Goal: Task Accomplishment & Management: Manage account settings

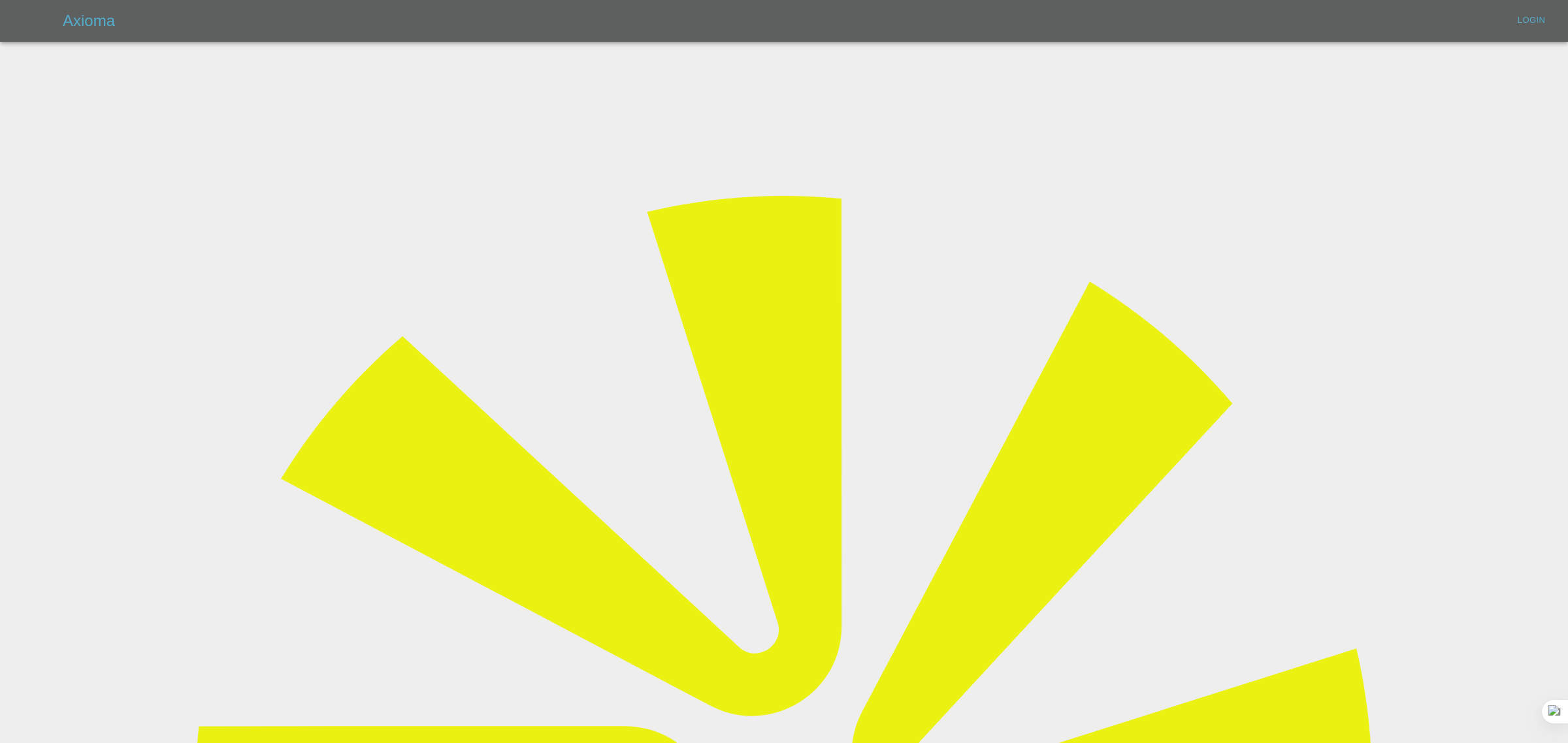
type input "[EMAIL_ADDRESS][DOMAIN_NAME]"
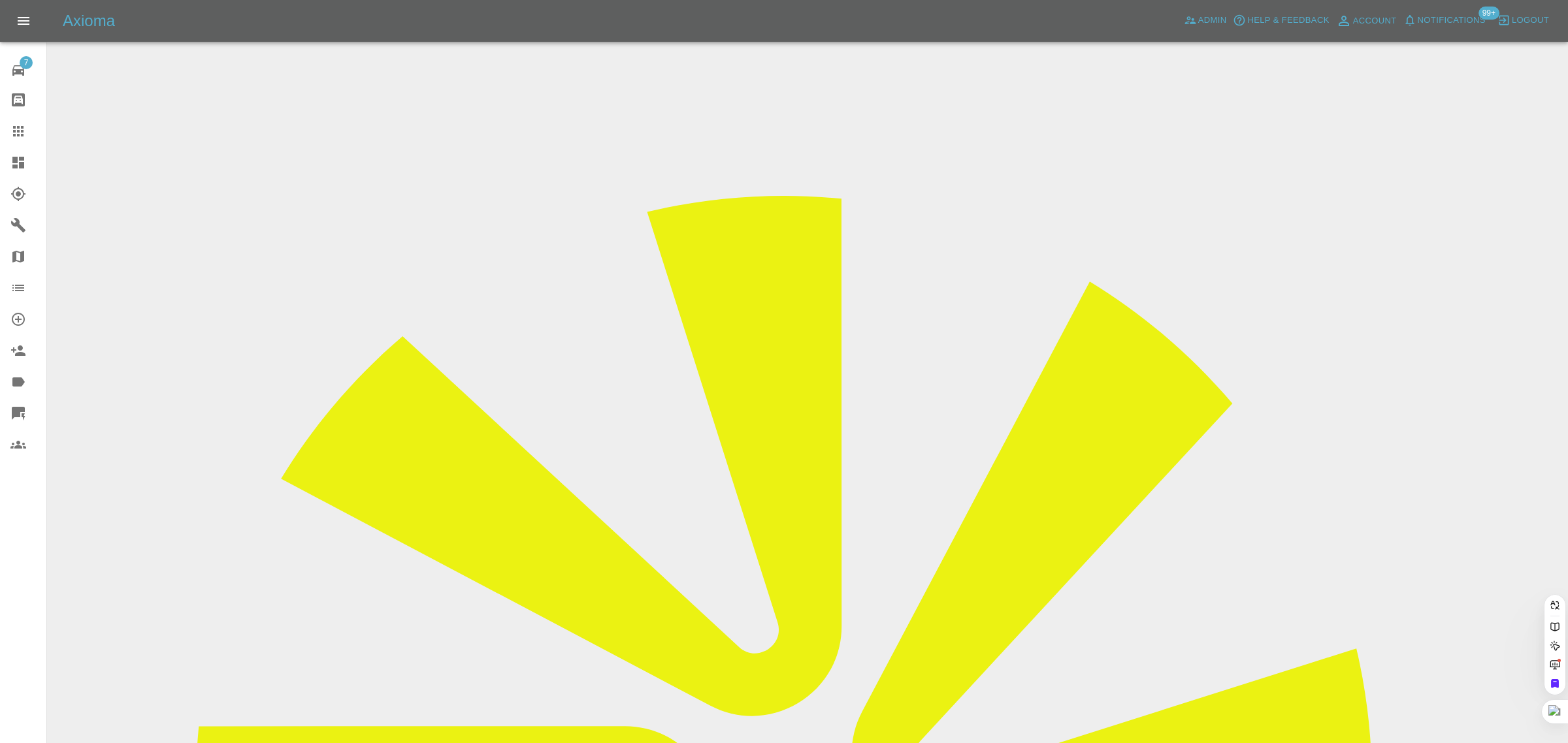
paste input "m.hourigan@imopc.com"
type input "m.hourigan@imopc.com"
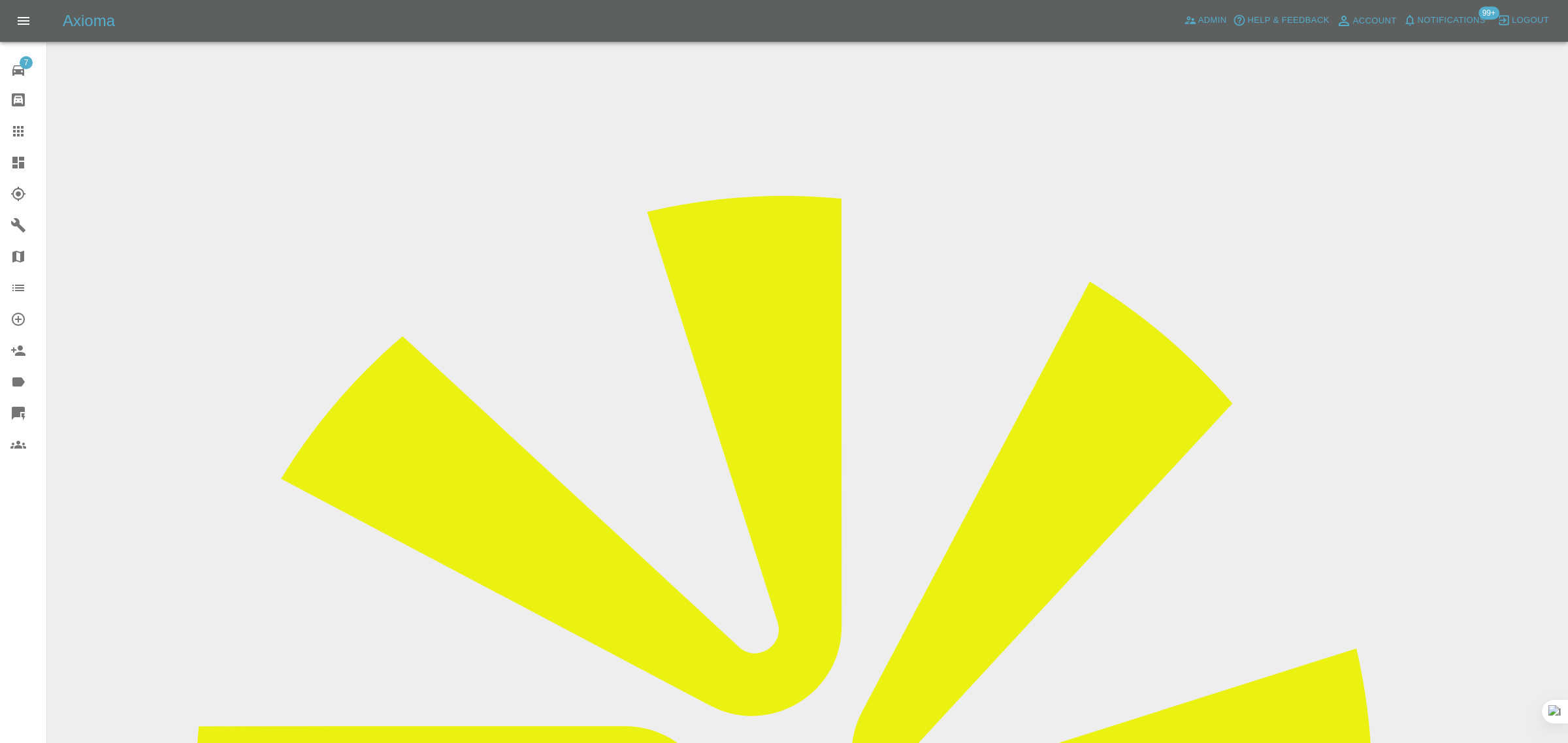
click at [18, 547] on div "7 Repair home Bodyshop home Claims Dashboard Explorer Garages Map Organization …" at bounding box center [23, 372] width 47 height 743
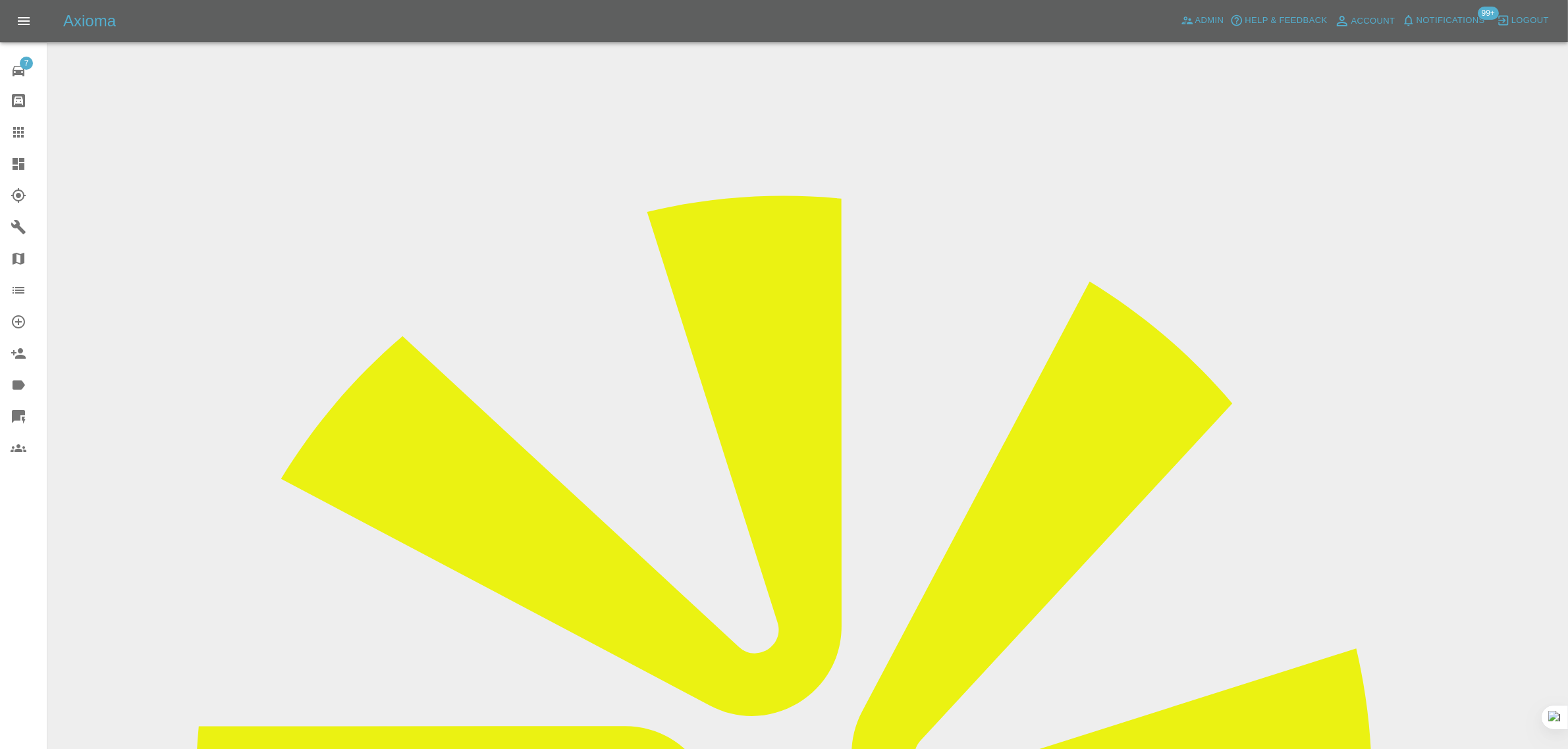
drag, startPoint x: 1246, startPoint y: 199, endPoint x: 1334, endPoint y: 205, distance: 88.2
copy tr "Smart Paint Repai"
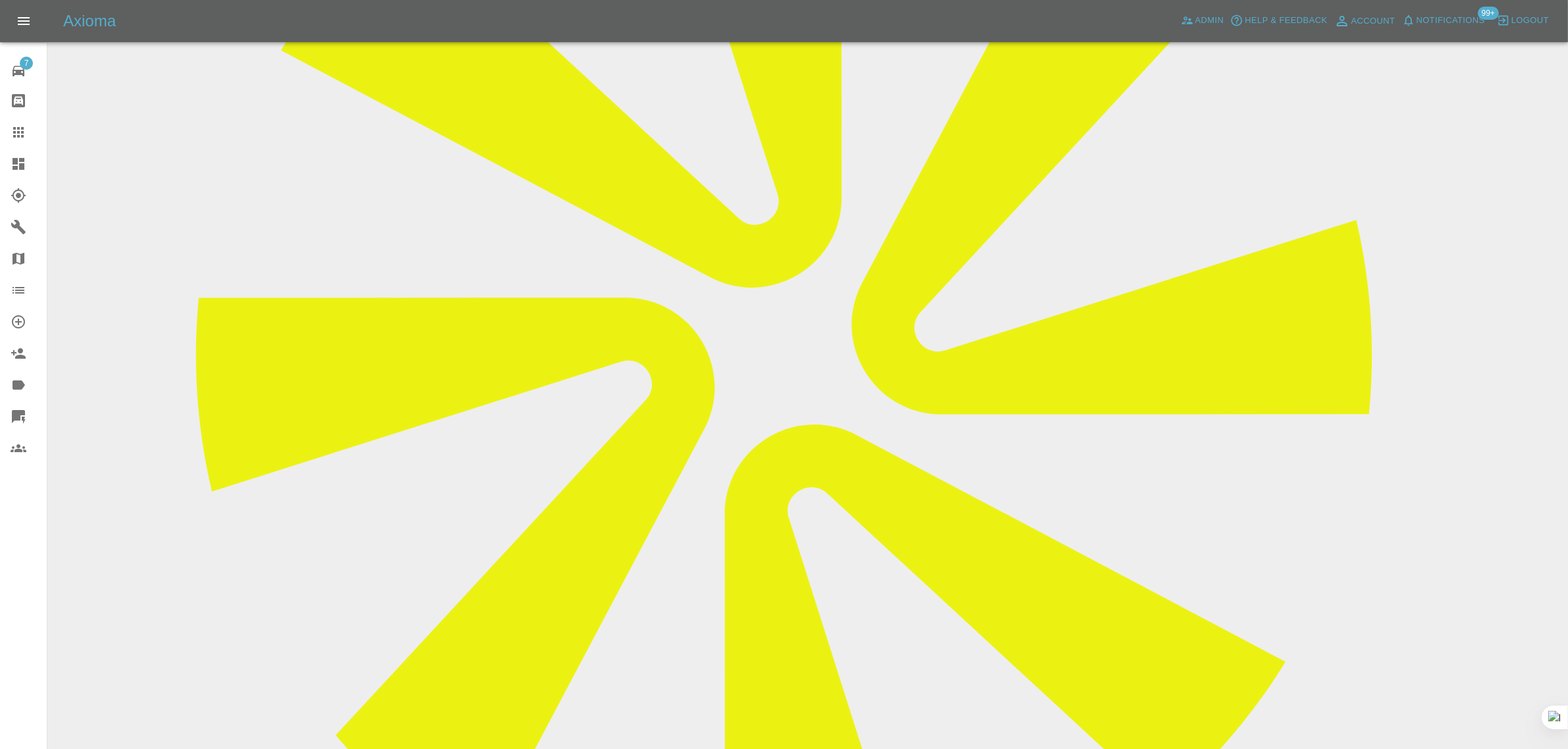
scroll to position [576, 0]
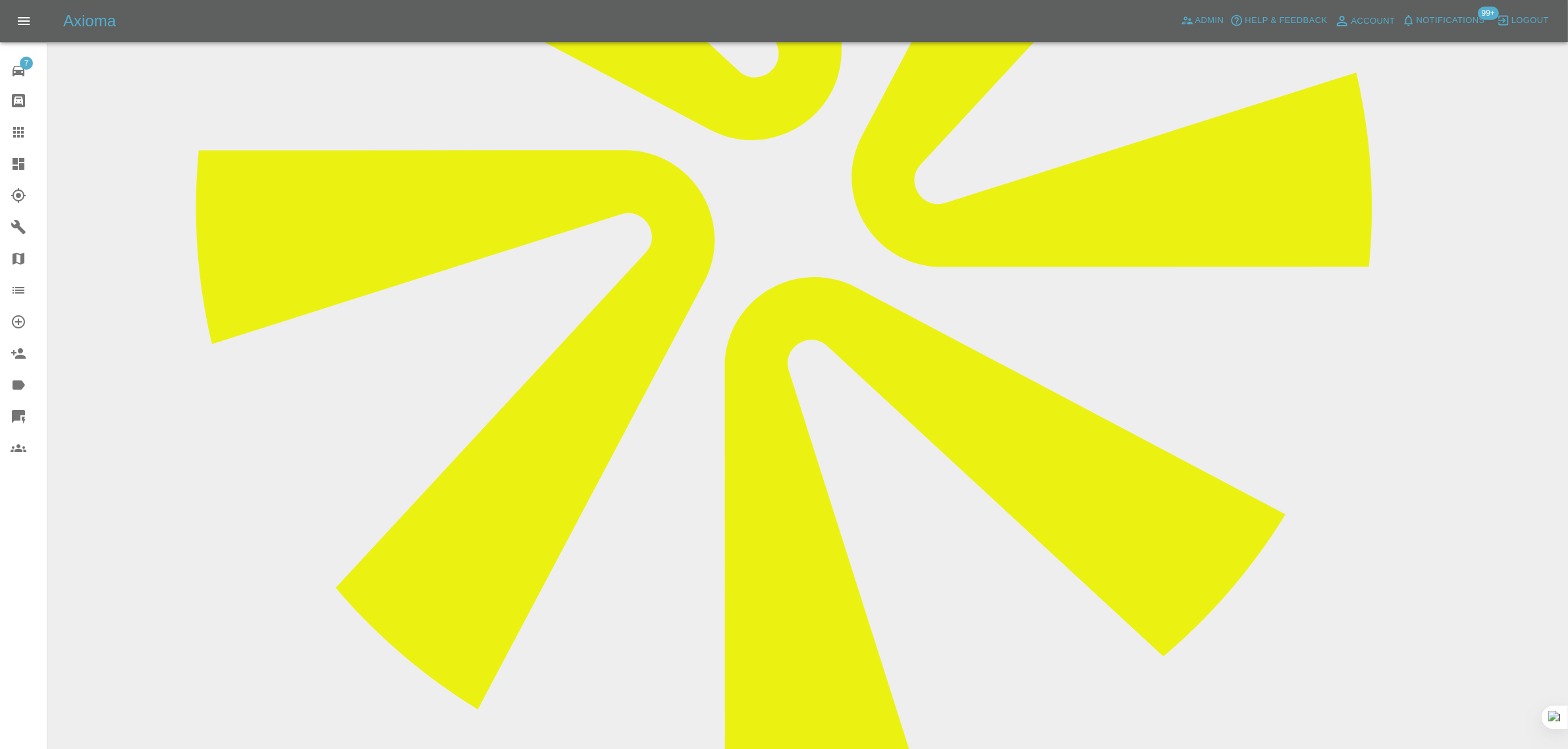
paste textarea "Despite me chasing for most of the day I've still not had much of a reply other…"
type textarea "Despite me chasing for most of the day I've still not had much of a reply other…"
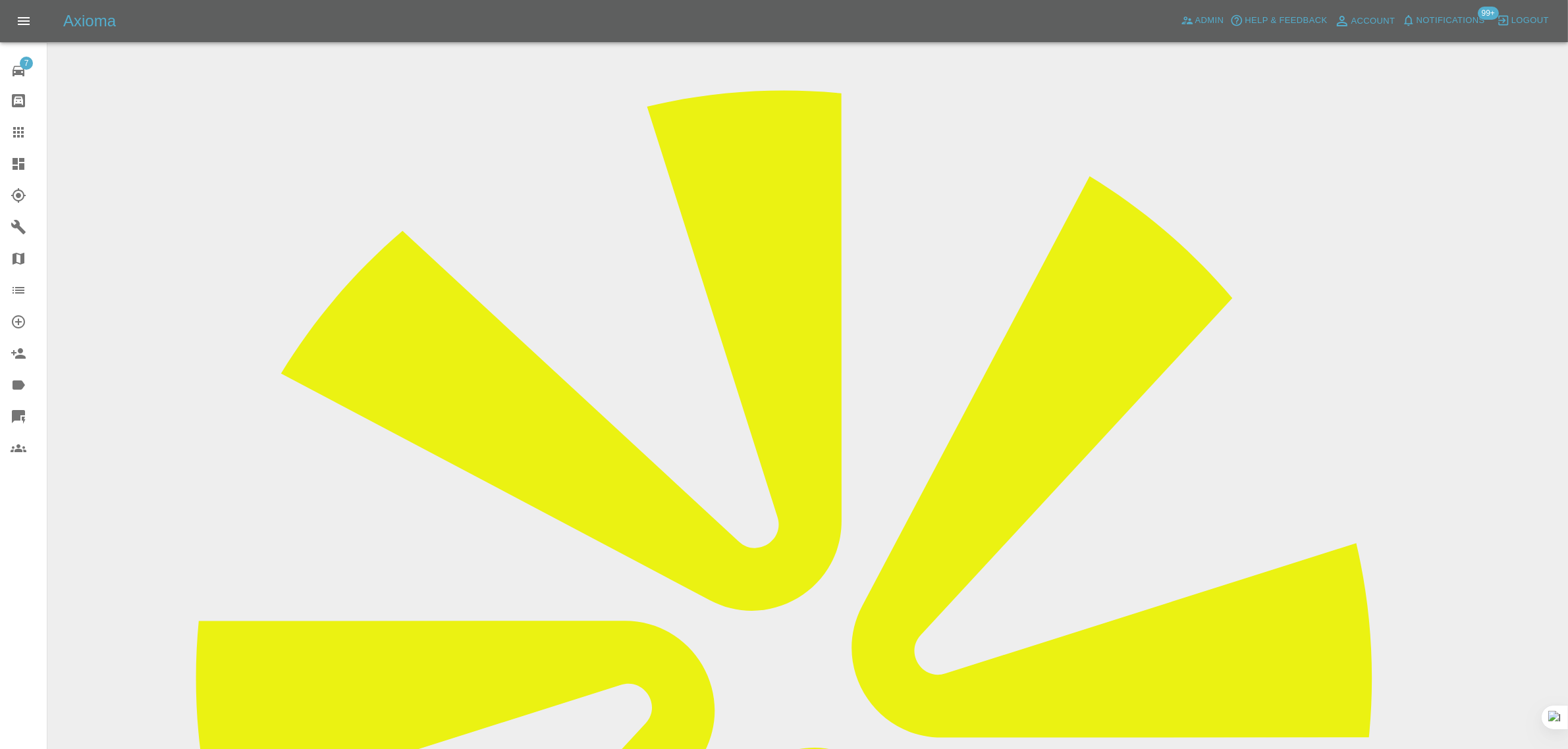
scroll to position [82, 0]
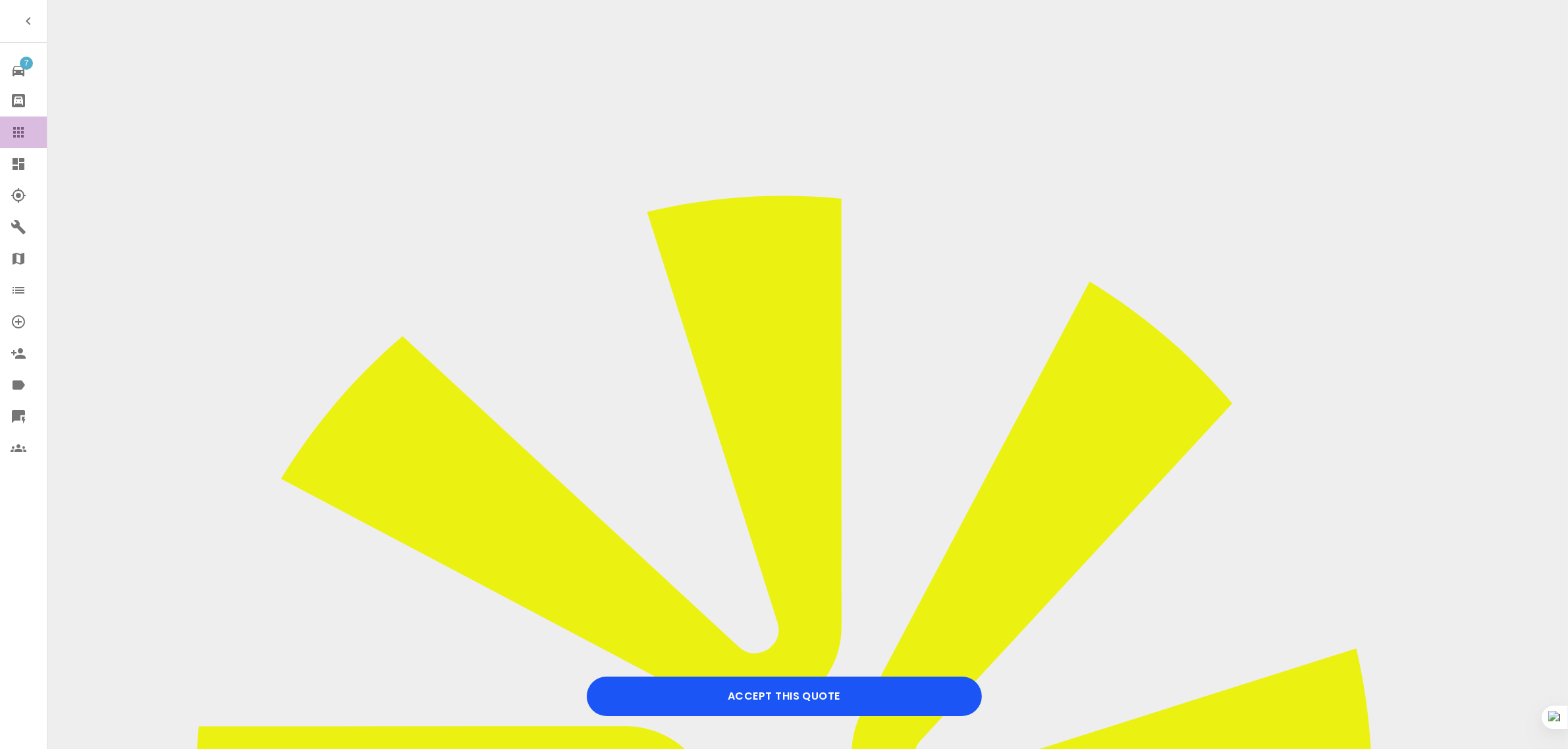
click at [23, 129] on icon at bounding box center [18, 132] width 10 height 10
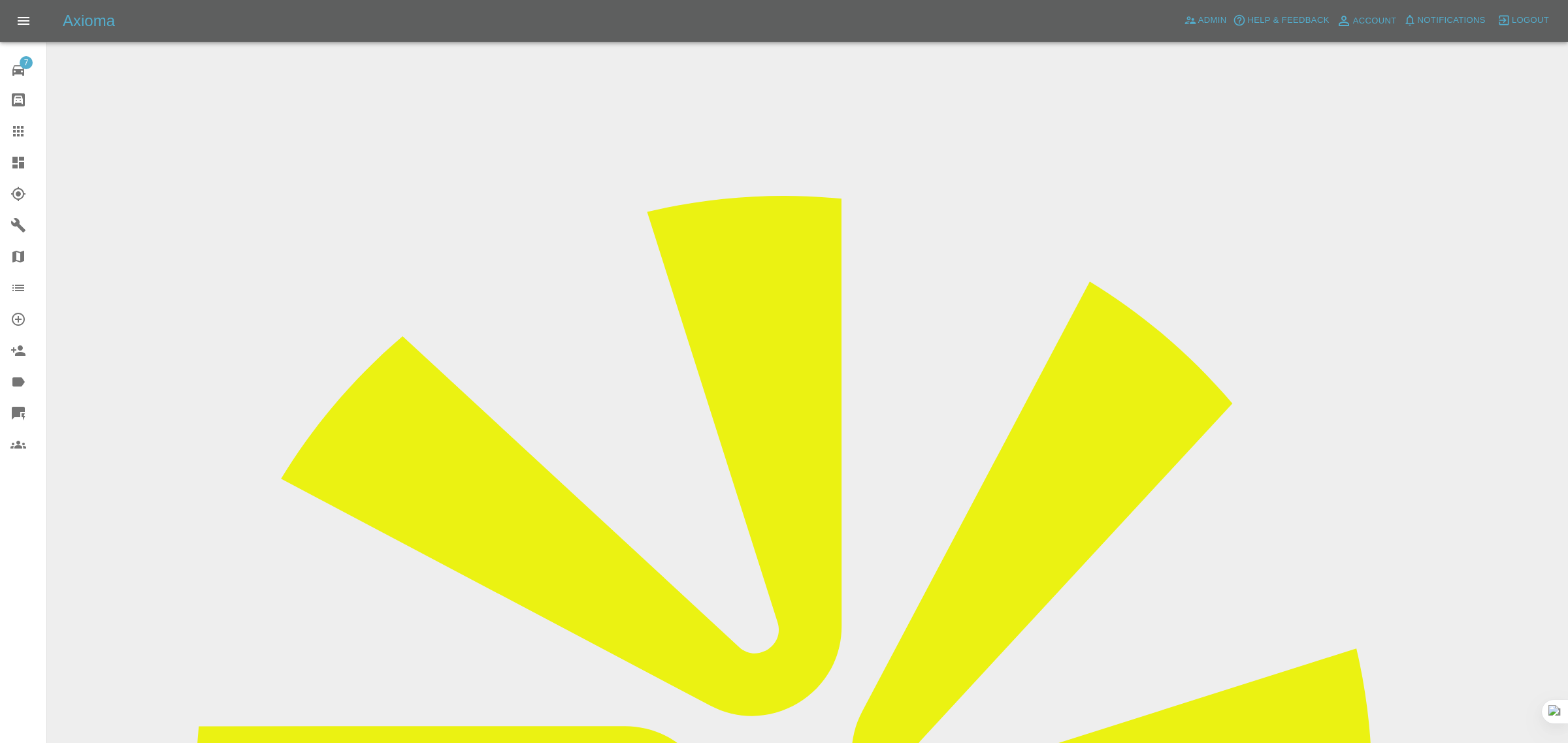
paste input "chris.sf2104@gmail.com"
type input "chris.sf2104@gmail.com"
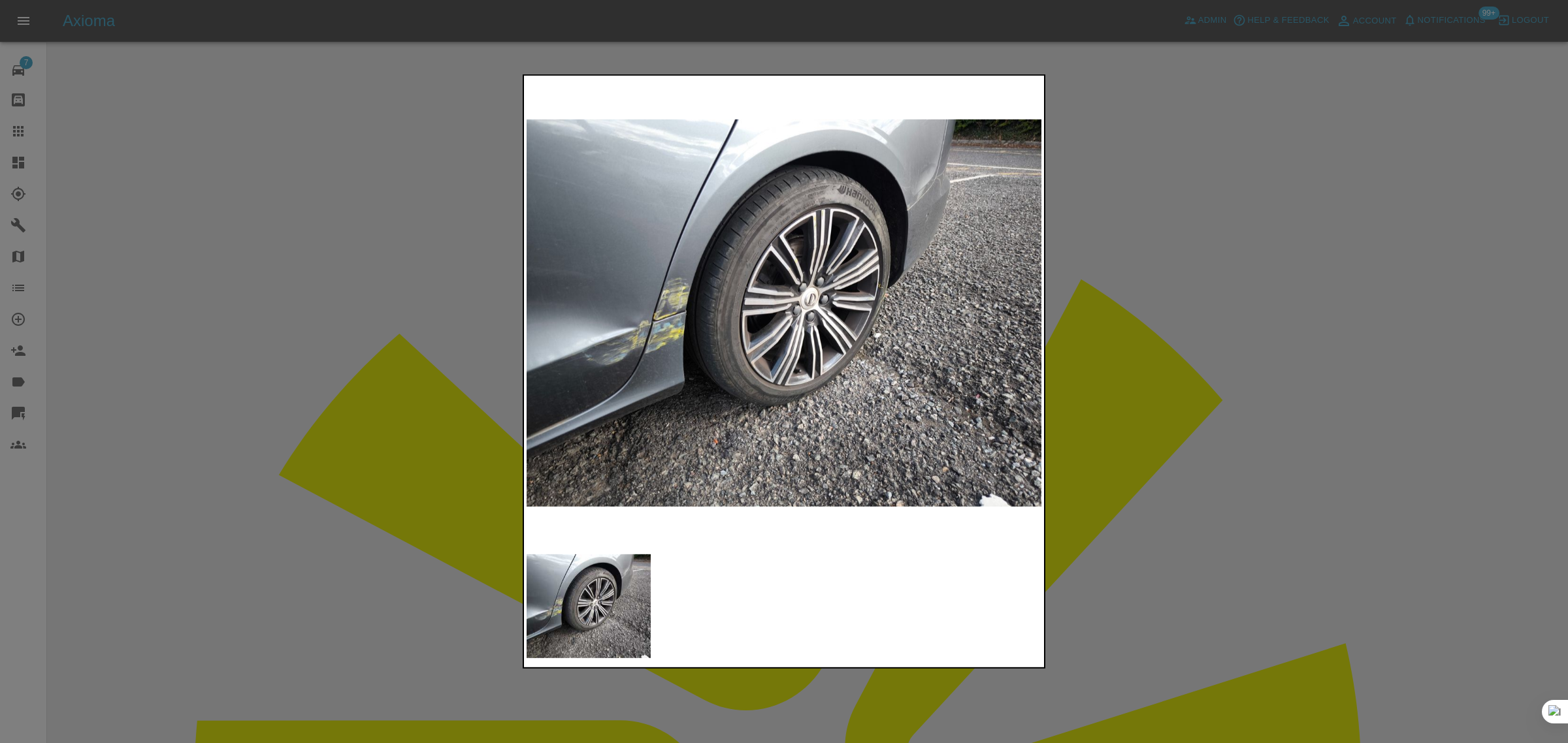
click at [1173, 402] on div at bounding box center [784, 372] width 1568 height 743
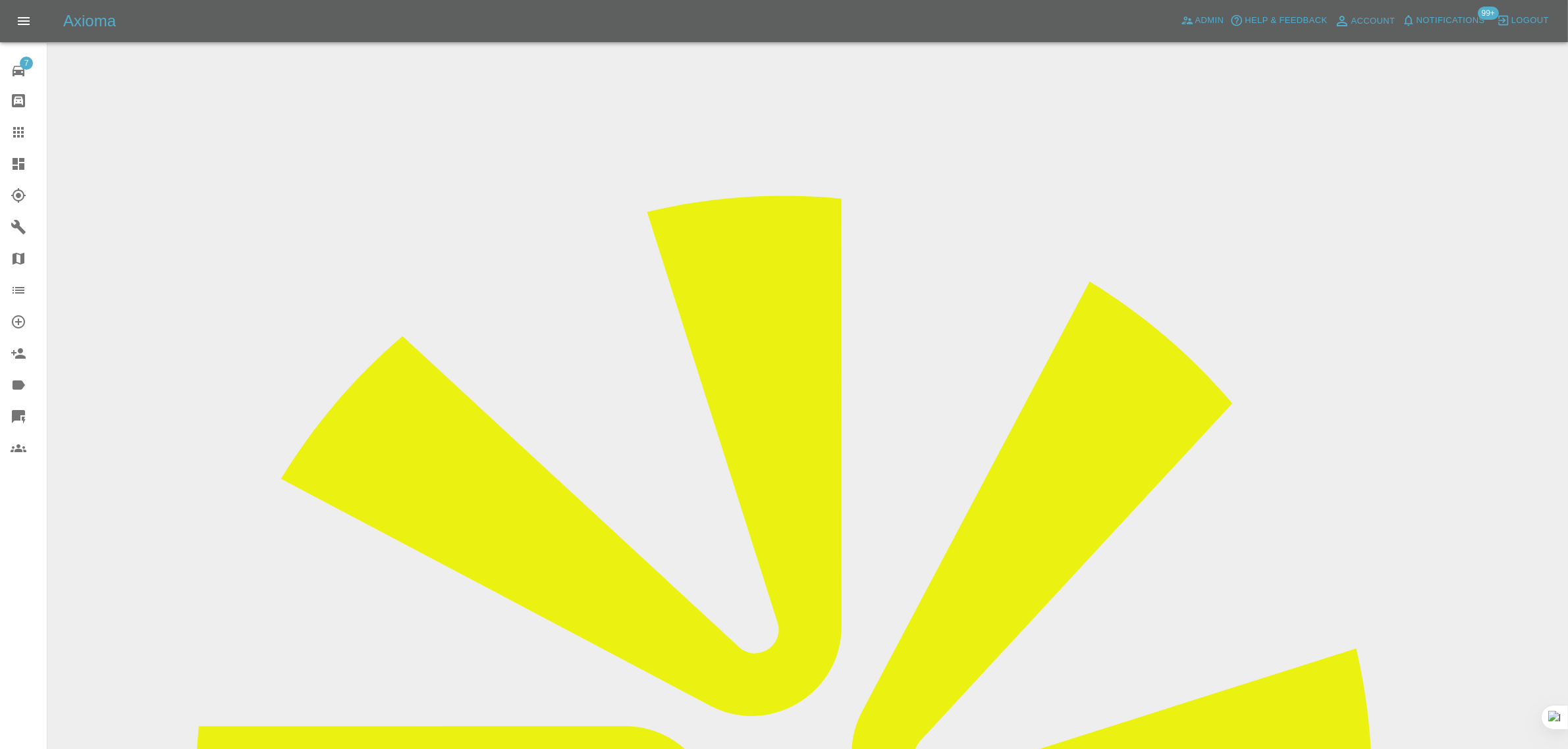
click at [12, 142] on link "Claims" at bounding box center [23, 132] width 47 height 31
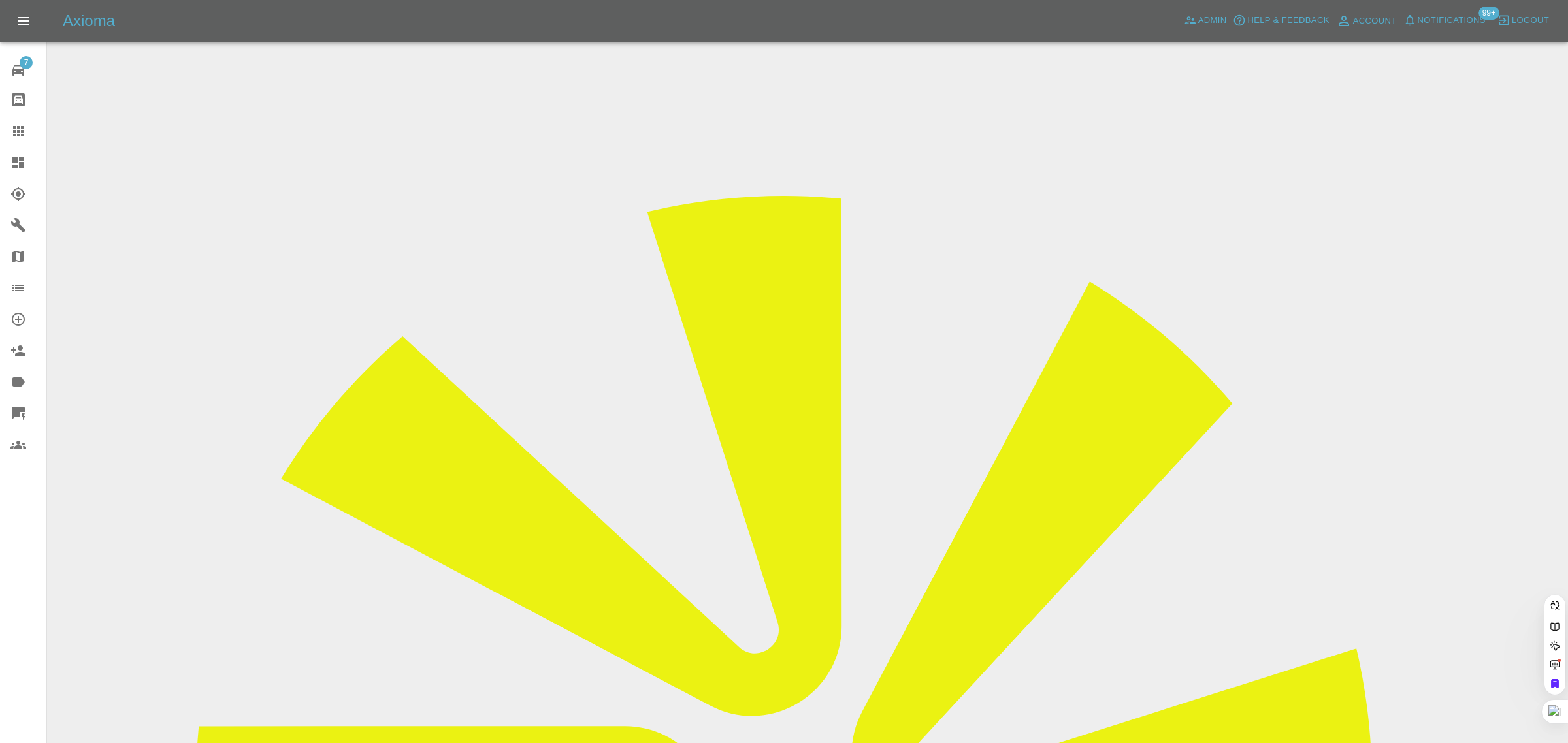
paste input "dima.lukhanin@gmail.com"
type input "dima.lukhanin@gmail.com"
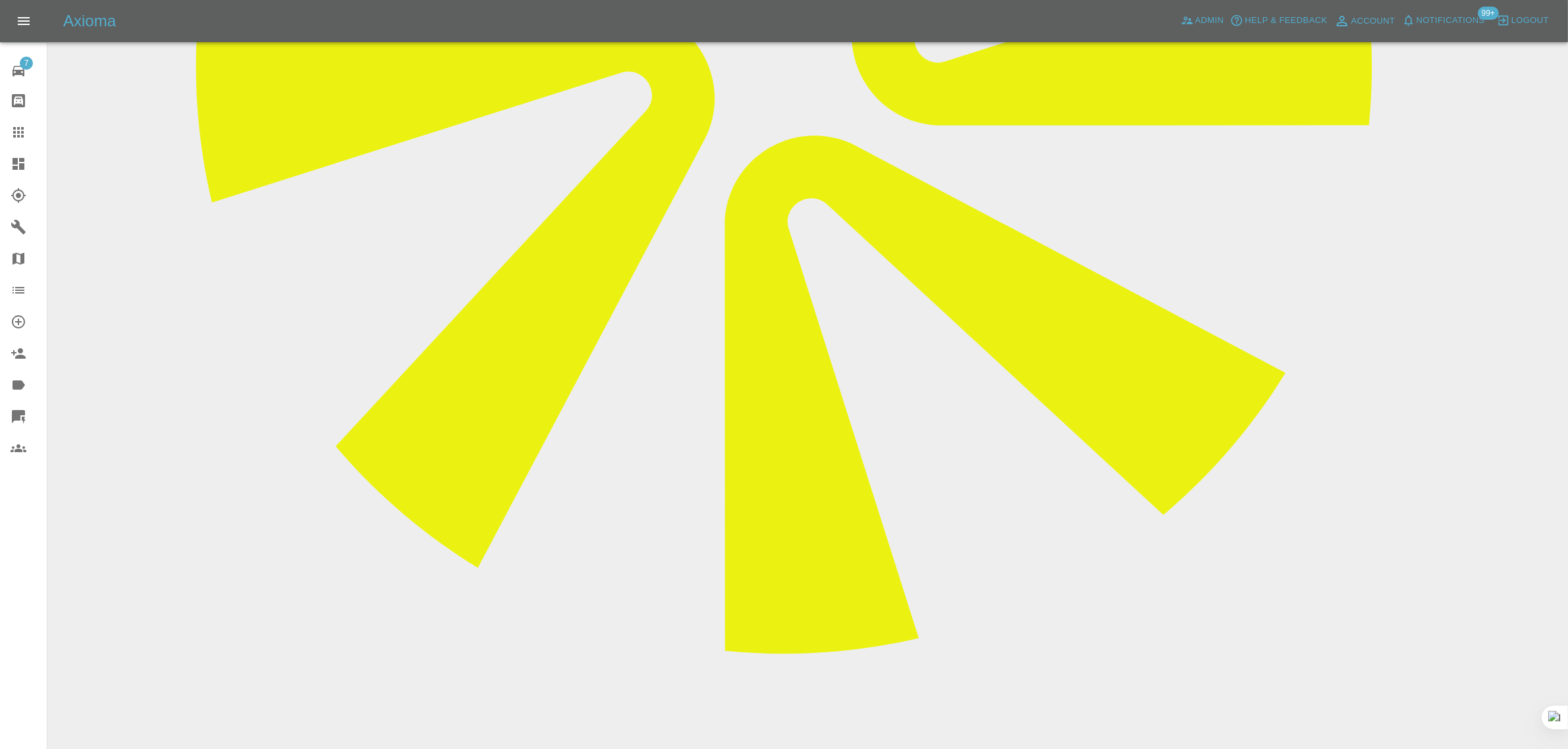
scroll to position [741, 0]
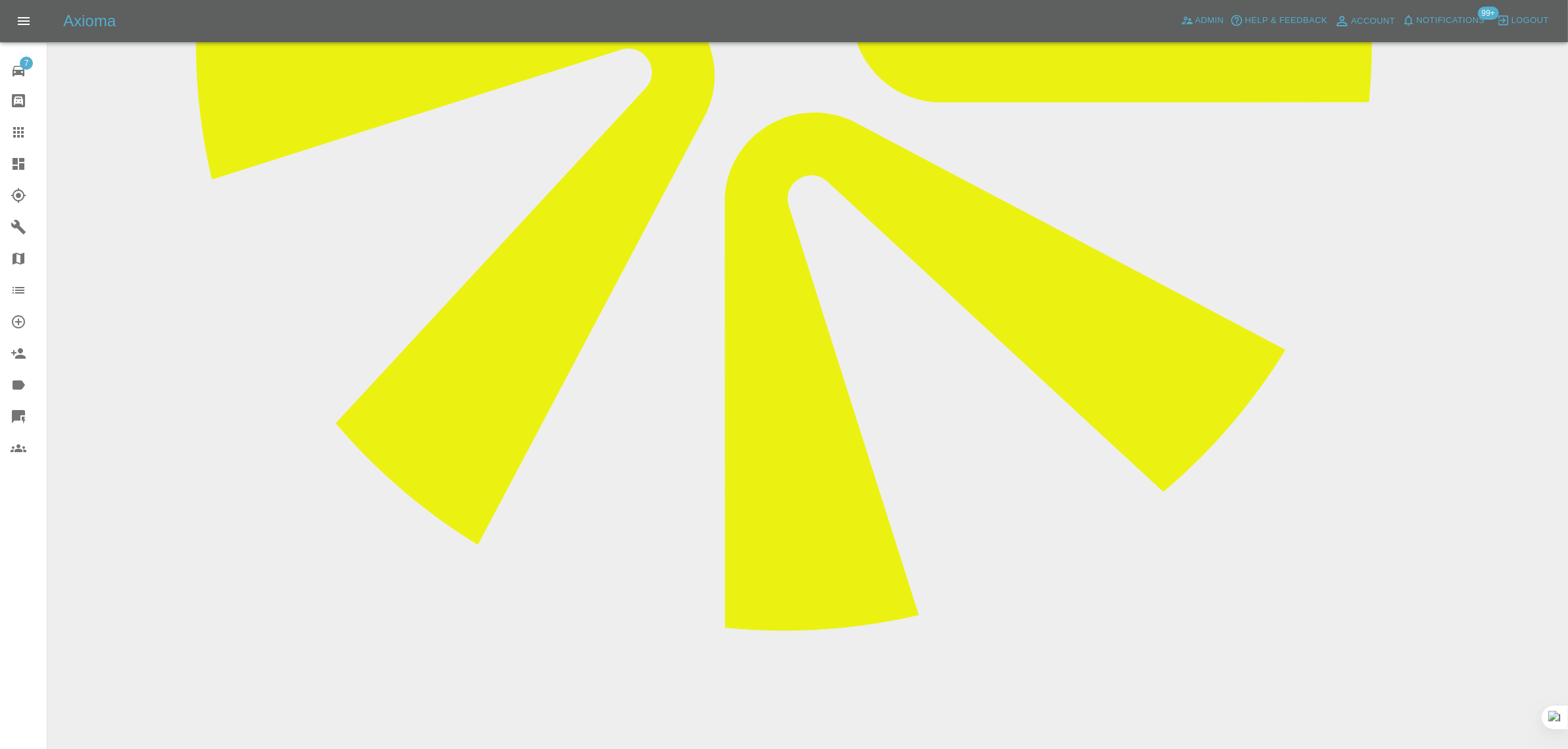
paste textarea "I have my car booked for a scratch smart repair (YY15WTE), the vendor had resch…"
type textarea "I have my car booked for a scratch smart repair (YY15WTE), the vendor had resch…"
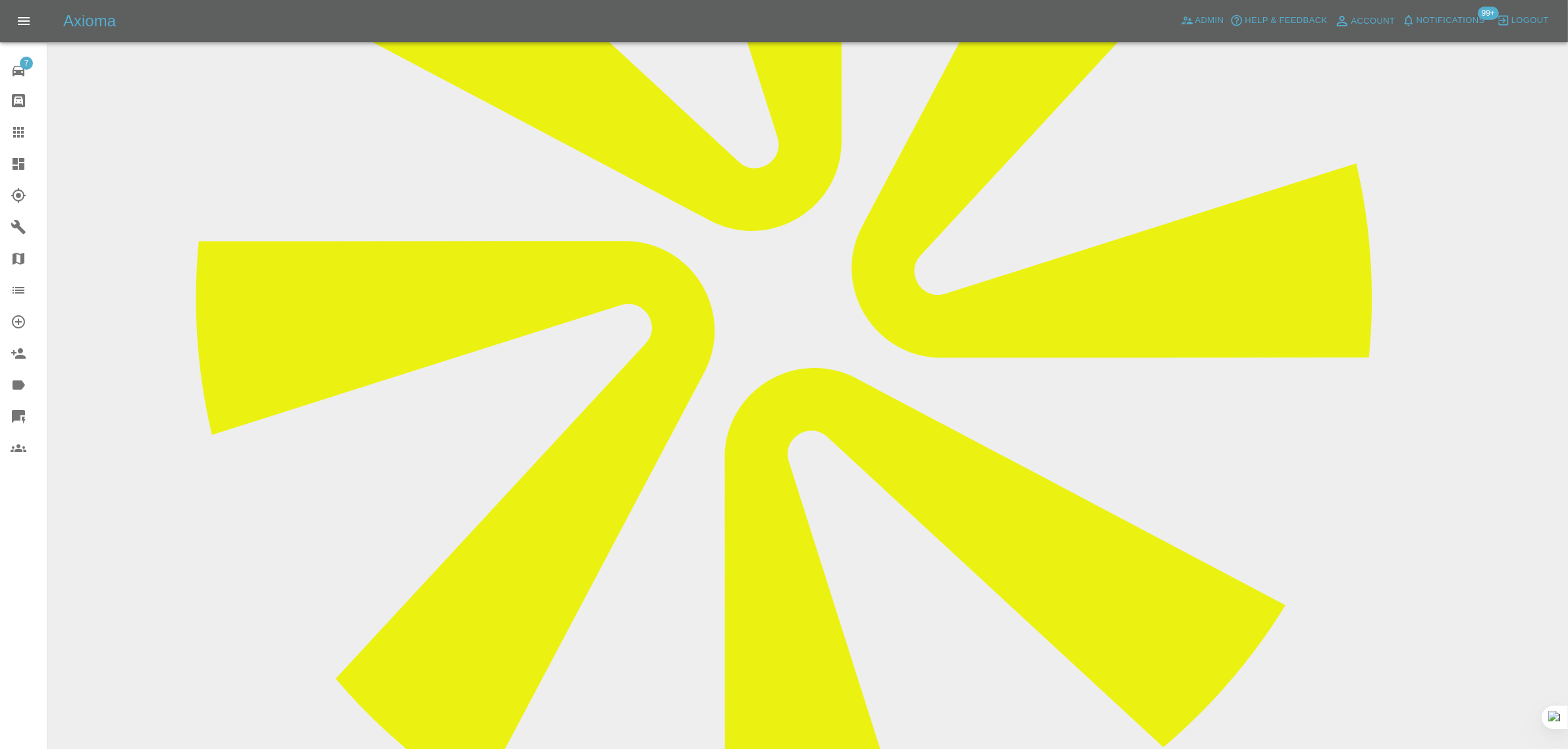
scroll to position [82, 0]
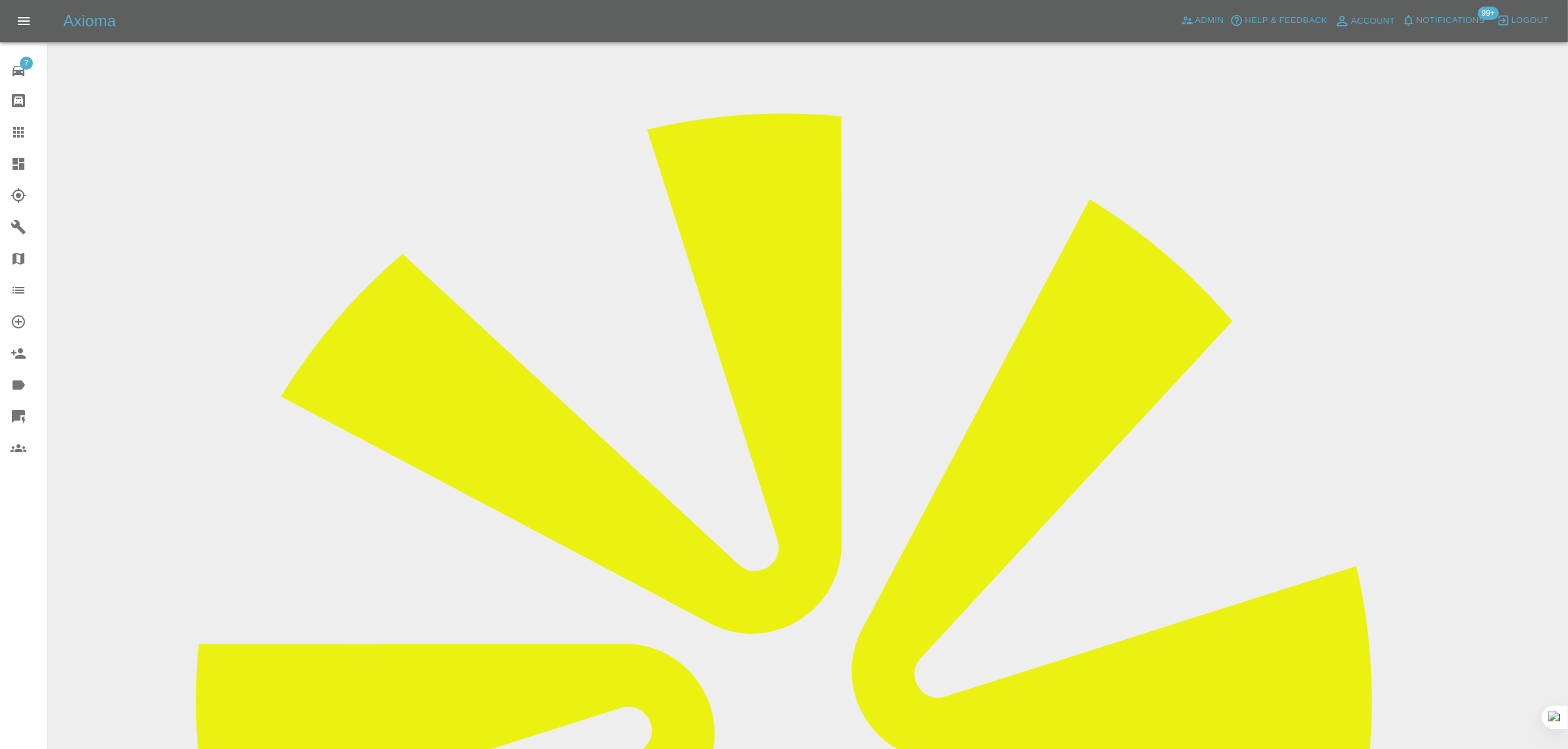
click at [20, 139] on icon at bounding box center [18, 132] width 16 height 16
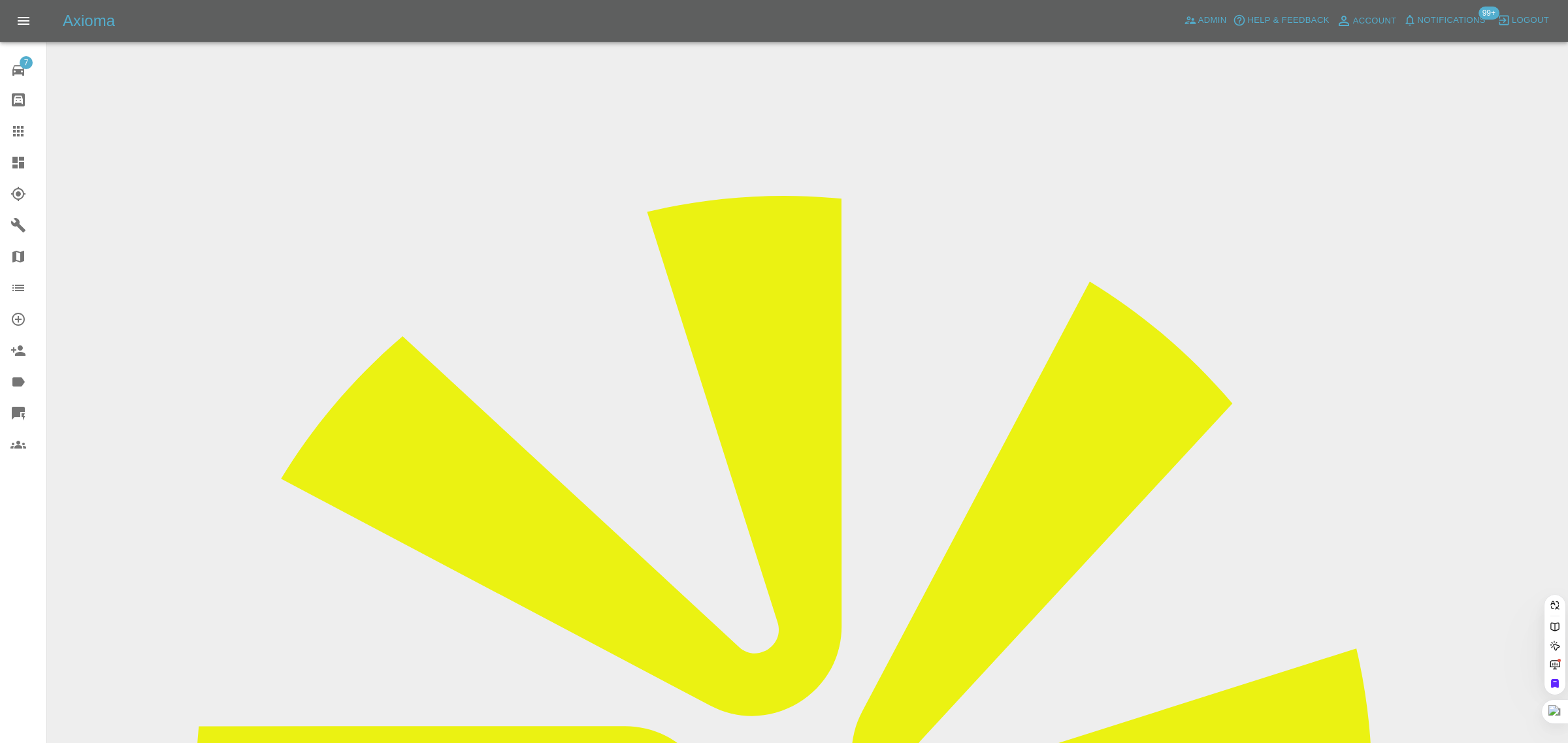
paste input "loricfin@aol.com"
type input "loricfin@aol.com"
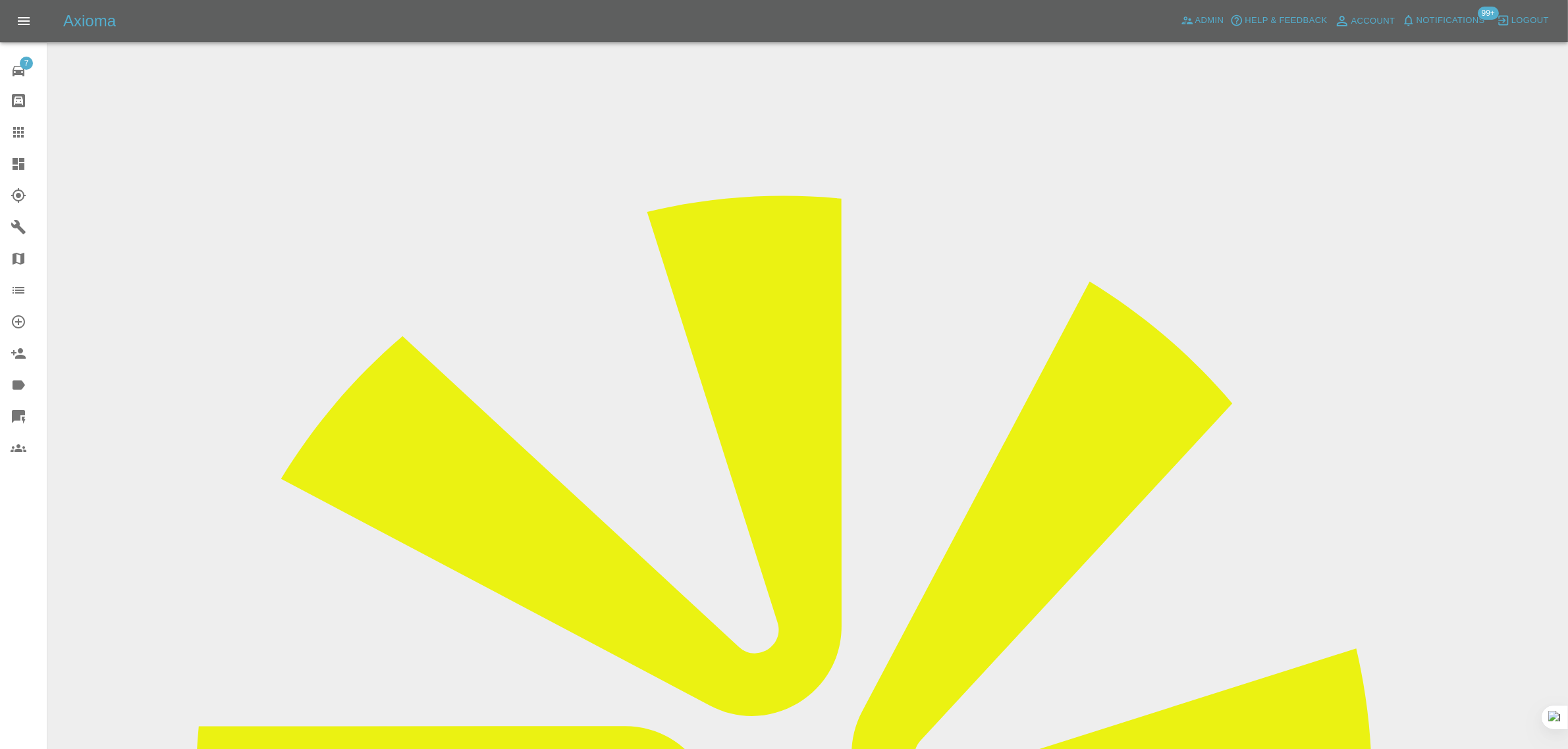
click at [0, 0] on input "Choose images" at bounding box center [0, 0] width 0 height 0
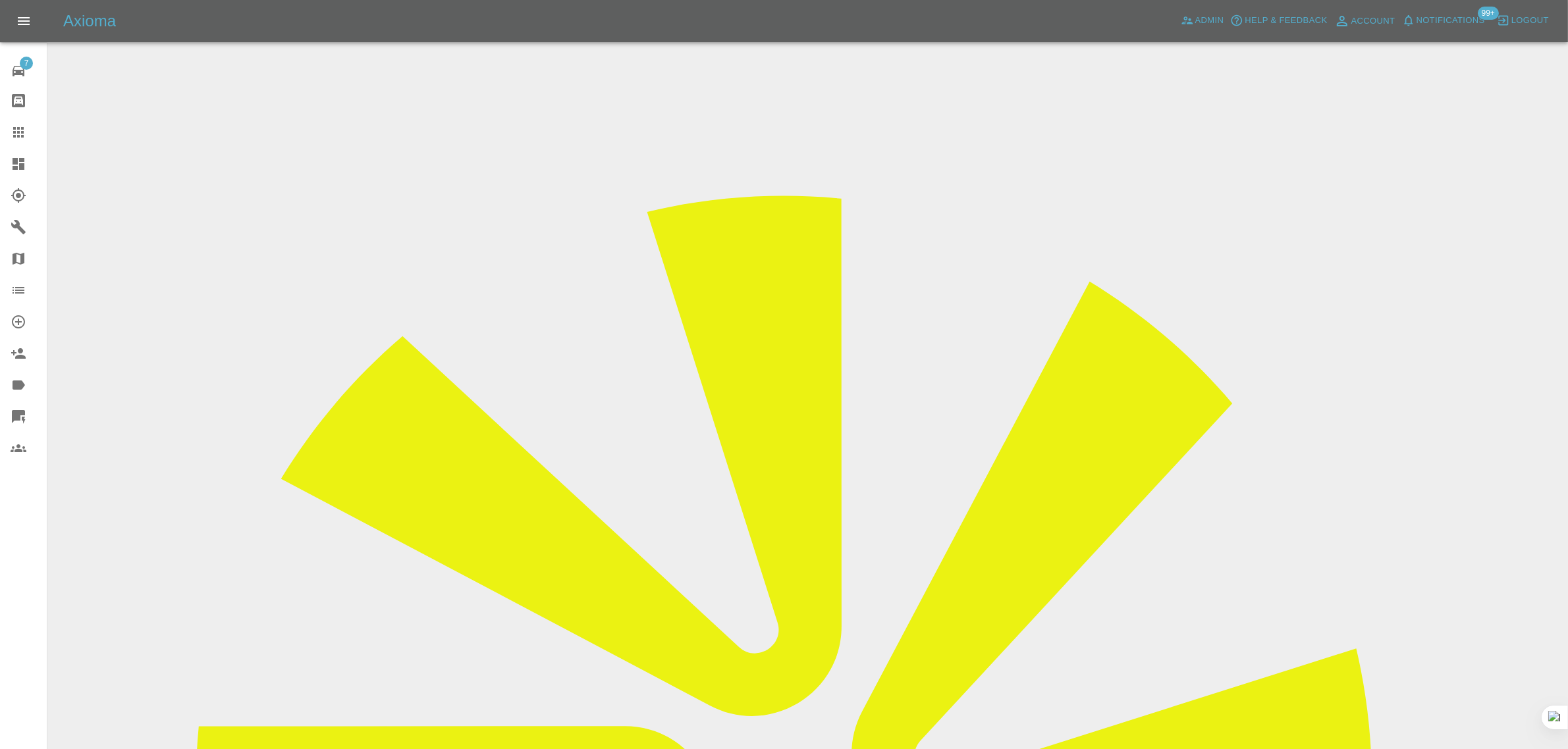
click at [16, 131] on icon at bounding box center [18, 132] width 16 height 16
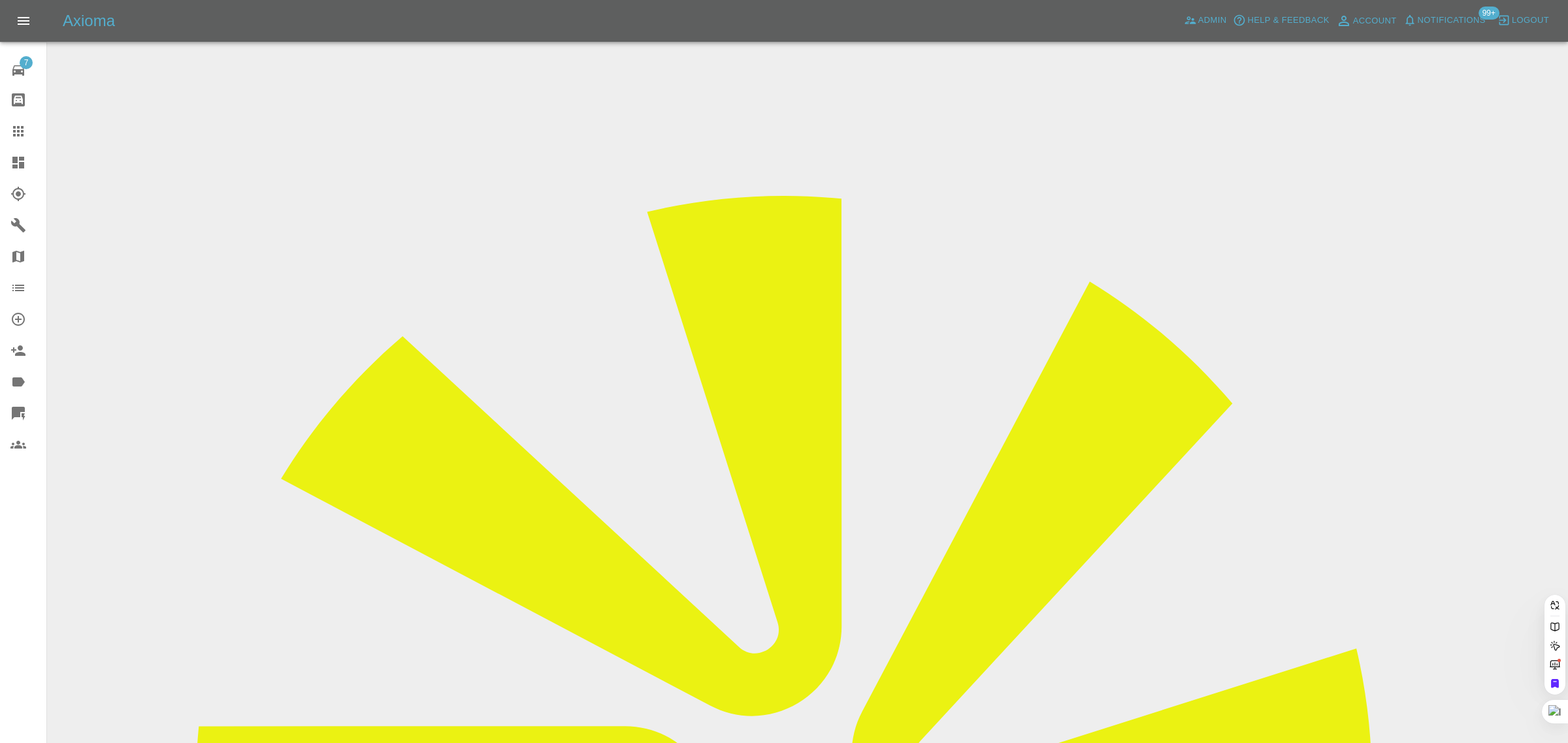
paste input "michael_higgins@outlook.com"
type input "michael_higgins@outlook.com"
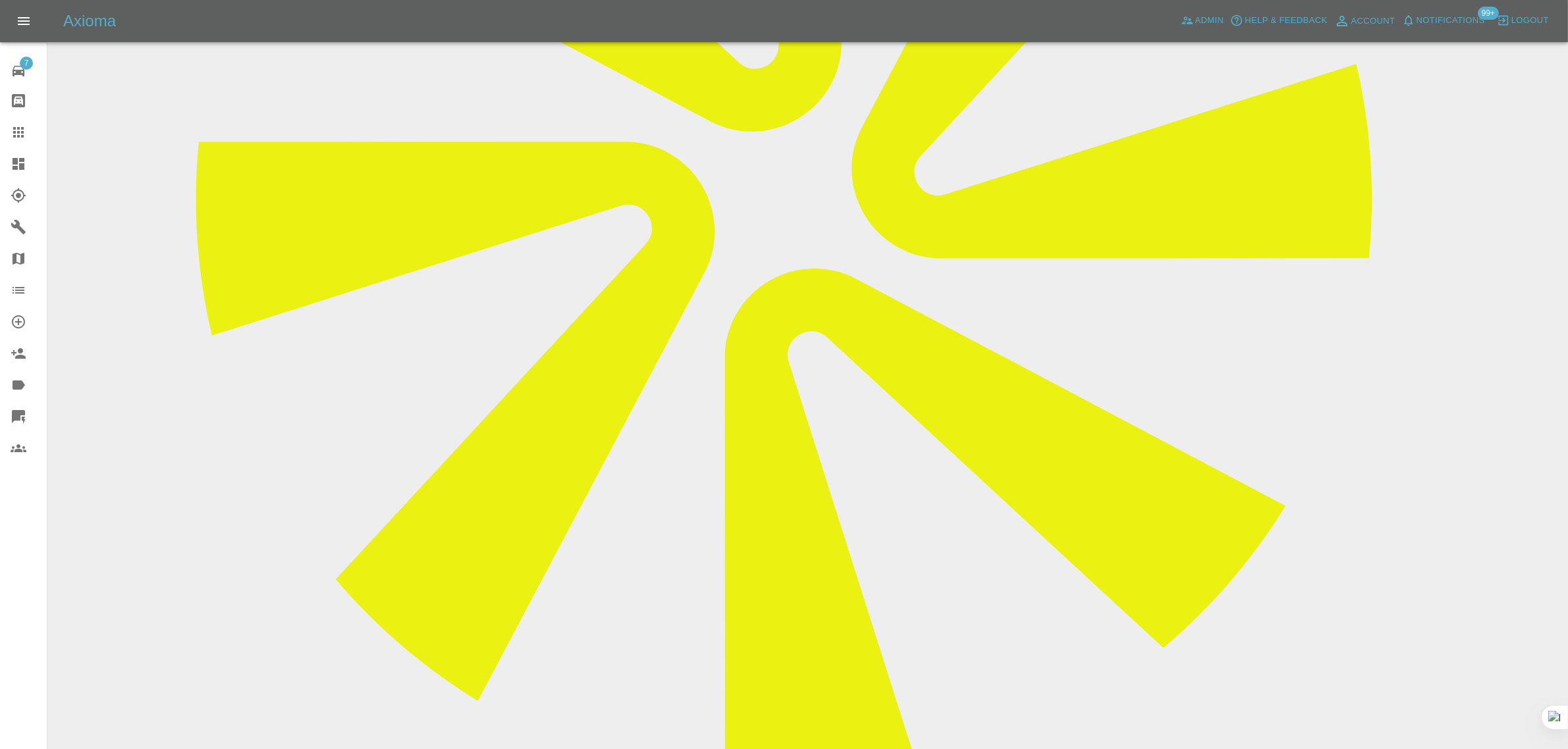
scroll to position [823, 0]
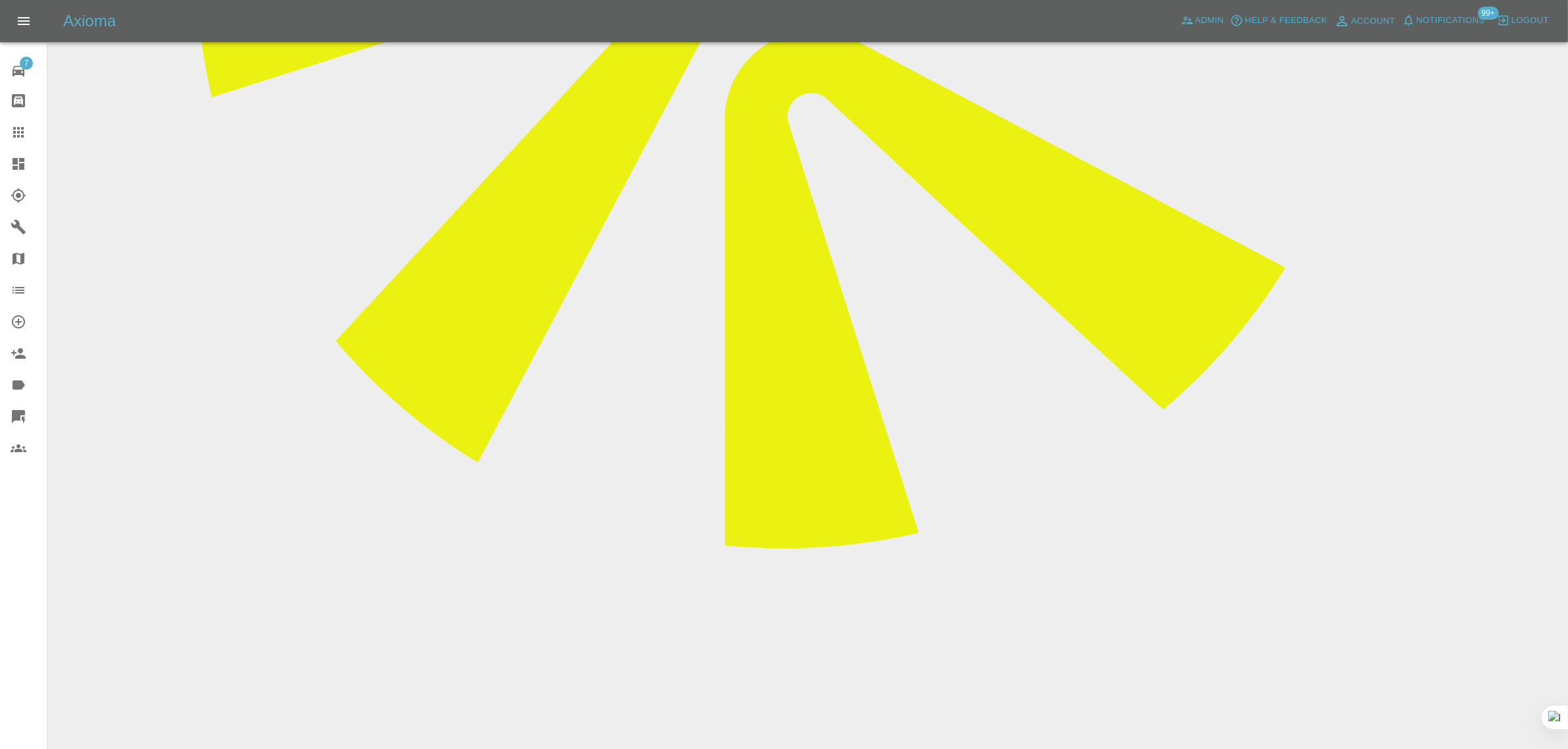
paste textarea "Thanks for replying,Do you get in touch with manjit? If so maybe you could emph…"
type textarea "Thanks for replying,Do you get in touch with manjit? If so maybe you could emph…"
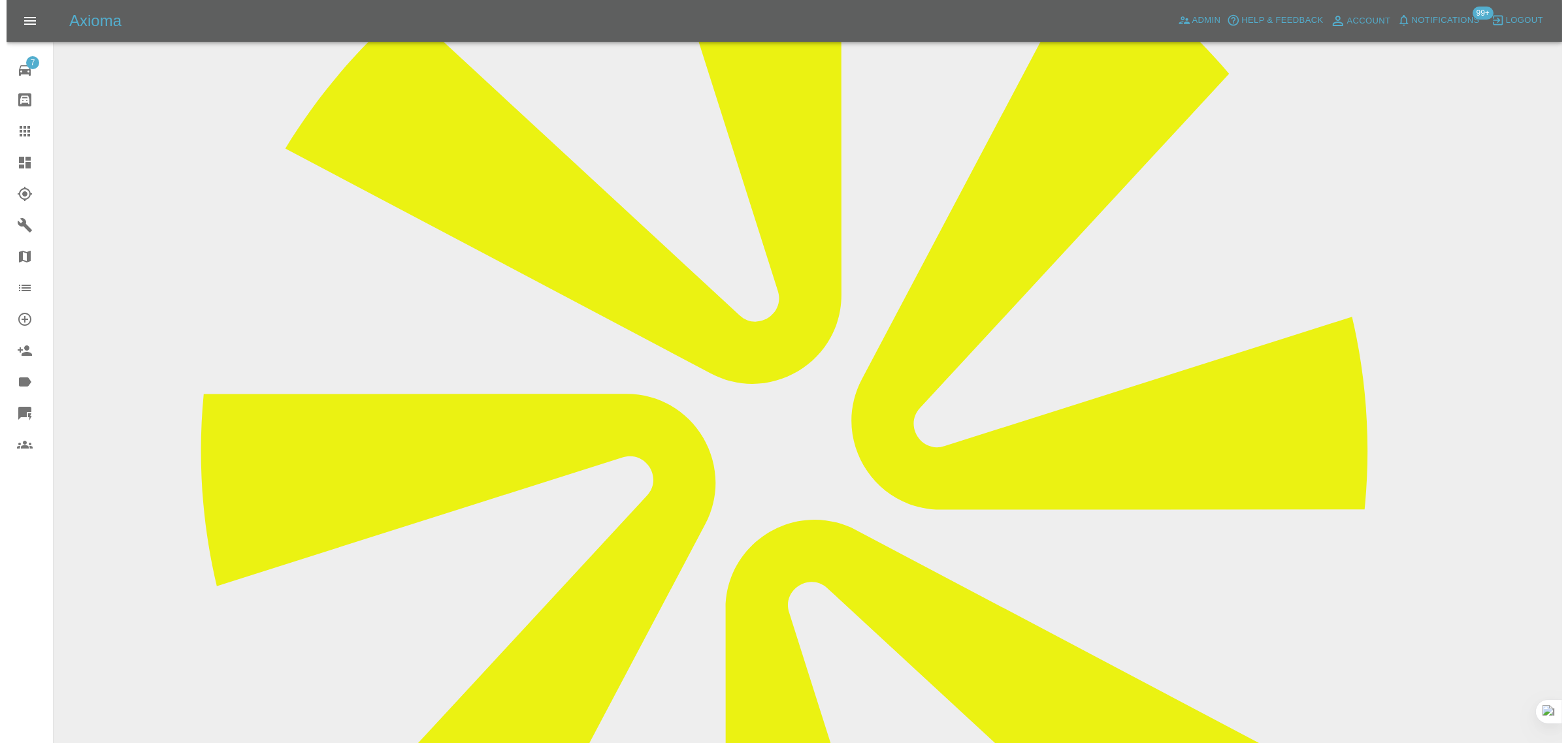
scroll to position [0, 0]
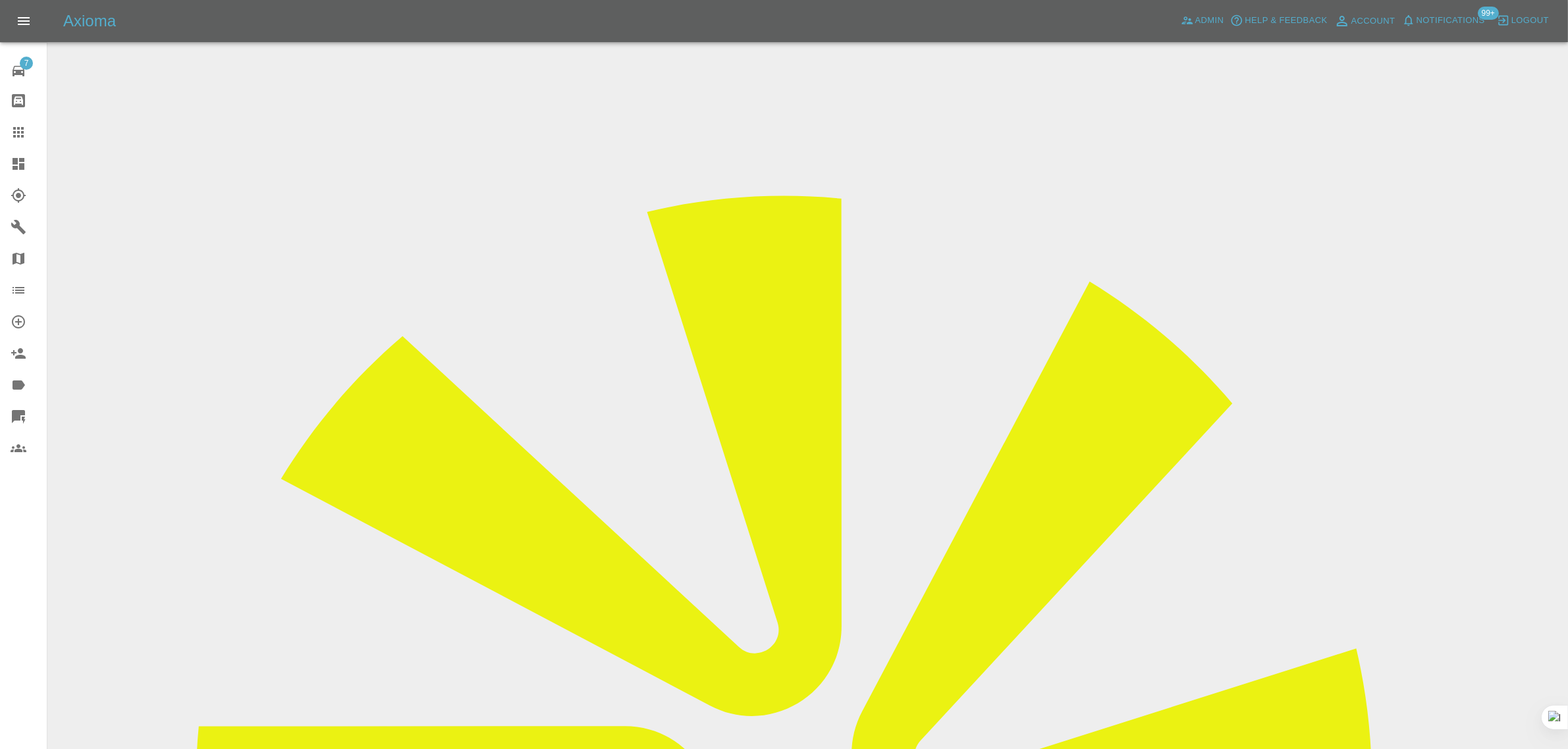
drag, startPoint x: 1278, startPoint y: 205, endPoint x: 950, endPoint y: 718, distance: 608.9
copy tr "Auto Smart Res"
click at [14, 126] on icon at bounding box center [18, 132] width 16 height 16
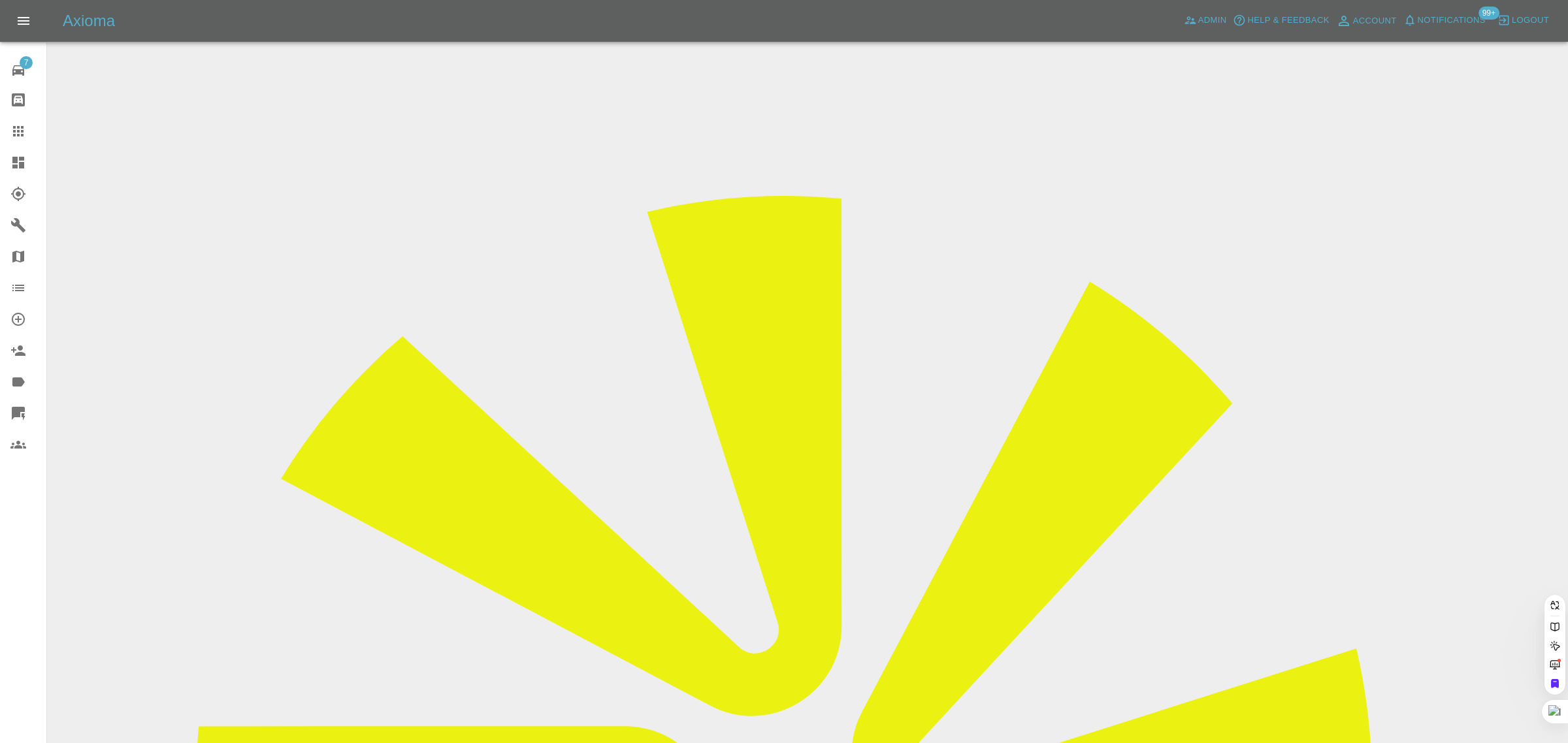
paste input "robert.trebor13@btinternet.com"
type input "robert.trebor13@btinternet.com"
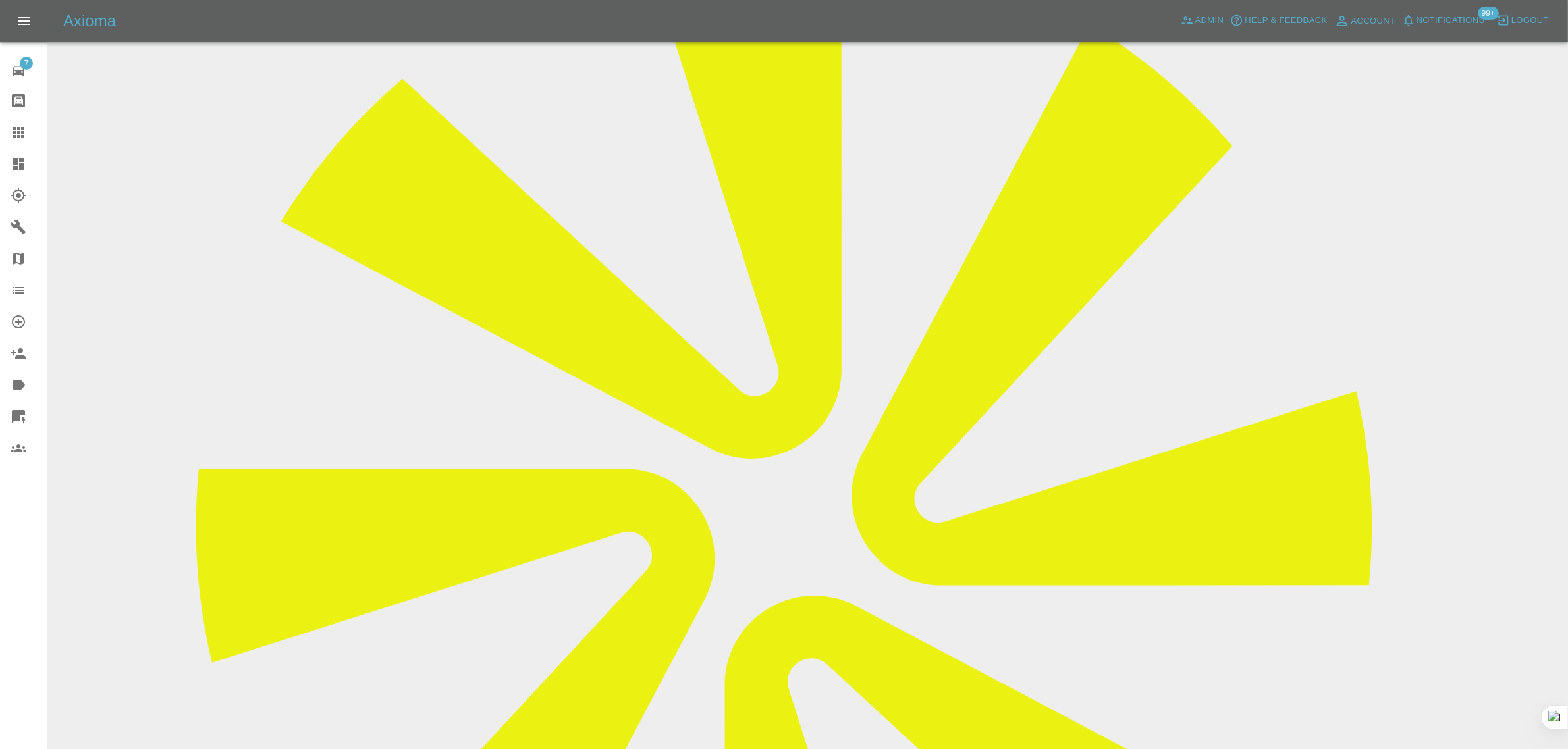
scroll to position [576, 0]
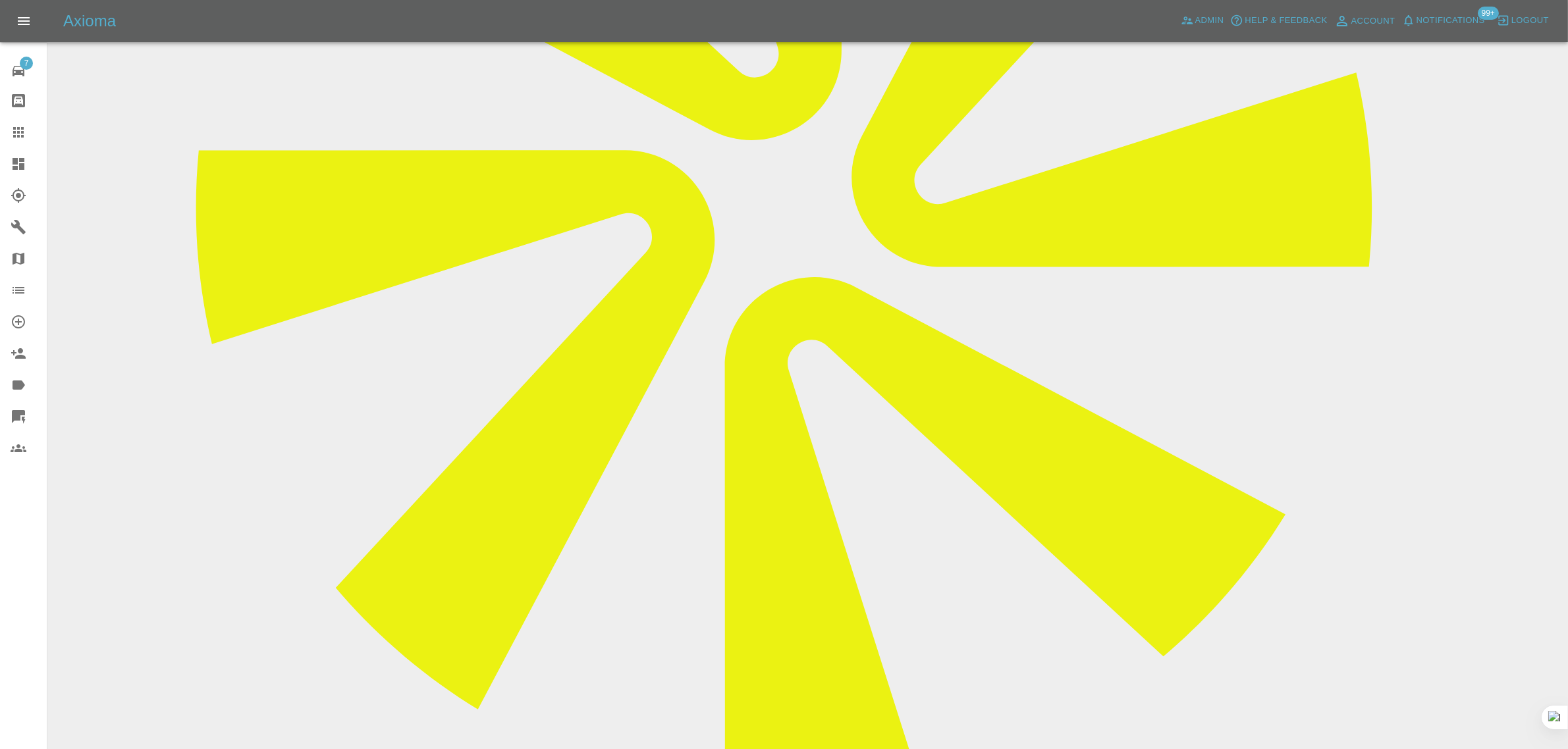
paste textarea "My repairer was unable to attend today. You will appreciate this is far from id…"
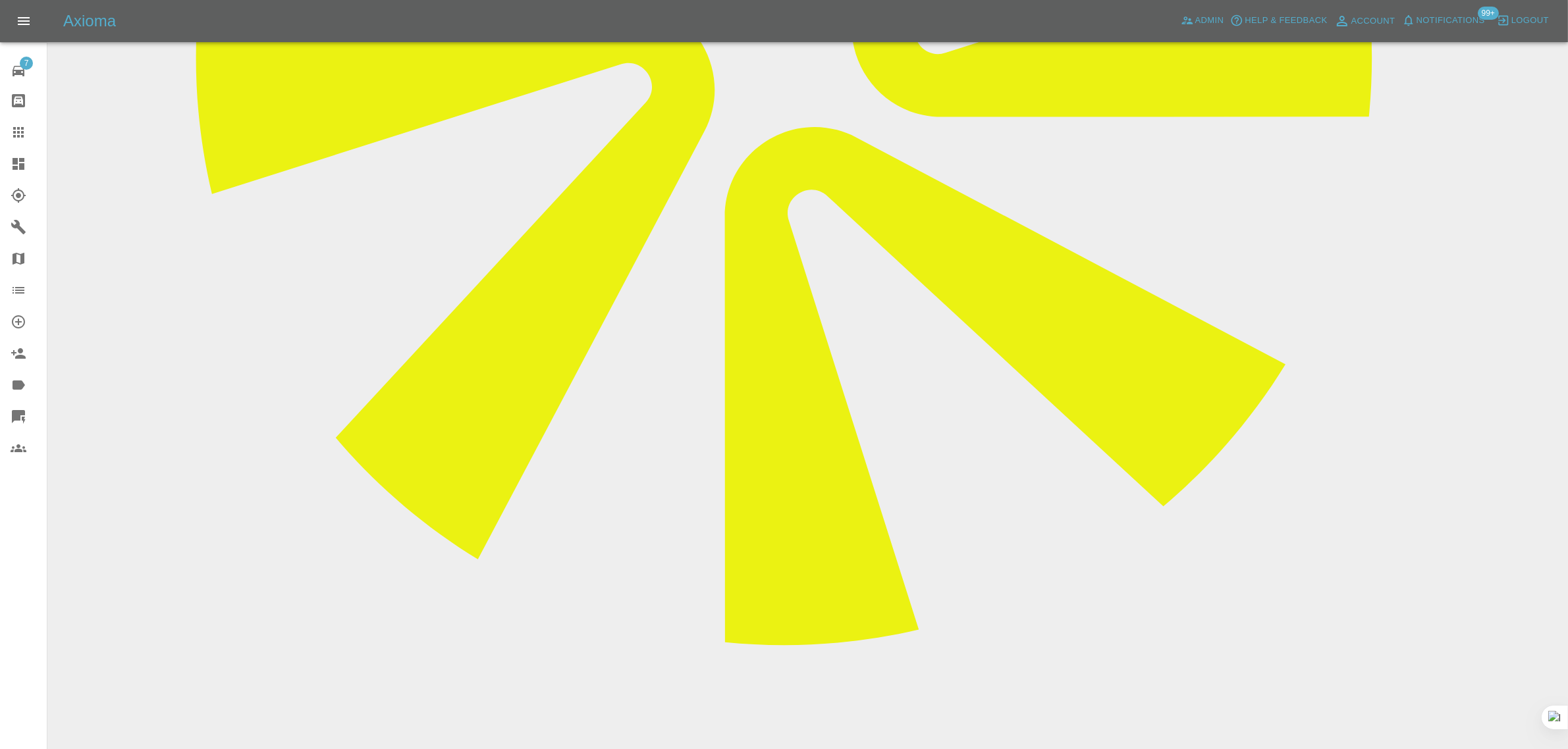
scroll to position [741, 0]
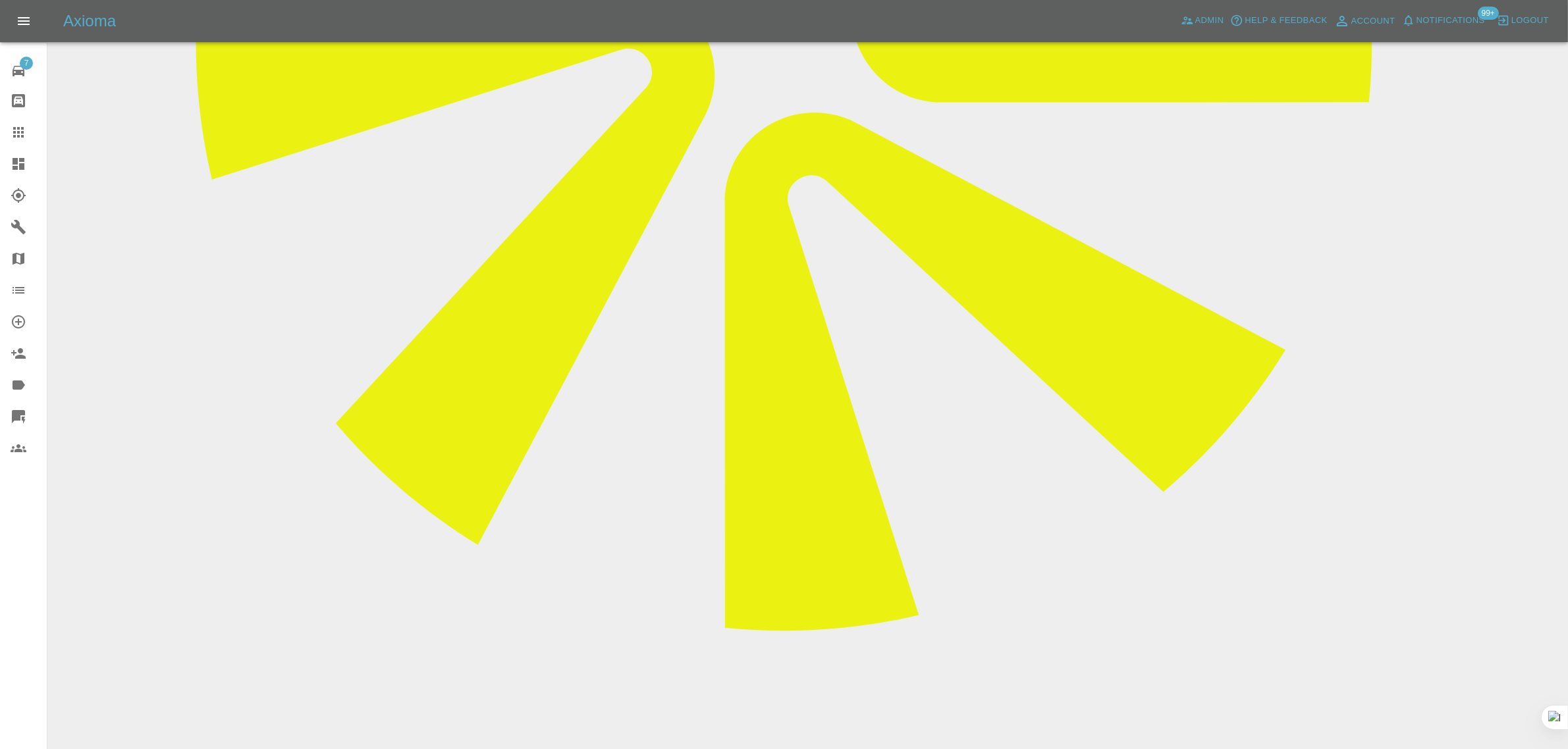
type textarea "My repairer was unable to attend today. You will appreciate this is far from id…"
click at [17, 136] on icon at bounding box center [18, 132] width 10 height 10
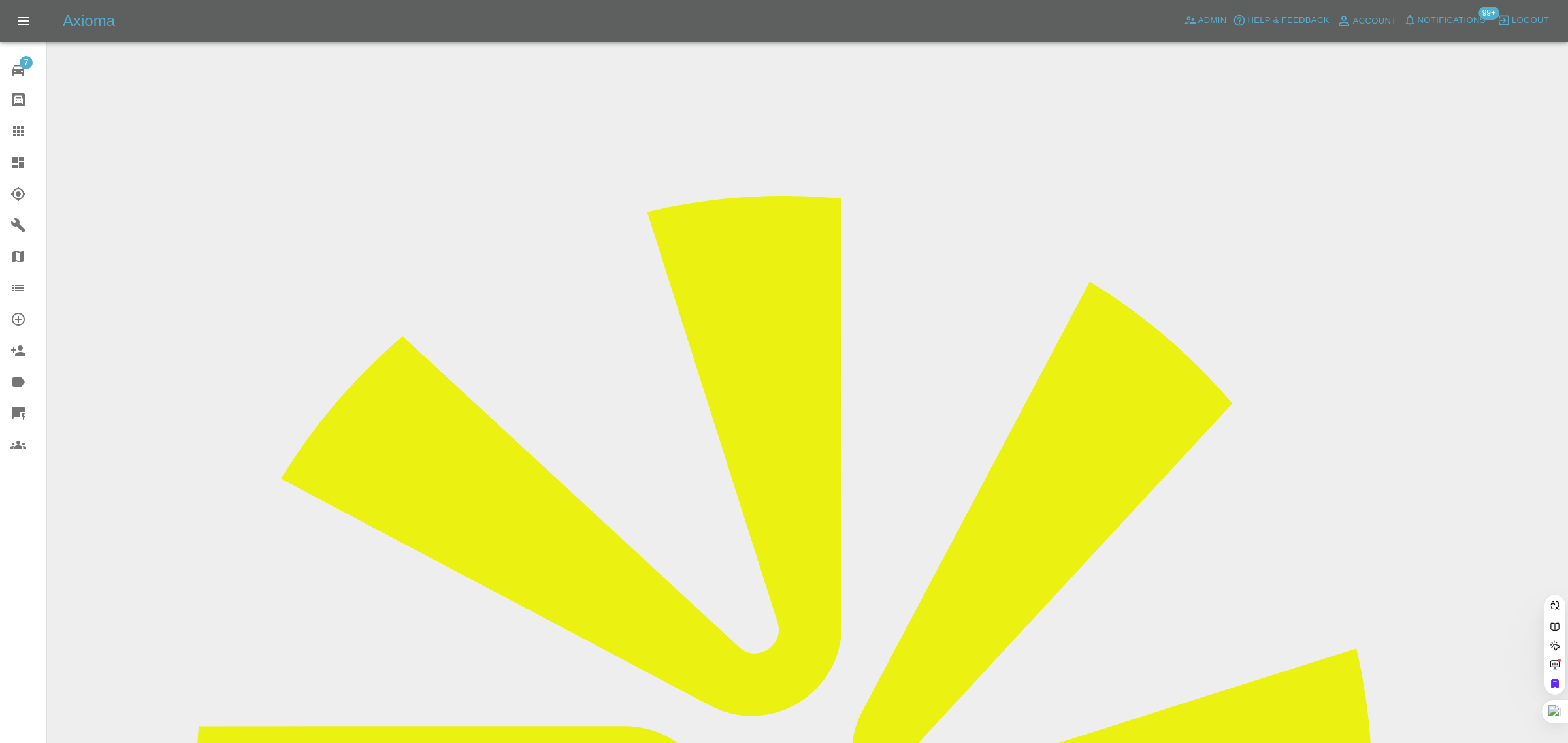
paste input "ben.norris2000@btinternet.com"
type input "ben.norris2000@btinternet.com"
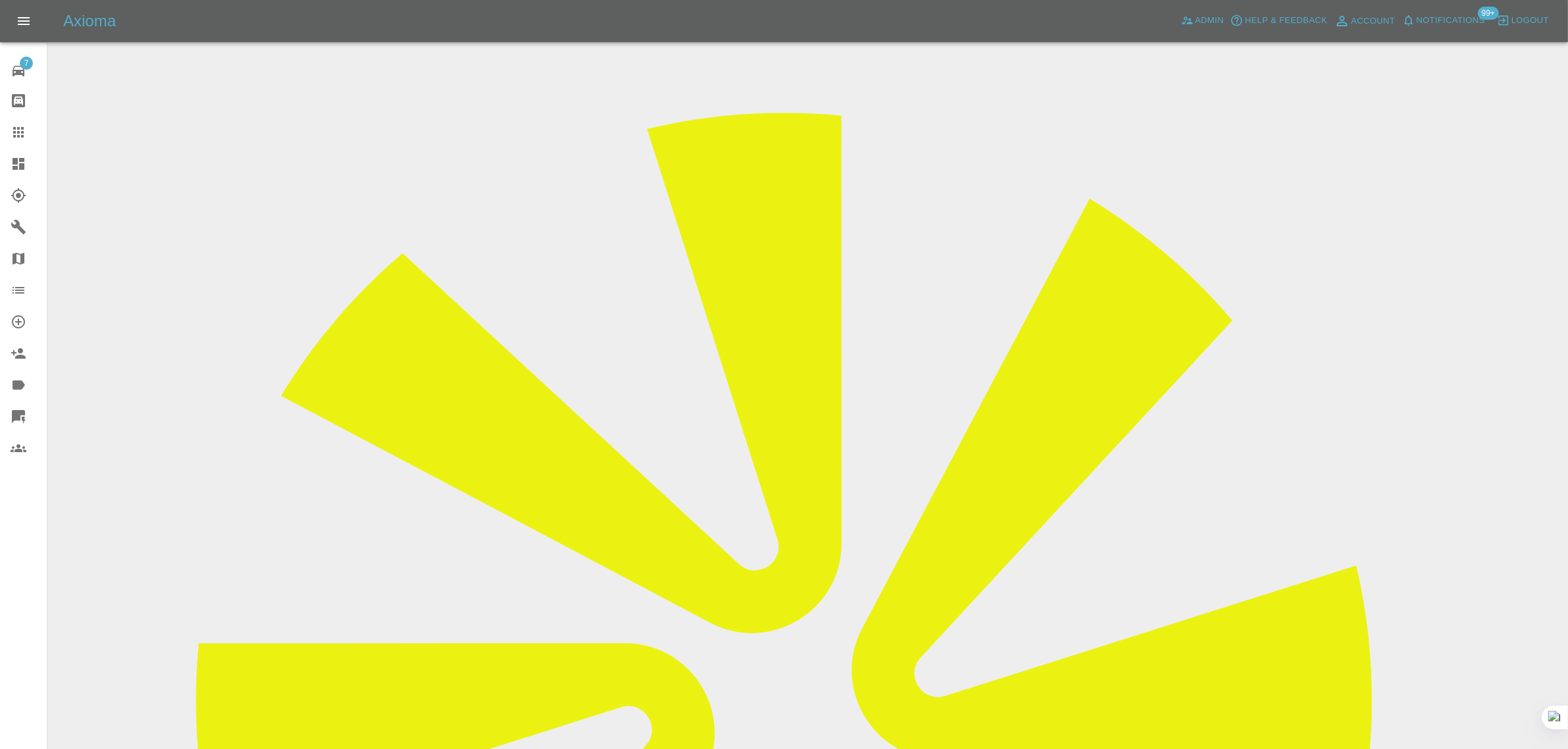
scroll to position [81, 0]
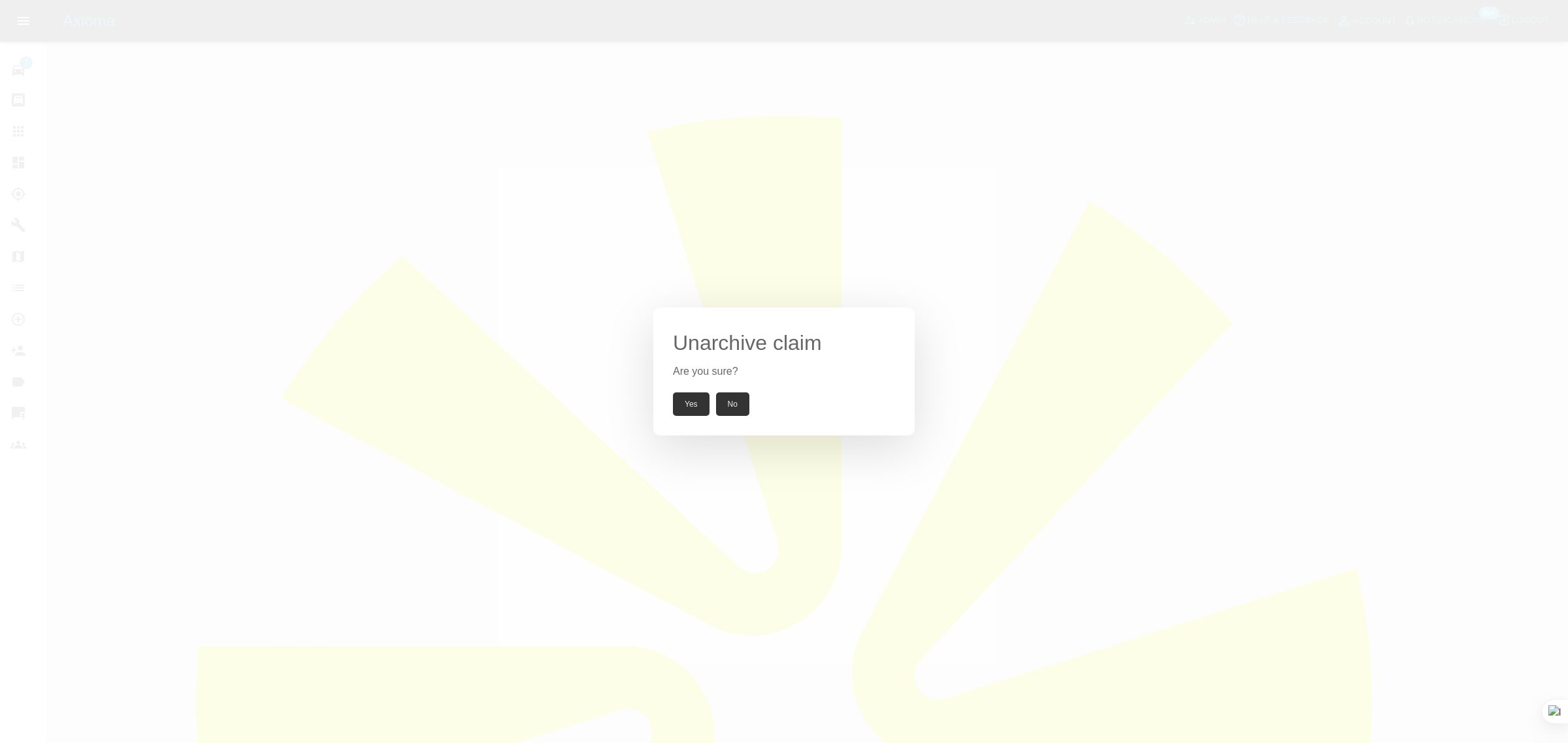
click at [680, 405] on button "Yes" at bounding box center [692, 404] width 37 height 24
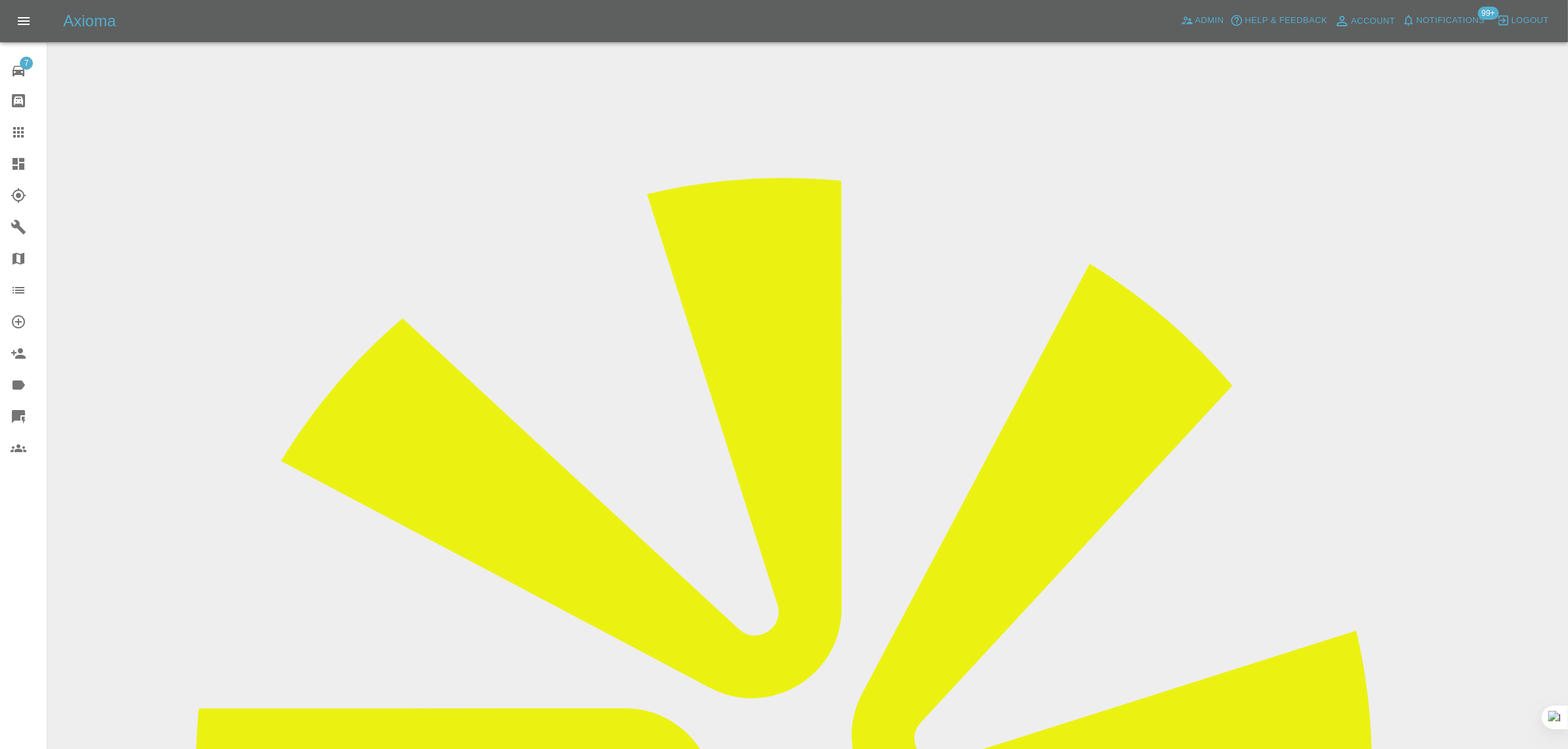
scroll to position [0, 0]
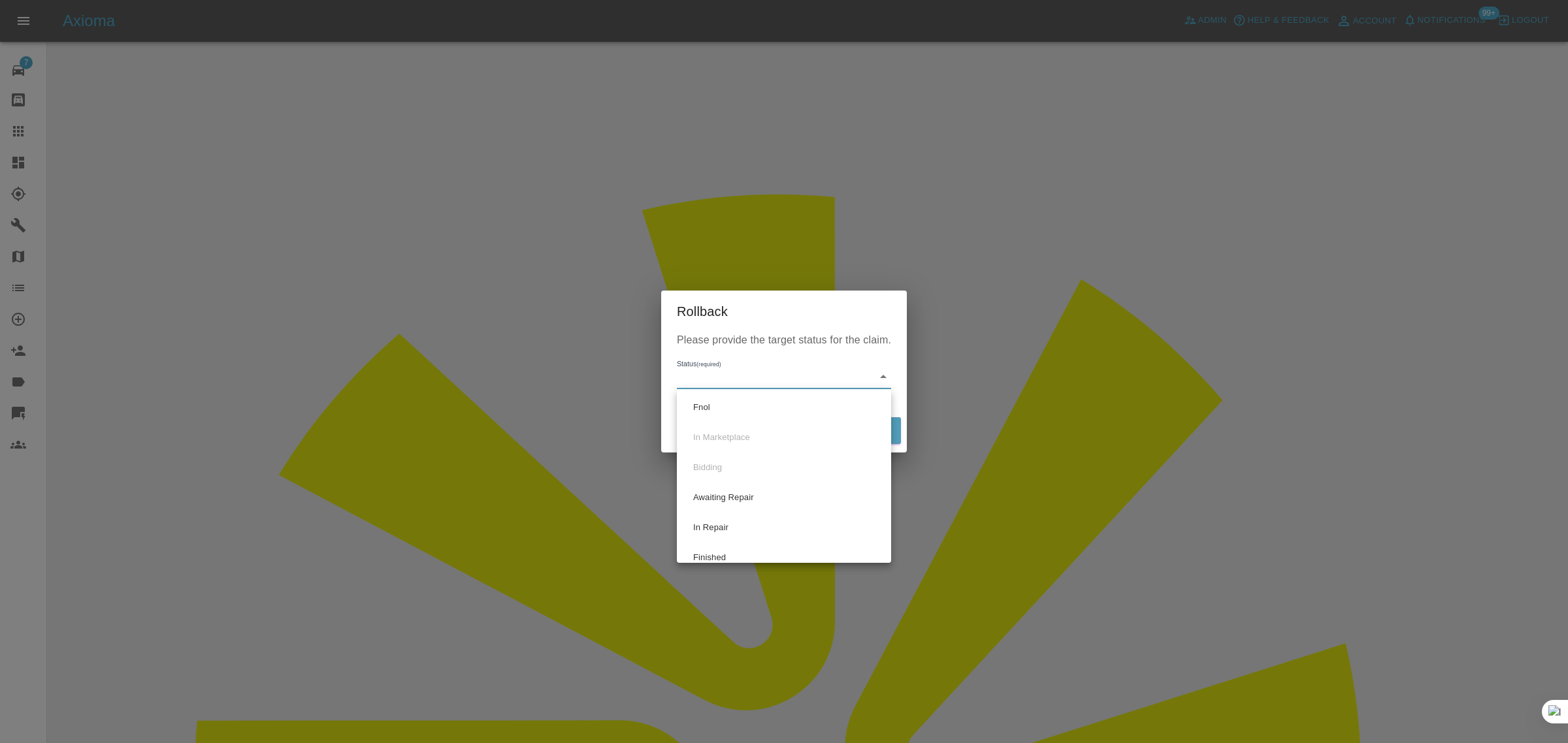
click at [700, 413] on li "Fnol" at bounding box center [784, 407] width 208 height 30
type input "fnol"
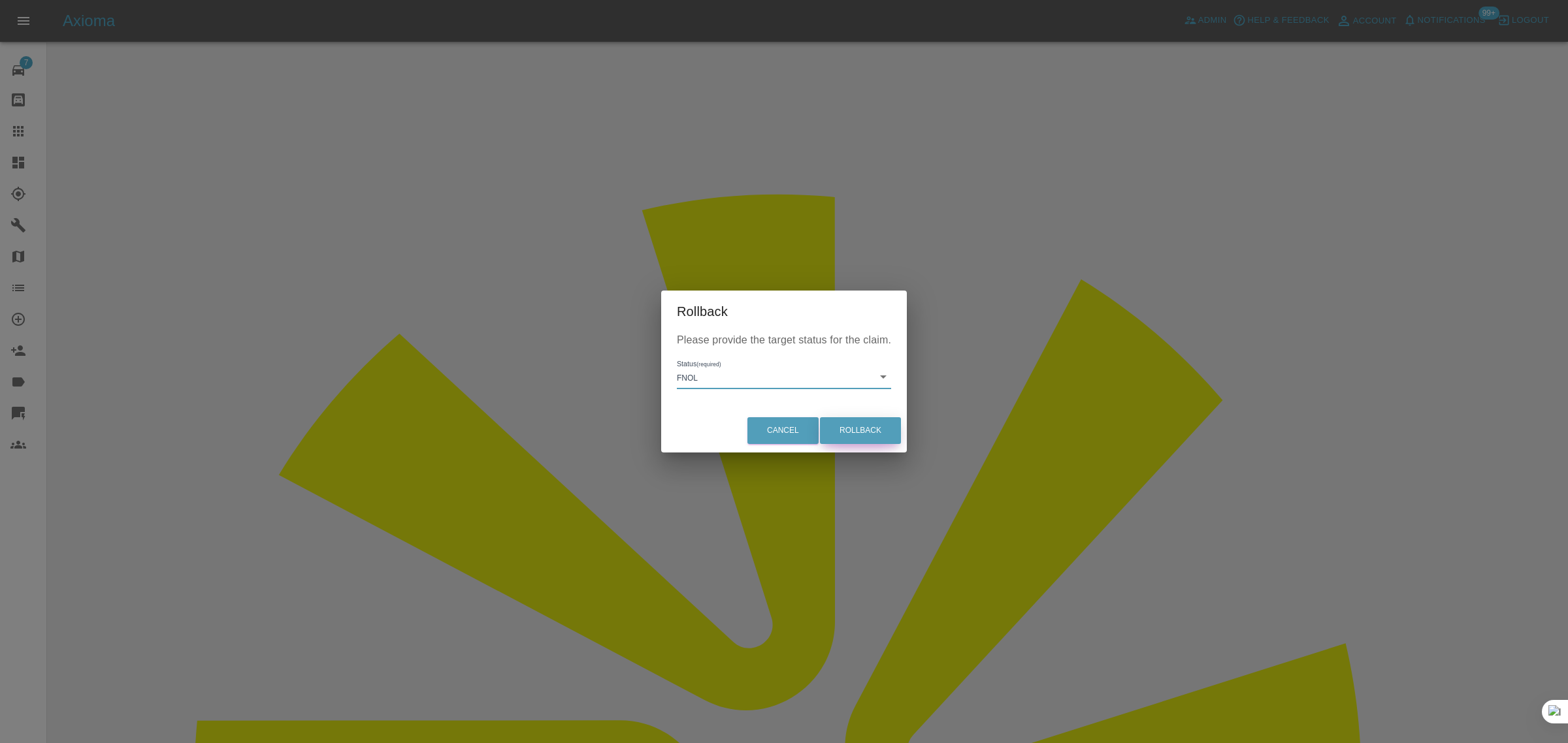
click at [885, 429] on button "Rollback" at bounding box center [860, 431] width 81 height 26
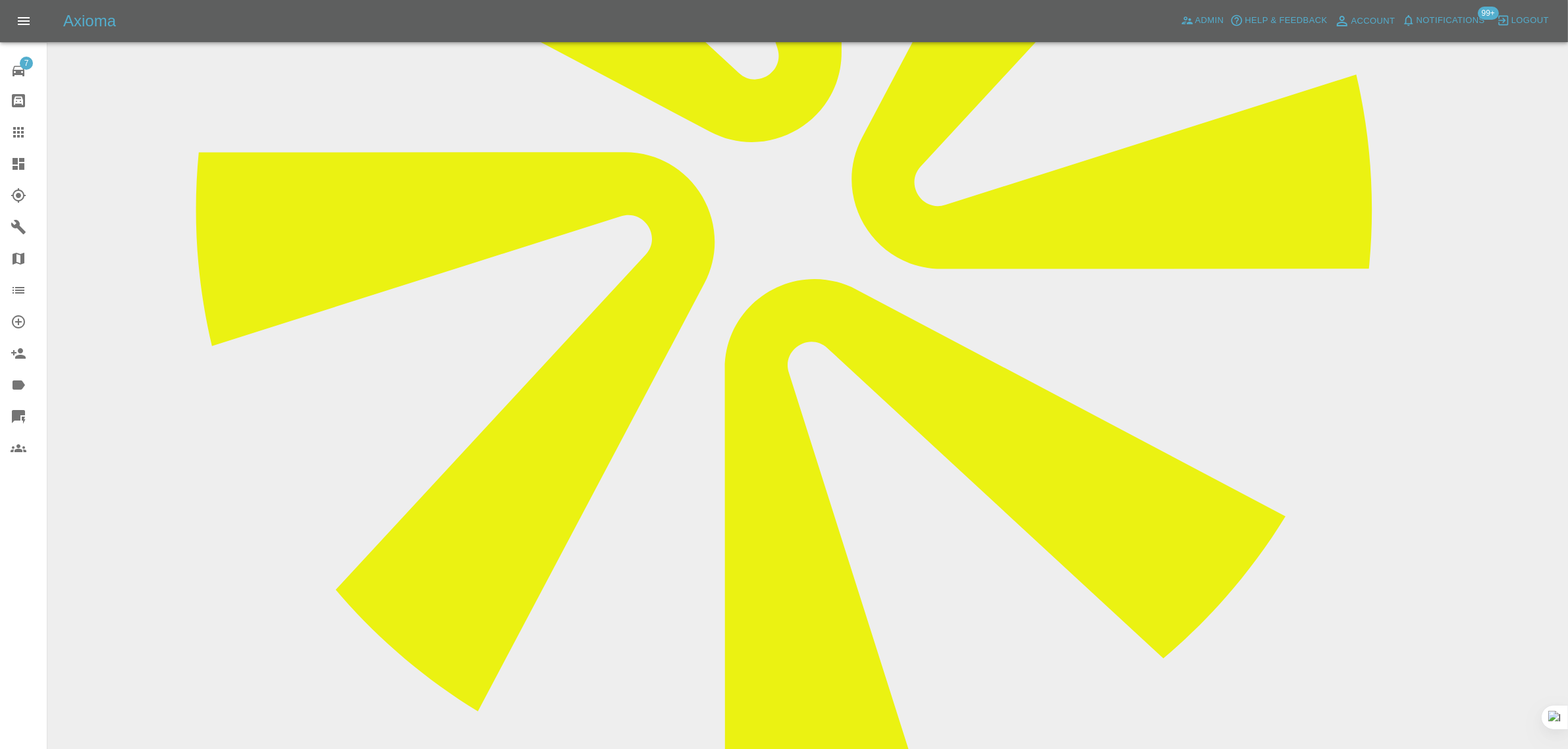
scroll to position [576, 0]
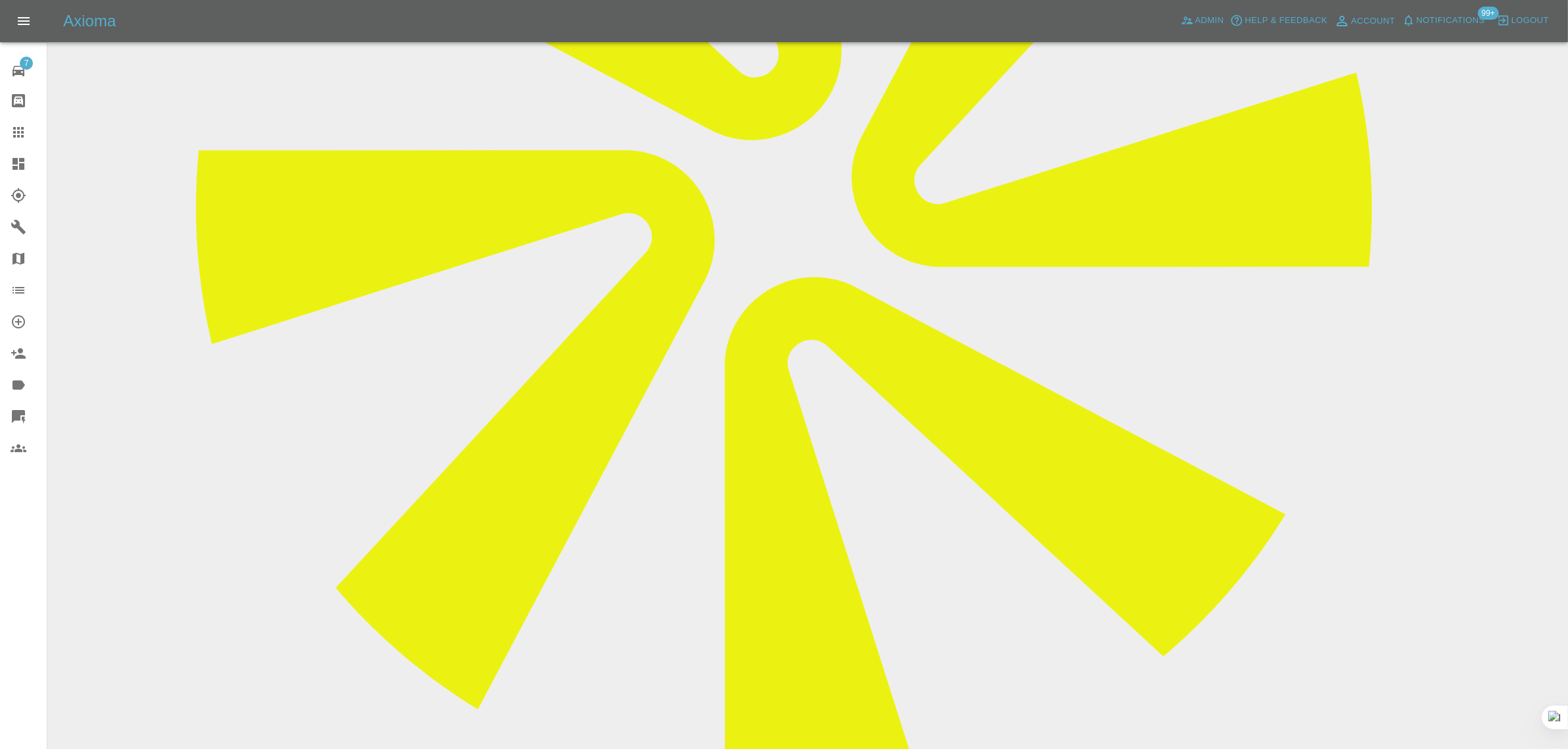
paste textarea "Many thanks for your email. I have tried to accept this quote earlier today, ho…"
type textarea "Many thanks for your email. I have tried to accept this quote earlier today, ho…"
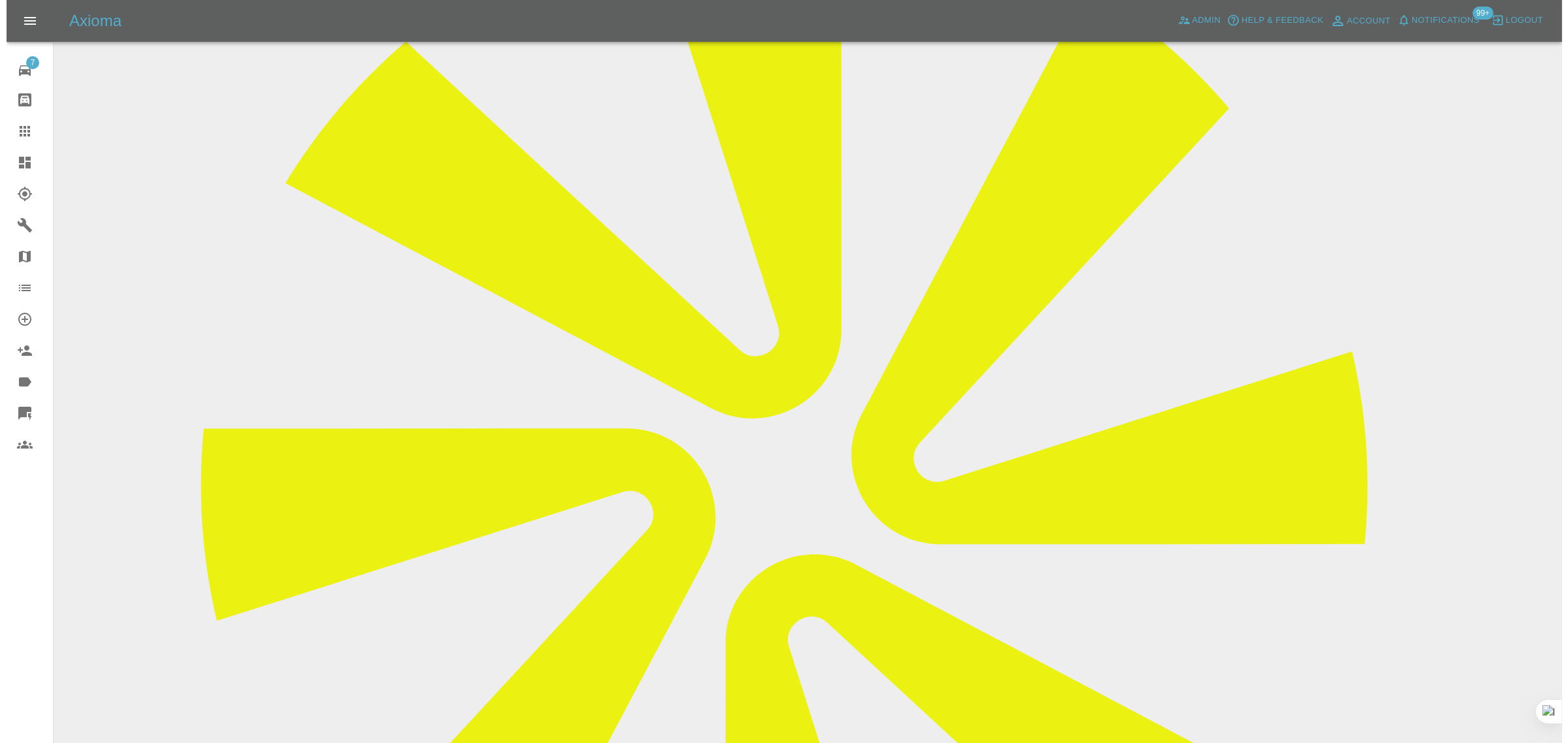
scroll to position [0, 0]
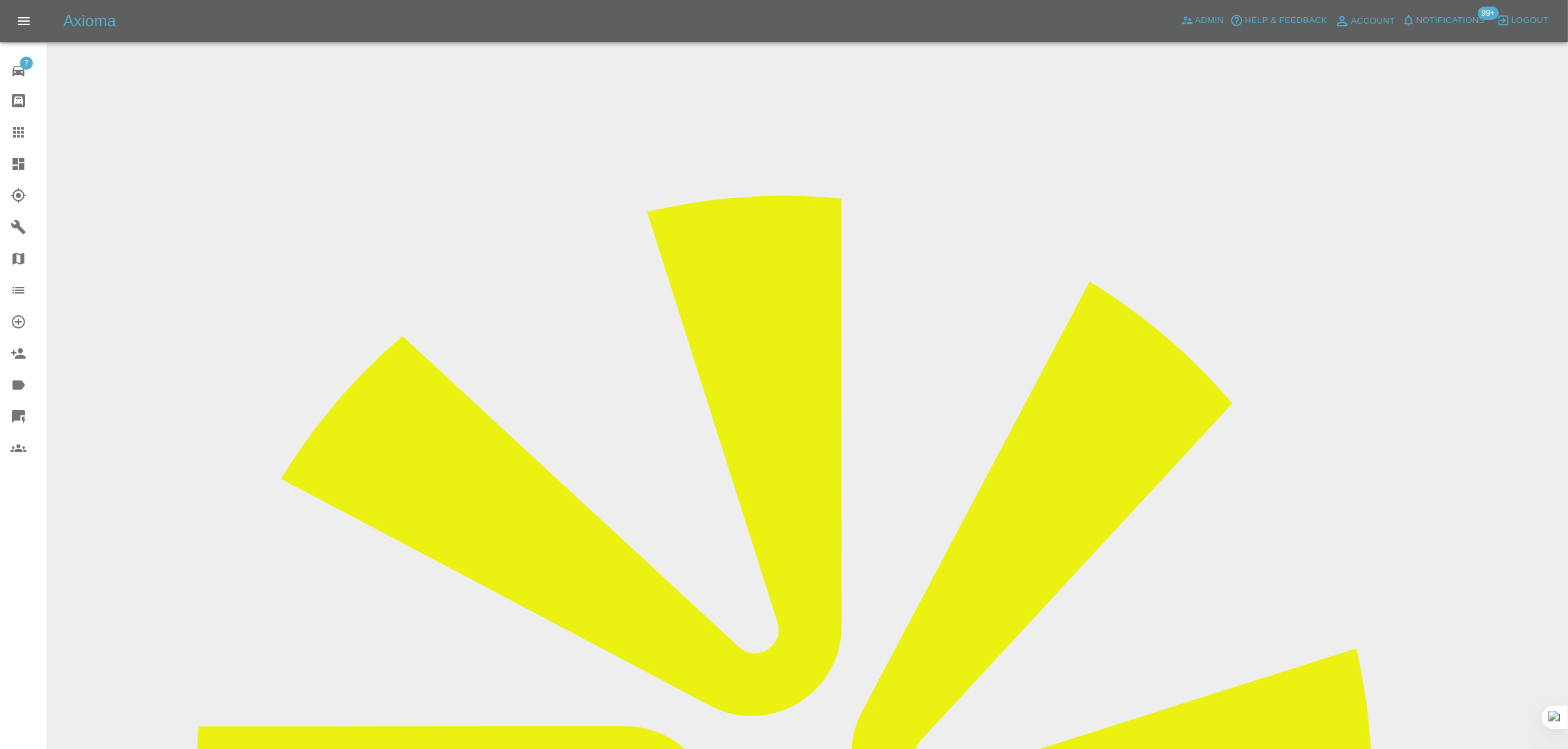
click at [17, 127] on icon at bounding box center [18, 132] width 16 height 16
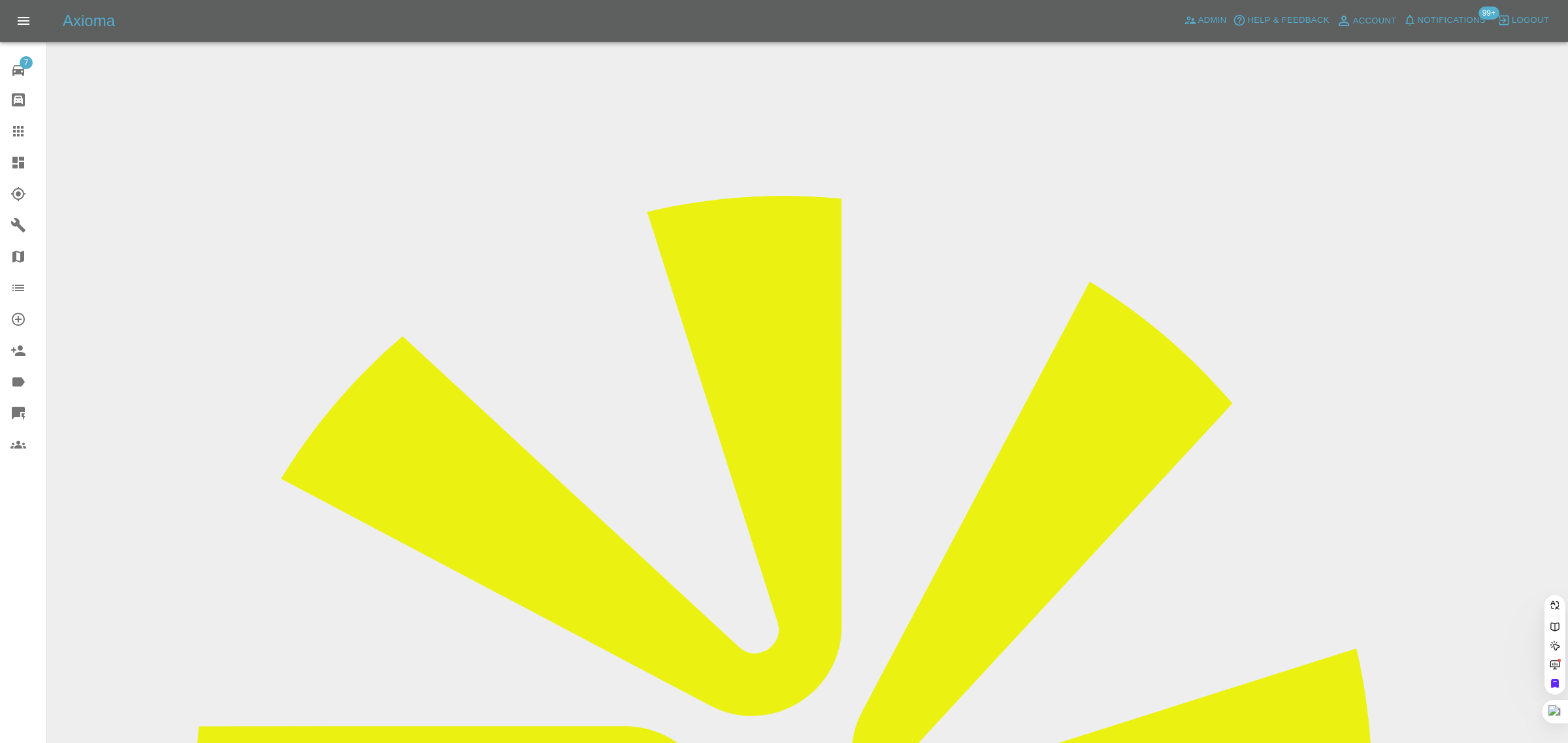
paste input "tobywise@hotmail.com"
type input "tobywise@hotmail.com"
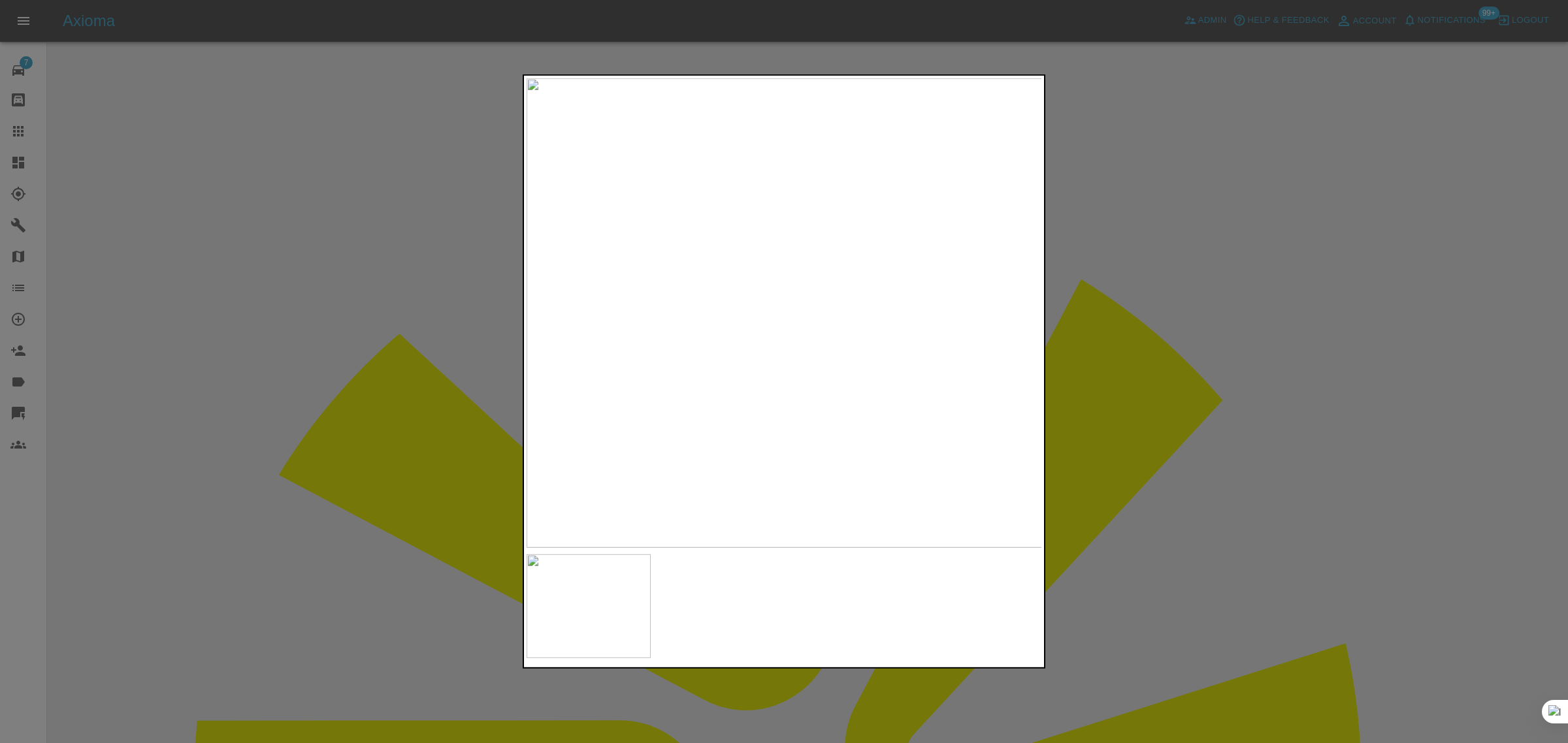
click at [1140, 278] on div at bounding box center [784, 372] width 1568 height 743
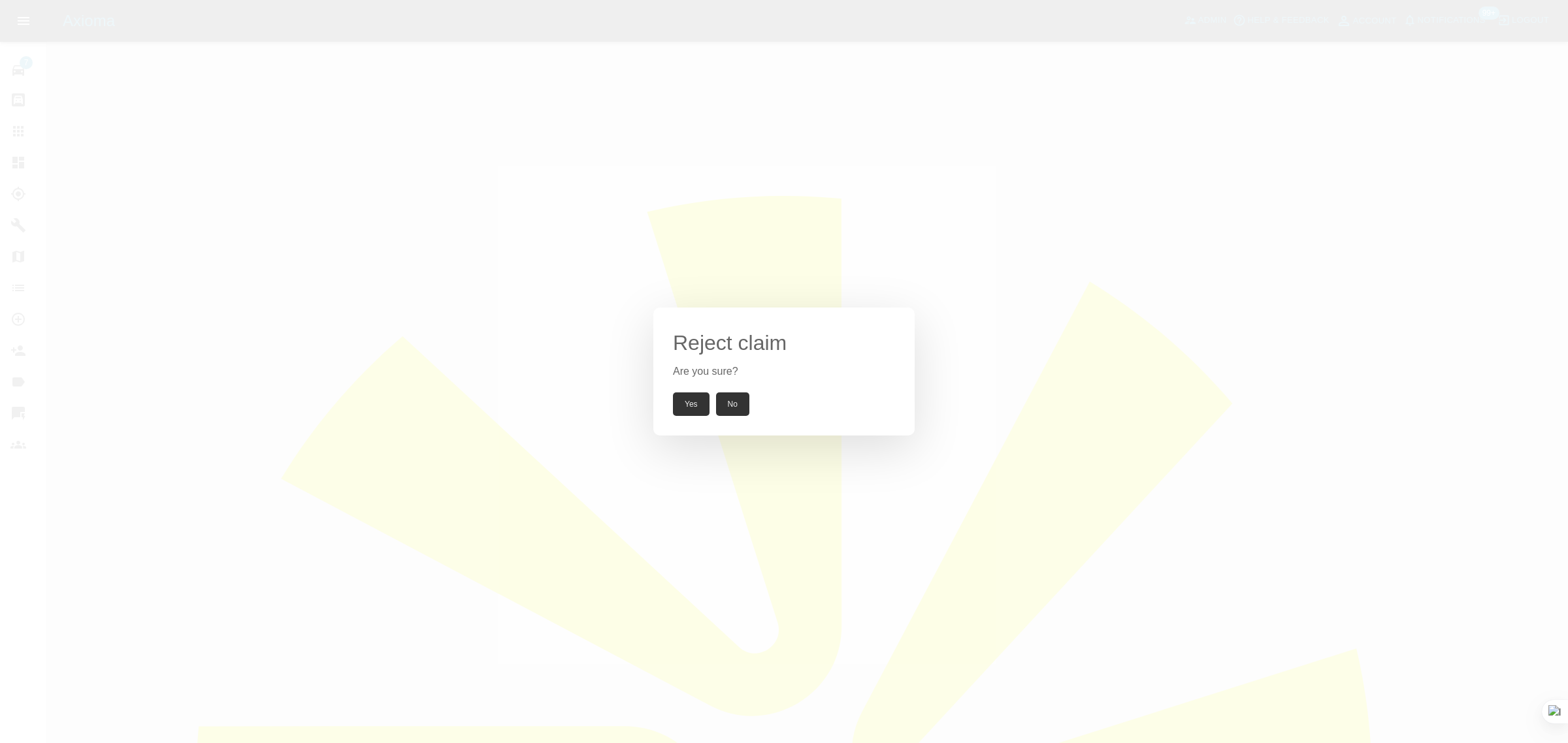
click at [709, 405] on button "Yes" at bounding box center [692, 404] width 37 height 24
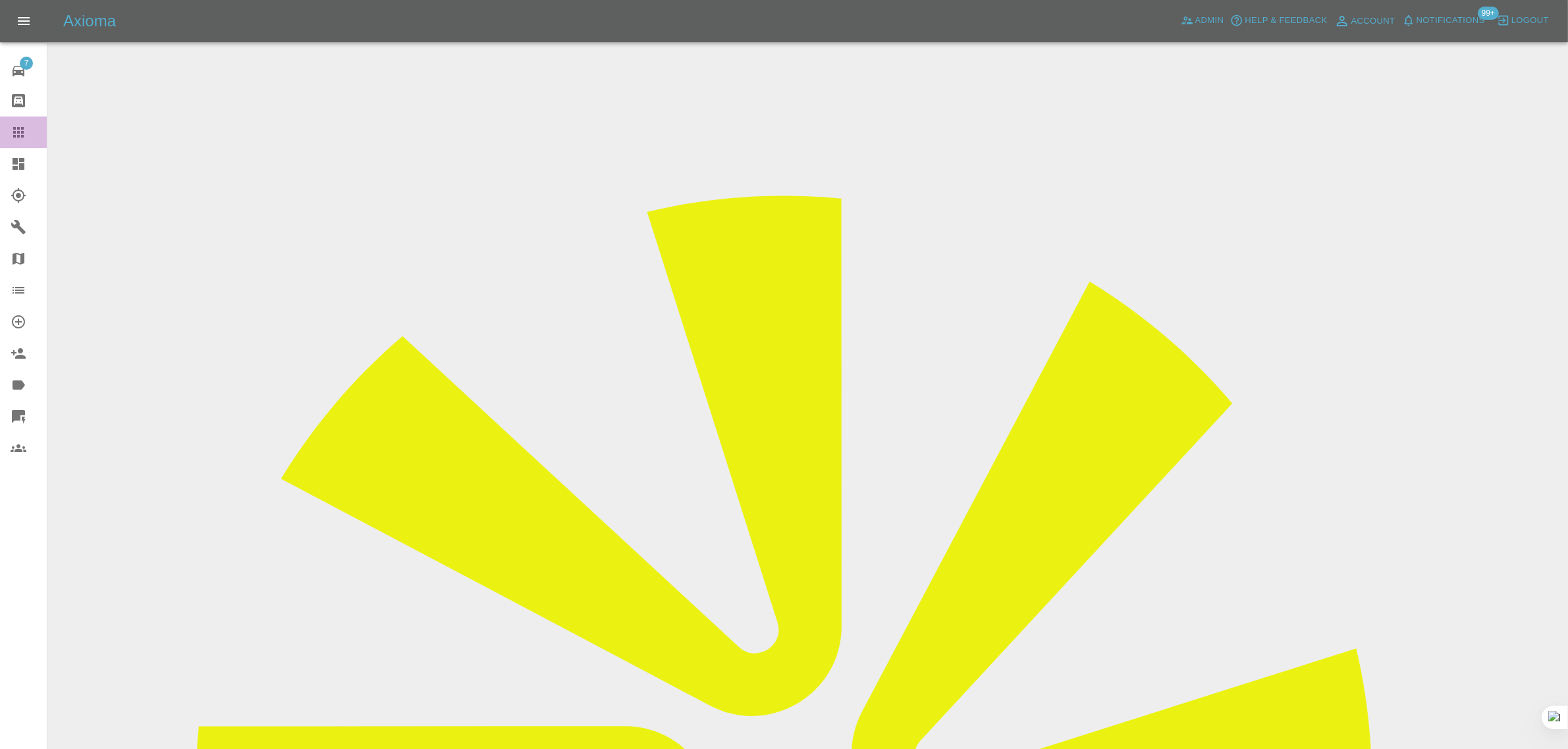
click at [34, 130] on div at bounding box center [29, 132] width 37 height 16
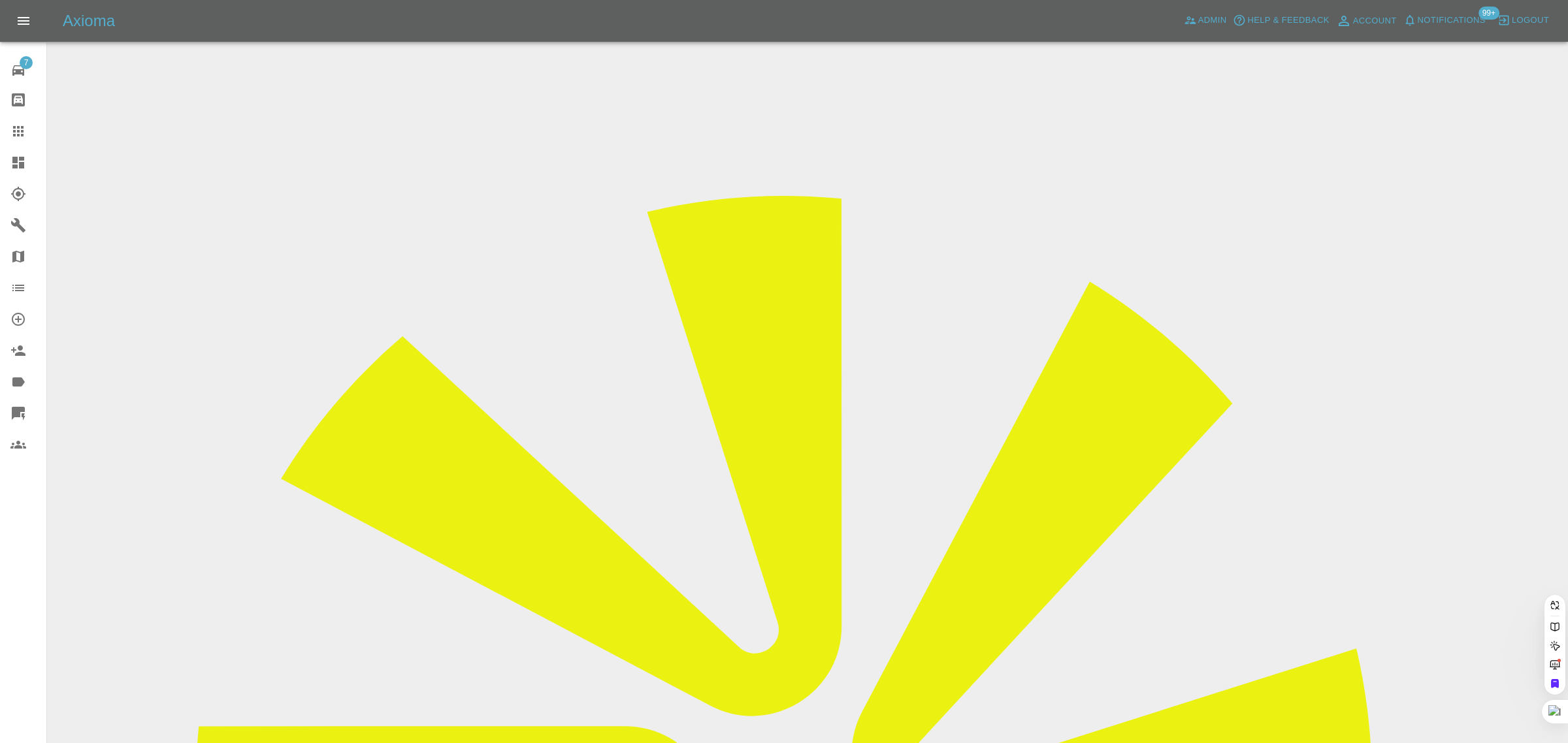
paste input "kennychan871@hotmail.co.uk"
type input "kennychan871@hotmail.co.uk"
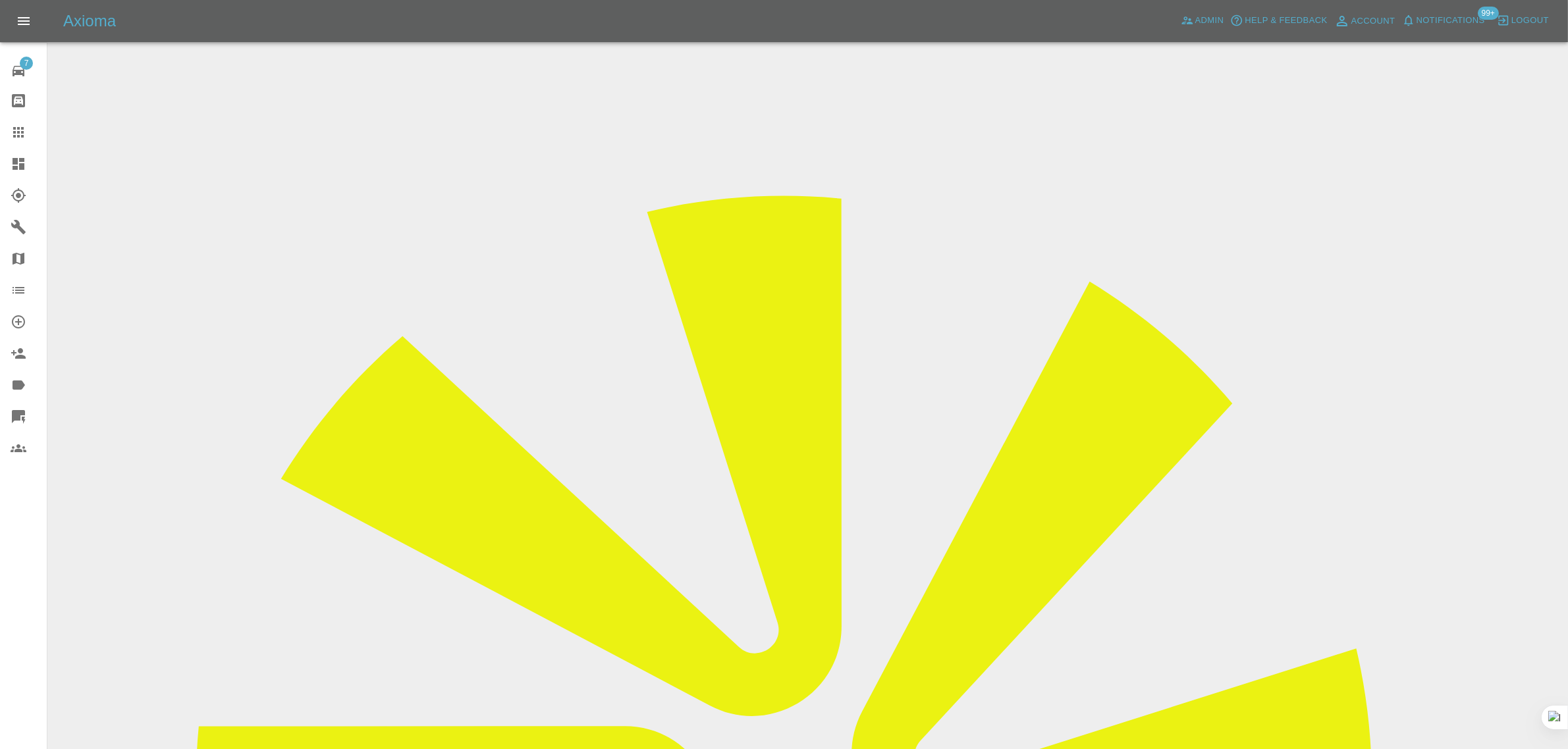
click at [0, 0] on input "Choose images" at bounding box center [0, 0] width 0 height 0
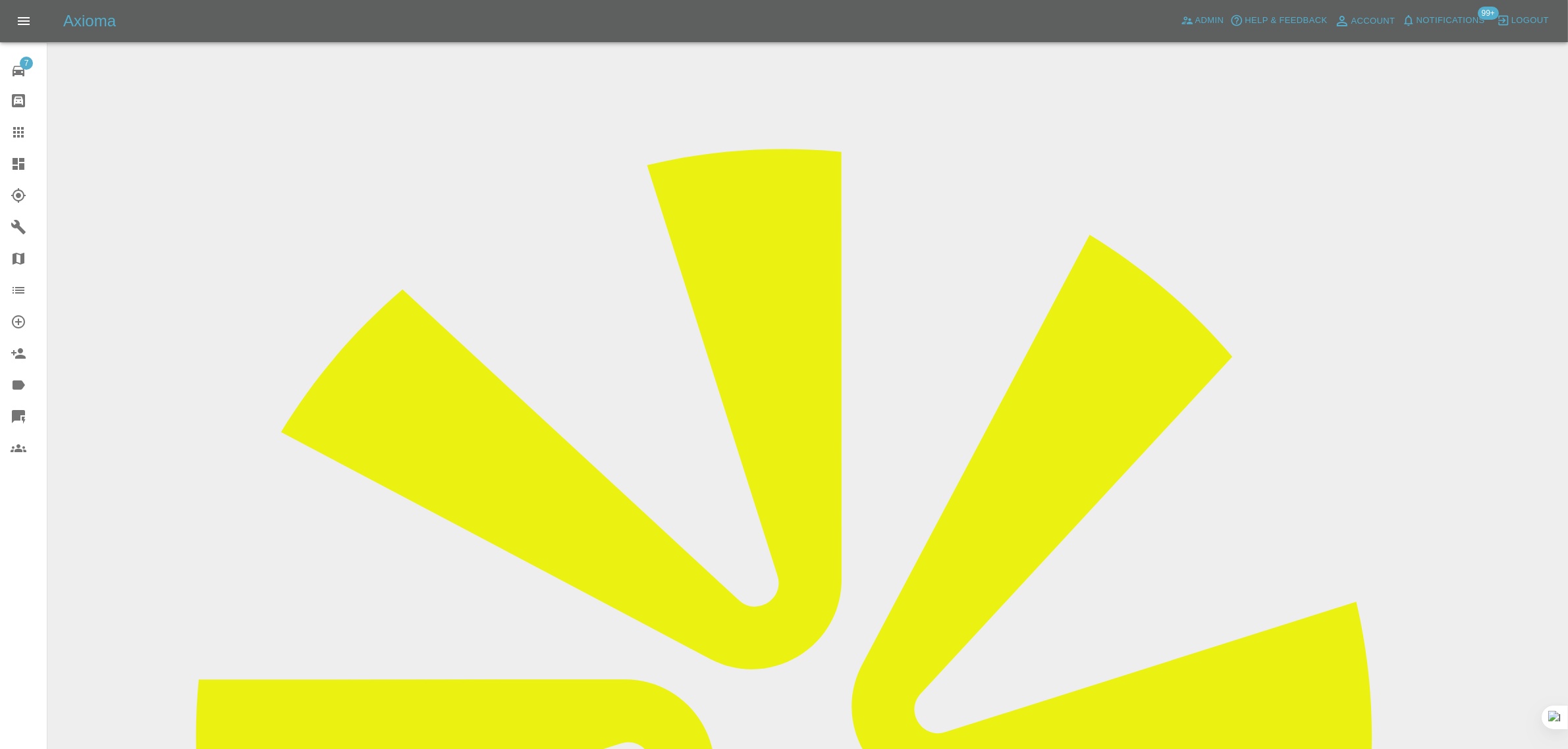
scroll to position [64, 0]
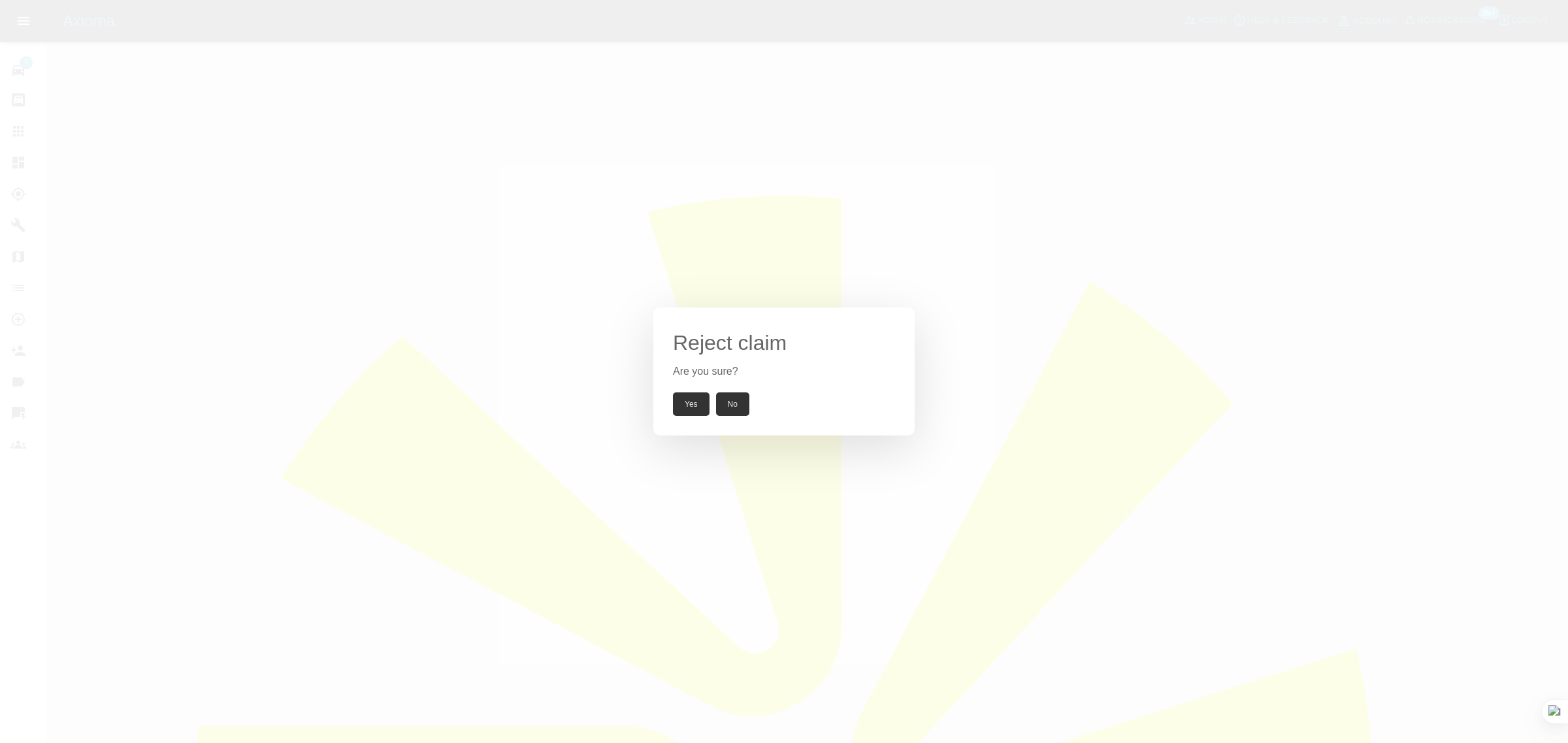
click at [688, 401] on button "Yes" at bounding box center [692, 404] width 37 height 24
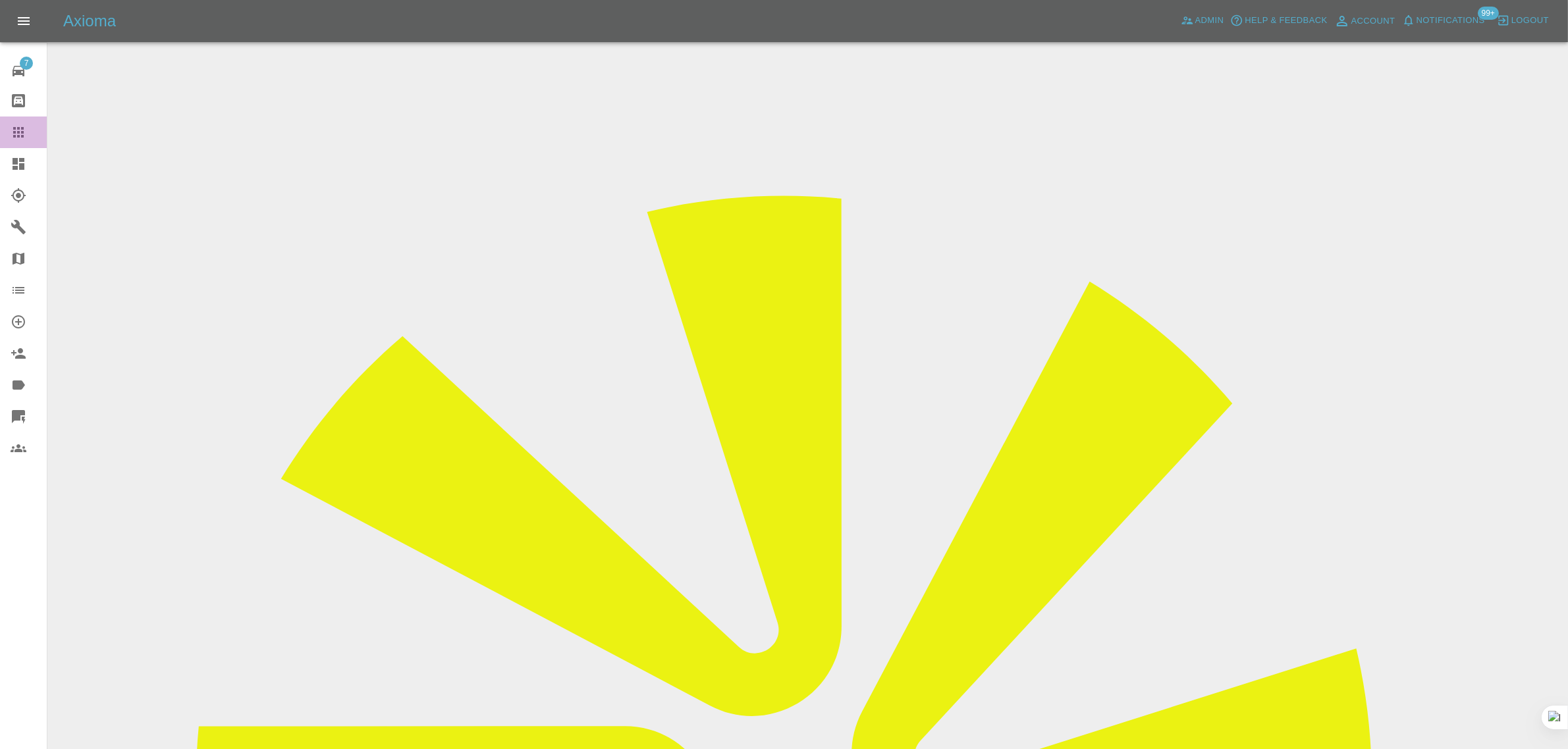
click at [23, 132] on icon at bounding box center [18, 132] width 10 height 10
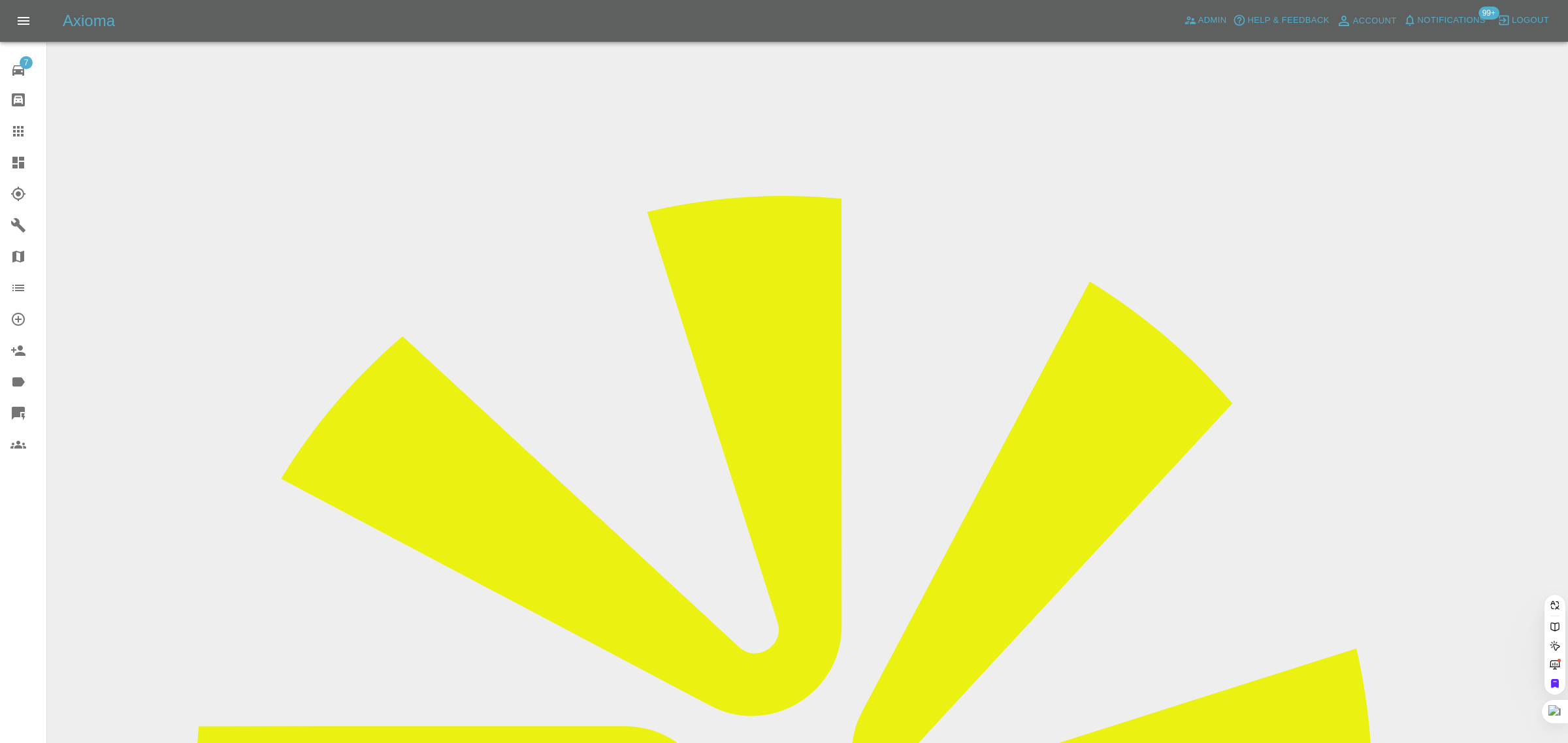
paste input "chandesmond1988@gmail.com"
type input "chandesmond1988@gmail.com"
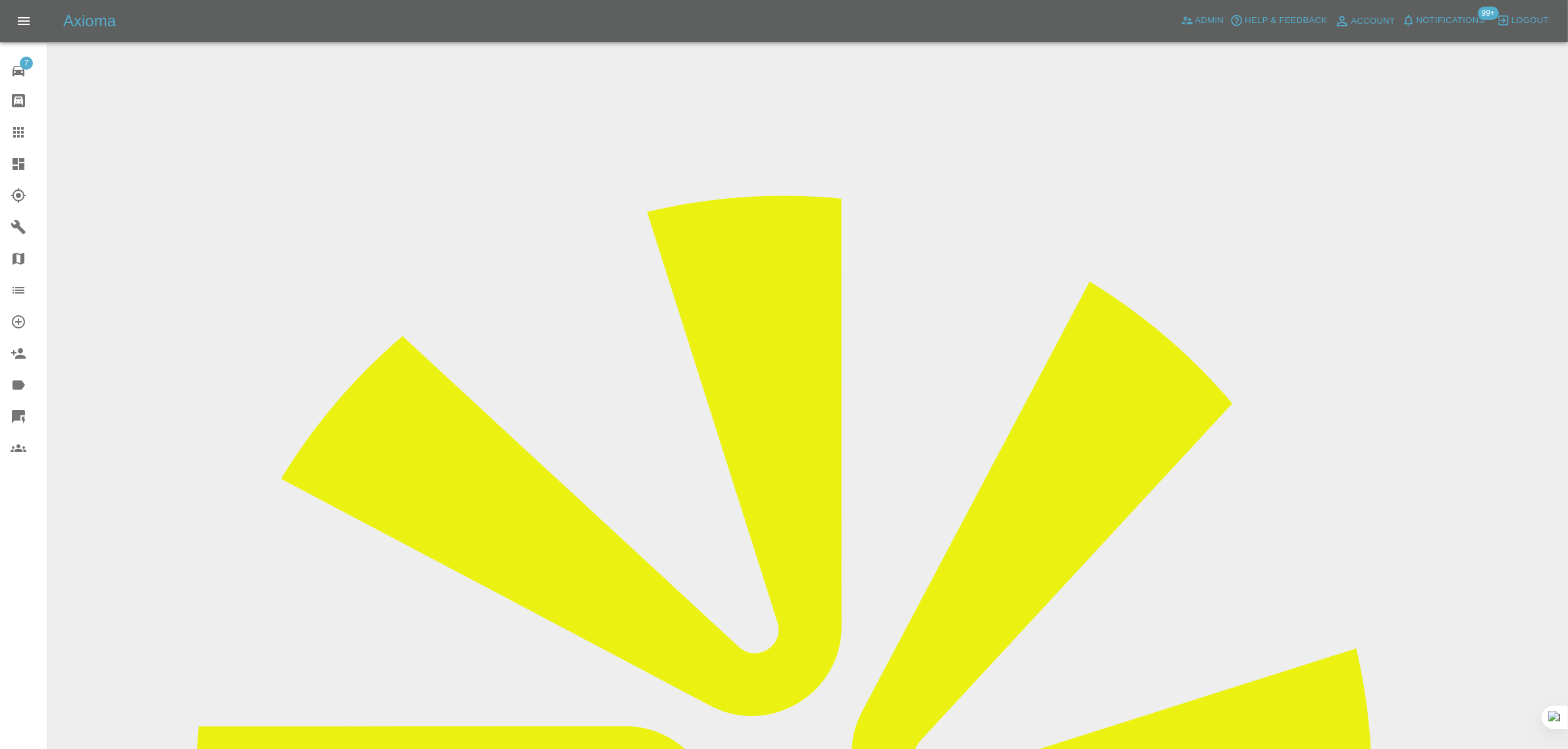
click at [16, 125] on icon at bounding box center [18, 132] width 16 height 16
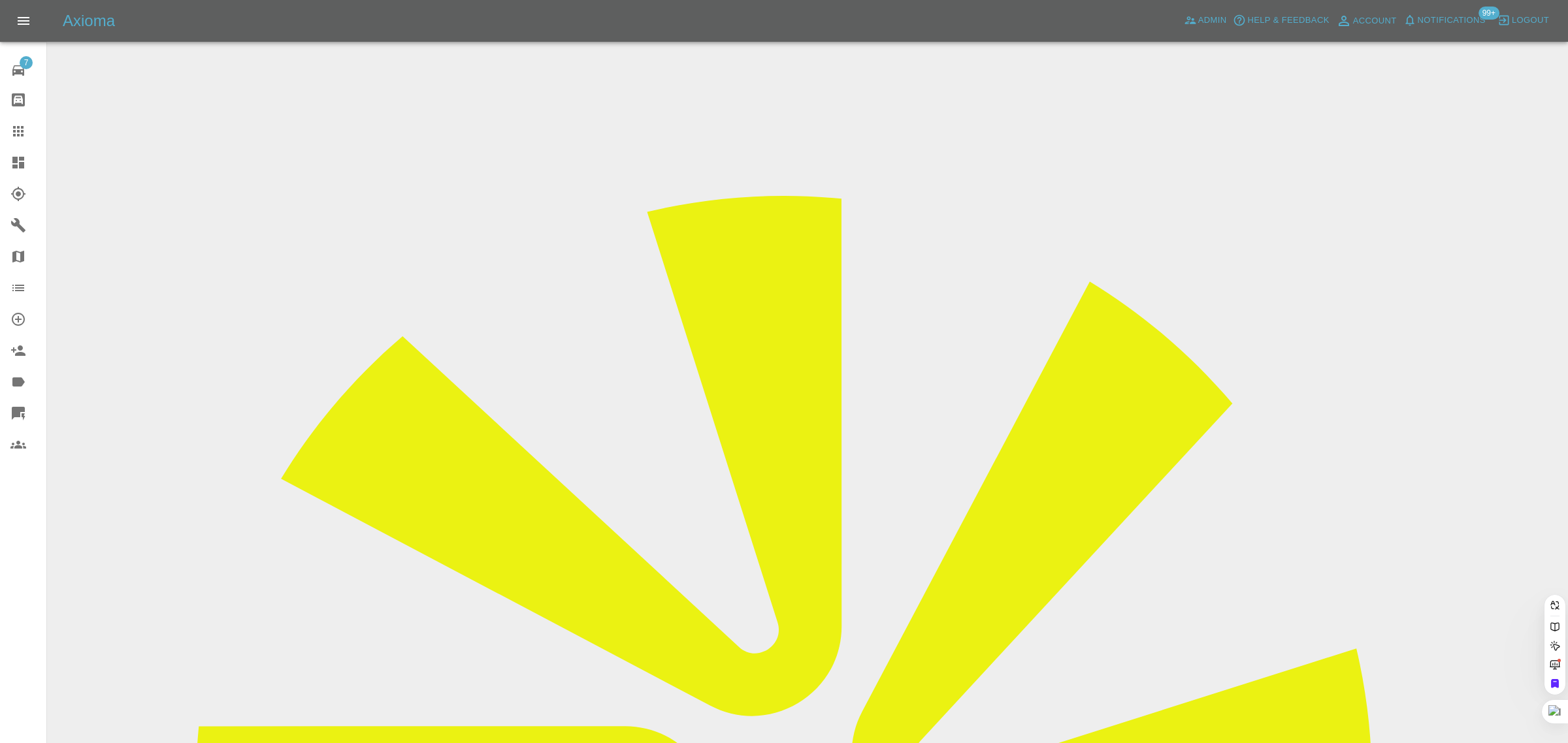
paste input "anne_shevlin@hotmail.com"
type input "anne_shevlin@hotmail.com"
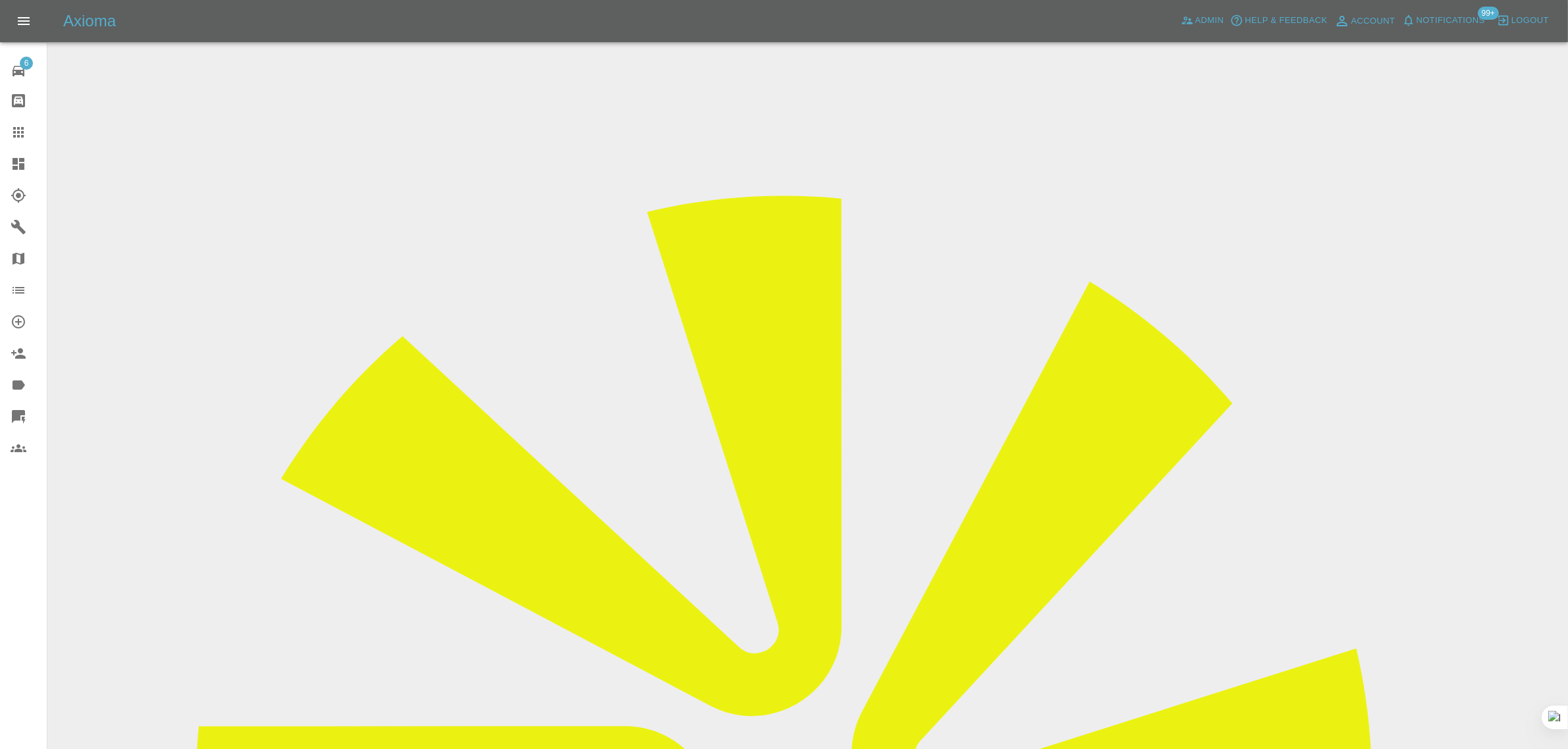
drag, startPoint x: 585, startPoint y: 479, endPoint x: 663, endPoint y: 505, distance: 82.2
copy p "Thanks for replying,Do you get in touch with manjit? If so maybe you could emph…"
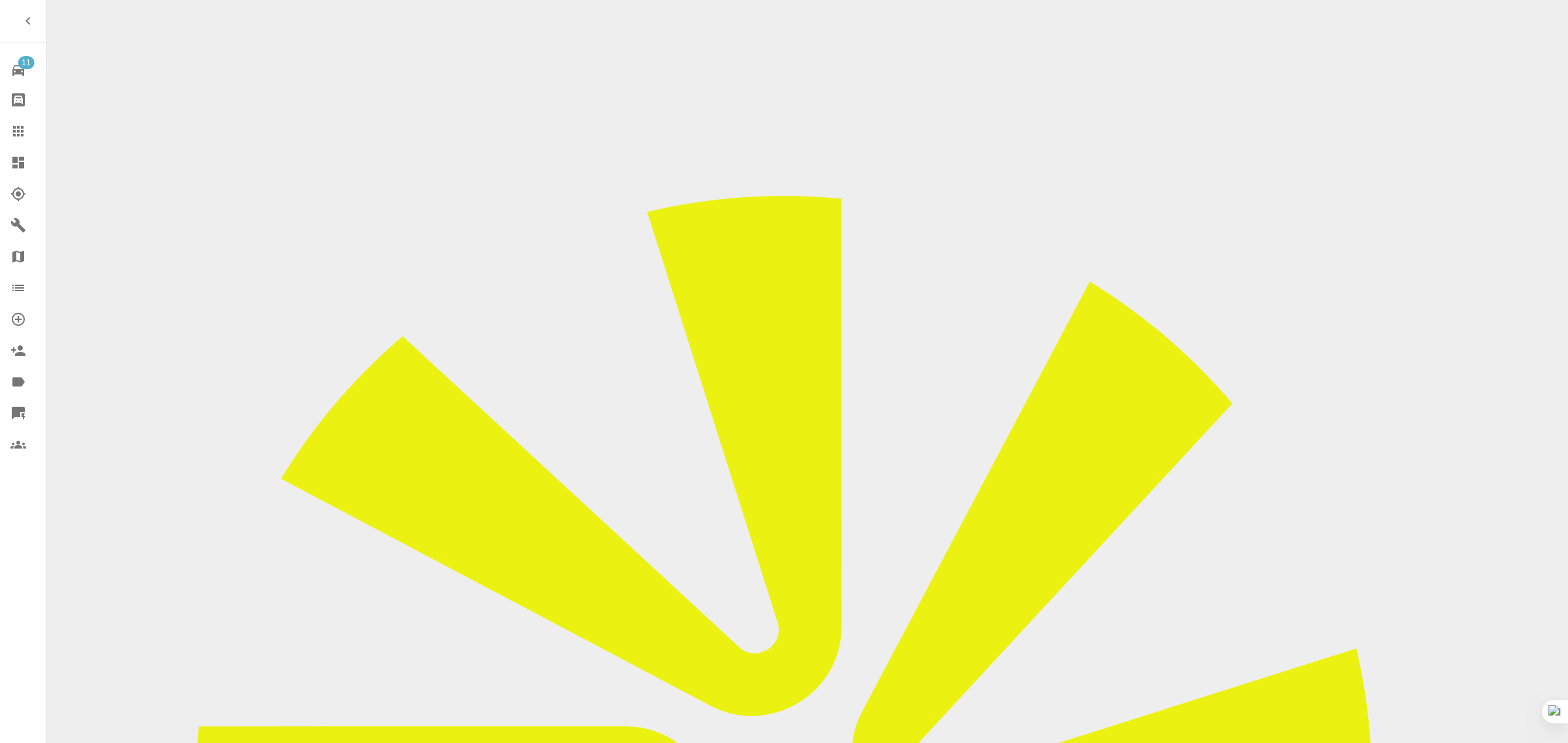
click at [4, 128] on link "Claims" at bounding box center [23, 131] width 46 height 31
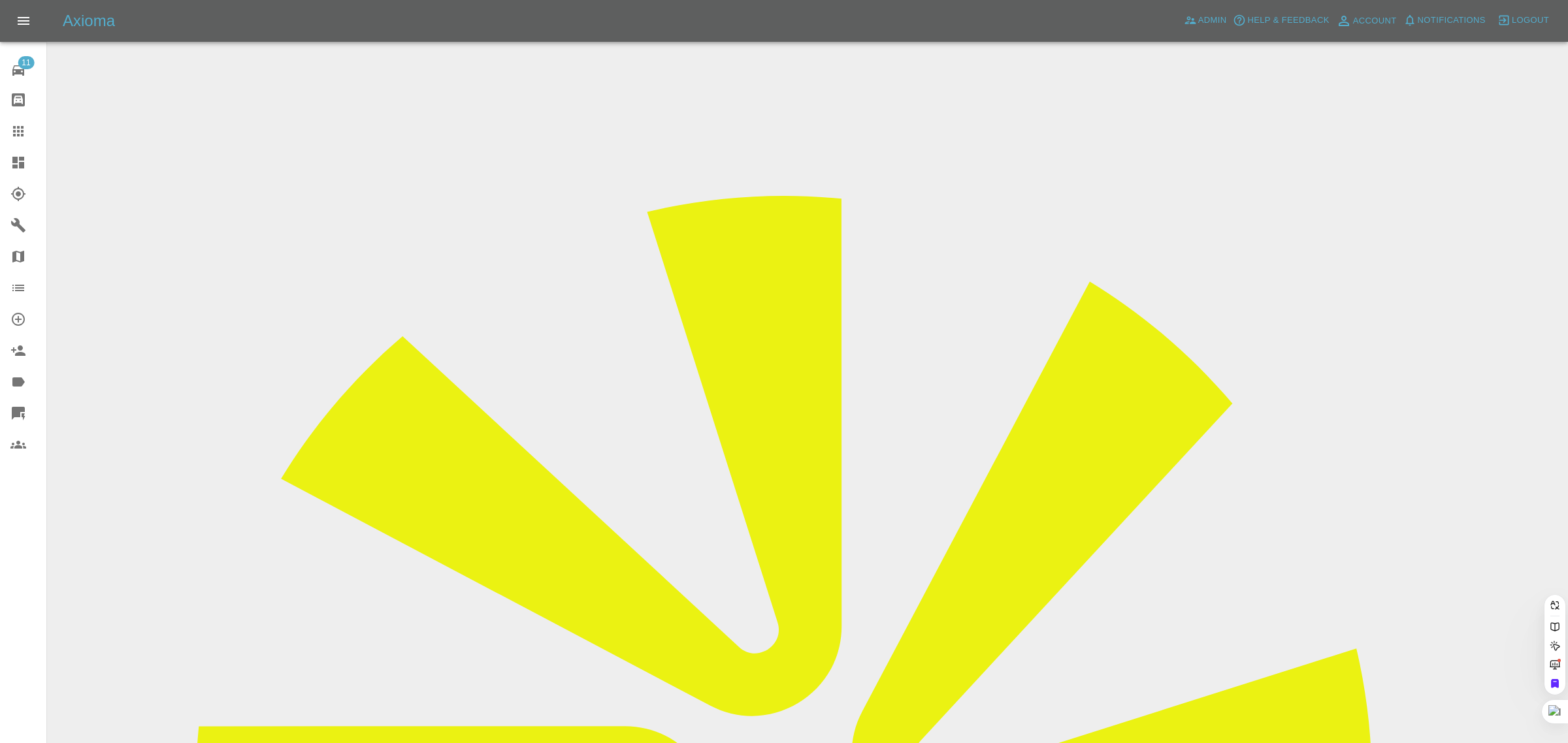
paste input "b.b.creasey@btinternet.com"
type input "b.b.creasey@btinternet.com"
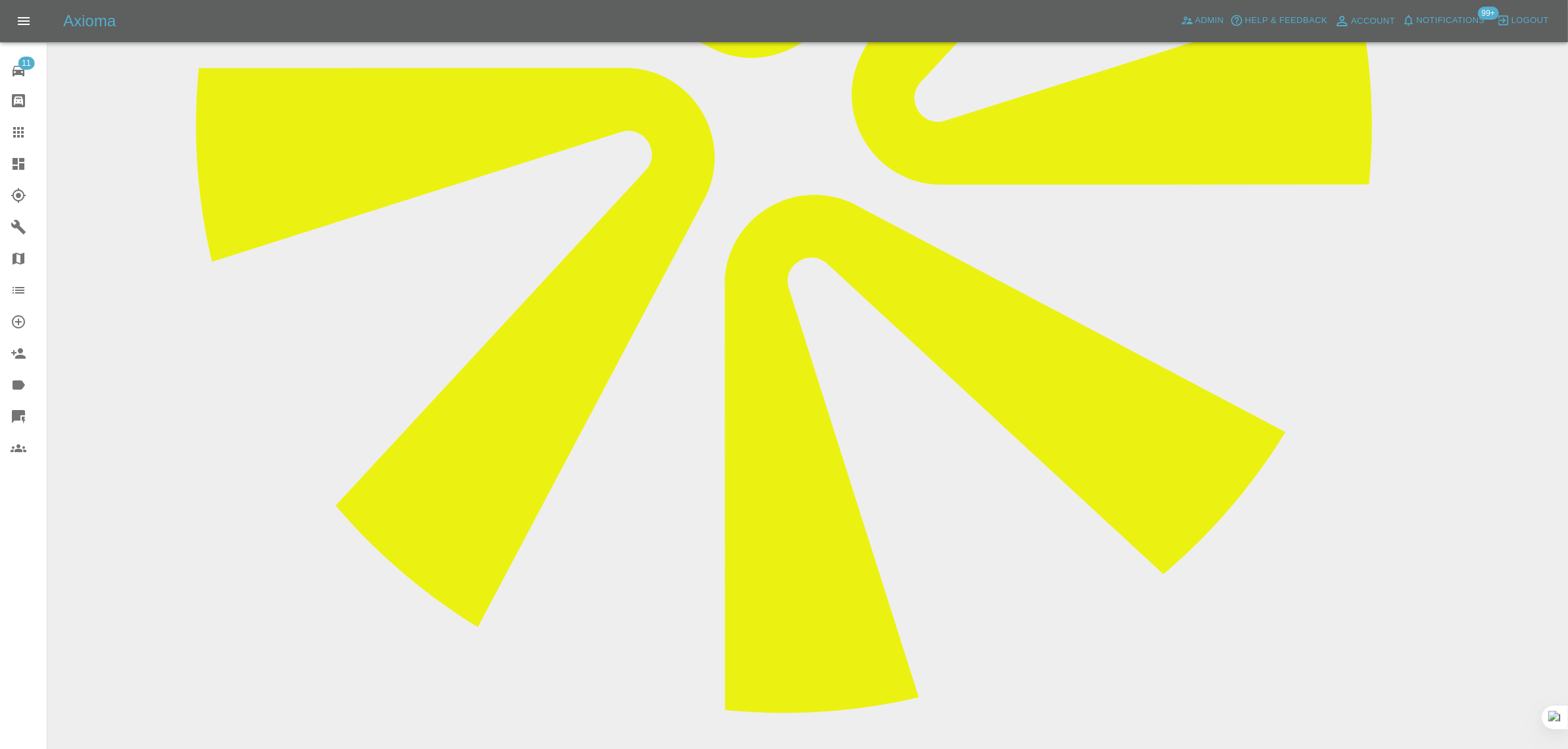
scroll to position [164, 0]
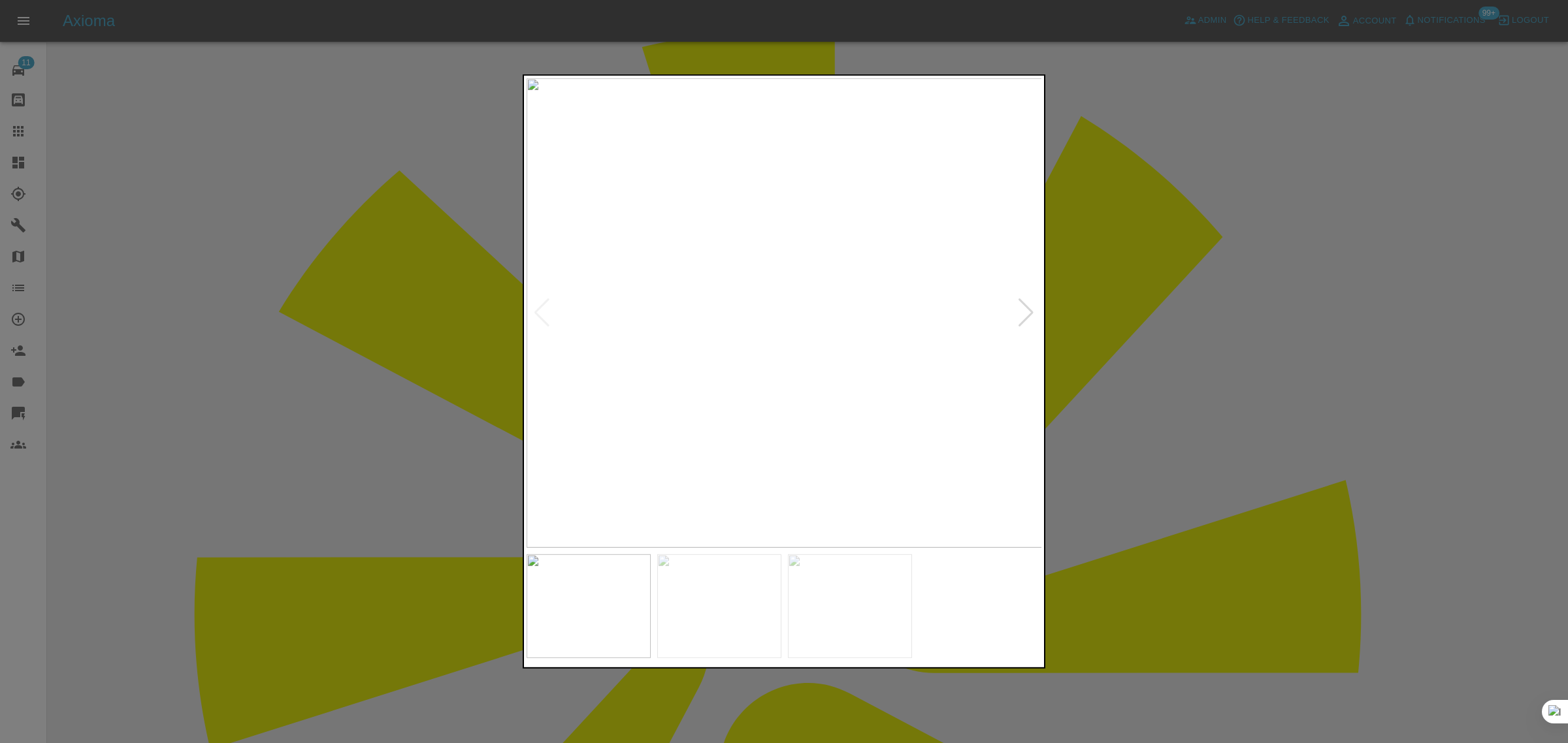
click at [1024, 312] on div at bounding box center [1026, 312] width 18 height 29
click at [1024, 312] on img at bounding box center [785, 312] width 516 height 469
click at [1183, 333] on div at bounding box center [784, 372] width 1568 height 743
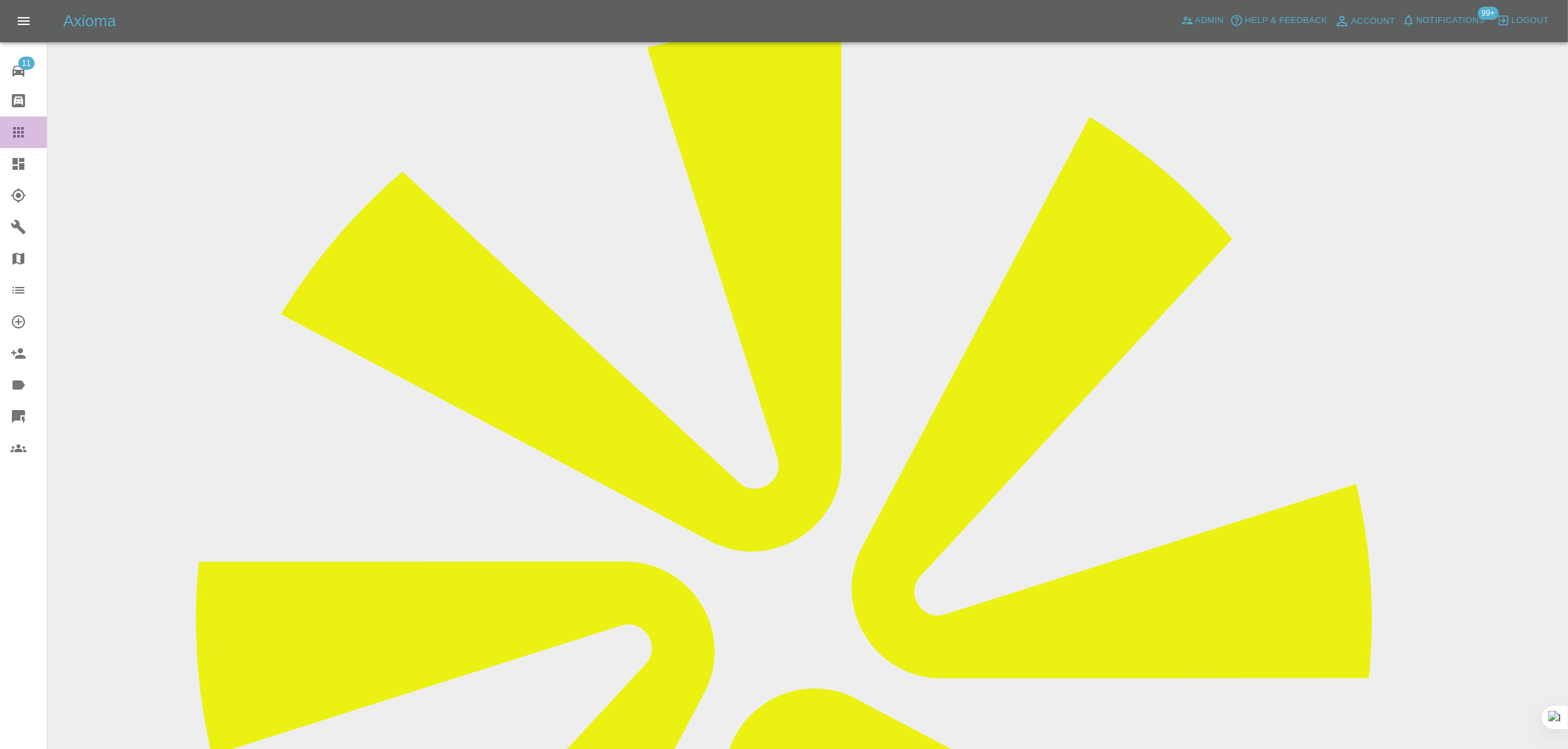
click at [14, 133] on icon at bounding box center [18, 132] width 10 height 10
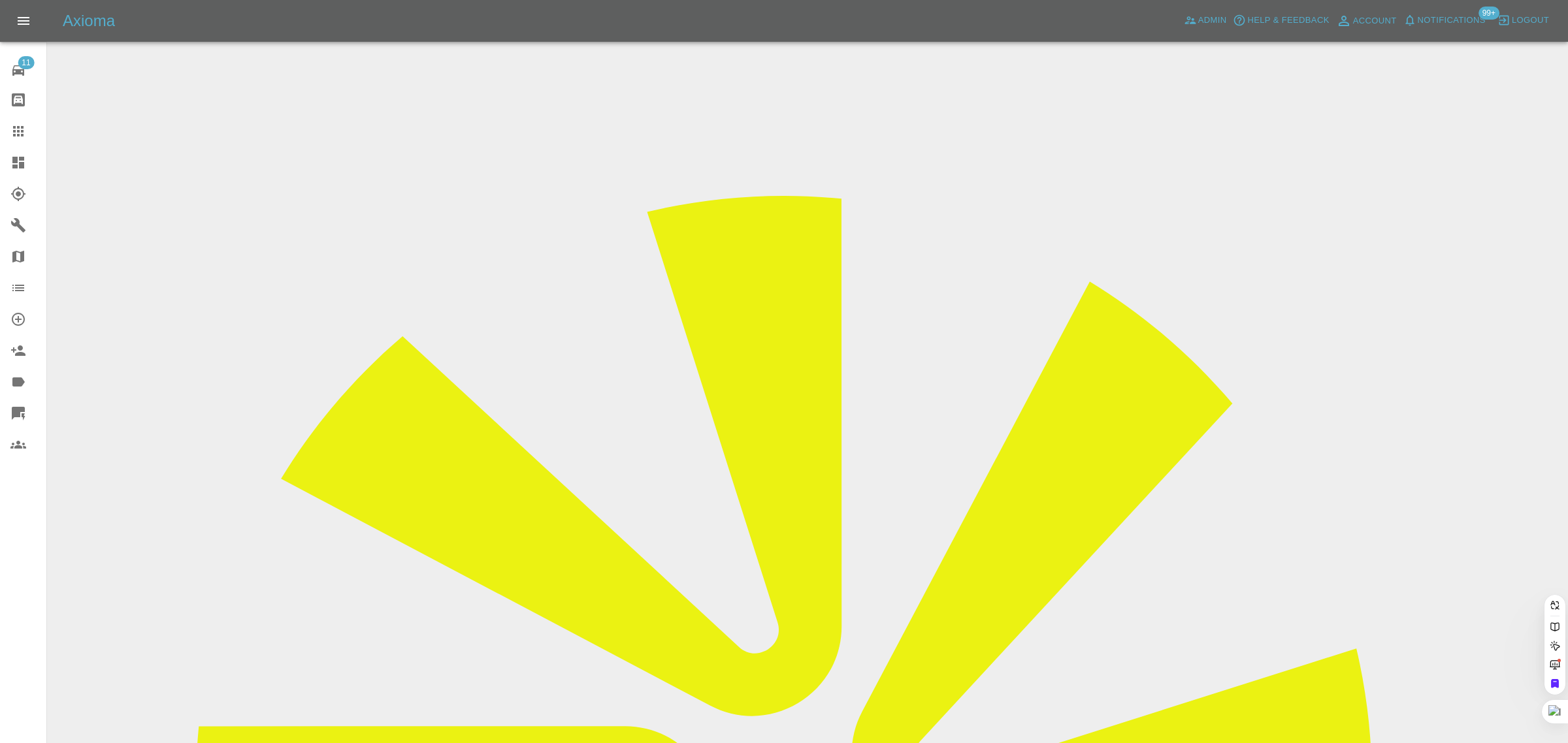
paste input "carrywell2@aol.com"
type input "carrywell2@aol.com"
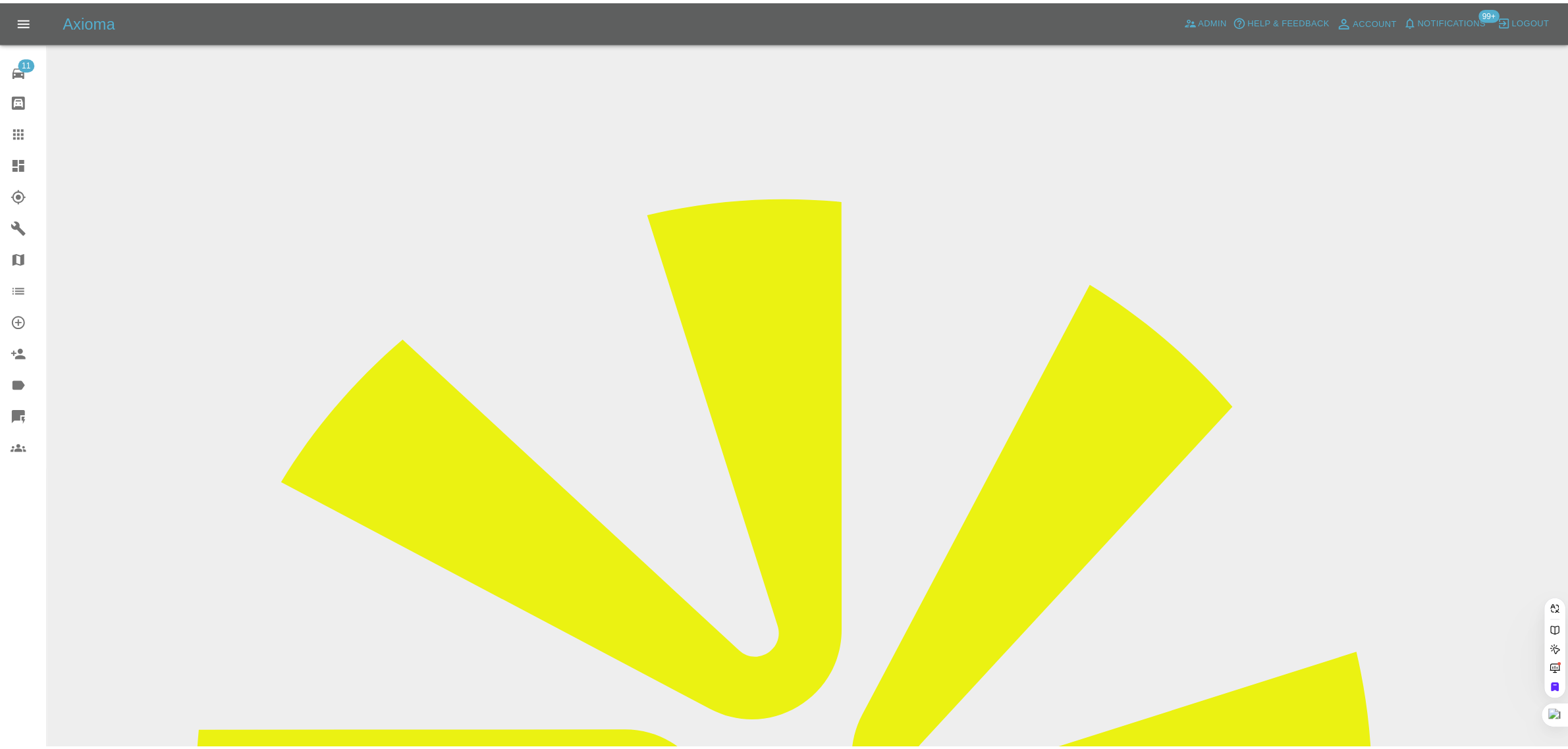
scroll to position [0, 0]
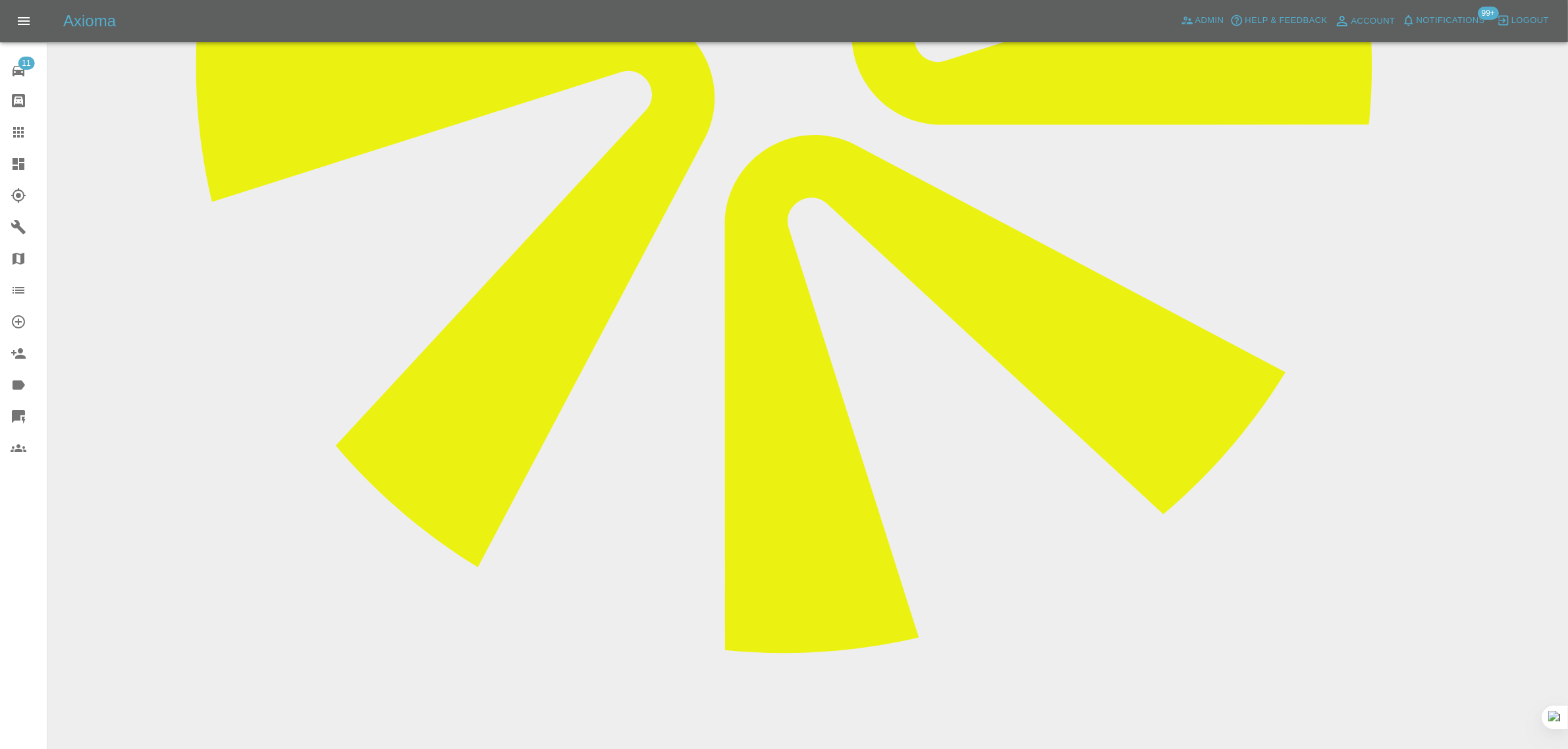
scroll to position [741, 0]
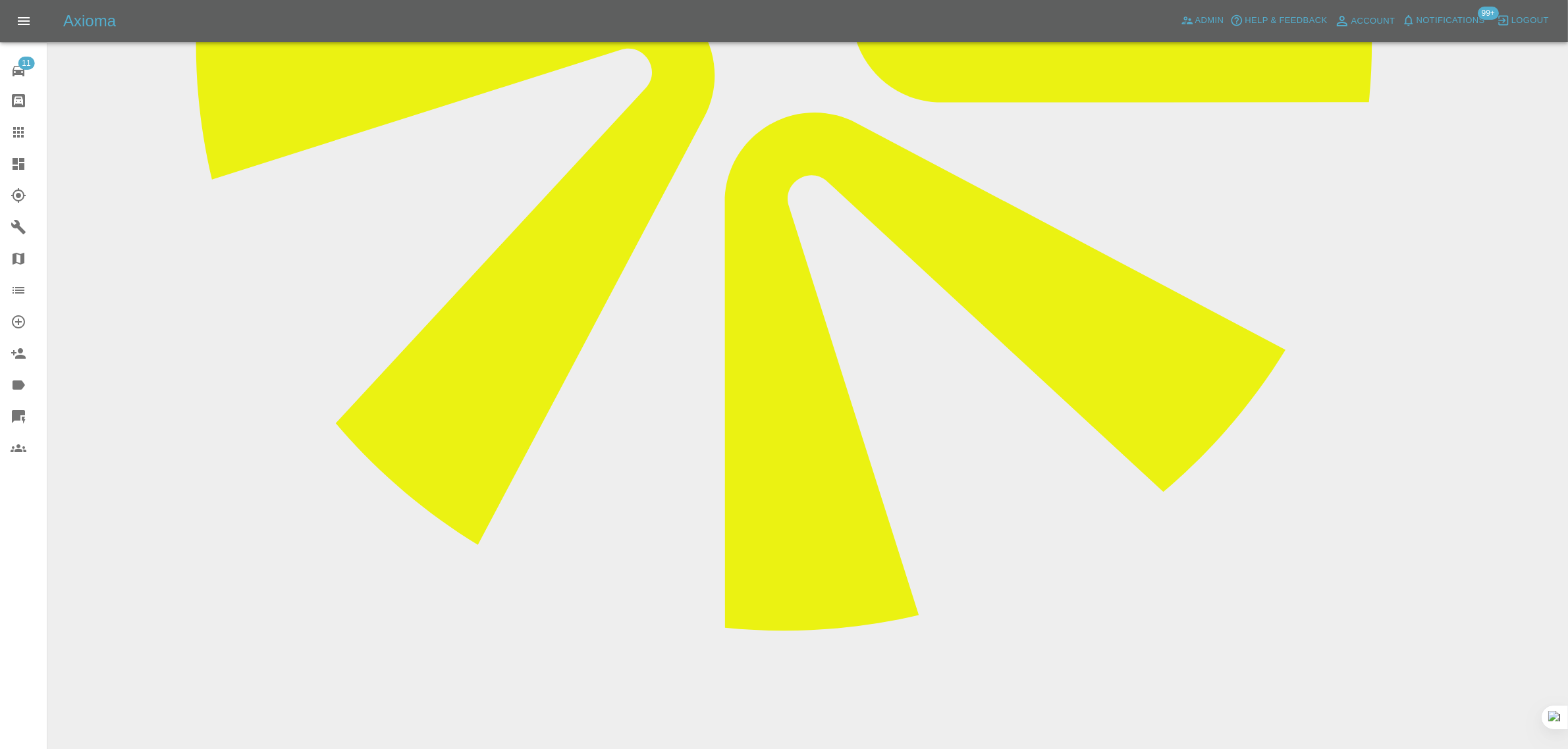
paste textarea "I am sorry but I am having trouble validating my card with your system for the …"
type textarea "I am sorry but I am having trouble validating my card with your system for the …"
click at [23, 136] on icon at bounding box center [18, 132] width 10 height 10
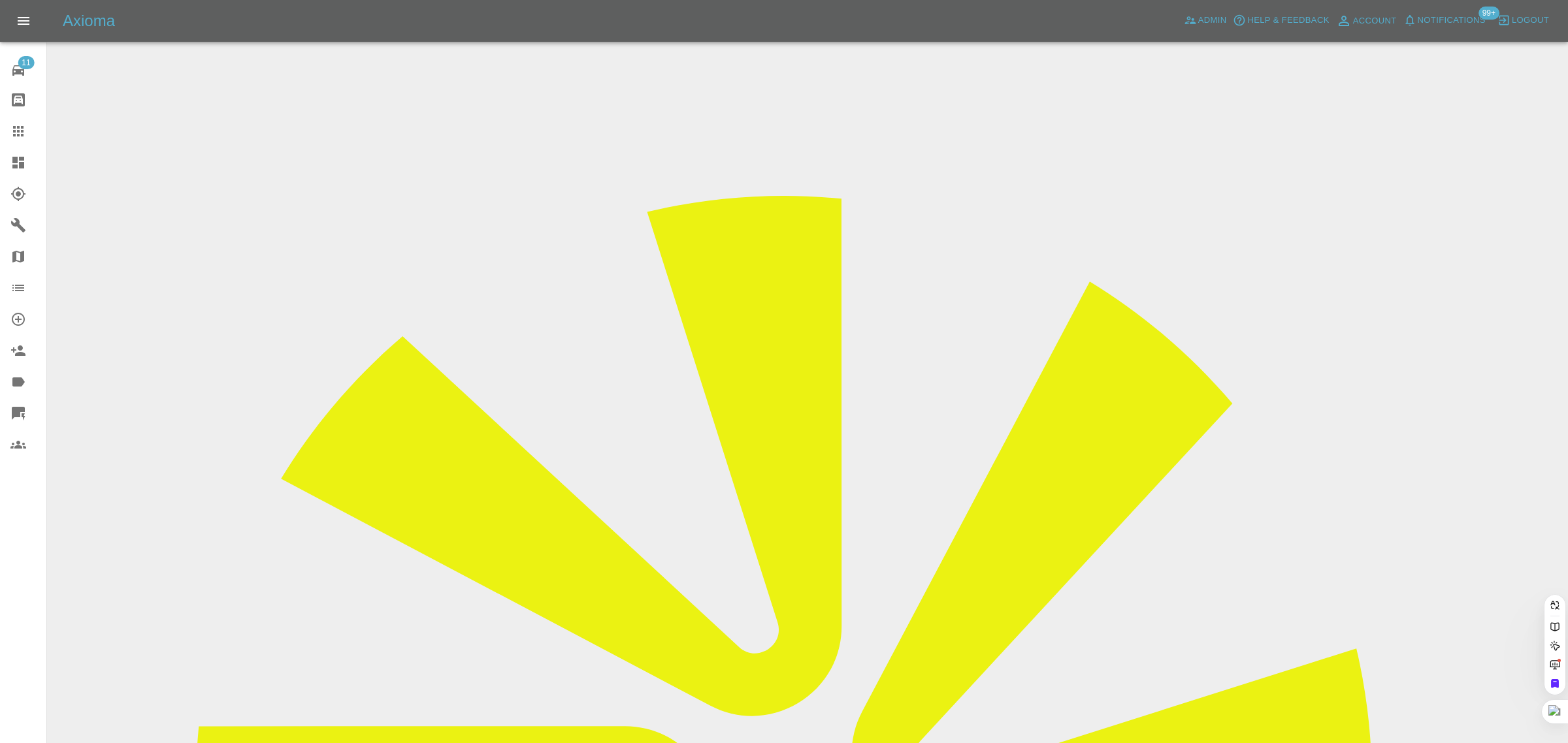
drag, startPoint x: 644, startPoint y: 409, endPoint x: 700, endPoint y: 412, distance: 56.1
paste input "masheder_f@yahoo.co.uk"
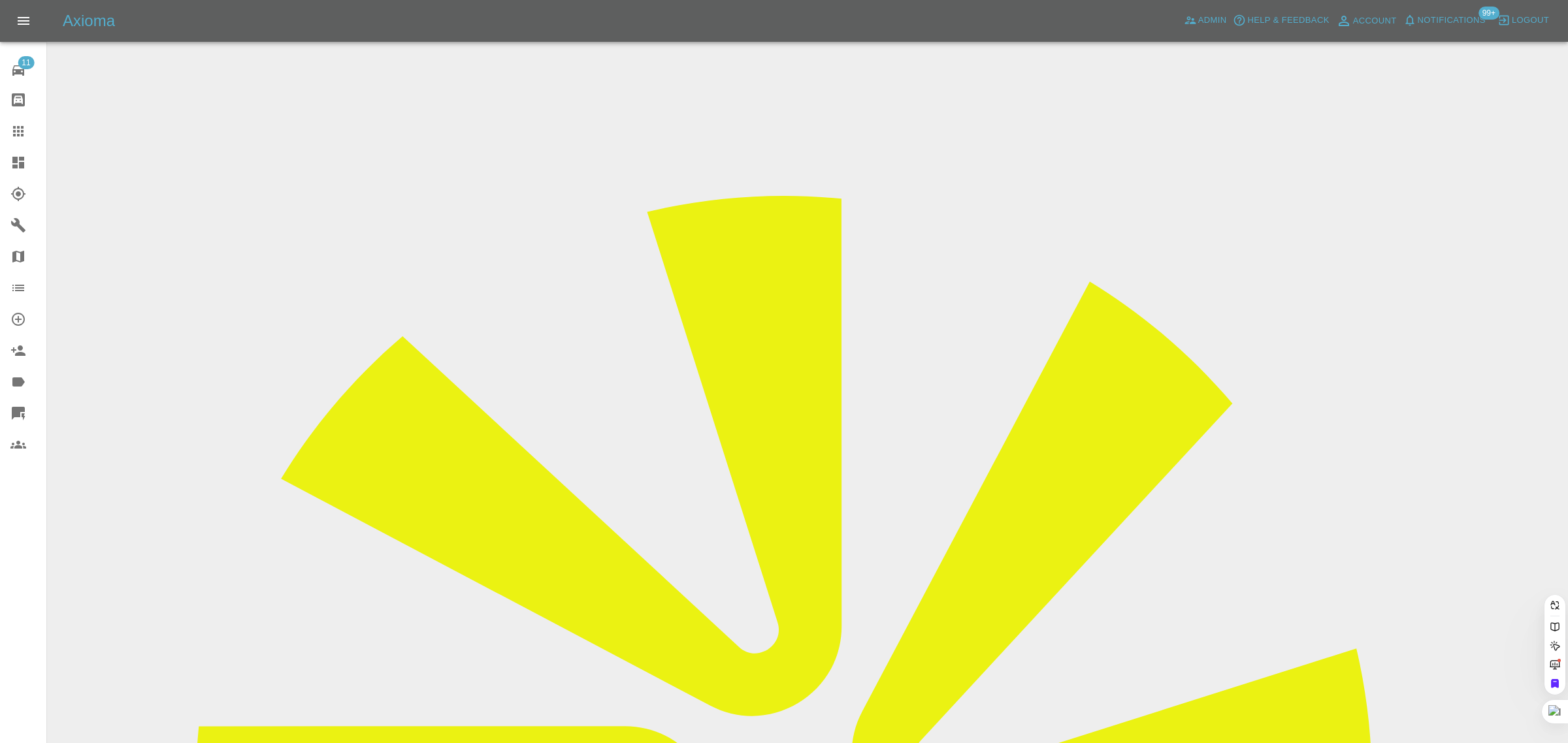
type input "masheder_f@yahoo.co.uk"
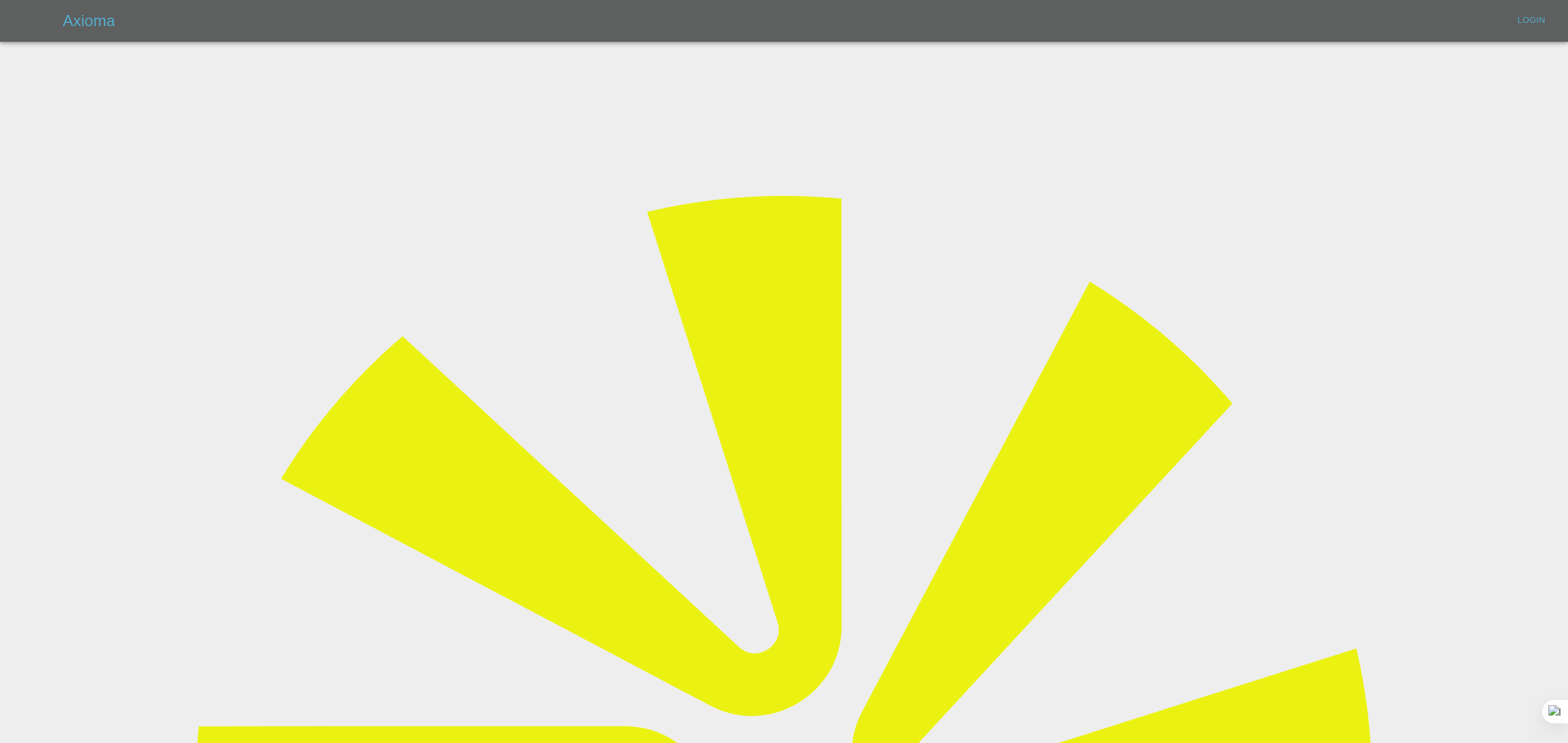
type input "bookkeeping@fifoaccounting.com"
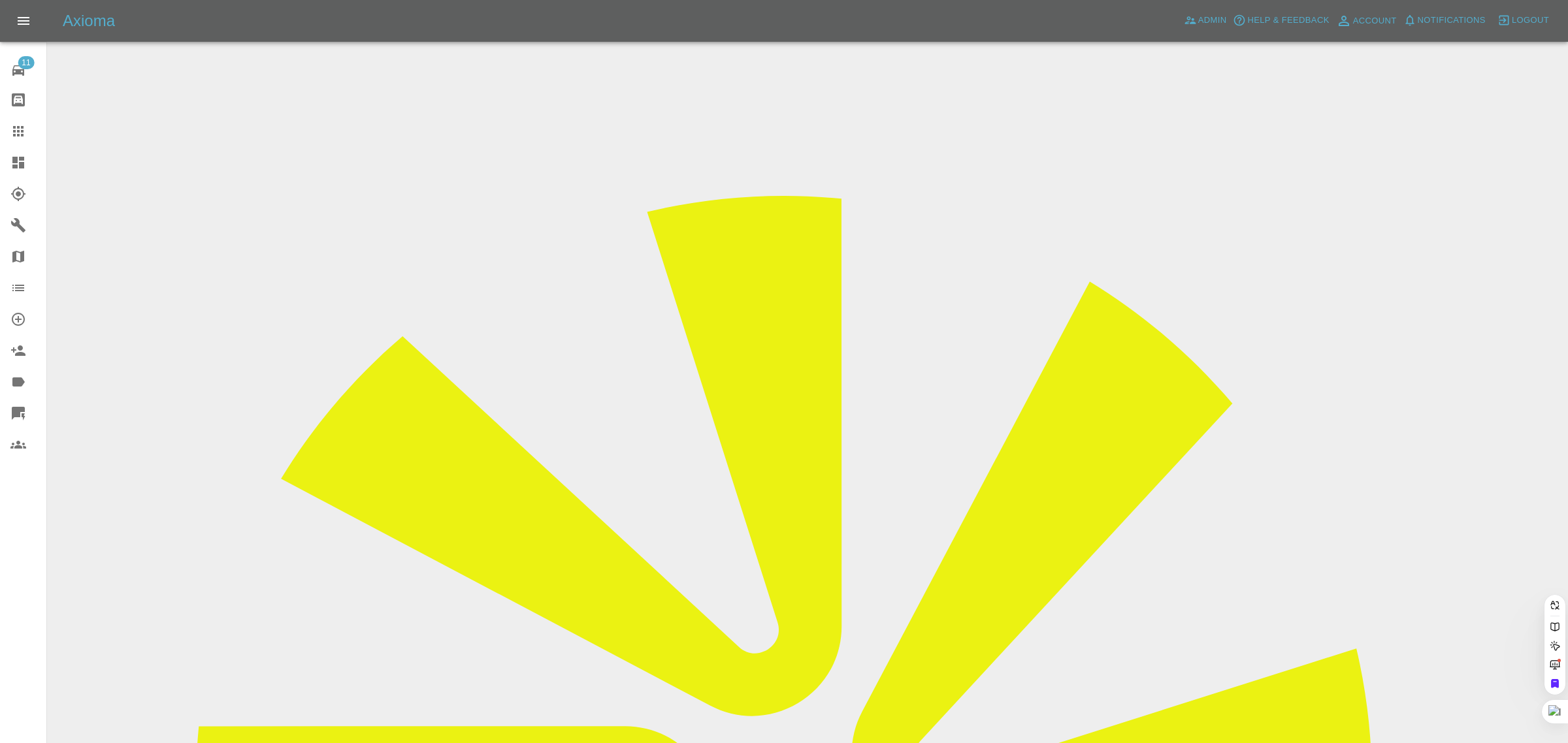
paste input "masheder_f@yahoo.co.uk"
type input "masheder_f@yahoo.co.uk"
drag, startPoint x: 802, startPoint y: 443, endPoint x: 809, endPoint y: 457, distance: 15.7
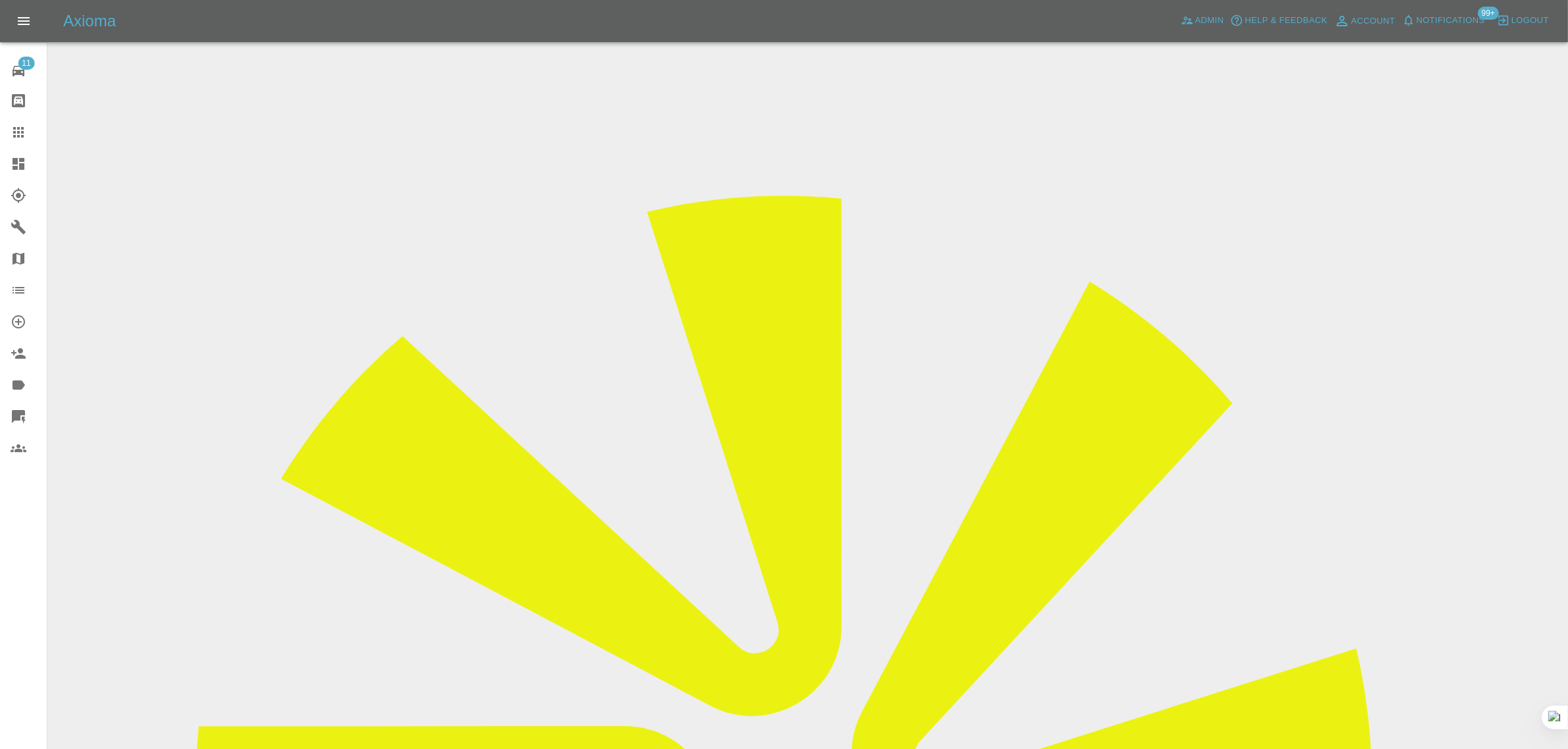
click at [12, 142] on link "Claims" at bounding box center [23, 132] width 47 height 31
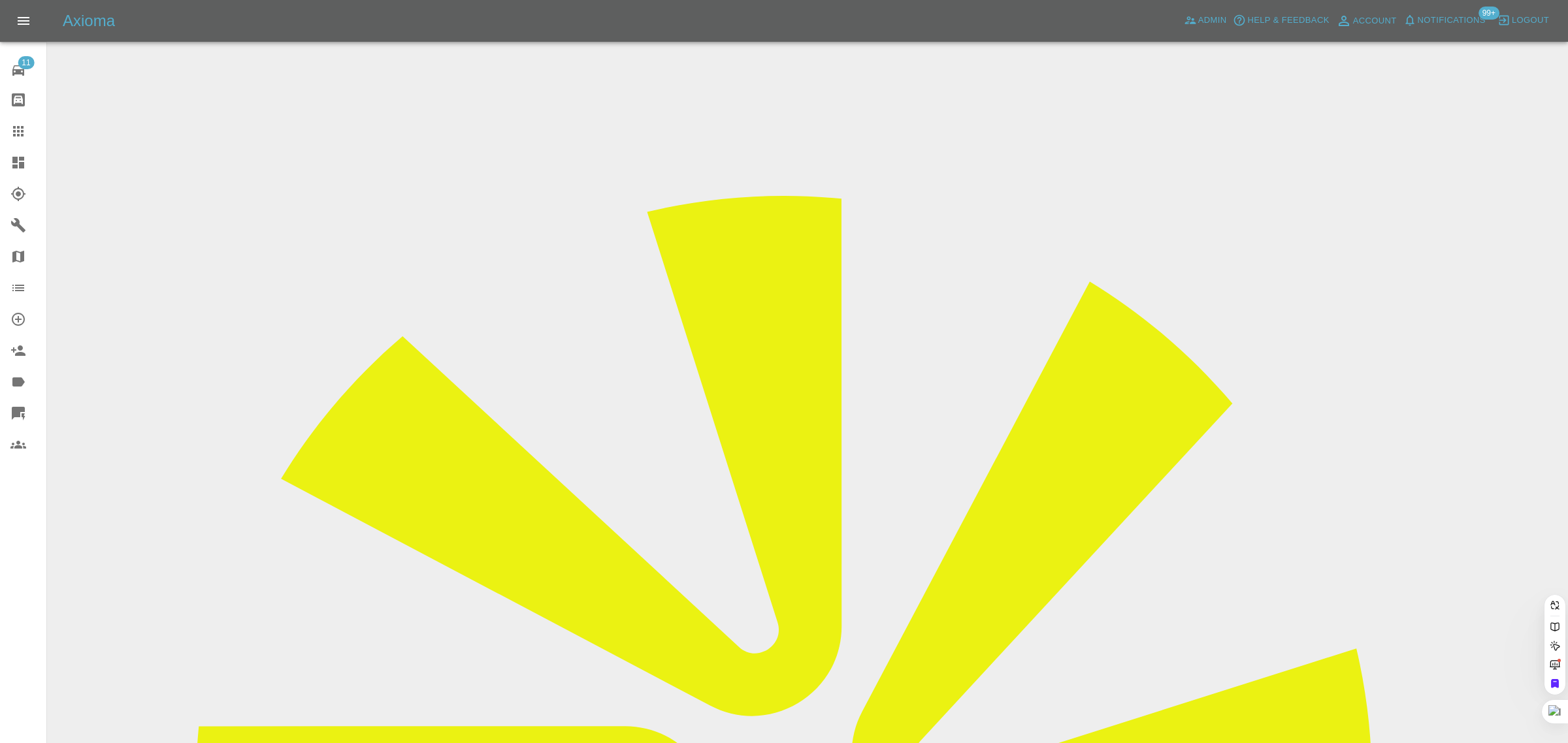
paste input "andywhitehouse473@gmail.com"
type input "andywhitehouse473@gmail.com"
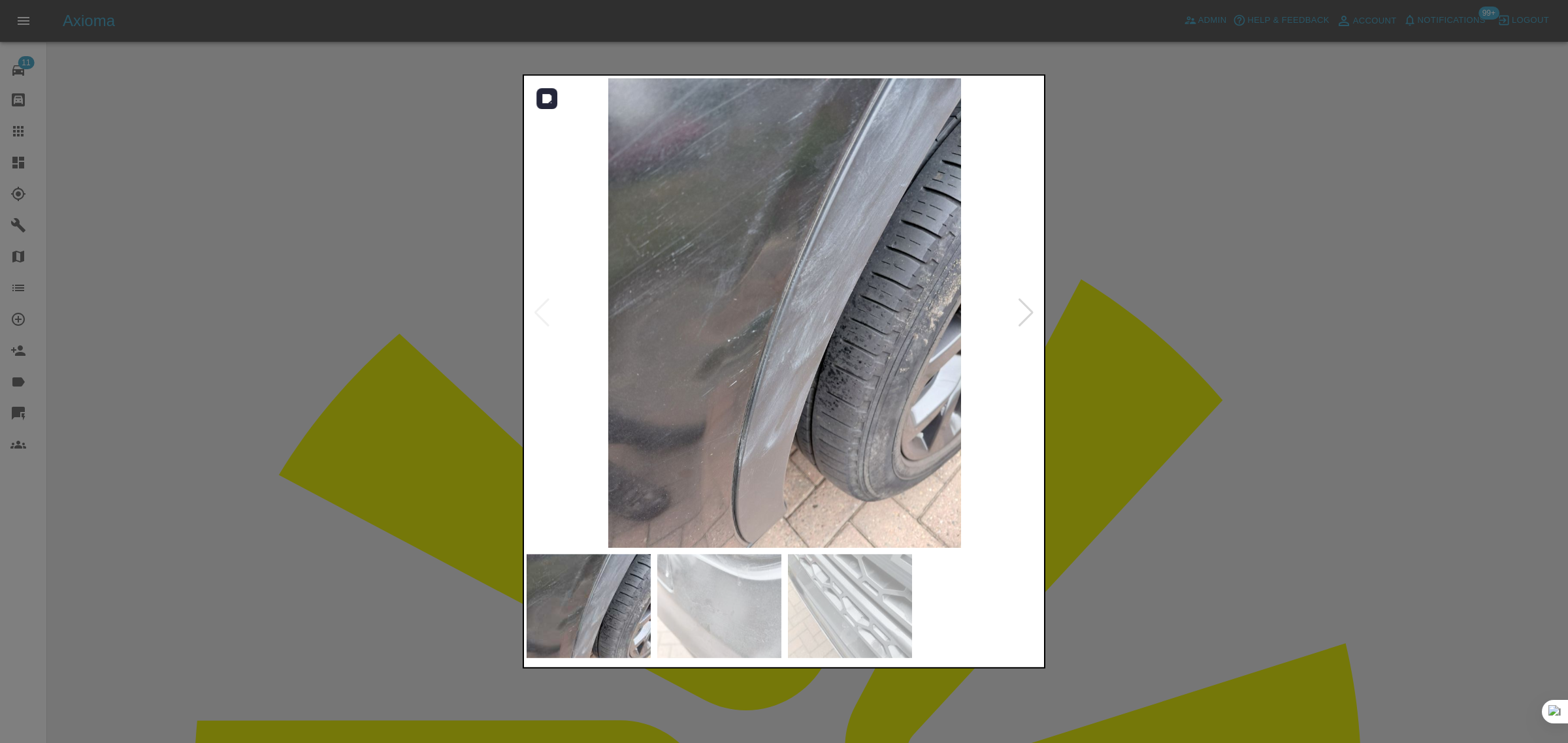
click at [1020, 315] on div at bounding box center [1026, 312] width 18 height 29
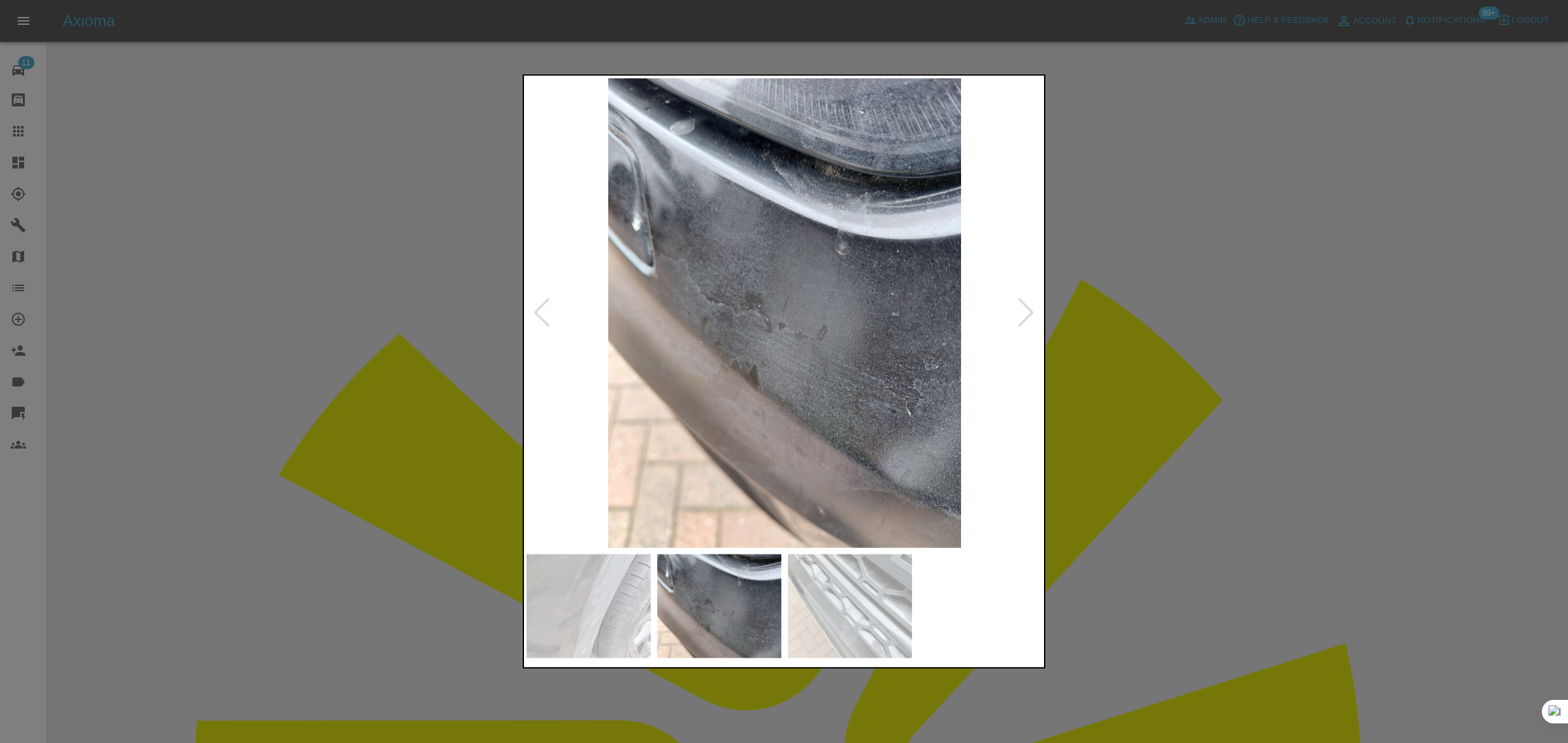
click at [1020, 315] on div at bounding box center [1026, 312] width 18 height 29
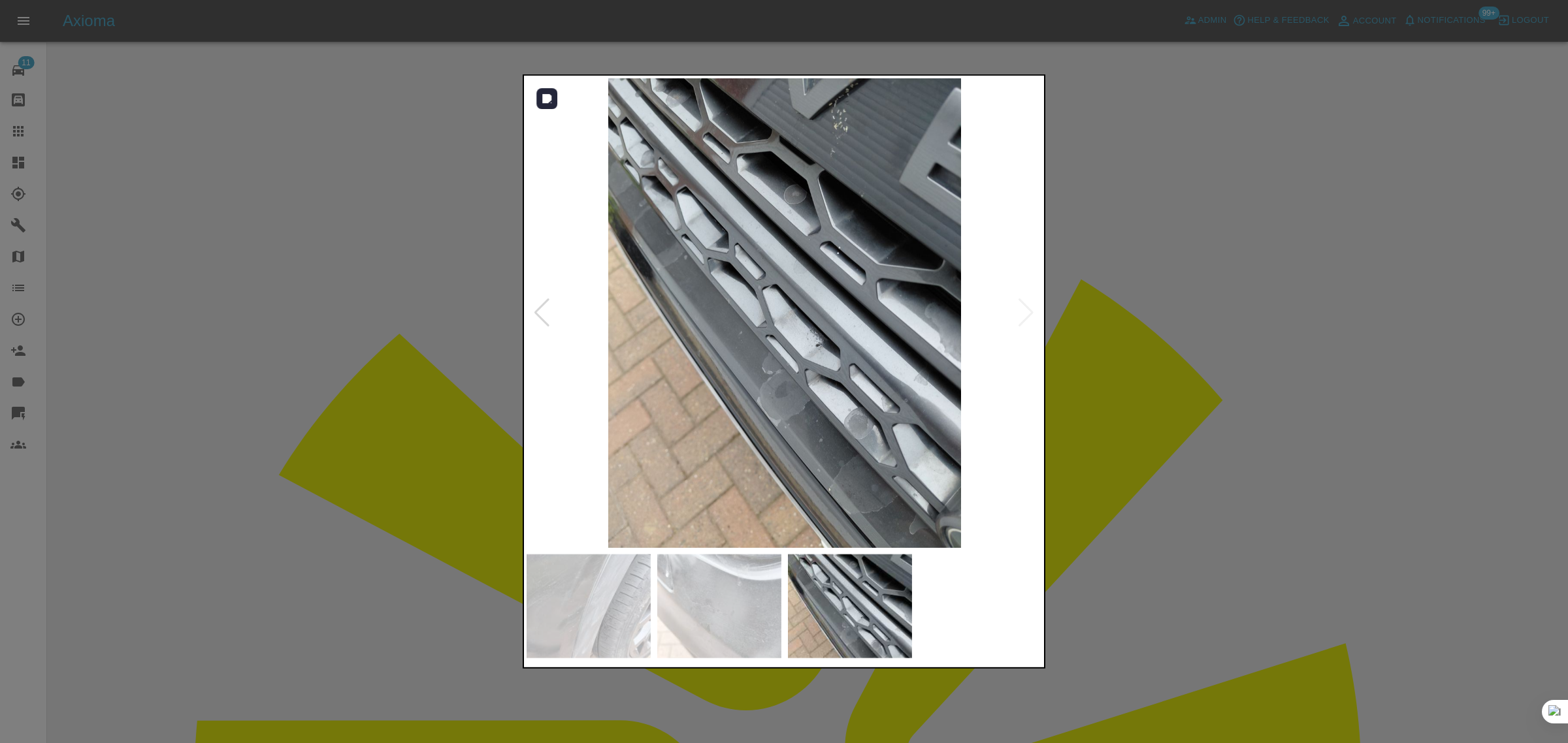
click at [1020, 315] on img at bounding box center [785, 312] width 516 height 469
click at [1230, 370] on div at bounding box center [784, 372] width 1568 height 743
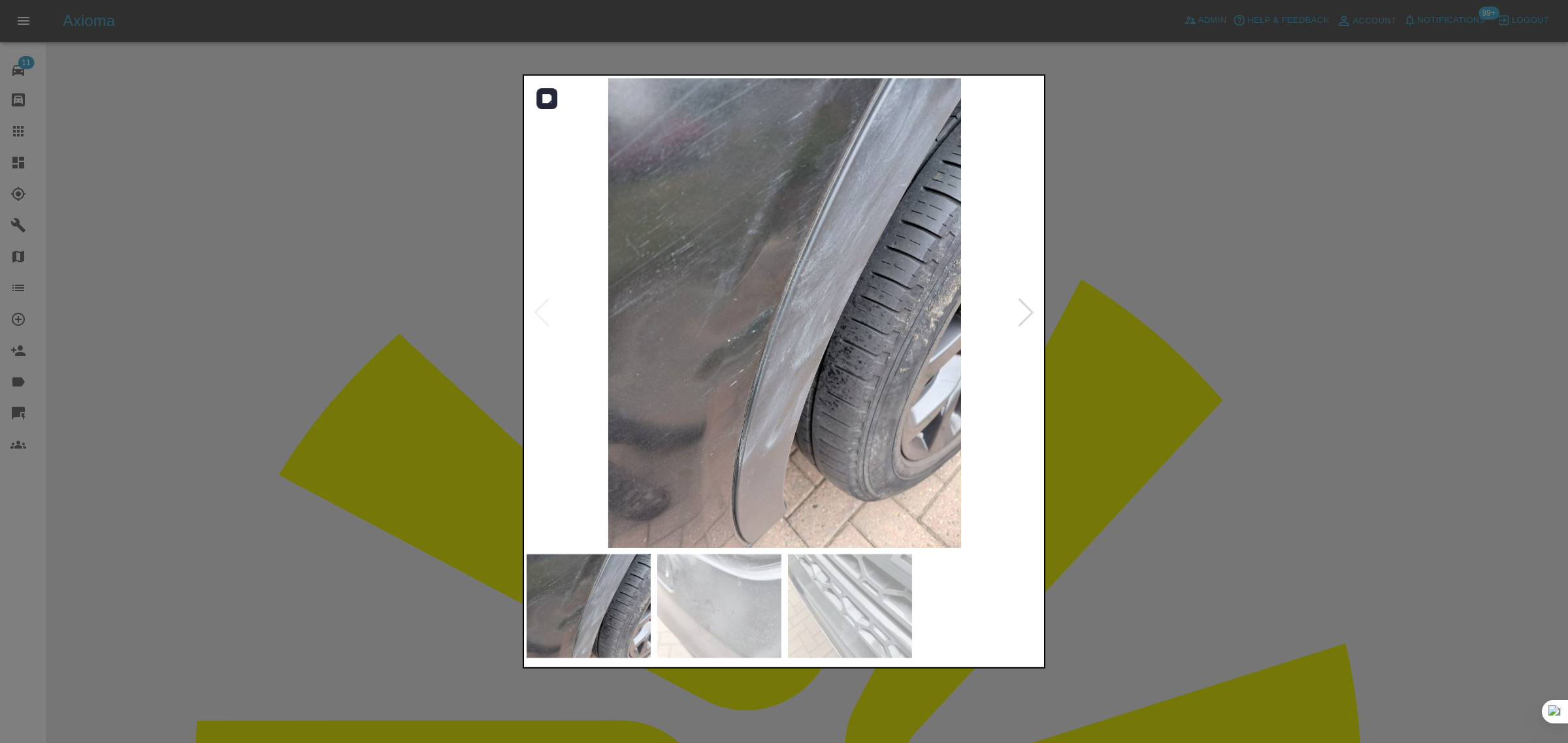
click at [1018, 312] on div at bounding box center [1026, 312] width 18 height 29
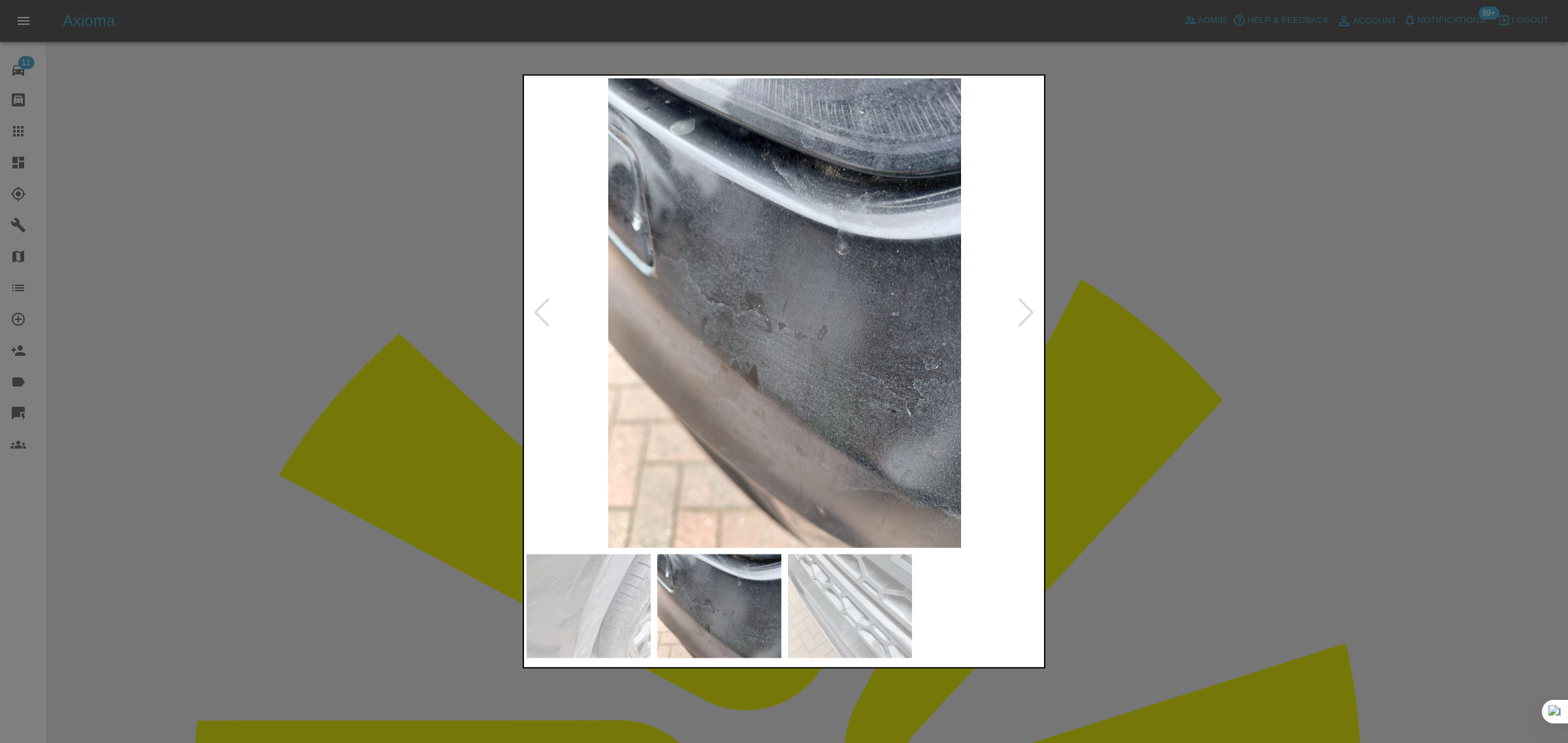
click at [1017, 314] on div at bounding box center [1026, 312] width 18 height 29
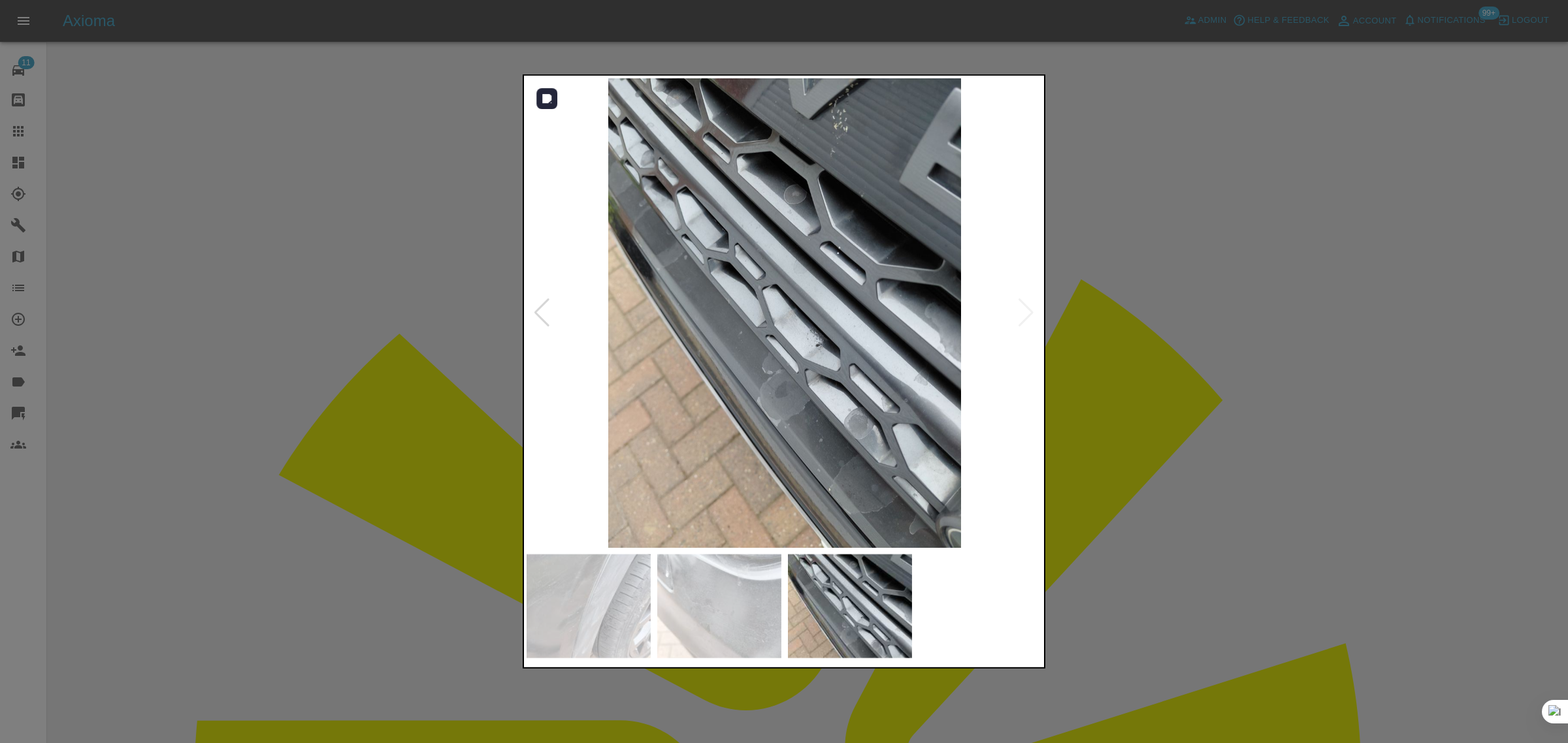
click at [1017, 315] on img at bounding box center [785, 312] width 516 height 469
click at [1037, 319] on img at bounding box center [785, 312] width 516 height 469
click at [1109, 320] on div at bounding box center [784, 372] width 1568 height 743
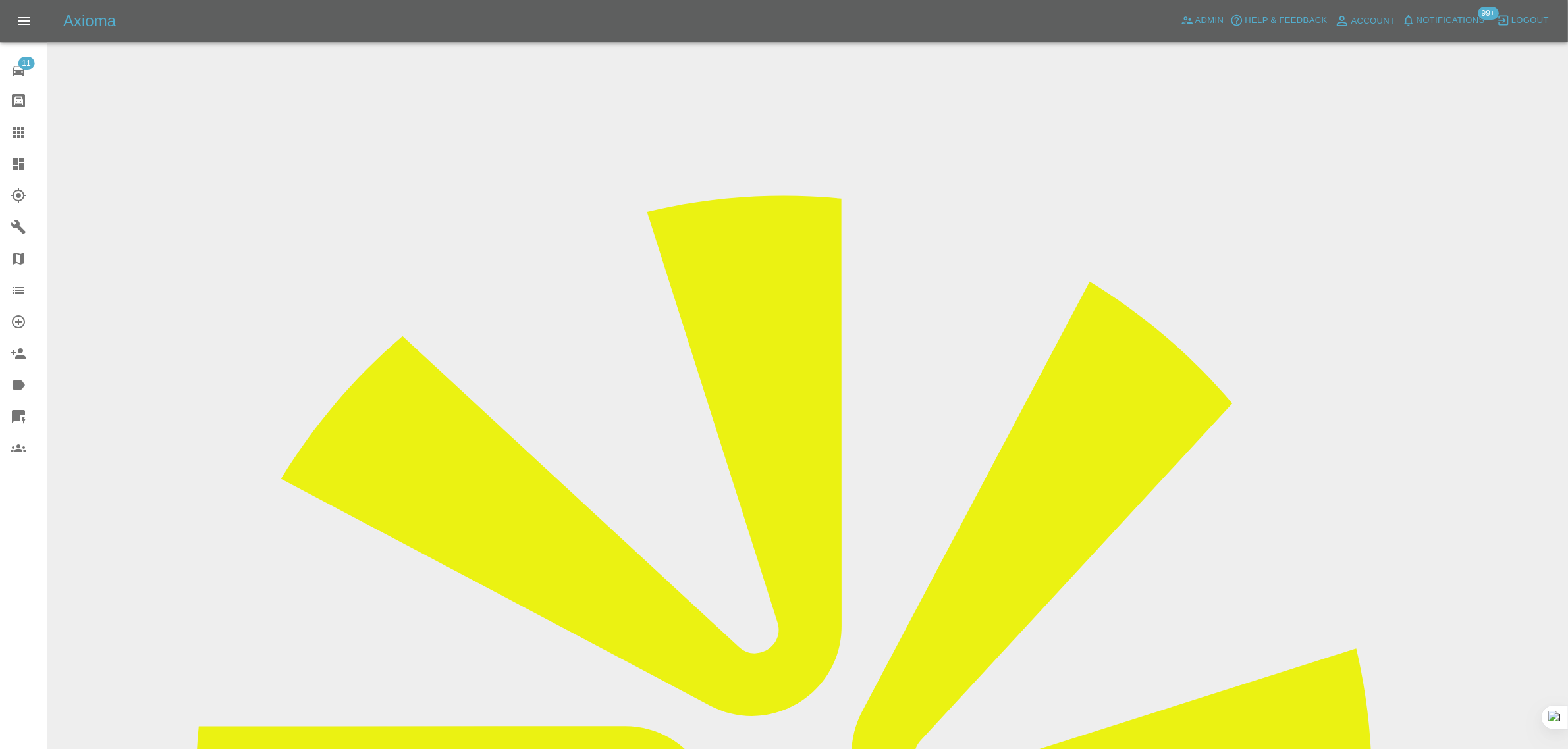
click at [16, 135] on icon at bounding box center [18, 132] width 16 height 16
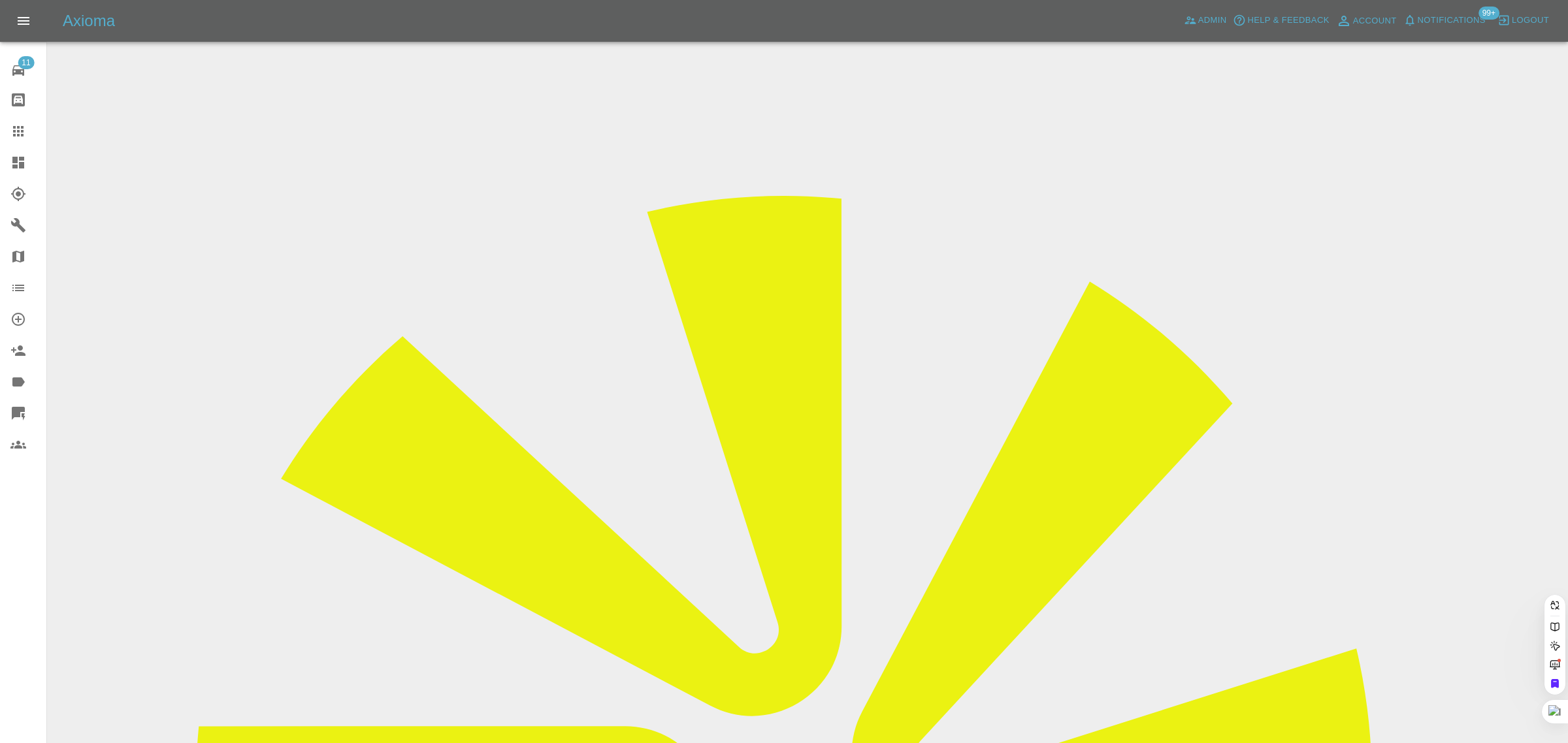
paste input "gazzaforeman1@gmail.com"
type input "gazzaforeman1@gmail.com"
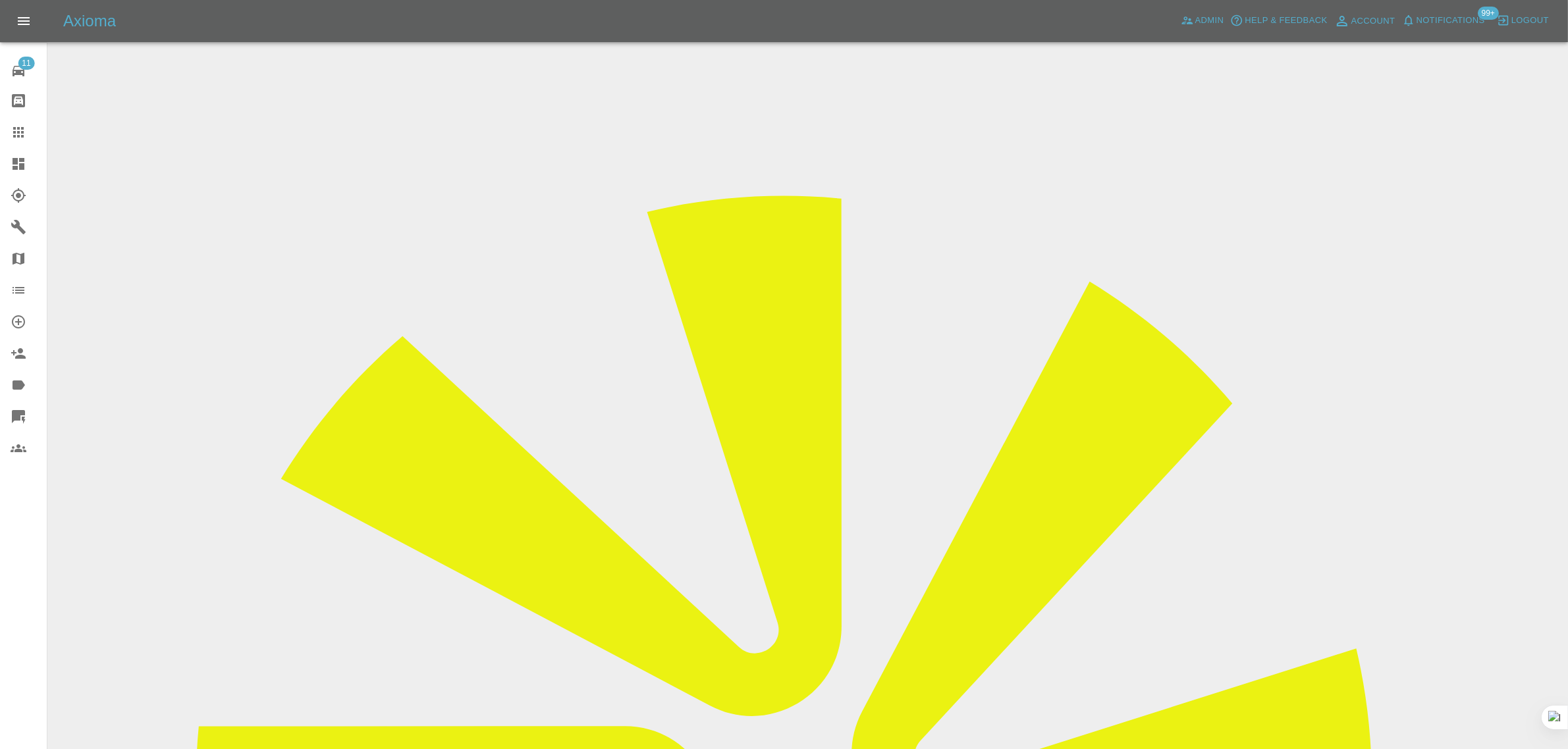
click at [20, 129] on icon at bounding box center [18, 132] width 16 height 16
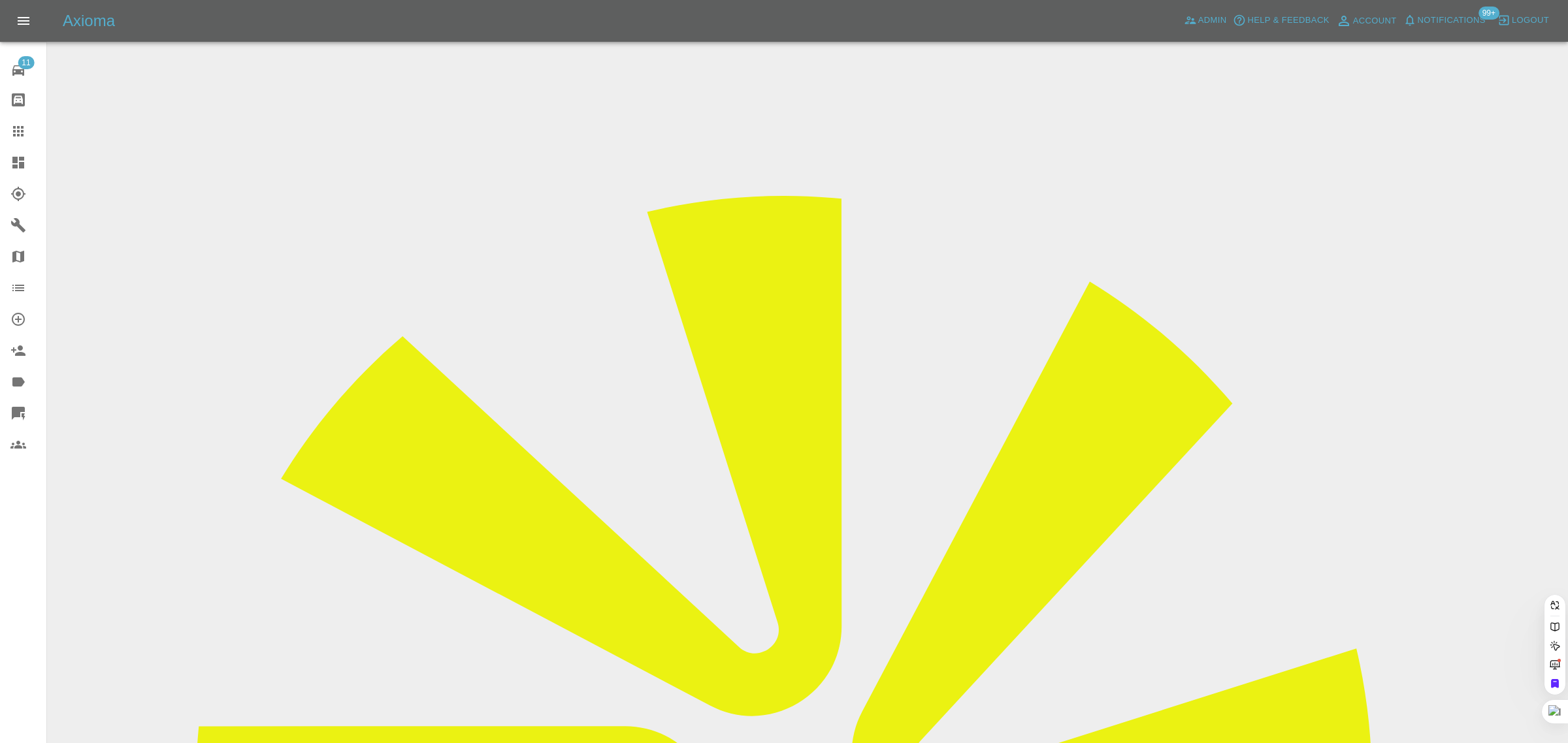
paste input "orismusic777@gmail.com"
type input "orismusic777@gmail.com"
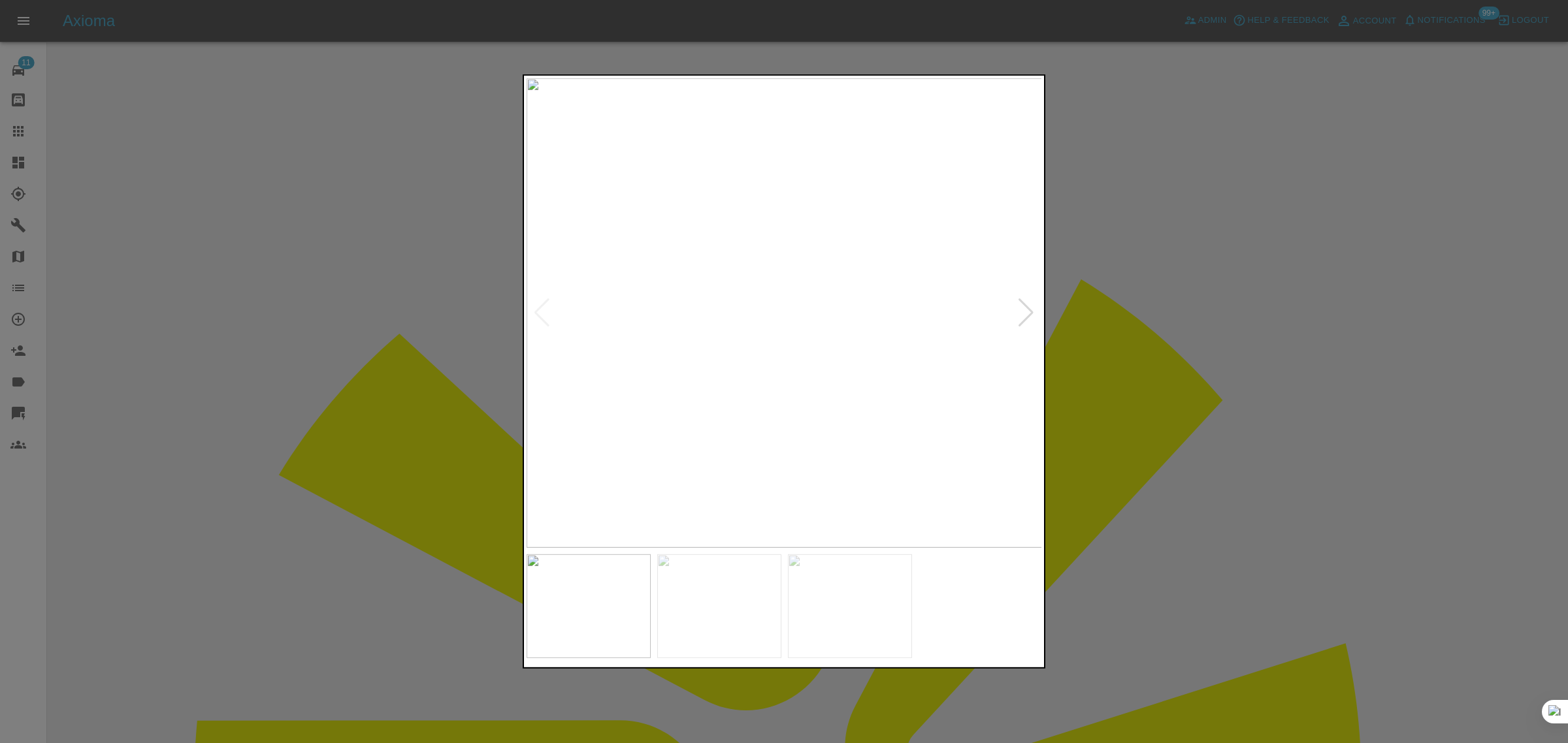
click at [289, 467] on div at bounding box center [784, 372] width 1568 height 743
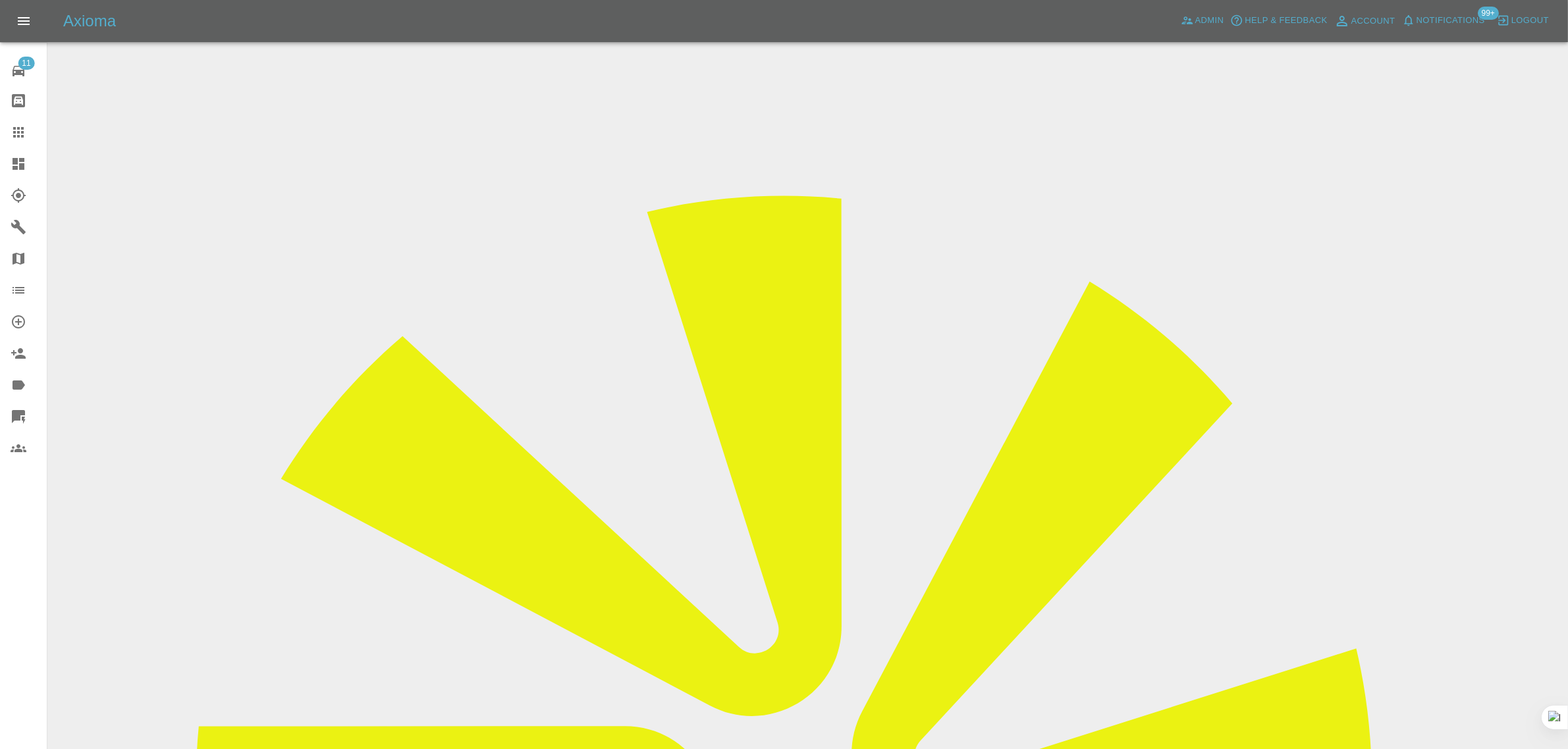
drag, startPoint x: 12, startPoint y: 135, endPoint x: 23, endPoint y: 146, distance: 15.6
click at [13, 136] on icon at bounding box center [18, 132] width 16 height 16
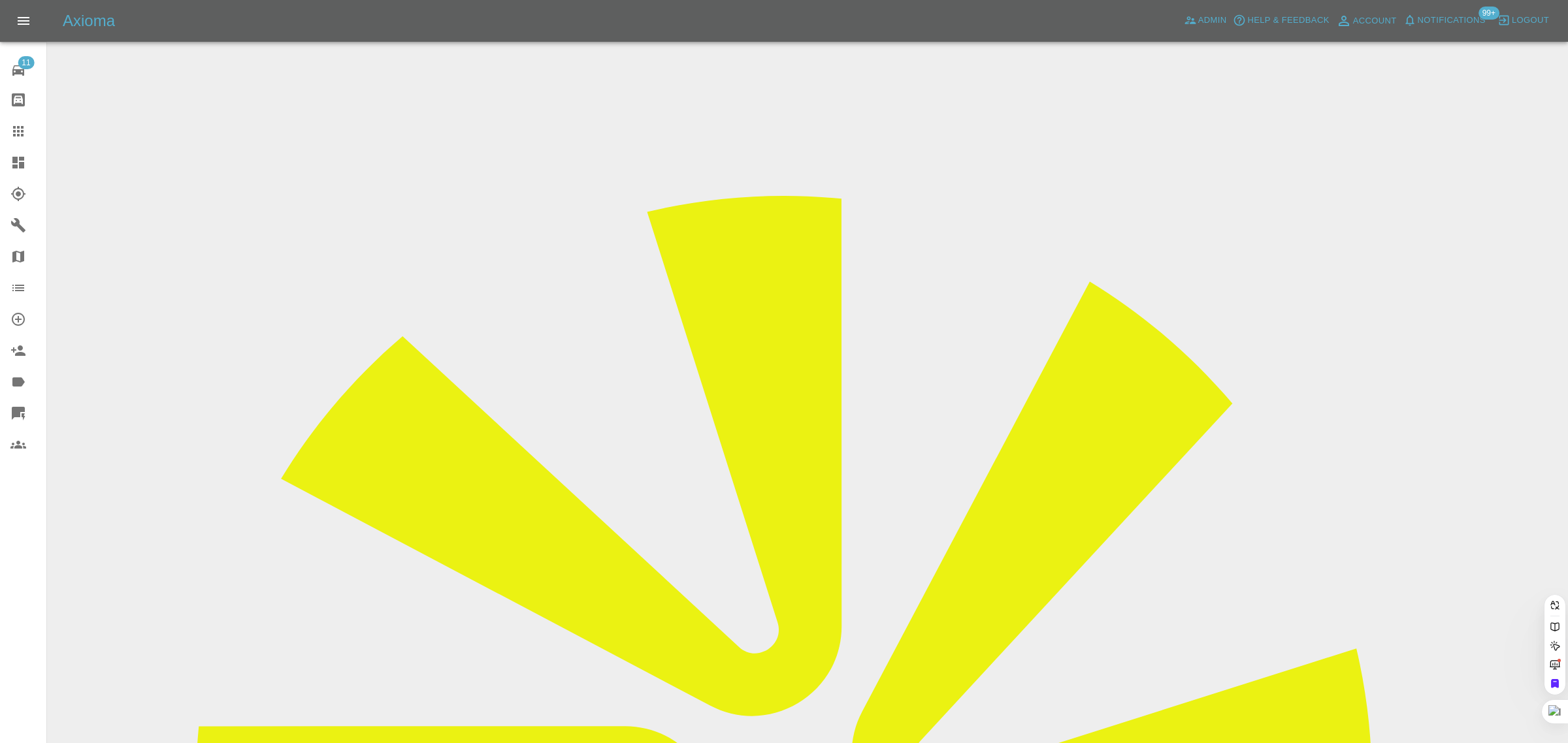
paste input "orismusic777@gmail.com"
type input "orismusic777@gmail.com"
drag, startPoint x: 755, startPoint y: 449, endPoint x: 748, endPoint y: 428, distance: 22.1
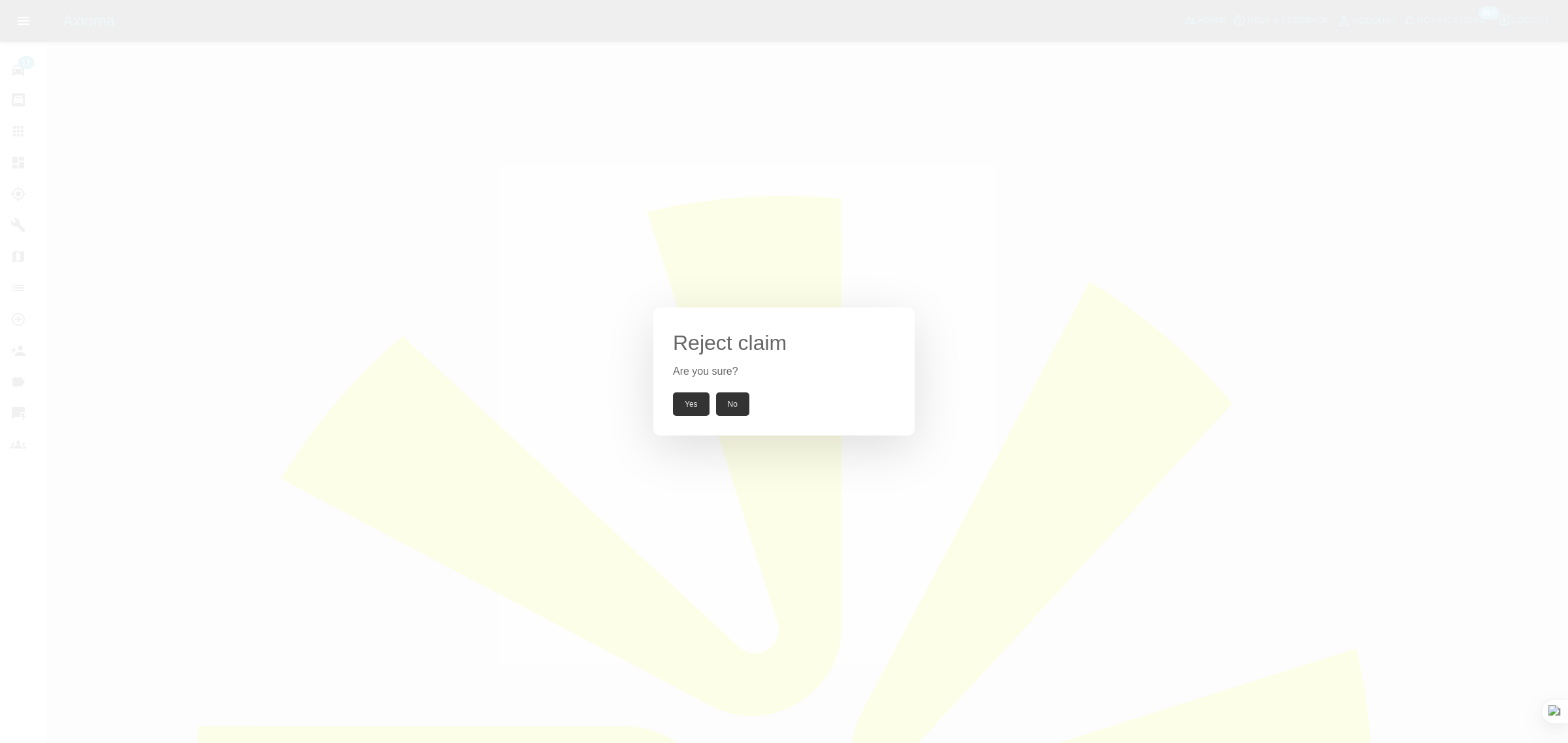
click at [729, 402] on button "No" at bounding box center [732, 404] width 33 height 24
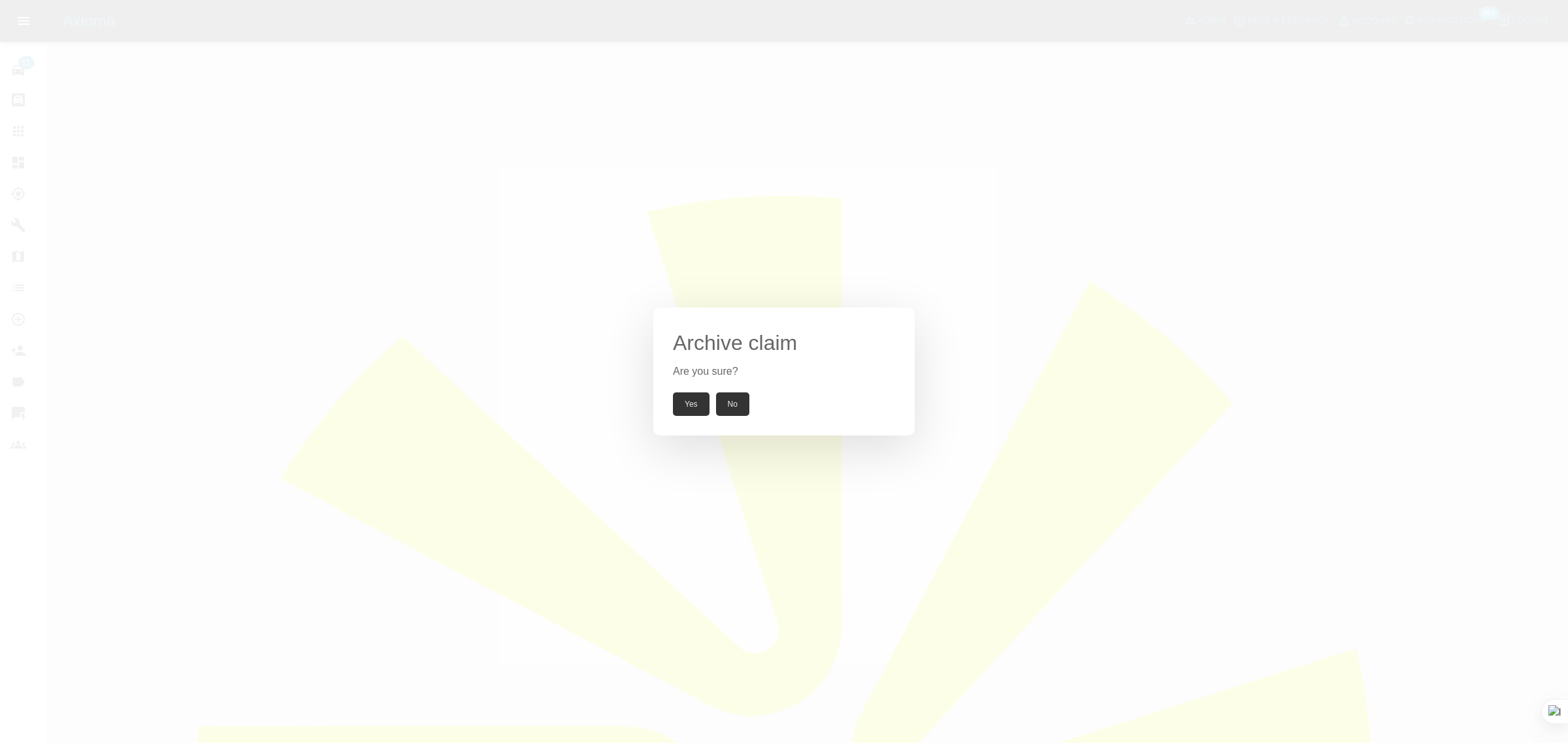
drag, startPoint x: 687, startPoint y: 402, endPoint x: 662, endPoint y: 397, distance: 25.5
click at [687, 403] on button "Yes" at bounding box center [692, 404] width 37 height 24
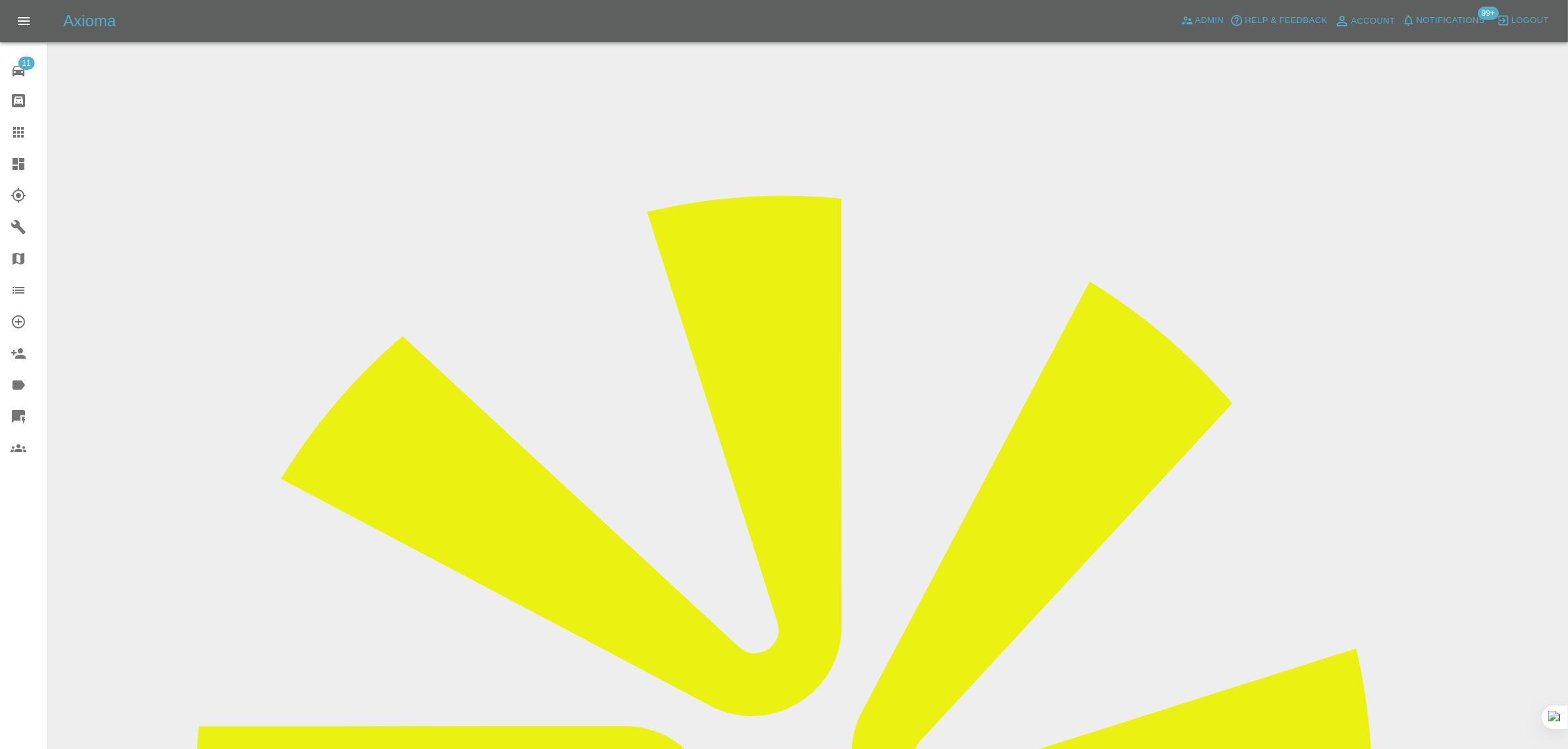
click at [15, 143] on link "Claims" at bounding box center [23, 132] width 47 height 31
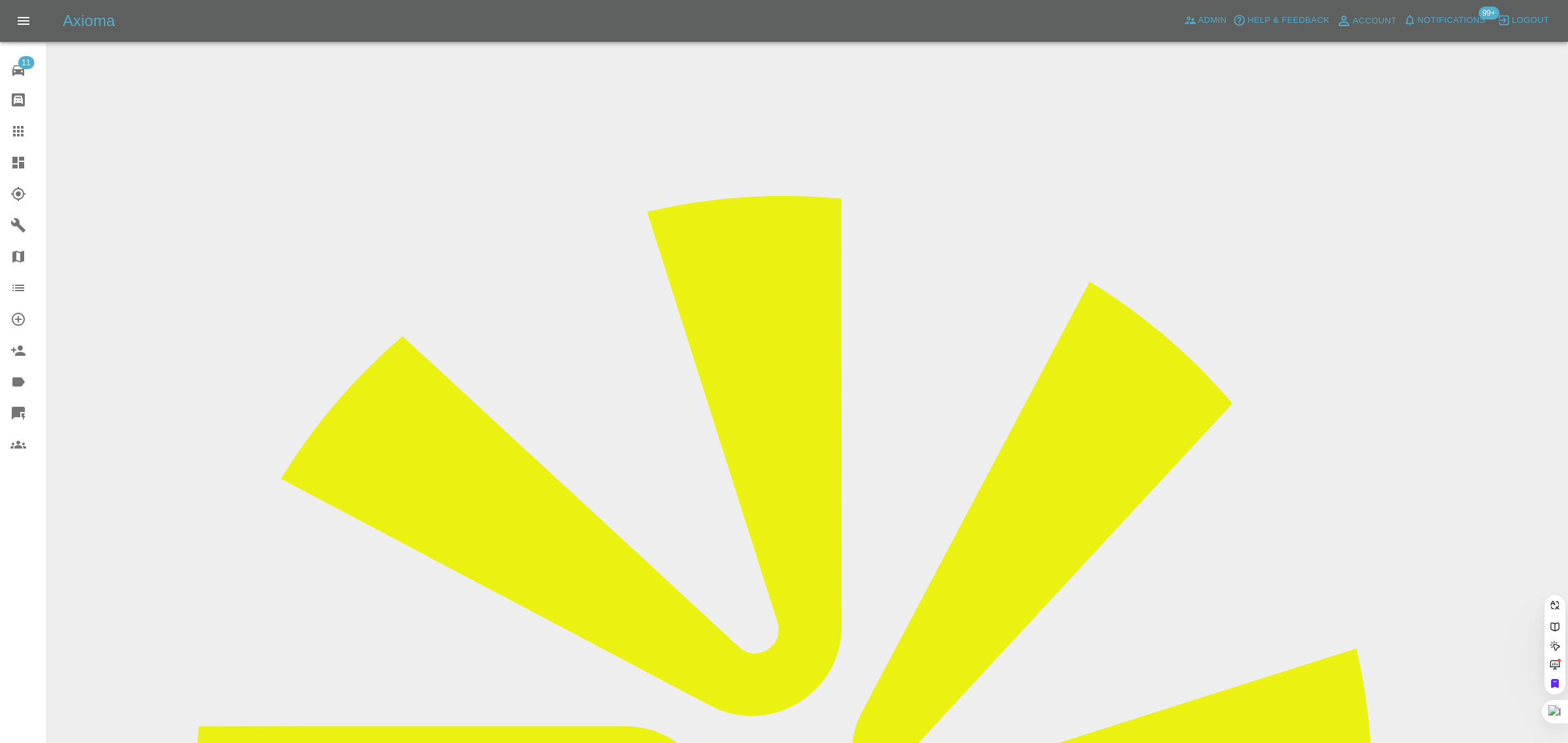
paste input "twickmd@gmail.com"
type input "twickmd@gmail.com"
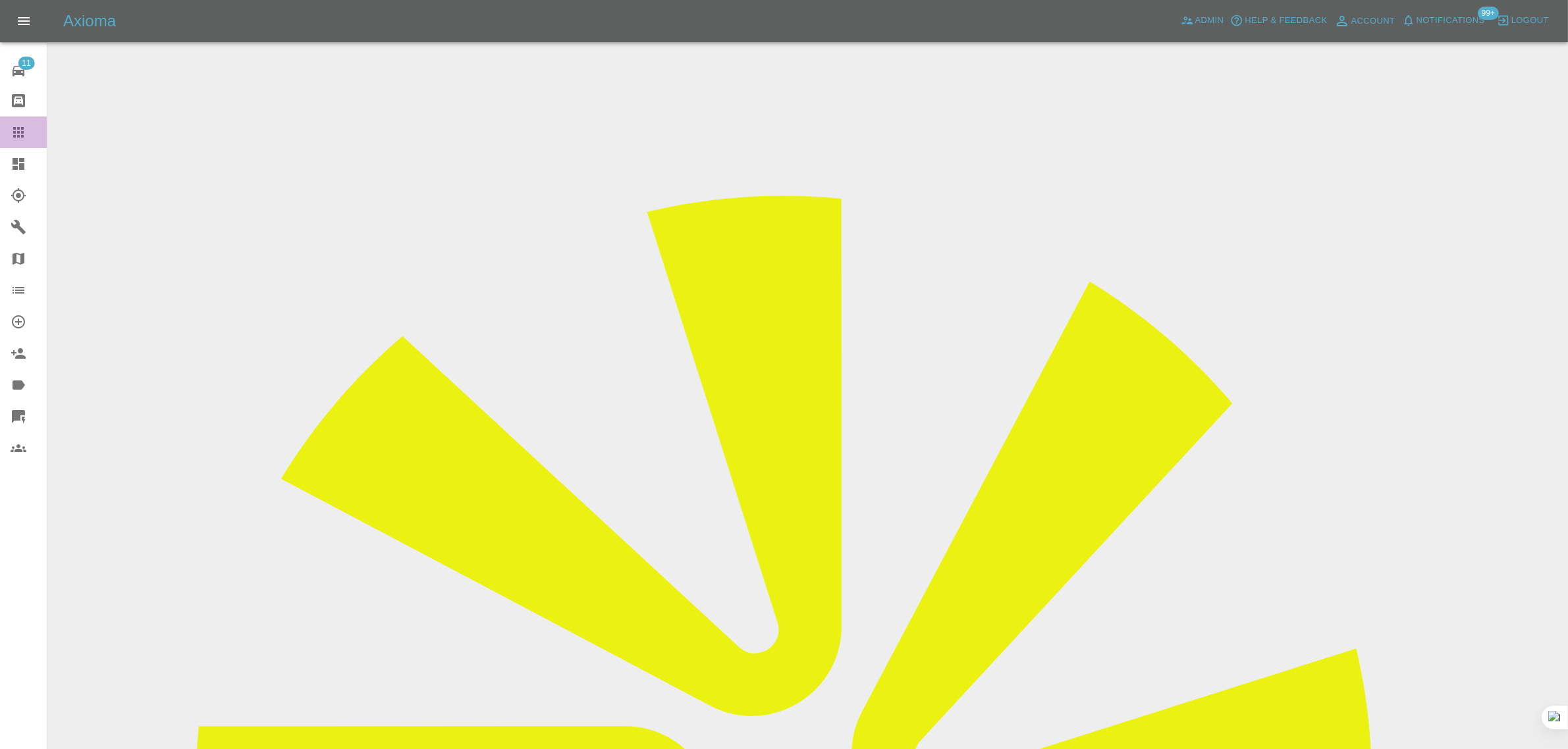
click at [17, 126] on icon at bounding box center [18, 132] width 16 height 16
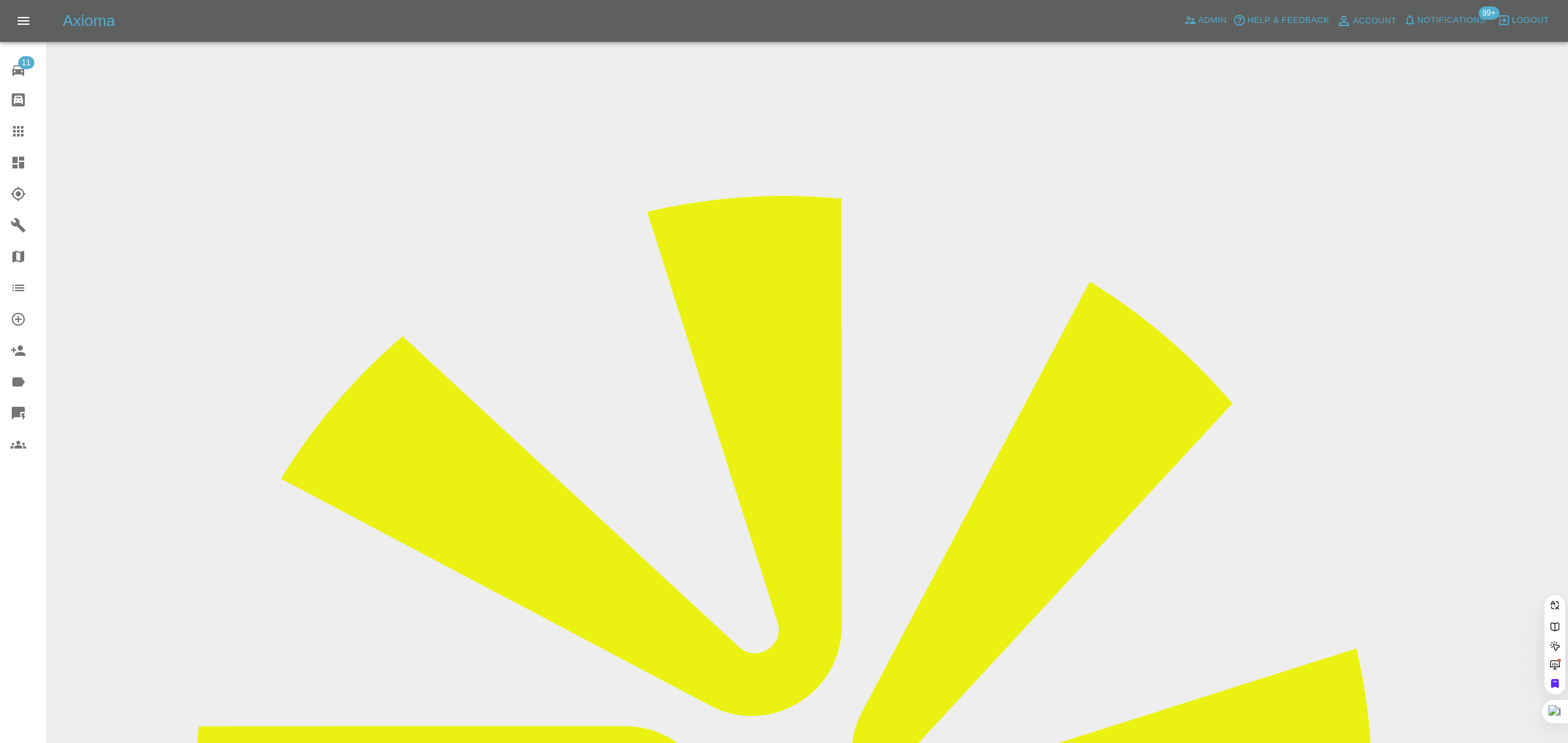
paste input "john.graves116@gmail.com"
type input "john.graves116@gmail.com"
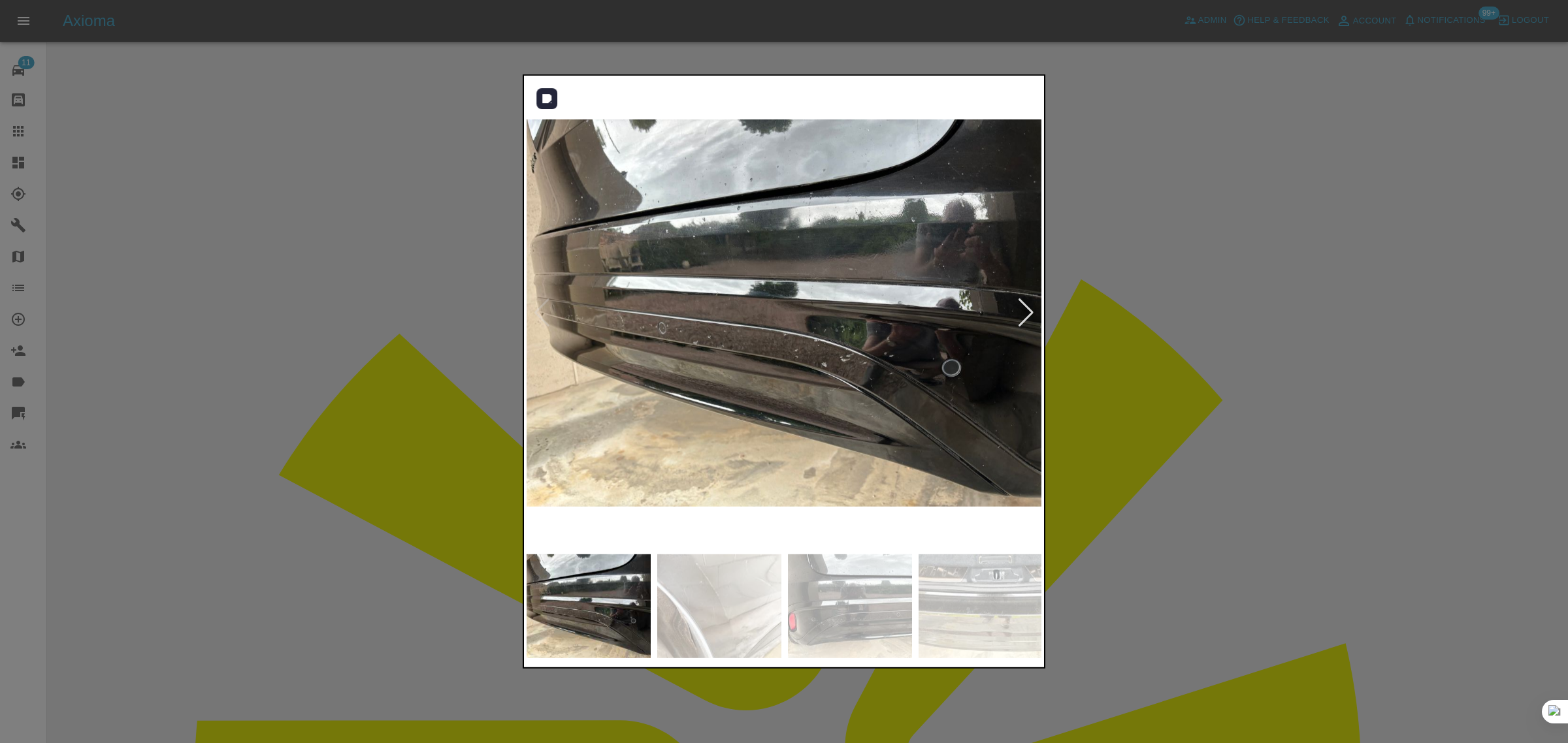
click at [1027, 312] on div at bounding box center [1026, 312] width 18 height 29
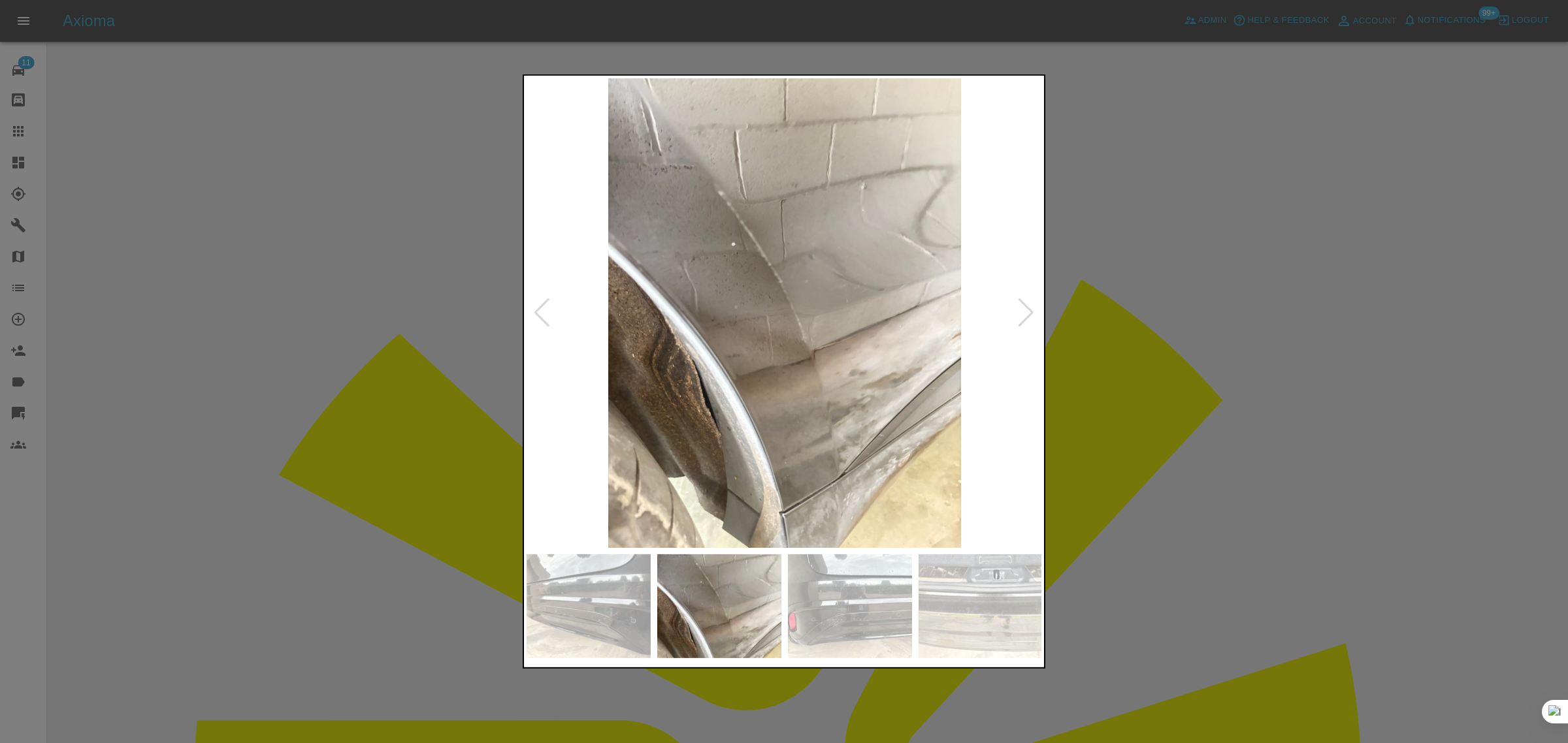
click at [1027, 312] on div at bounding box center [1026, 312] width 18 height 29
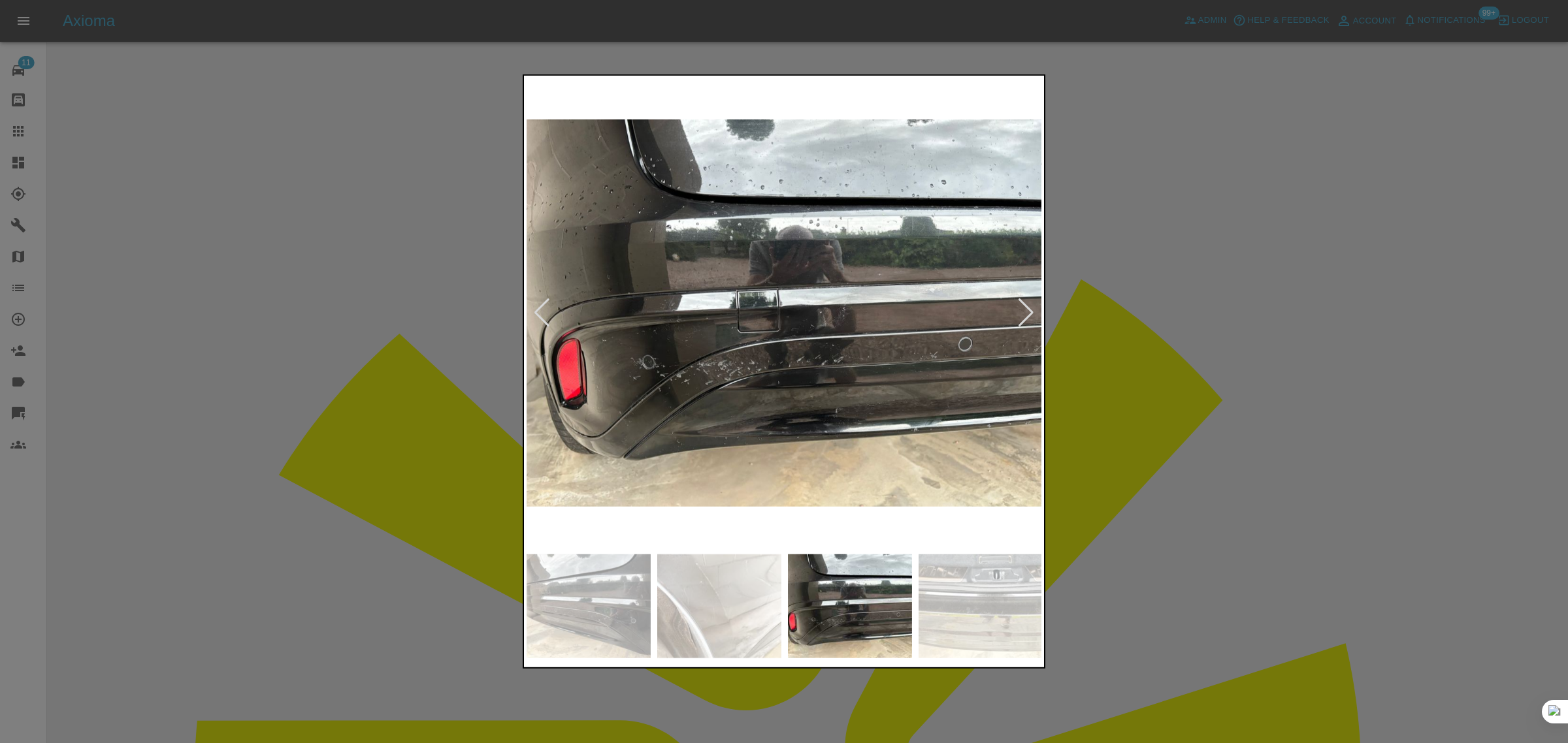
click at [1174, 300] on div at bounding box center [784, 372] width 1568 height 743
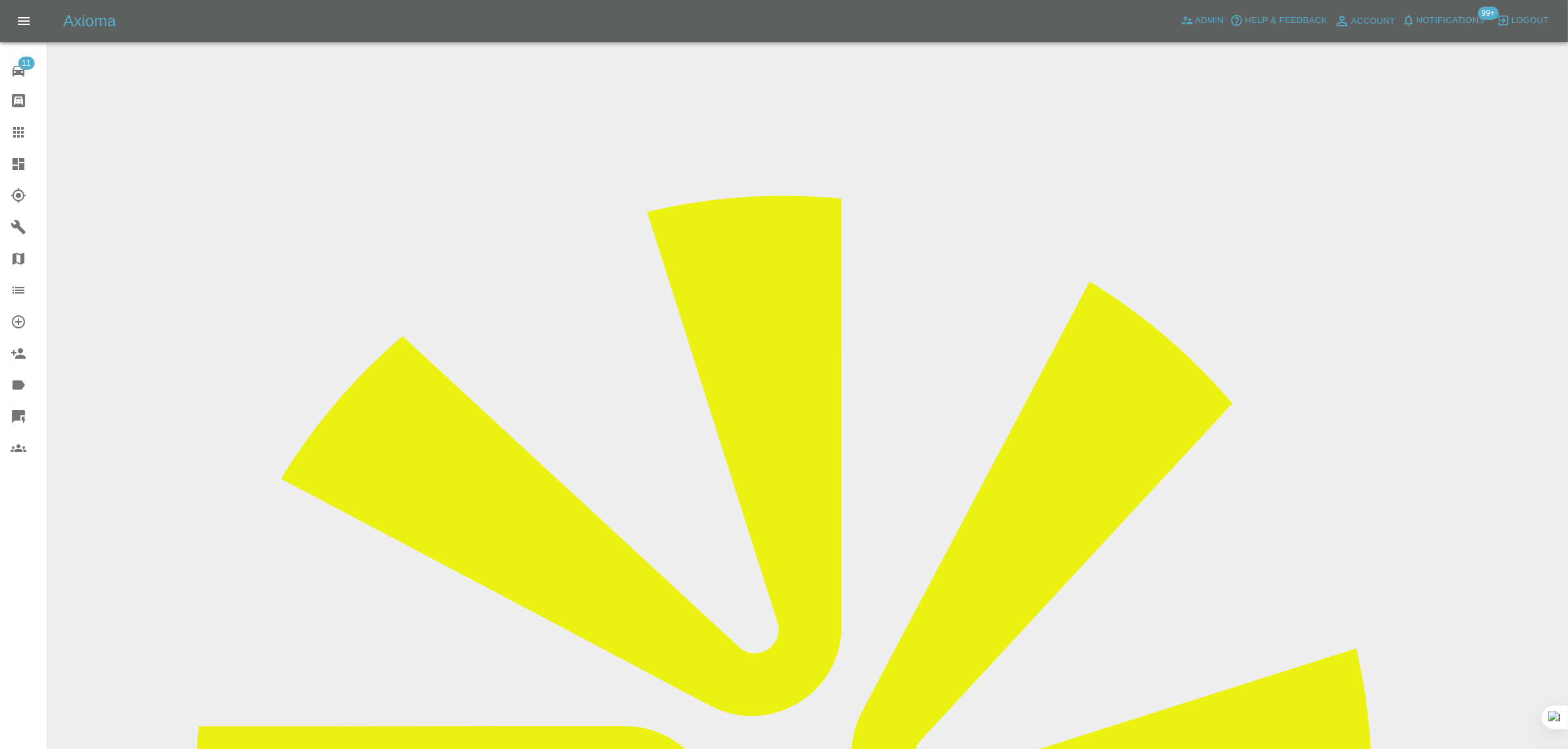
click at [13, 136] on icon at bounding box center [18, 132] width 16 height 16
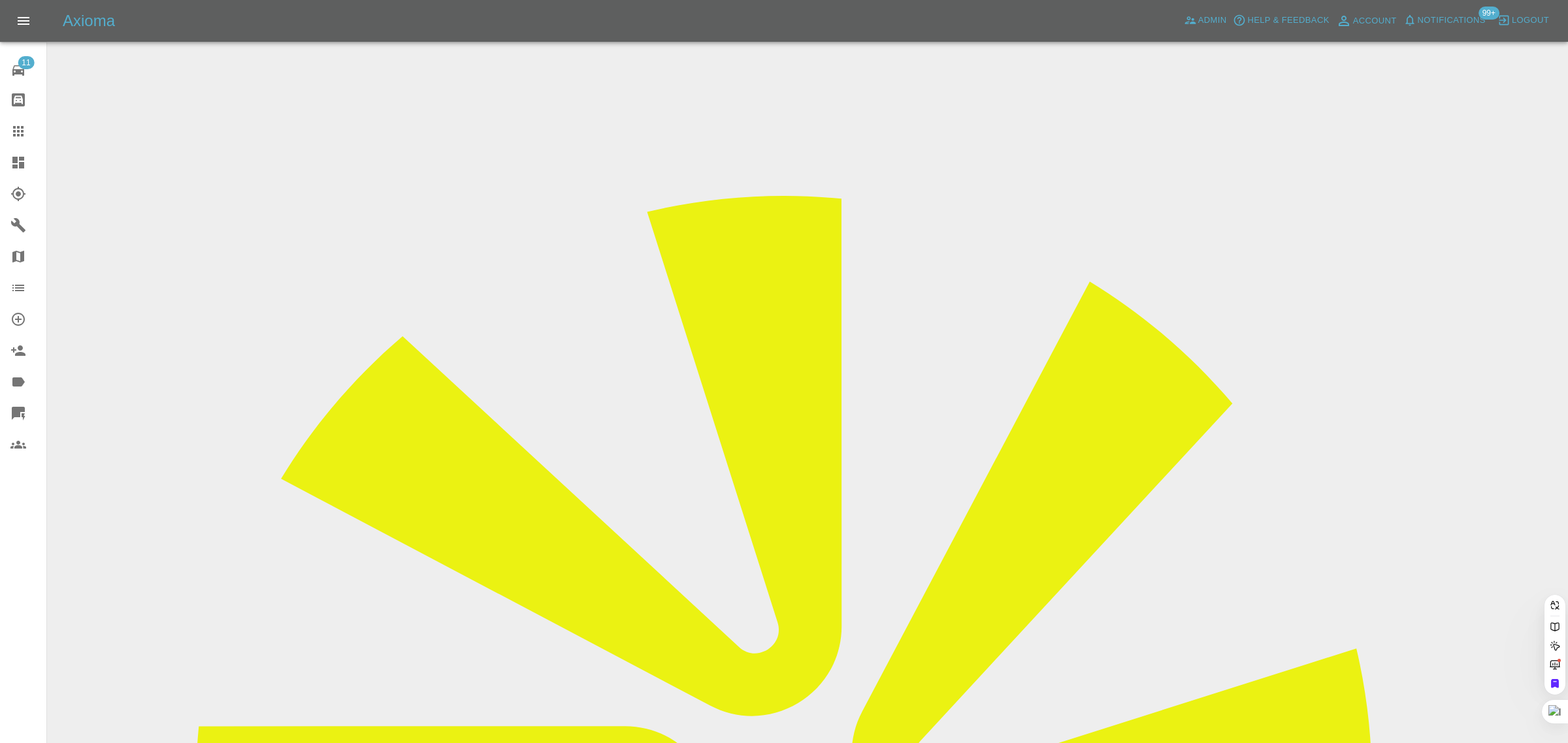
paste input "gurunghena18@gmail.com"
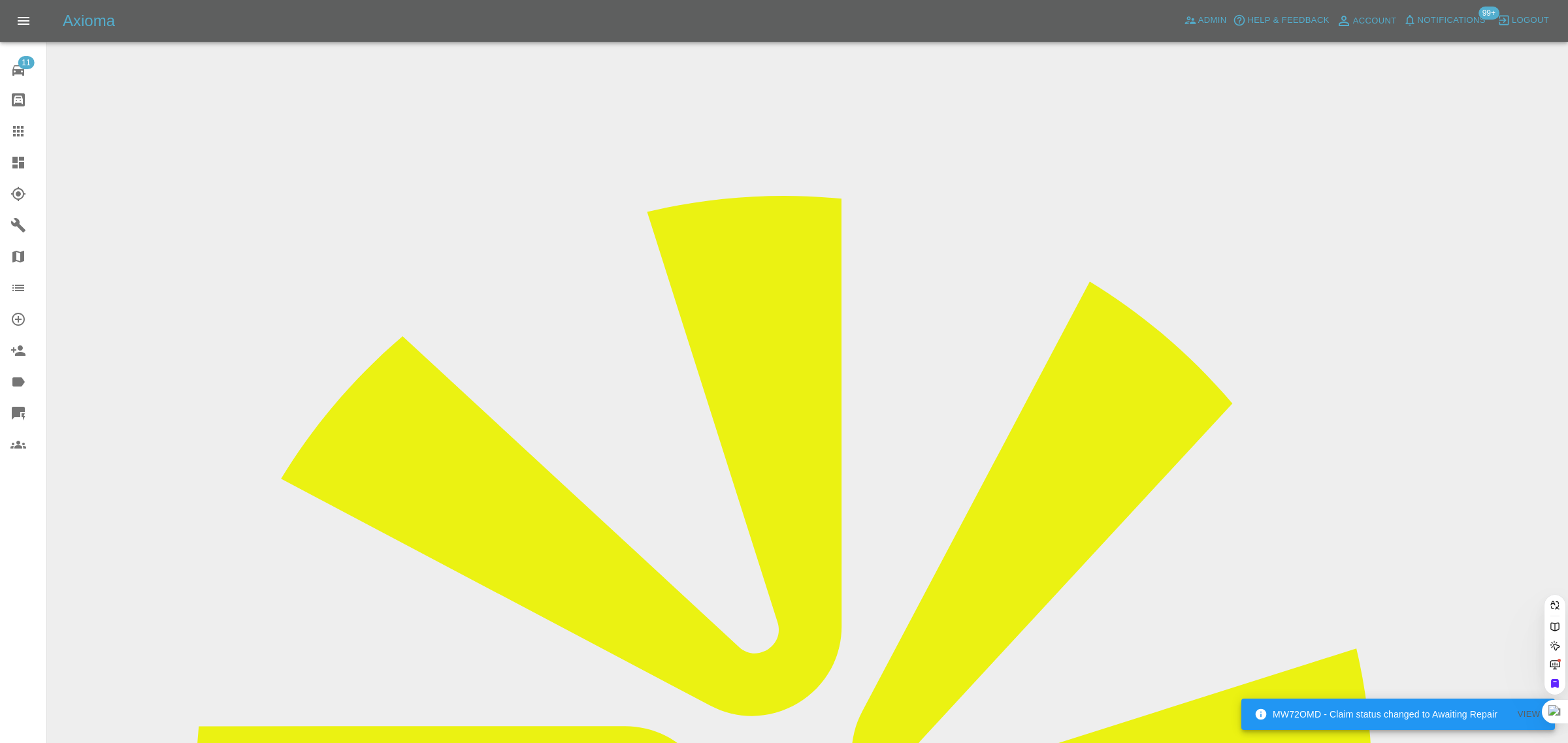
type input "gurunghena18@gmail.com"
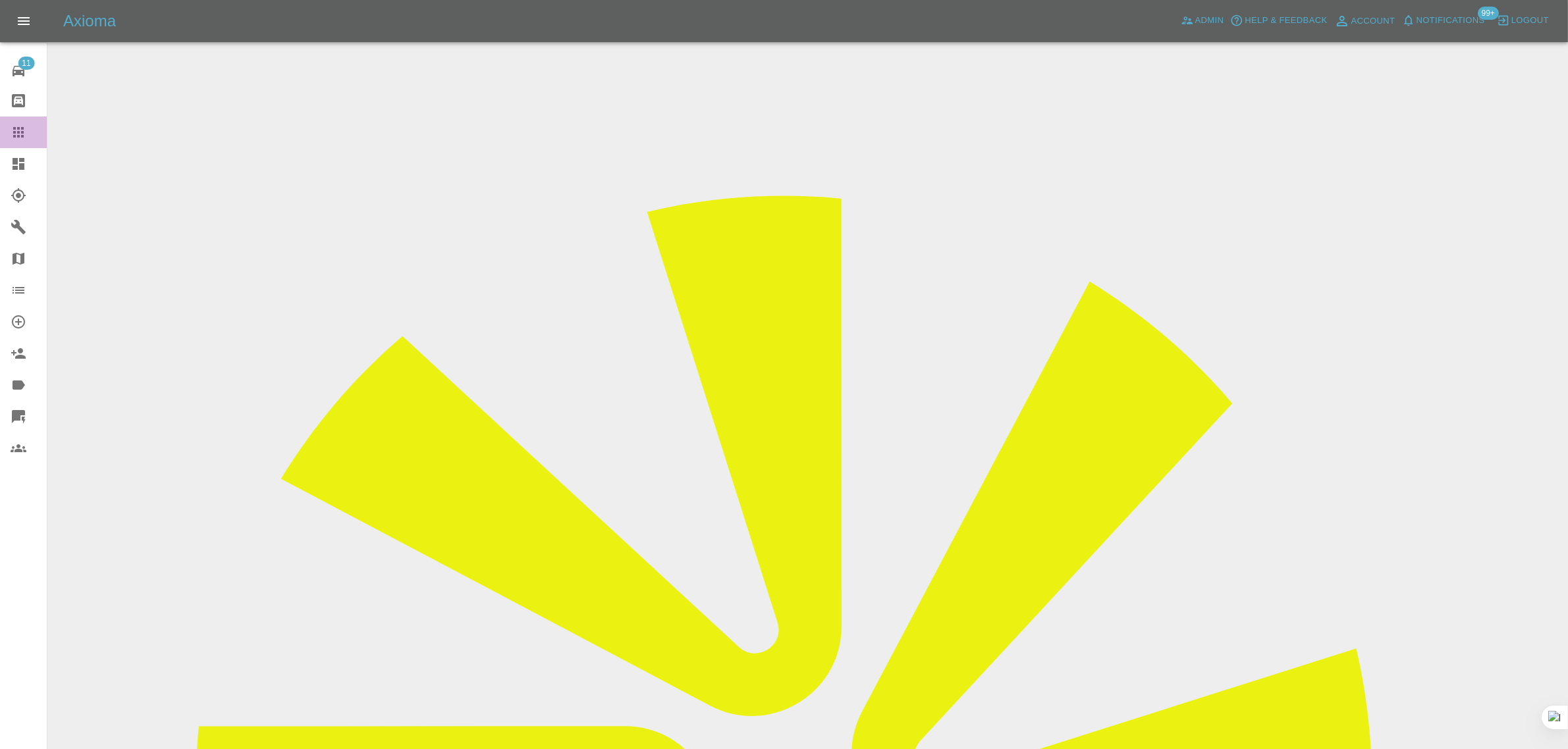
click at [12, 132] on icon at bounding box center [18, 132] width 16 height 16
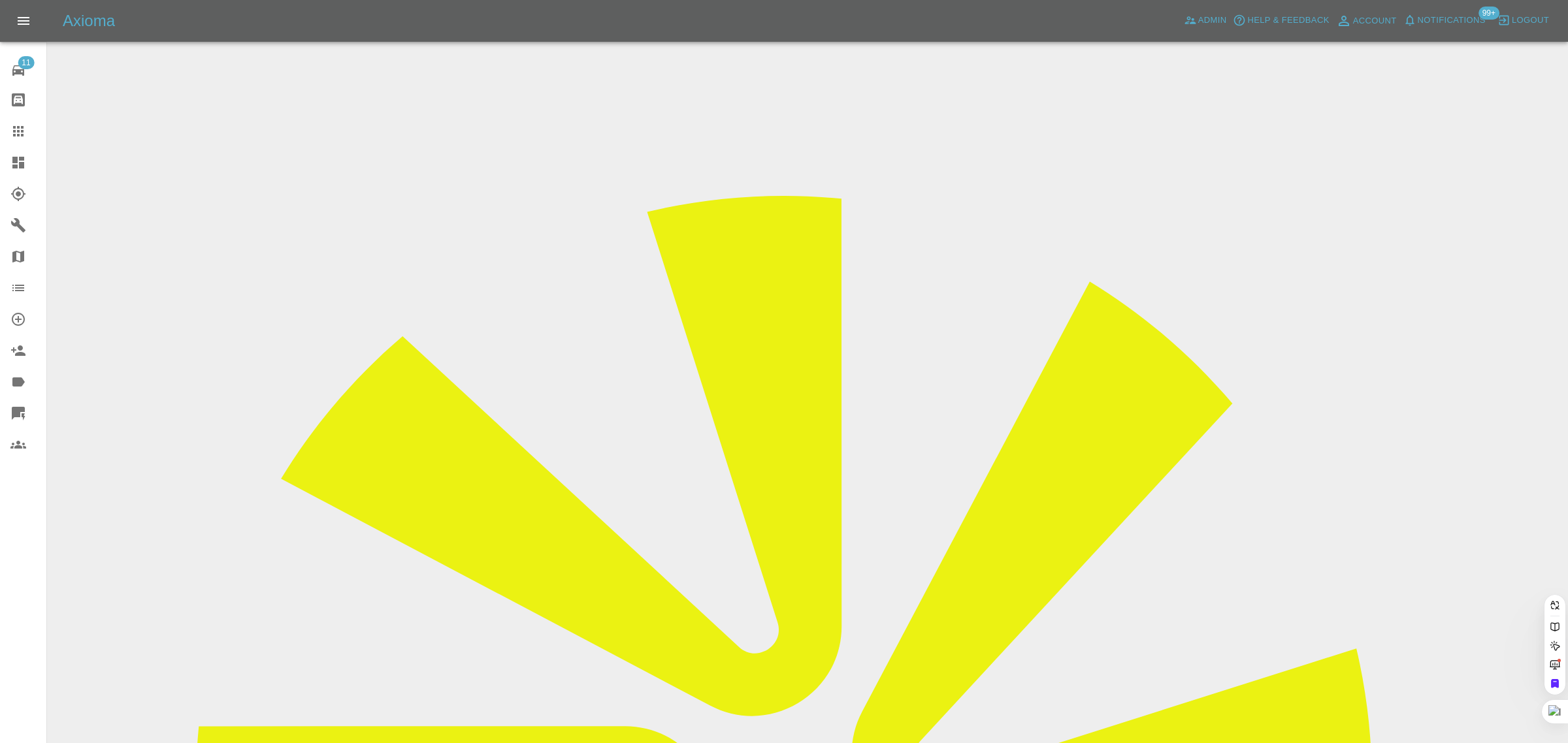
paste input "edward854@edward854.plus.com"
type input "edward854@edward854.plus.com"
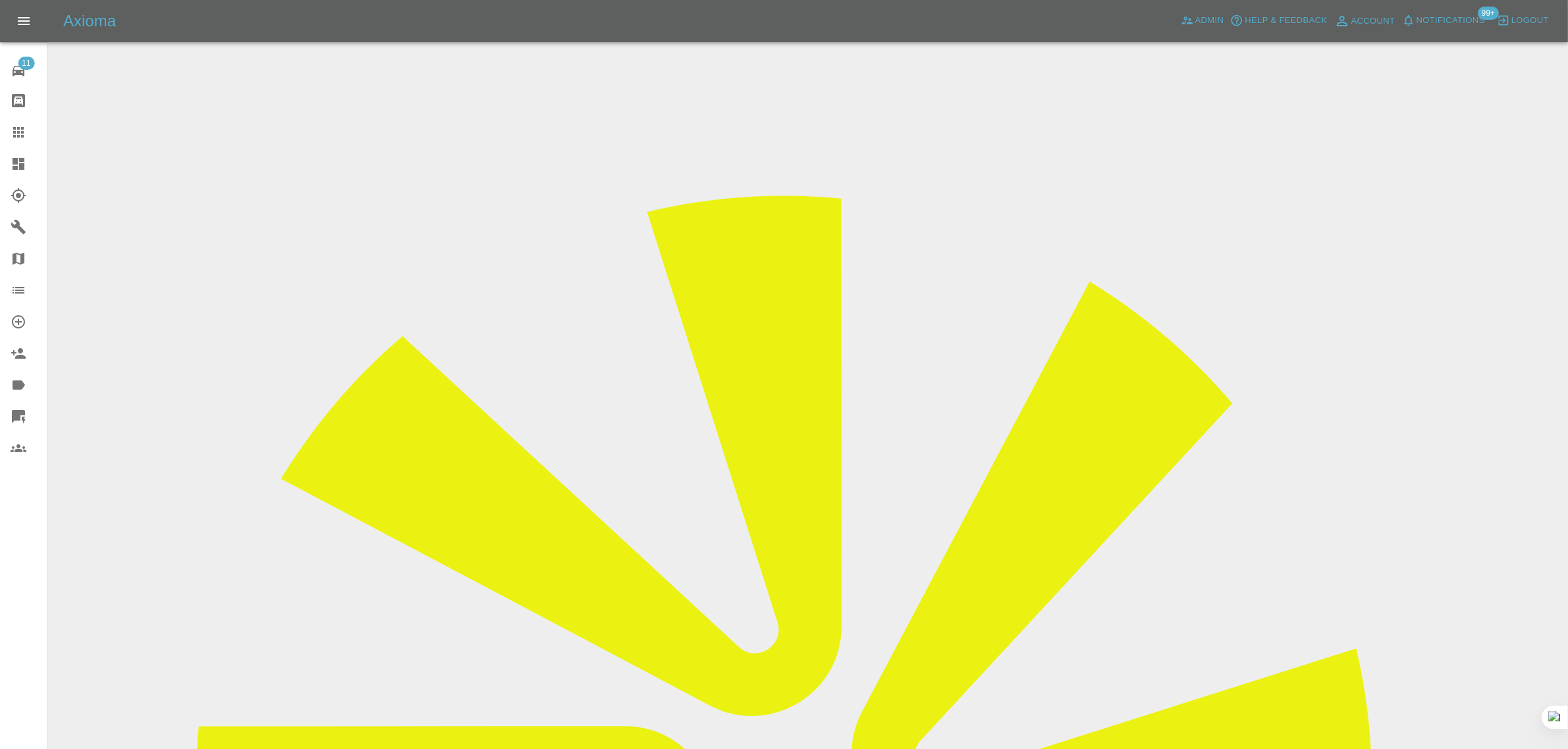
click at [0, 0] on input "Choose images" at bounding box center [0, 0] width 0 height 0
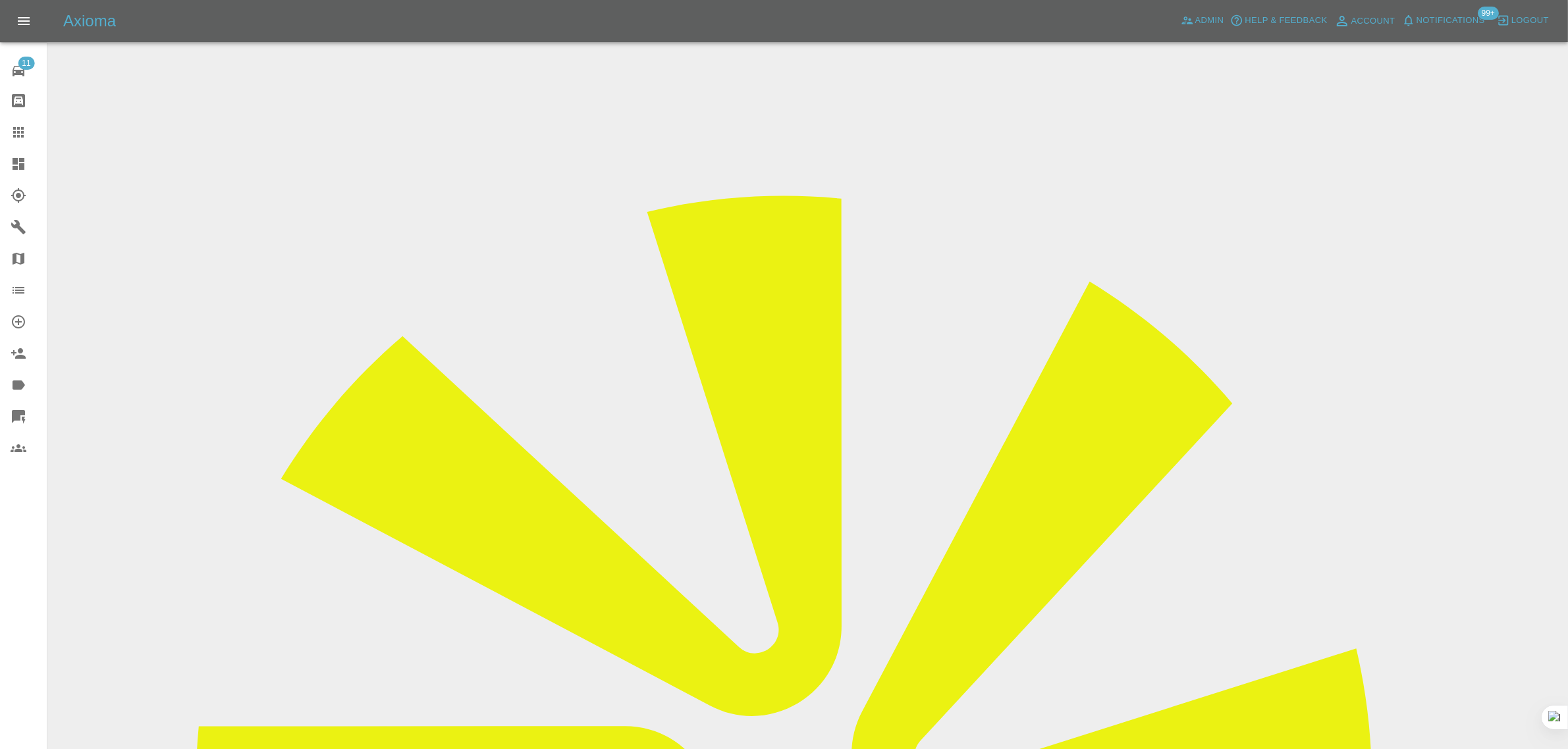
click at [18, 129] on icon at bounding box center [18, 132] width 10 height 10
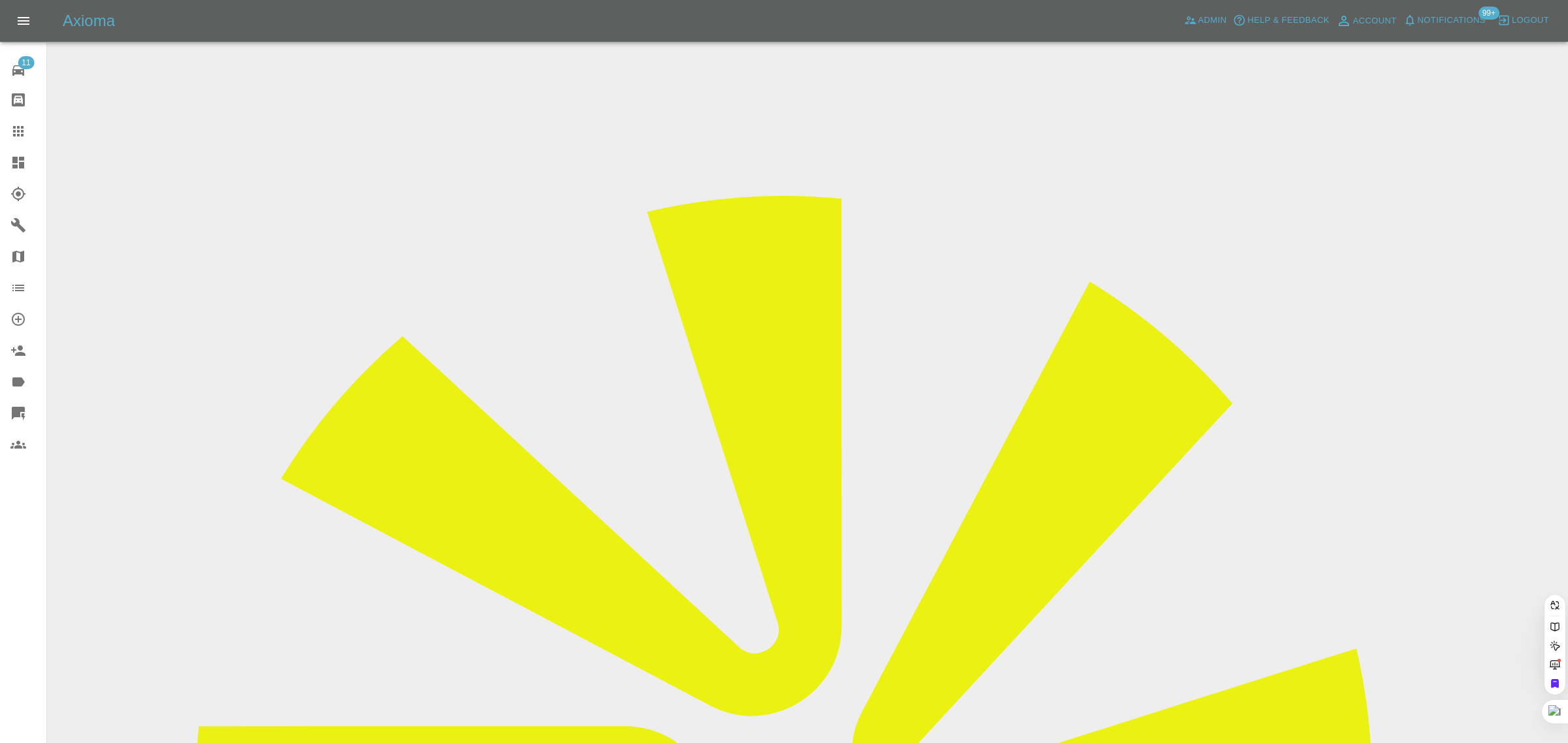
paste input "andywhitehouse473@gmail.com"
type input "andywhitehouse473@gmail.com"
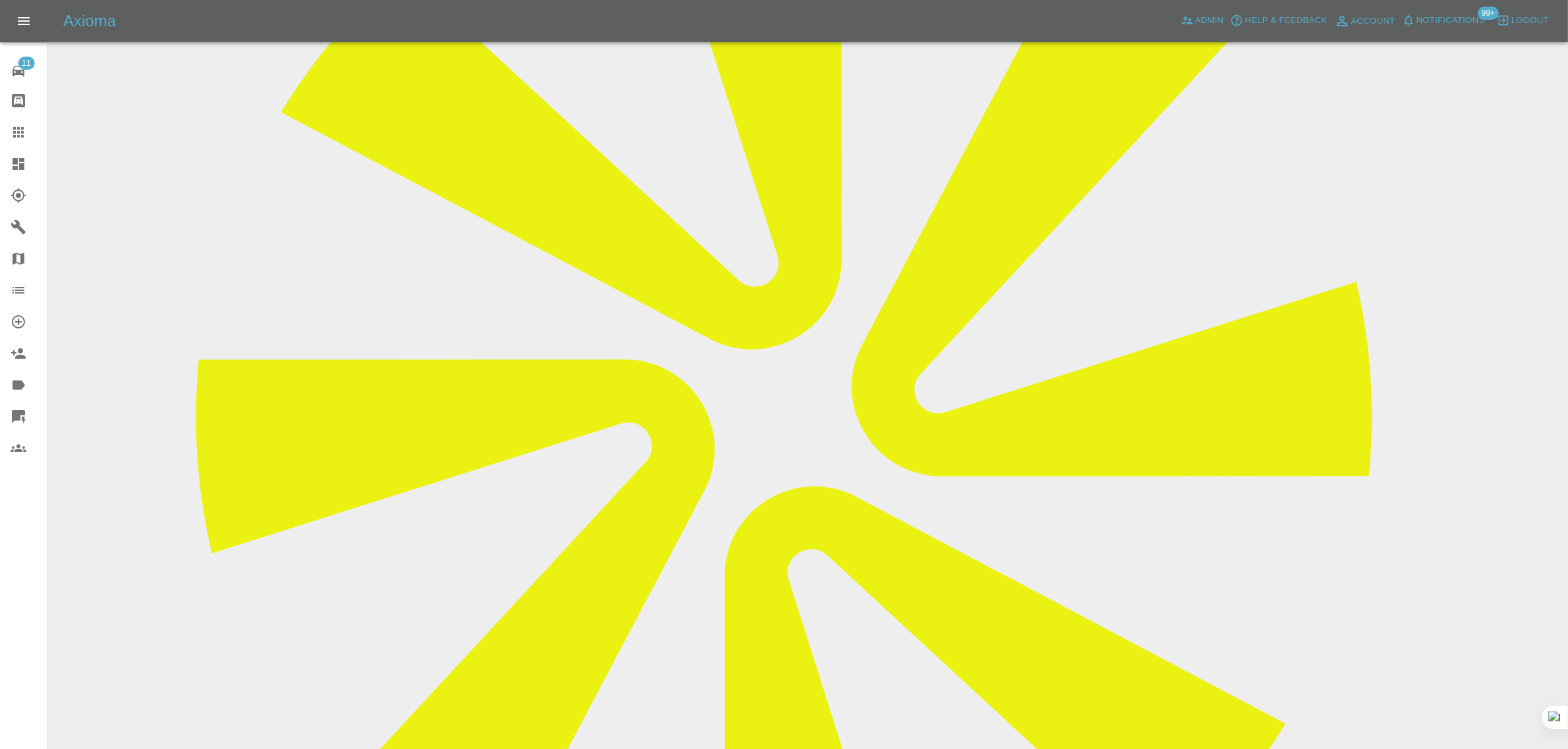
scroll to position [36, 0]
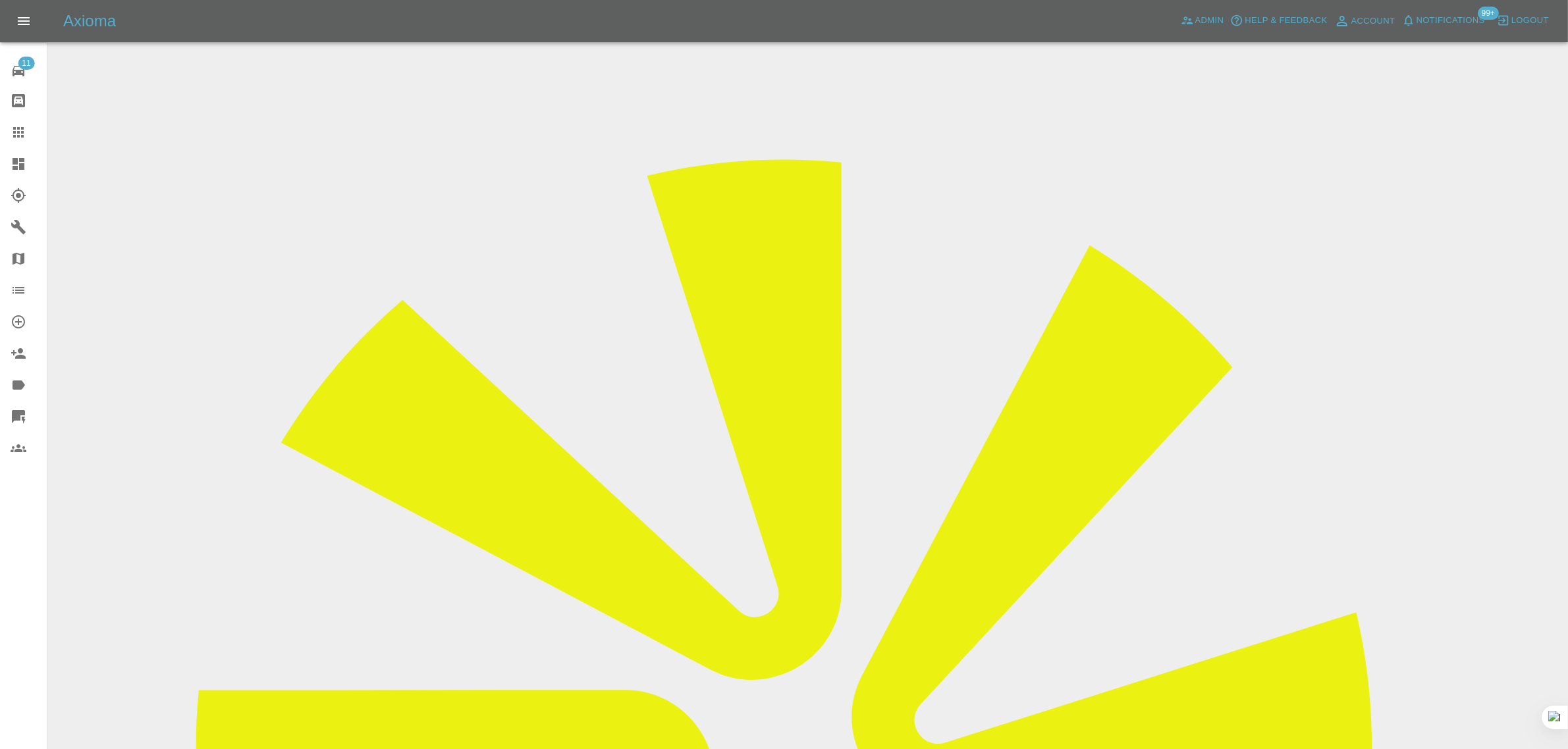
click at [20, 129] on icon at bounding box center [18, 132] width 16 height 16
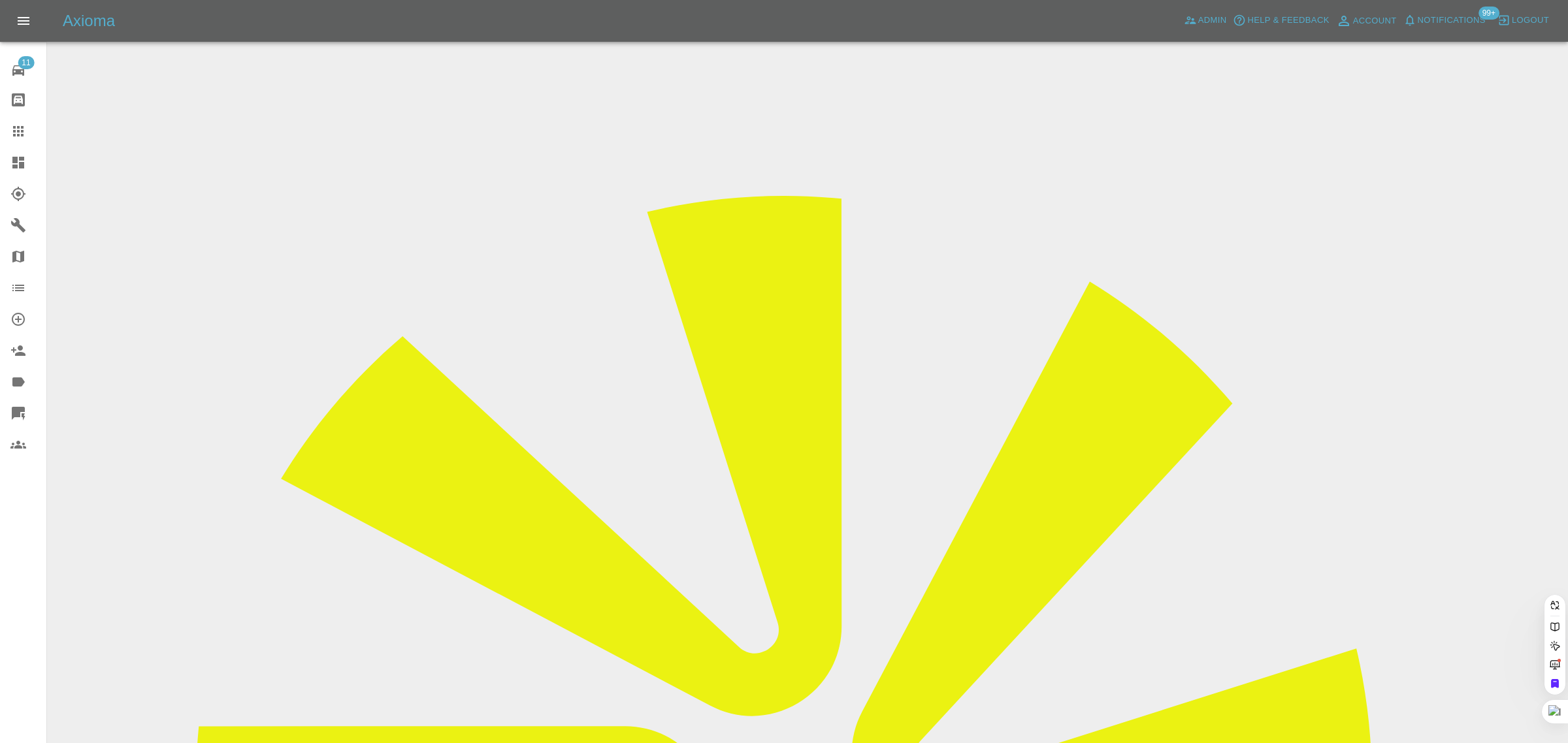
paste input "rodelliott57@btinternet.com"
type input "rodelliott57@btinternet.com"
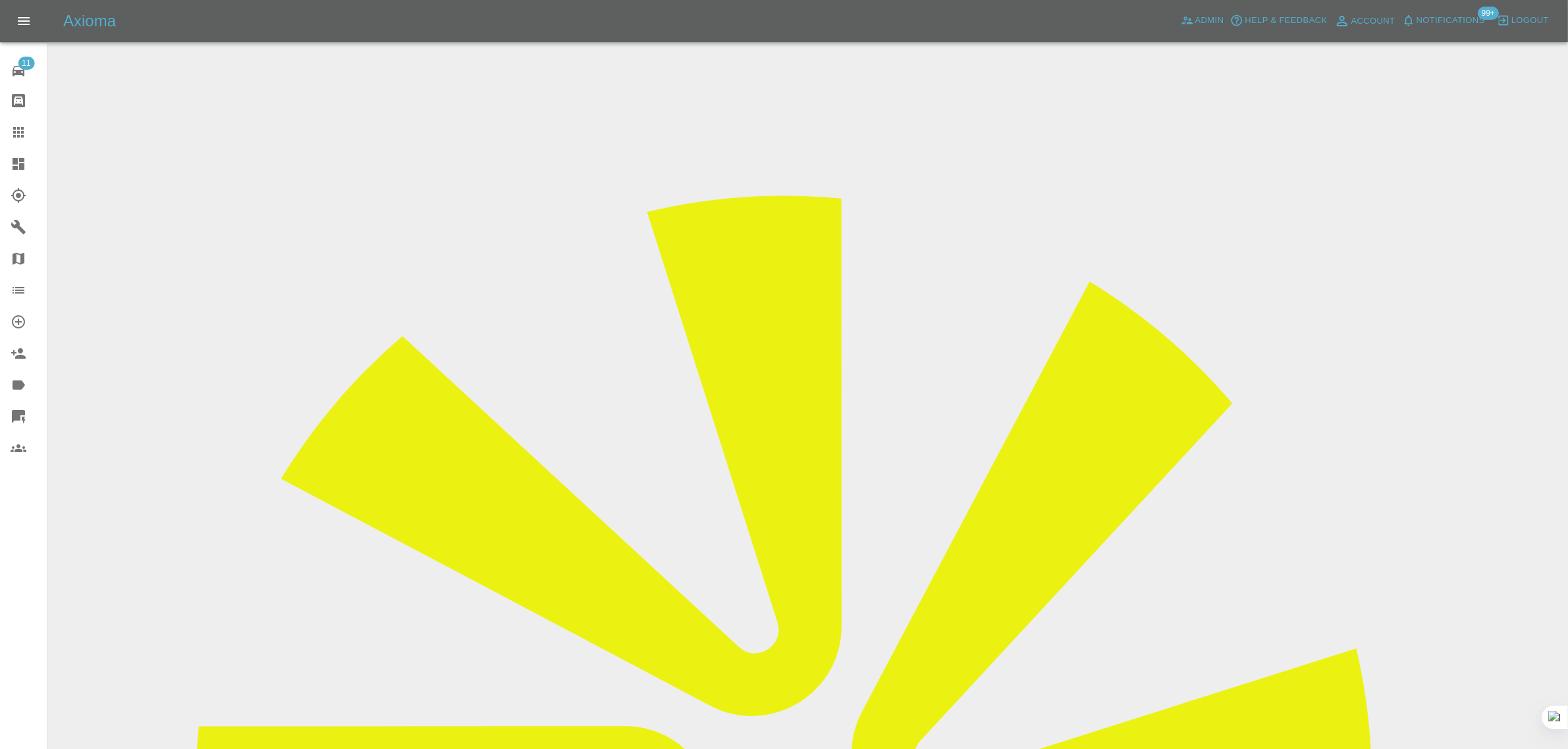
scroll to position [576, 0]
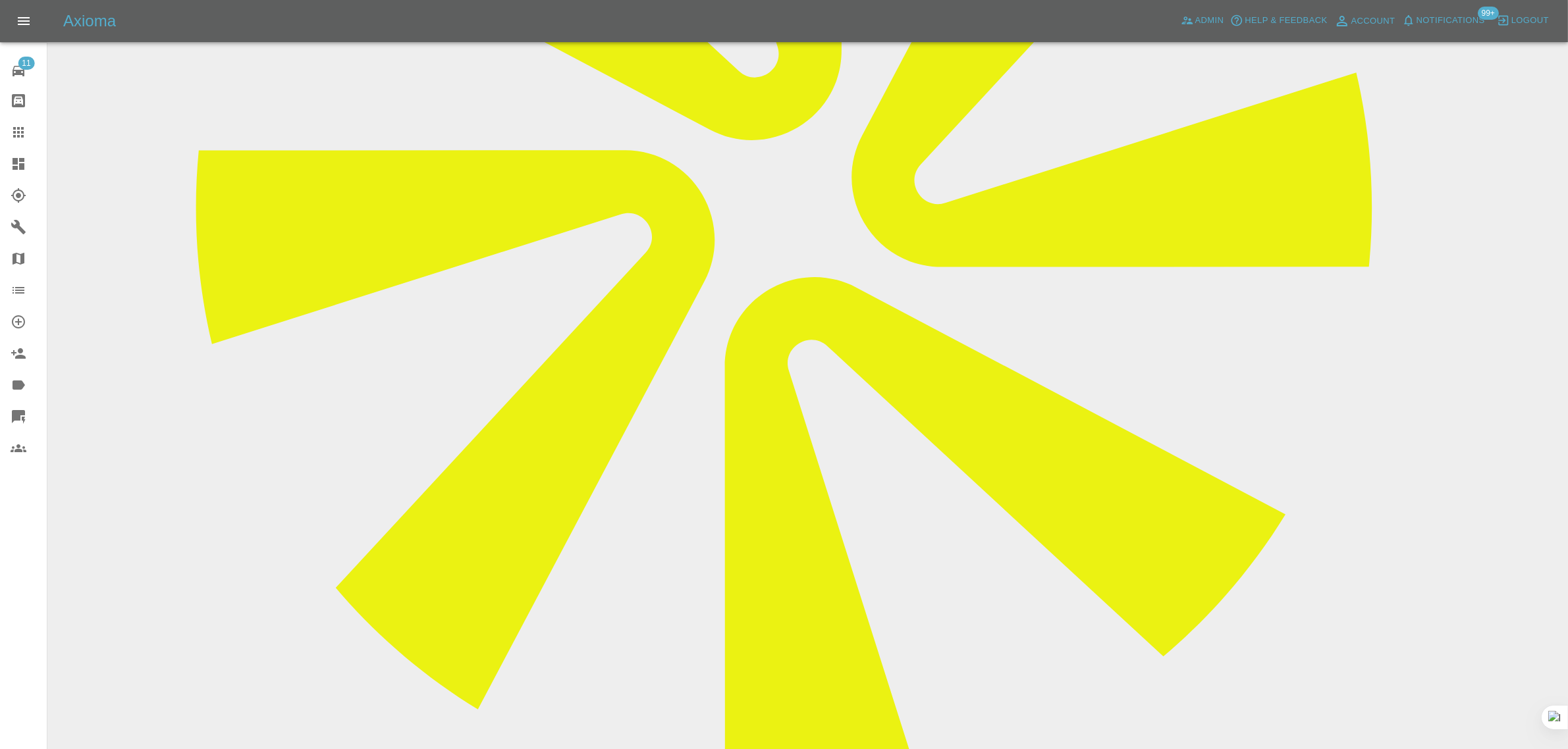
paste textarea "Thank you for your estimate. I have decided not to proceed with the work at thi…"
type textarea "Thank you for your estimate. I have decided not to proceed with the work at thi…"
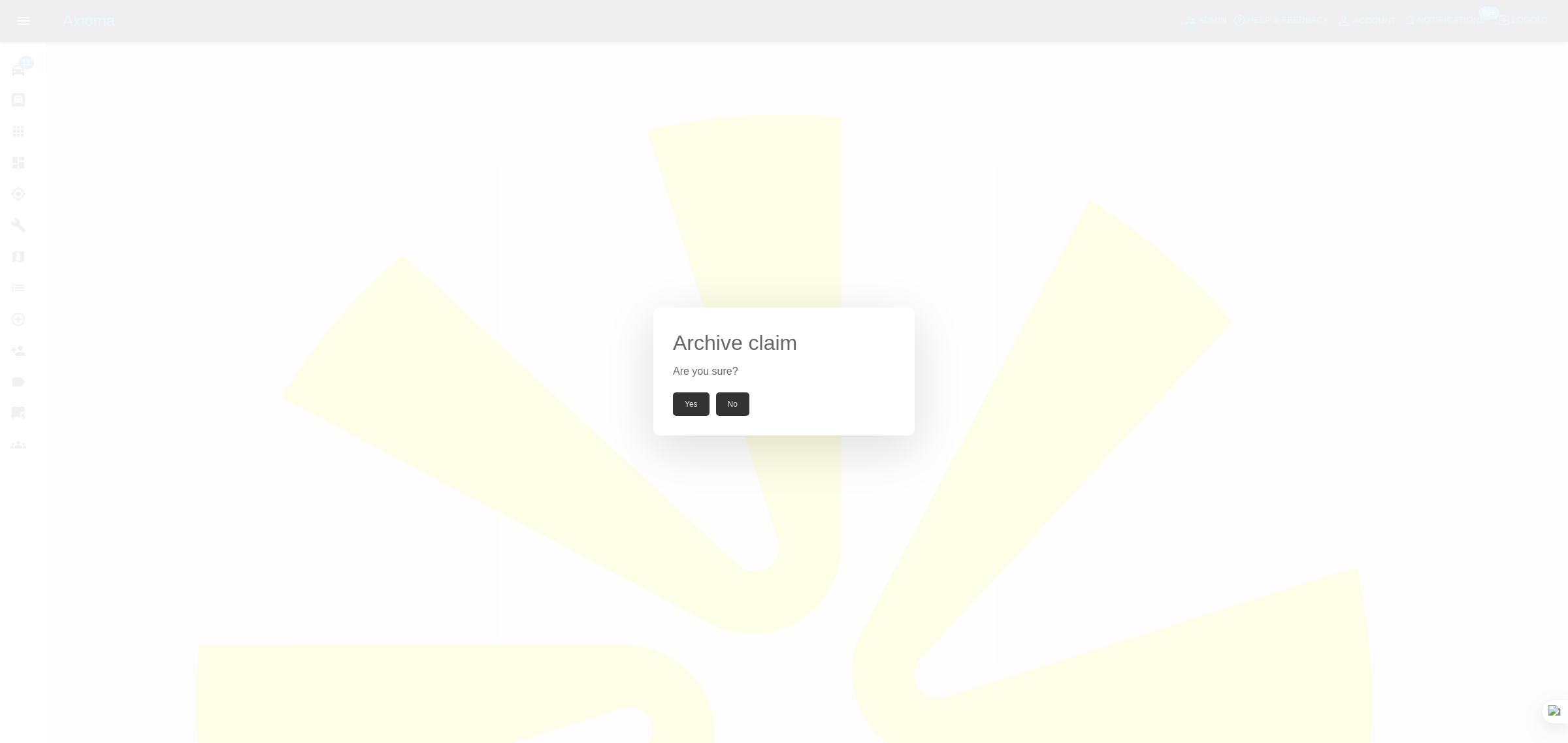
click at [707, 402] on button "Yes" at bounding box center [692, 404] width 37 height 24
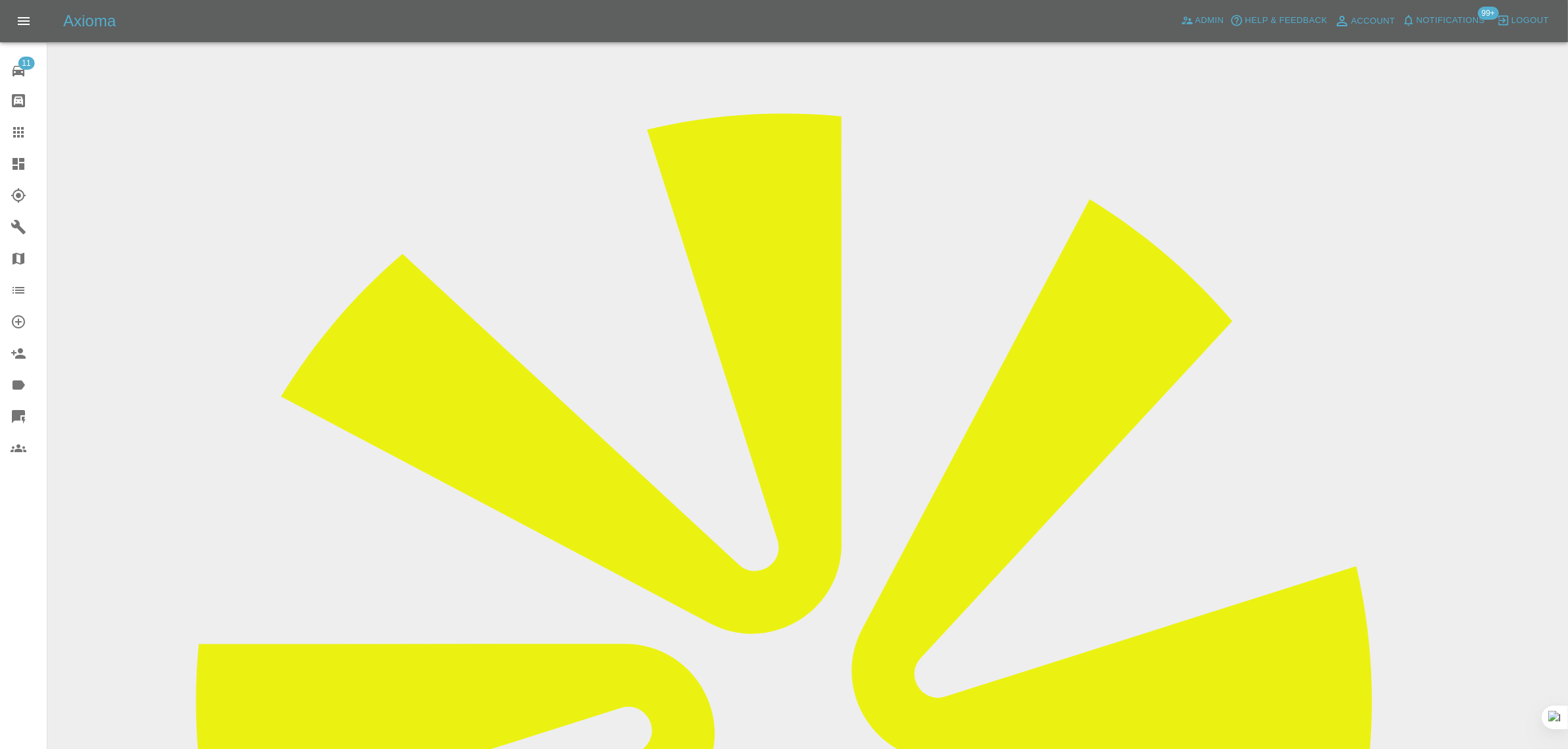
click at [18, 126] on icon at bounding box center [18, 132] width 16 height 16
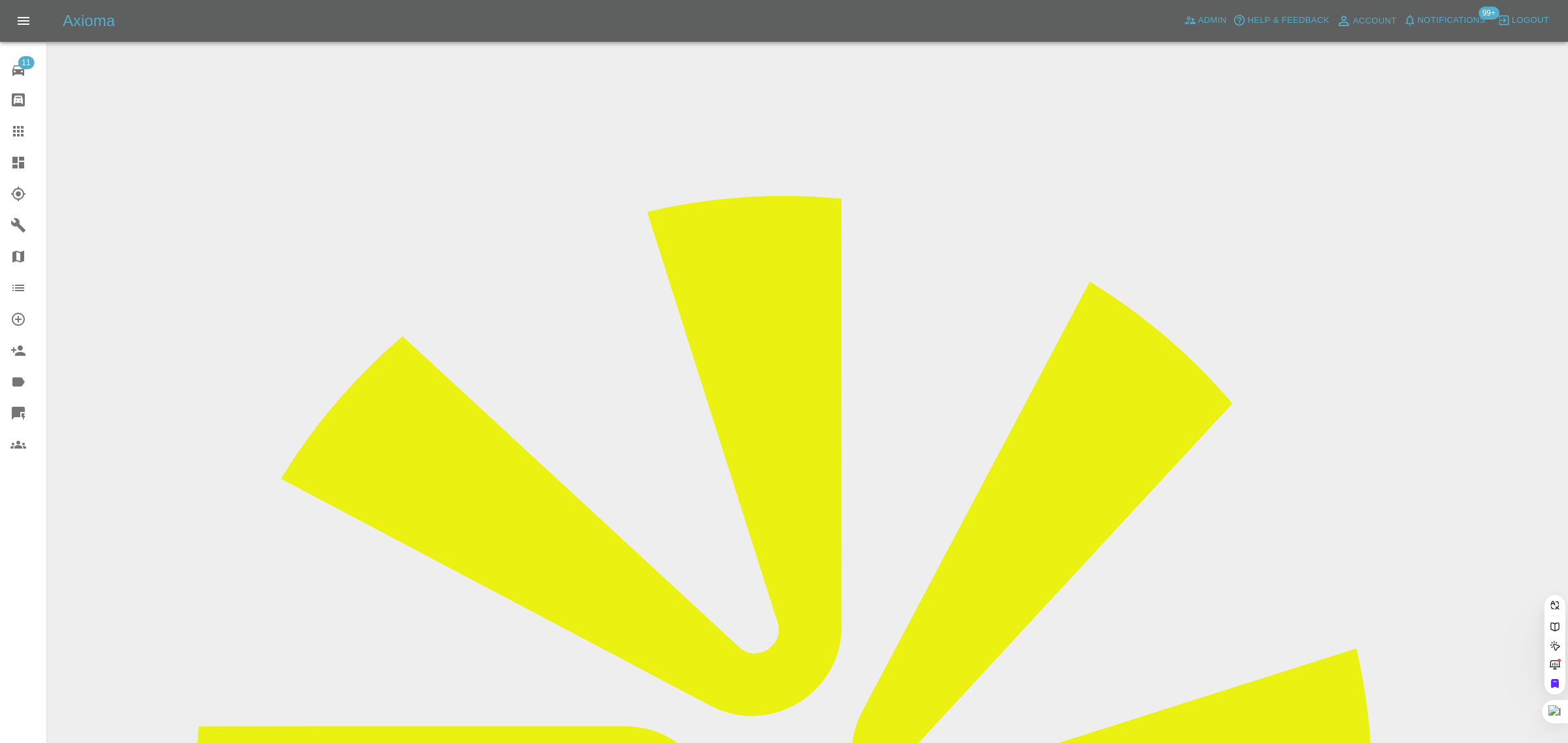
paste input "mix_mp@yahoo.co.in"
type input "mix_mp@yahoo.co.in"
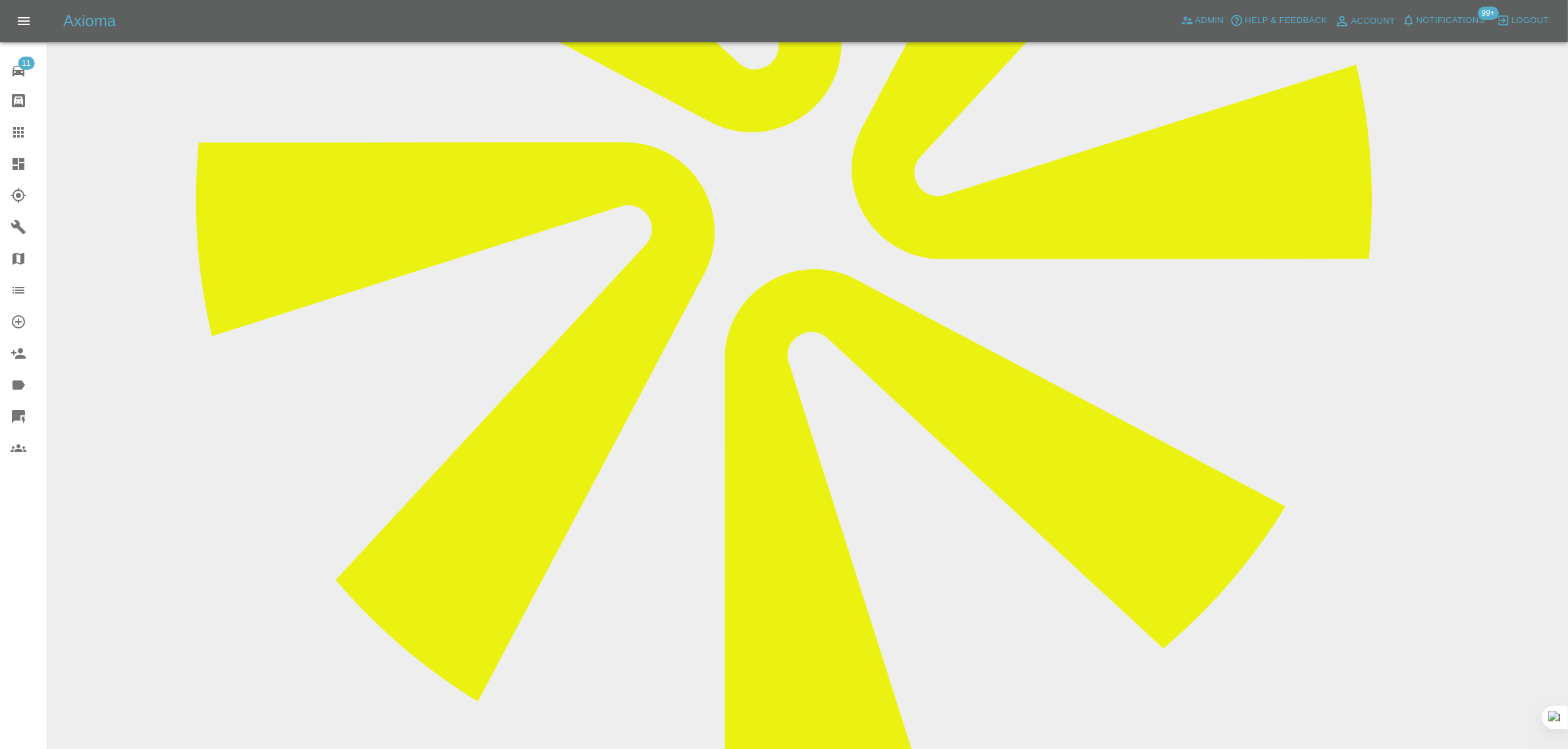
scroll to position [90, 0]
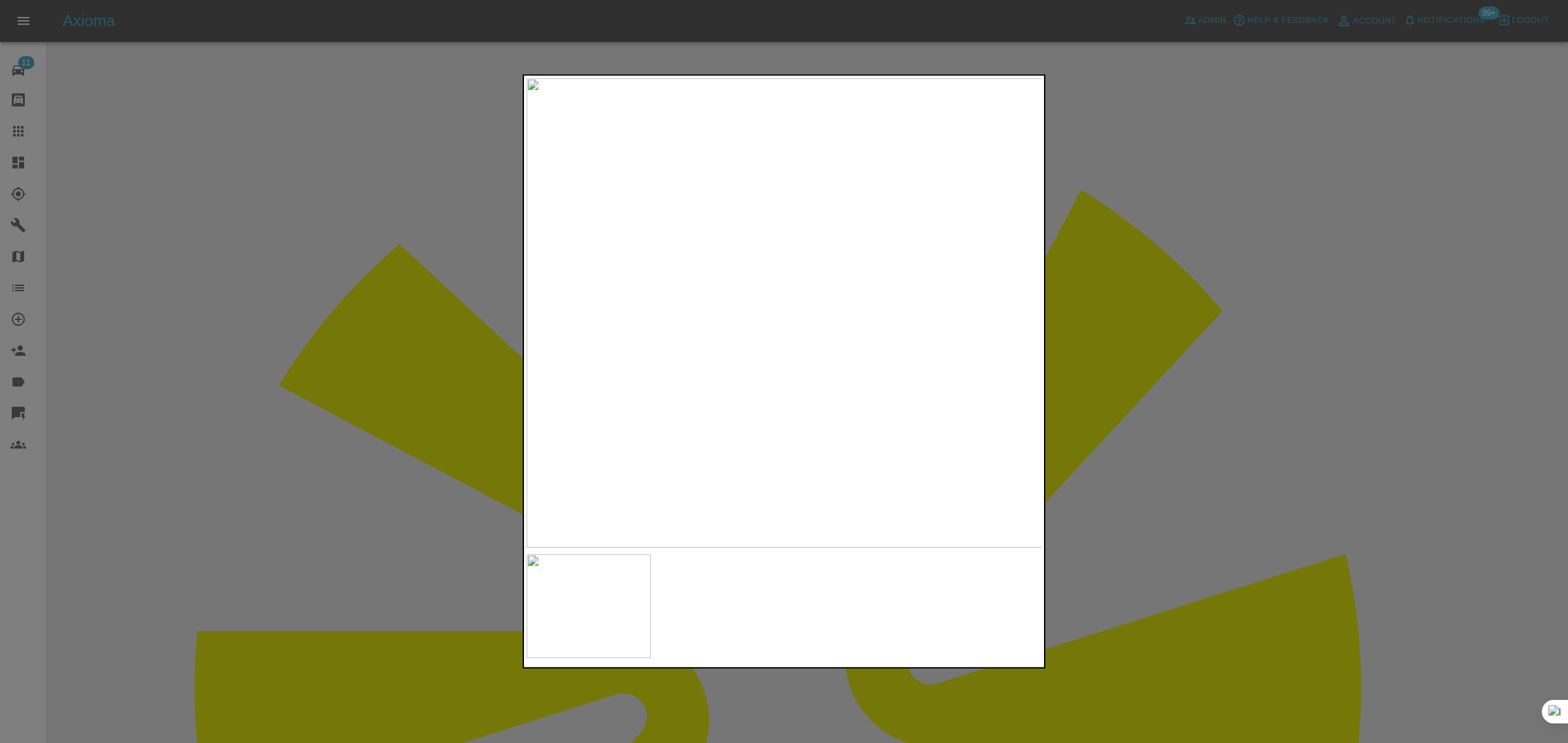
click at [1222, 264] on div at bounding box center [784, 372] width 1568 height 743
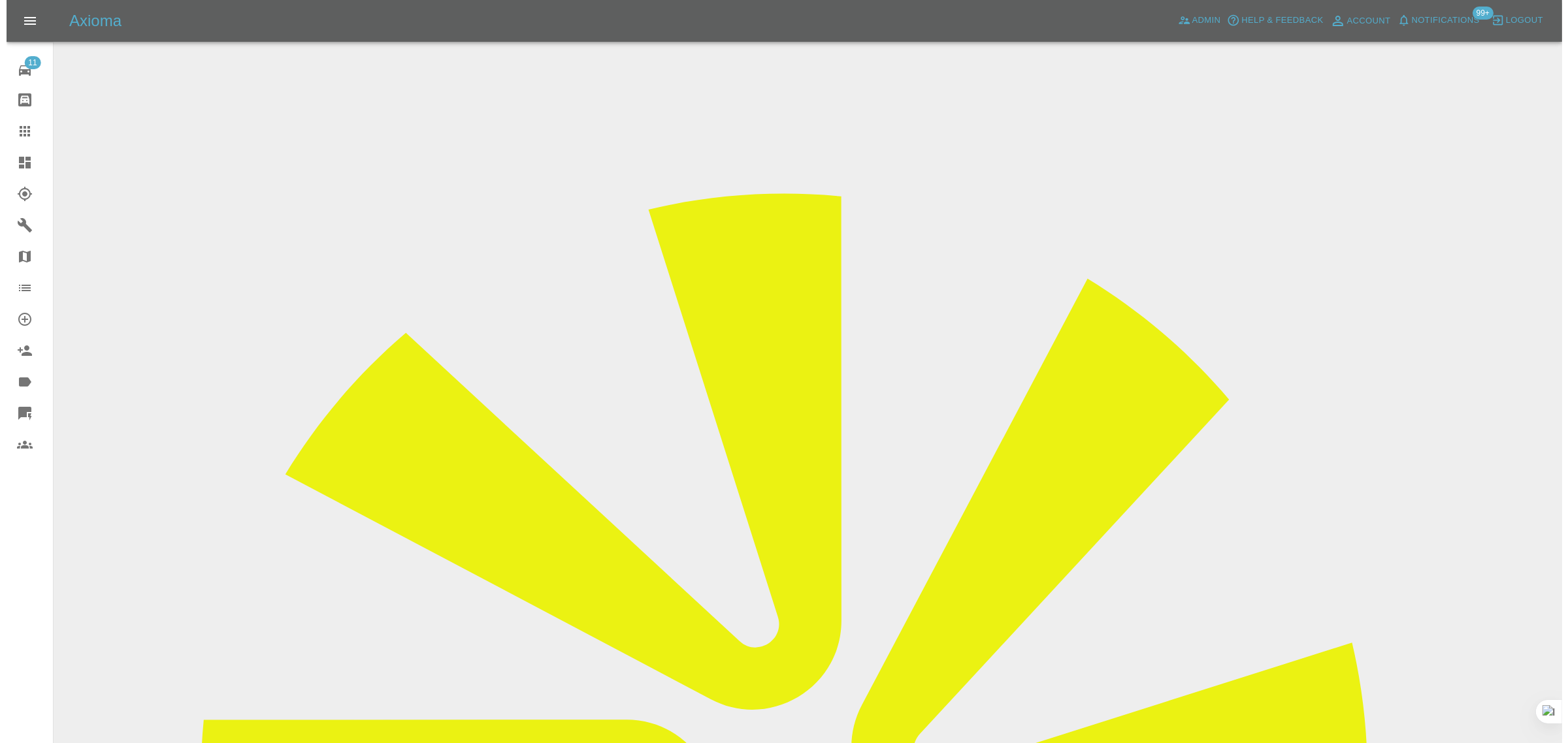
scroll to position [0, 0]
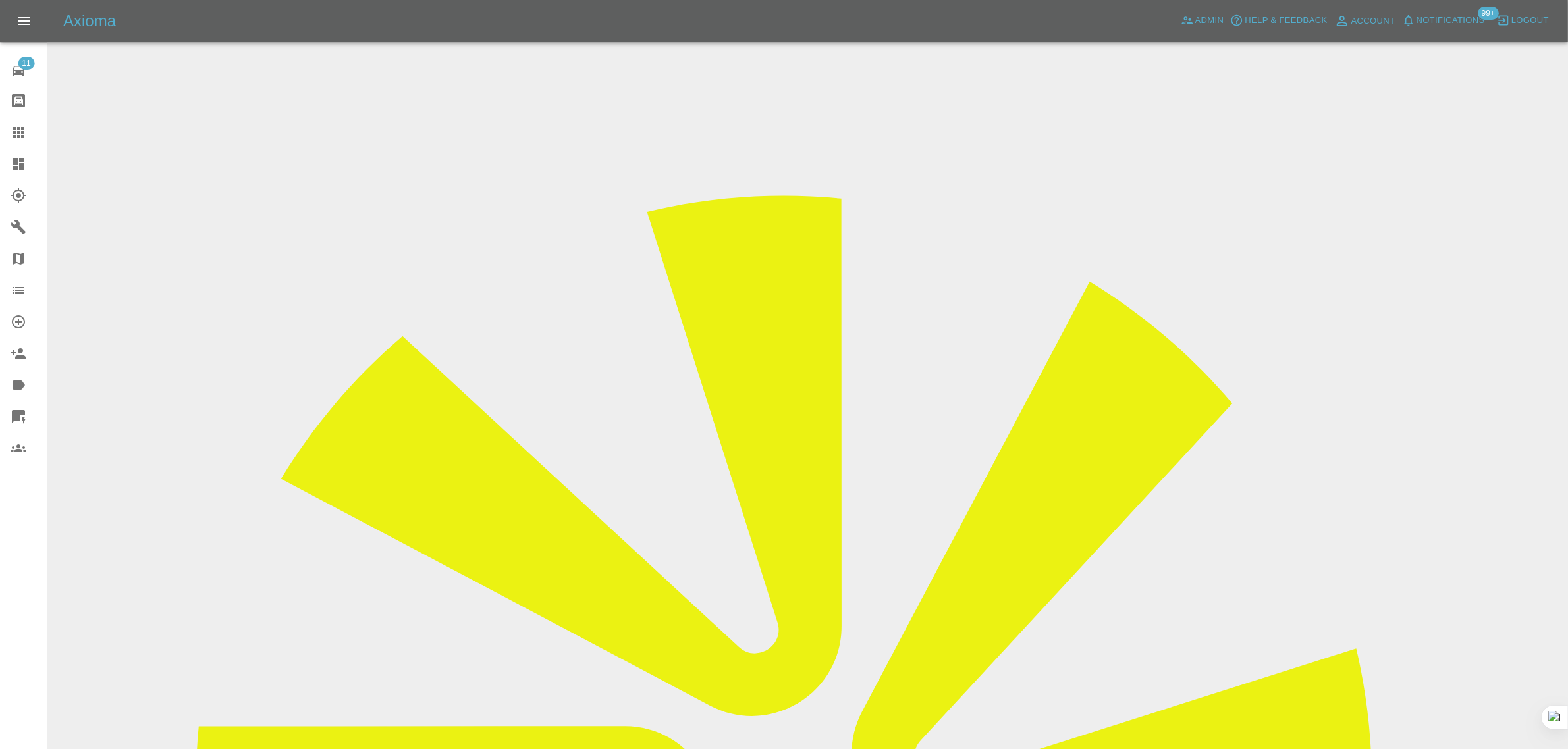
click at [9, 129] on link "Claims" at bounding box center [23, 132] width 47 height 31
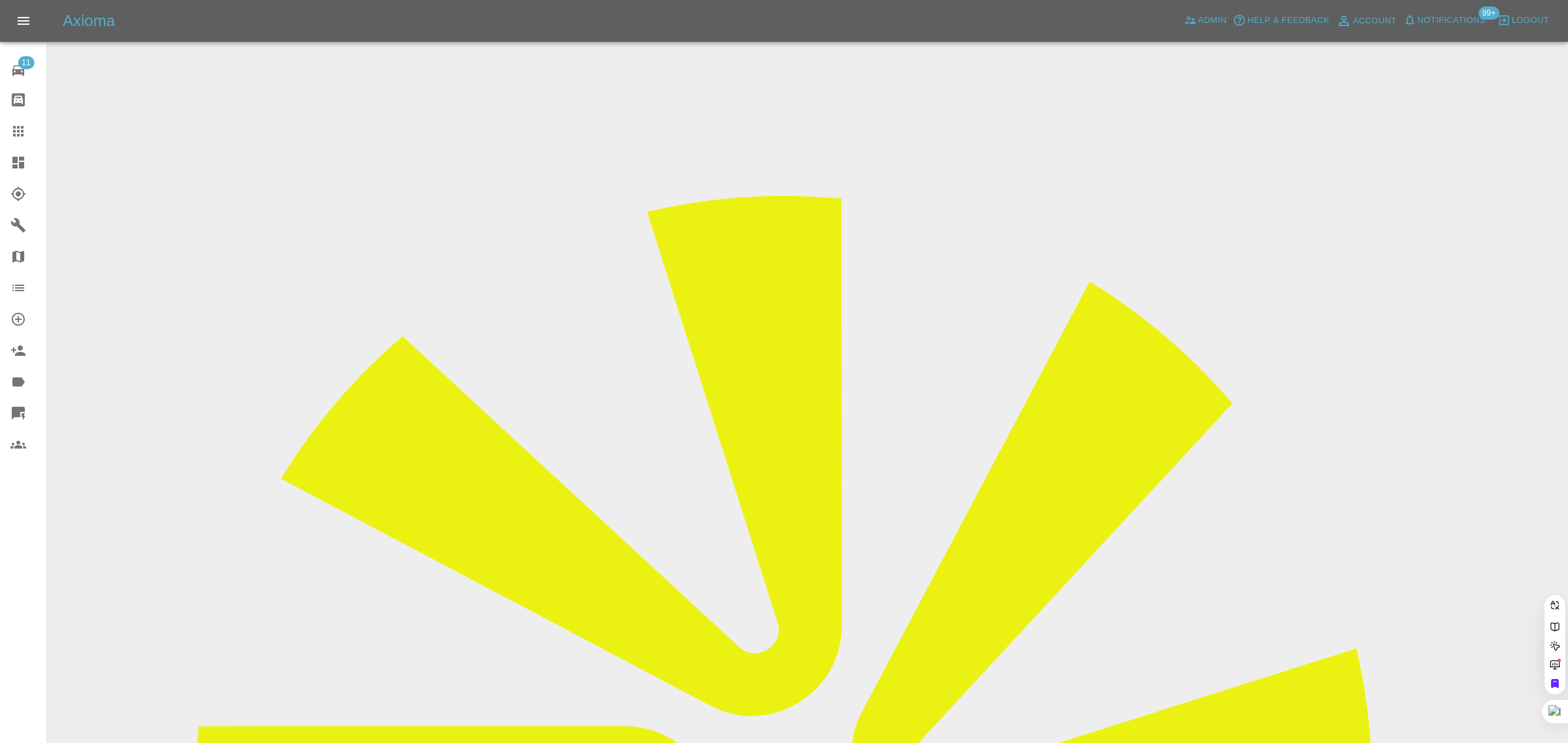
paste input "joshuajmyton@gmail.com"
type input "joshuajmyton@gmail.com"
drag, startPoint x: 758, startPoint y: 451, endPoint x: 435, endPoint y: 382, distance: 330.3
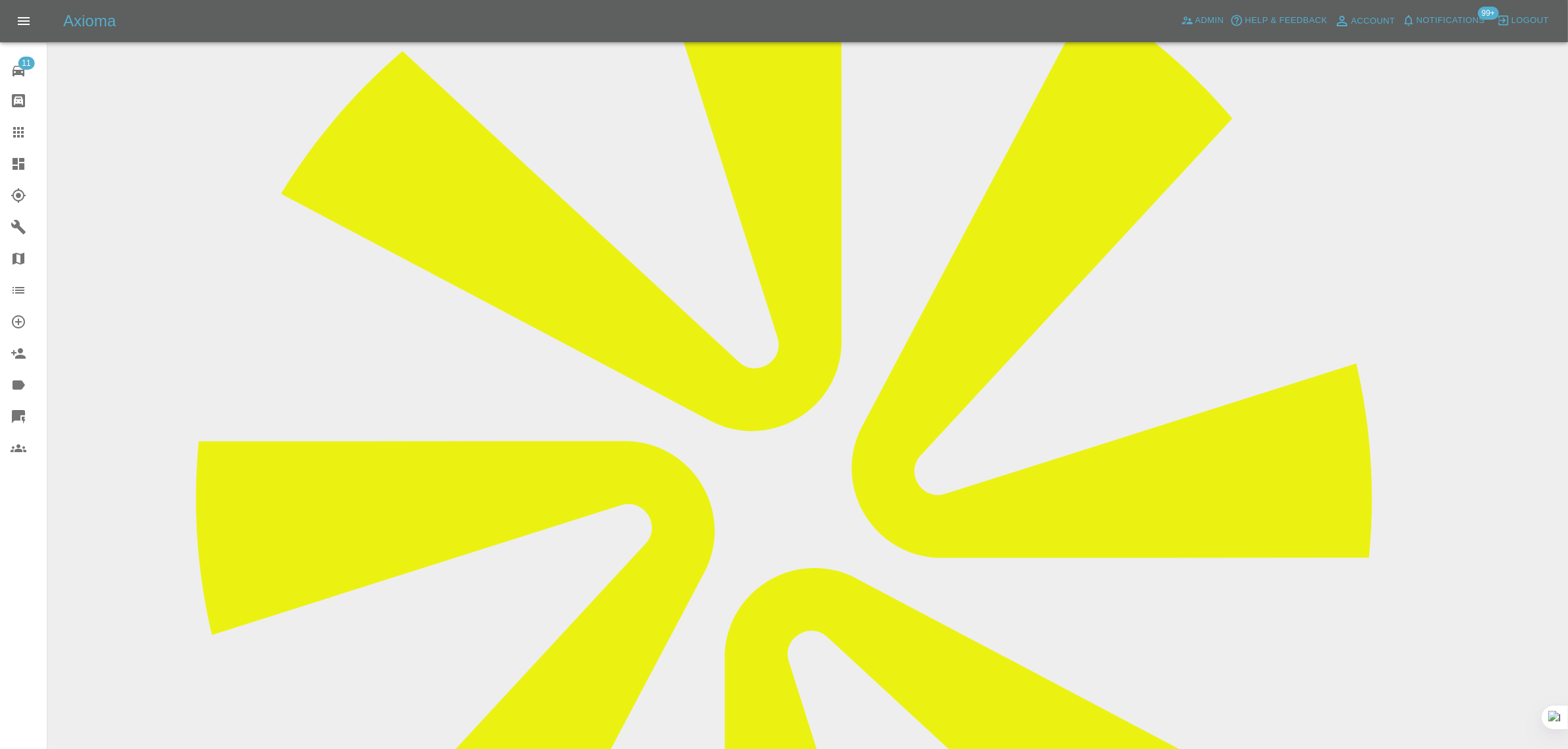
scroll to position [659, 0]
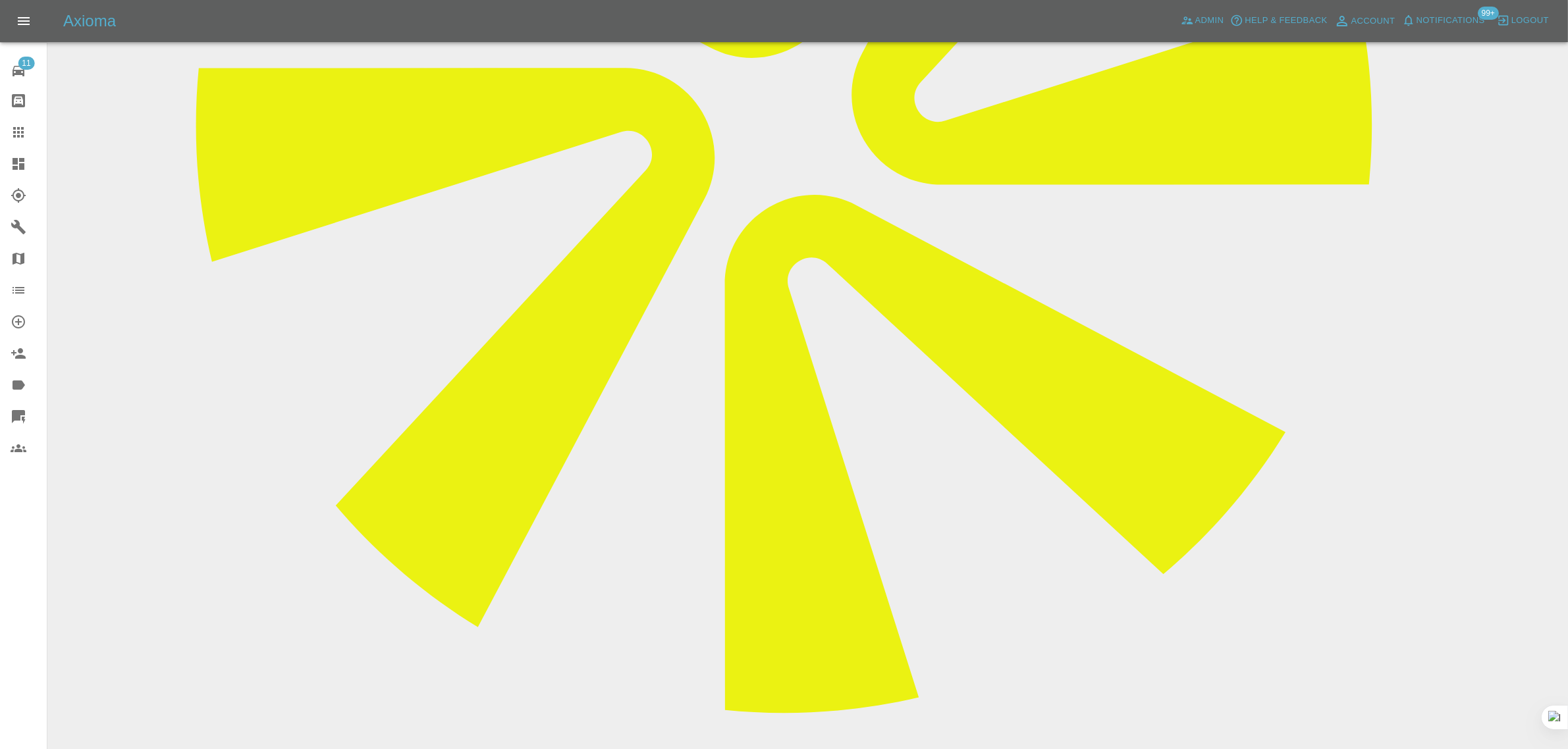
paste textarea "Dear, Axioma repairs, this looks like a good offer however, i will need to set …"
type textarea "Dear, Axioma repairs, this looks like a good offer however, i will need to set …"
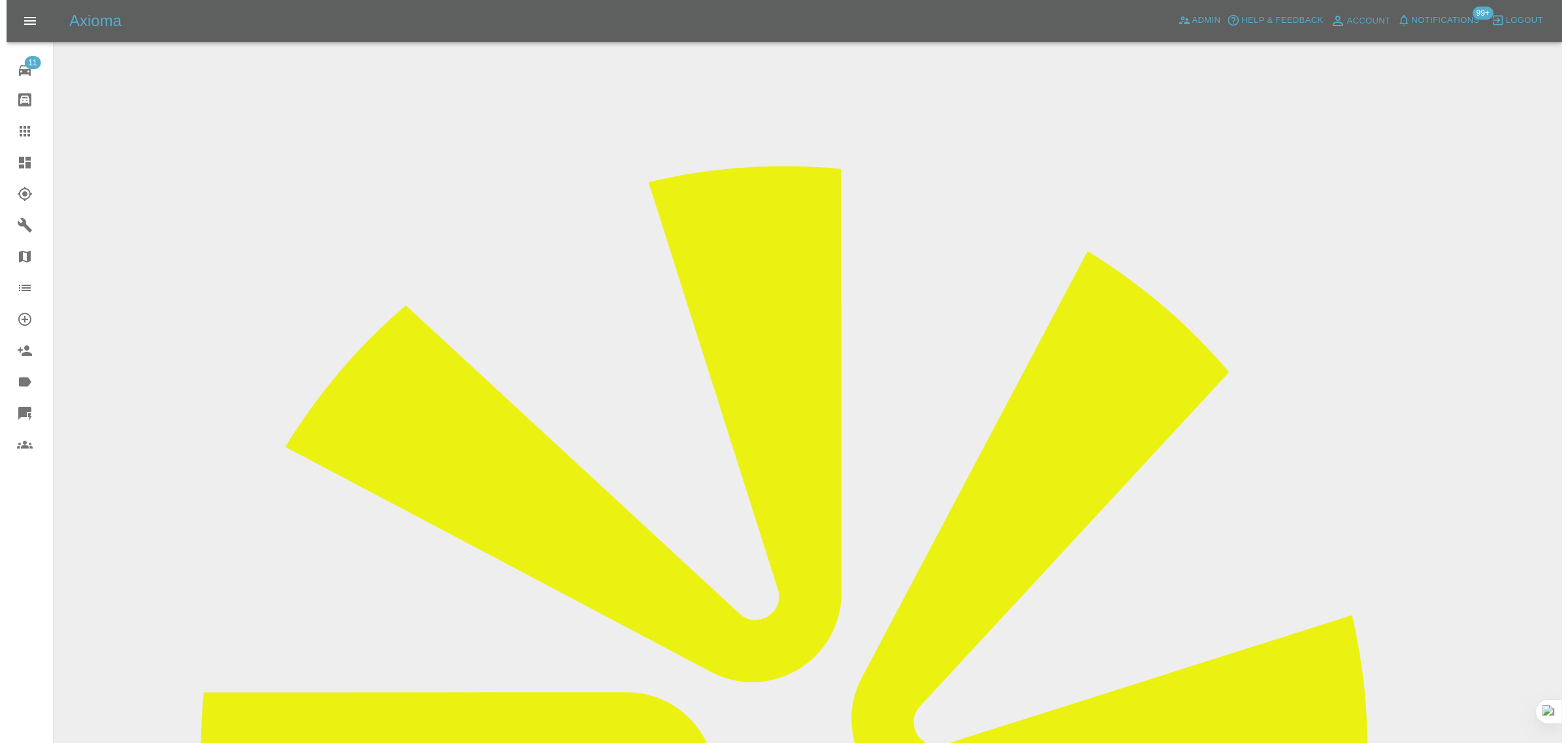
scroll to position [0, 0]
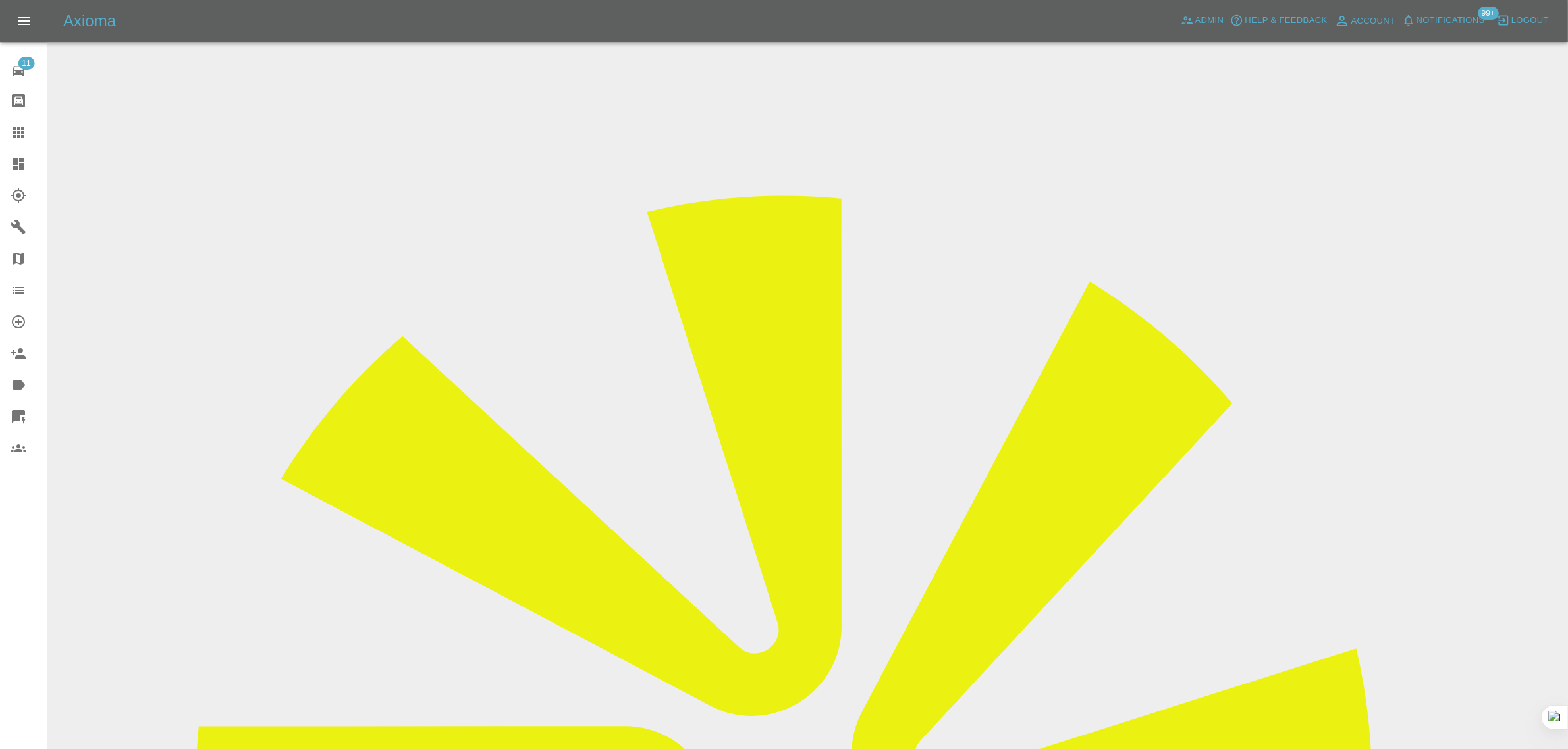
click at [28, 135] on div at bounding box center [29, 132] width 37 height 16
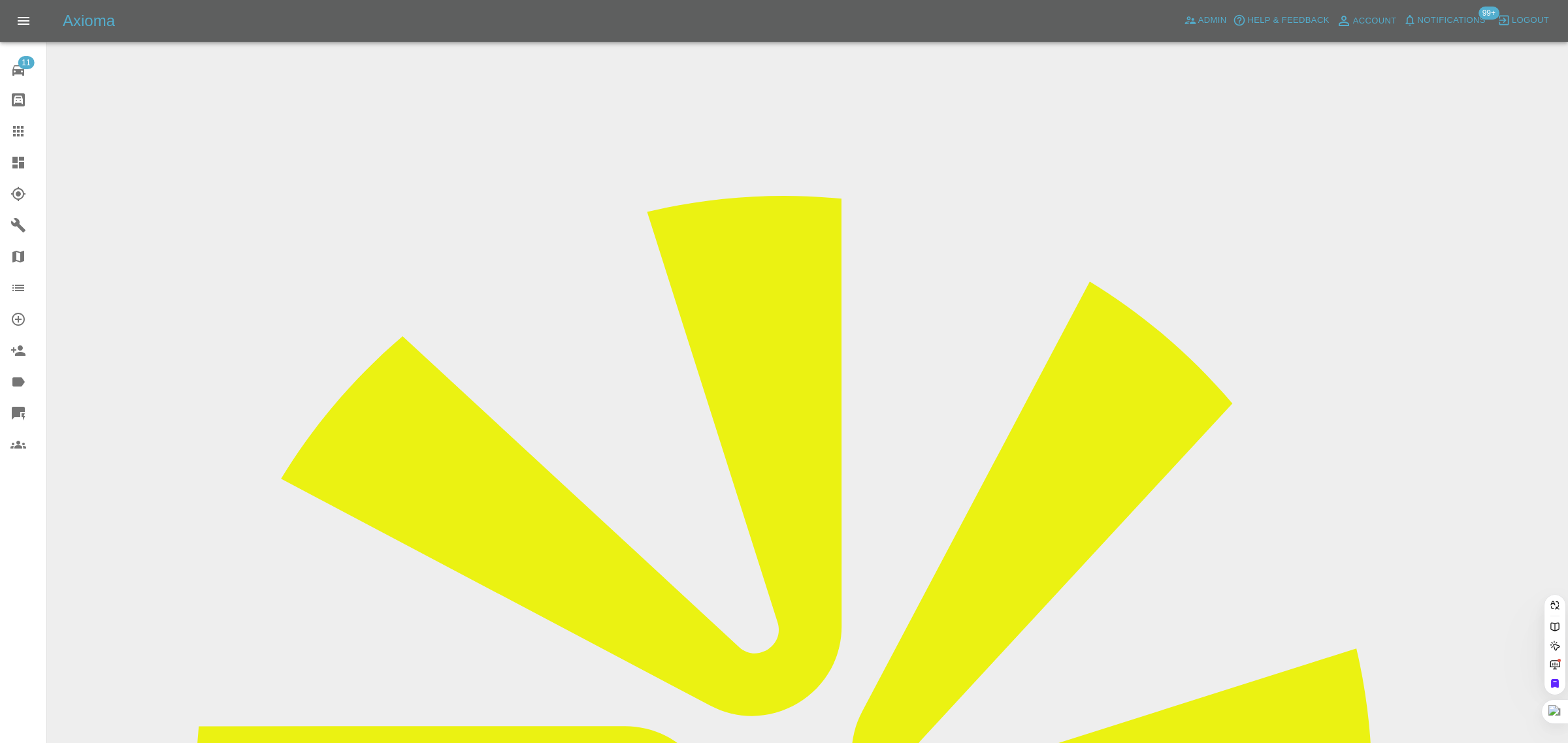
paste input "jkevern@btinternet.com"
type input "jkevern@btinternet.com"
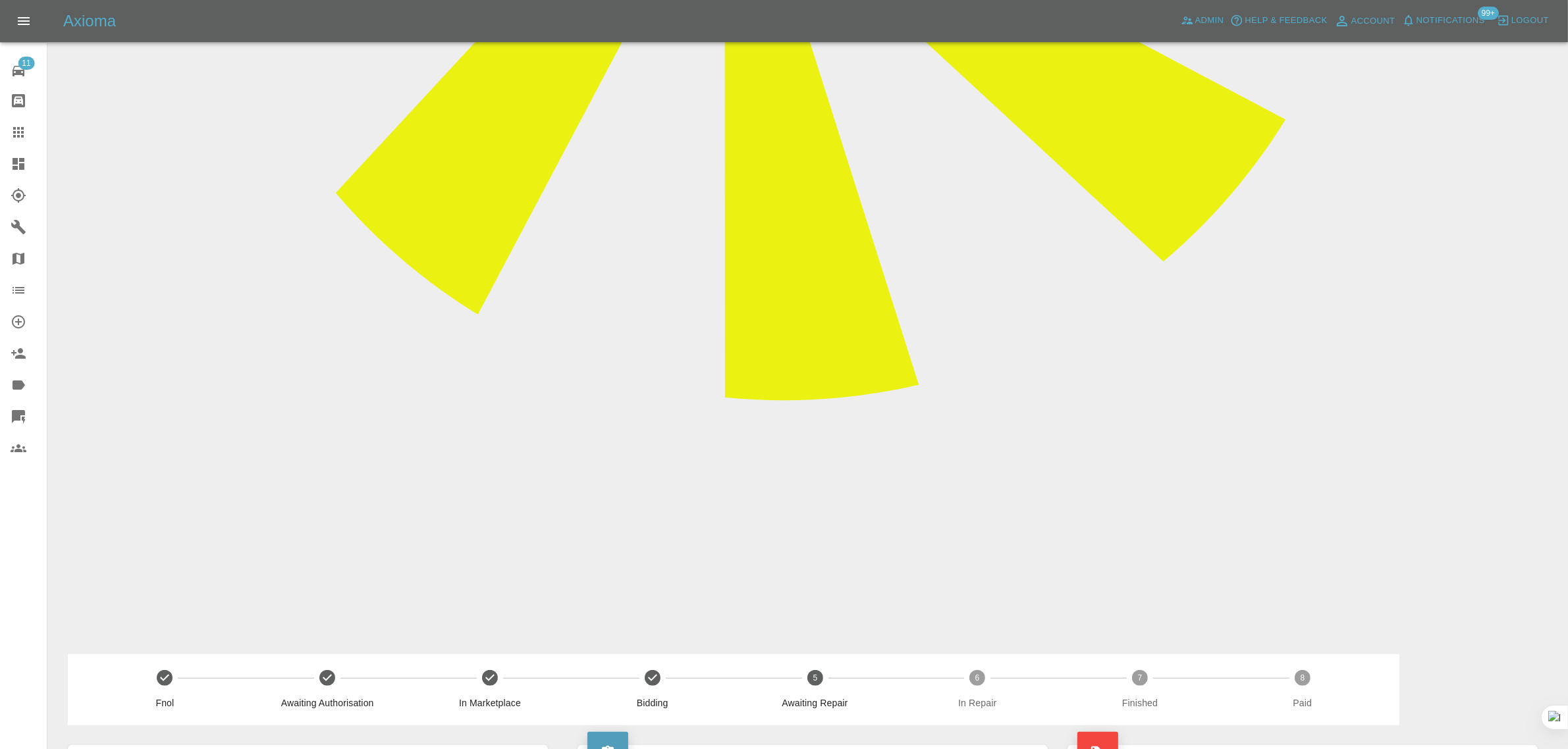
scroll to position [988, 0]
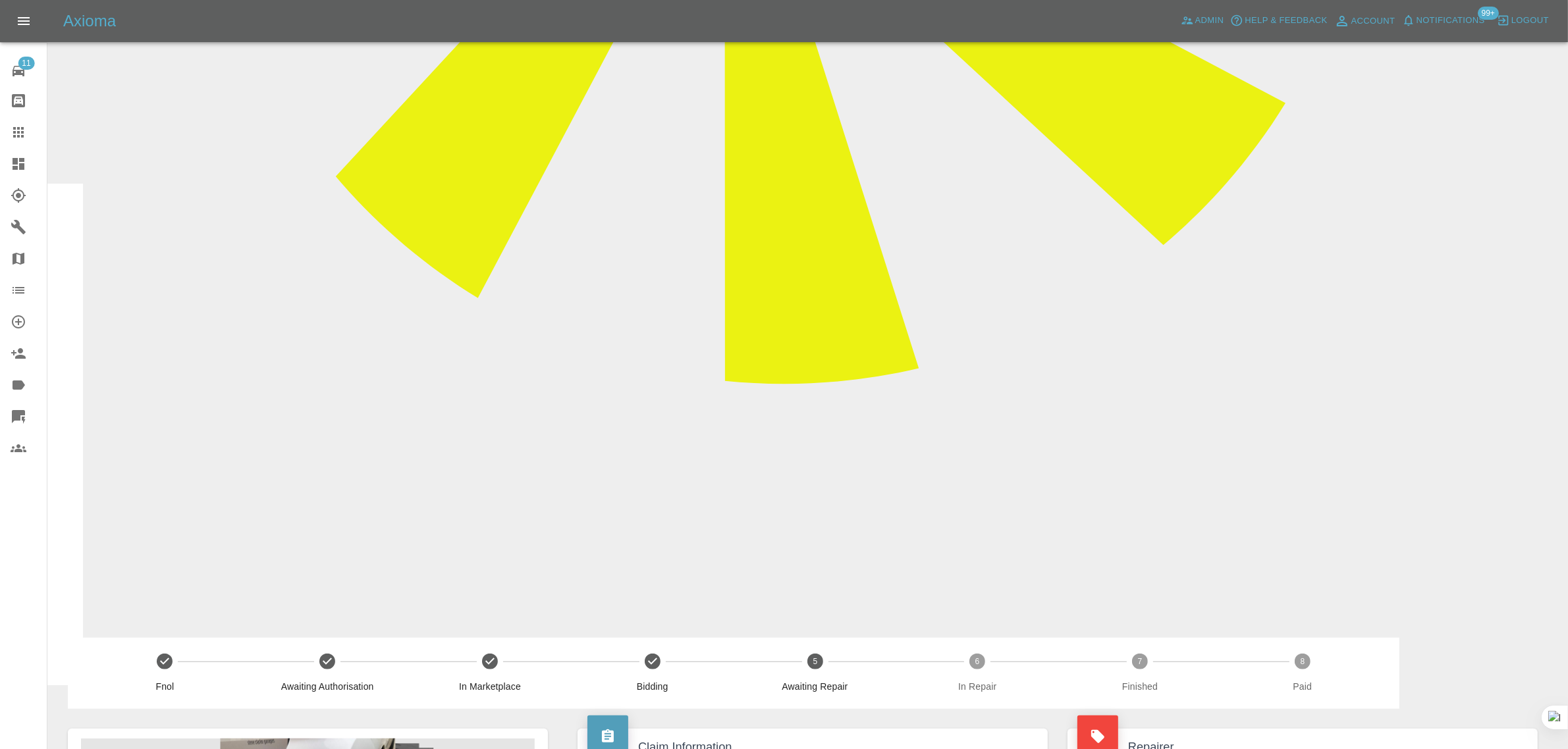
drag, startPoint x: 920, startPoint y: 418, endPoint x: 1252, endPoint y: 425, distance: 332.1
click at [35, 131] on div at bounding box center [29, 132] width 37 height 16
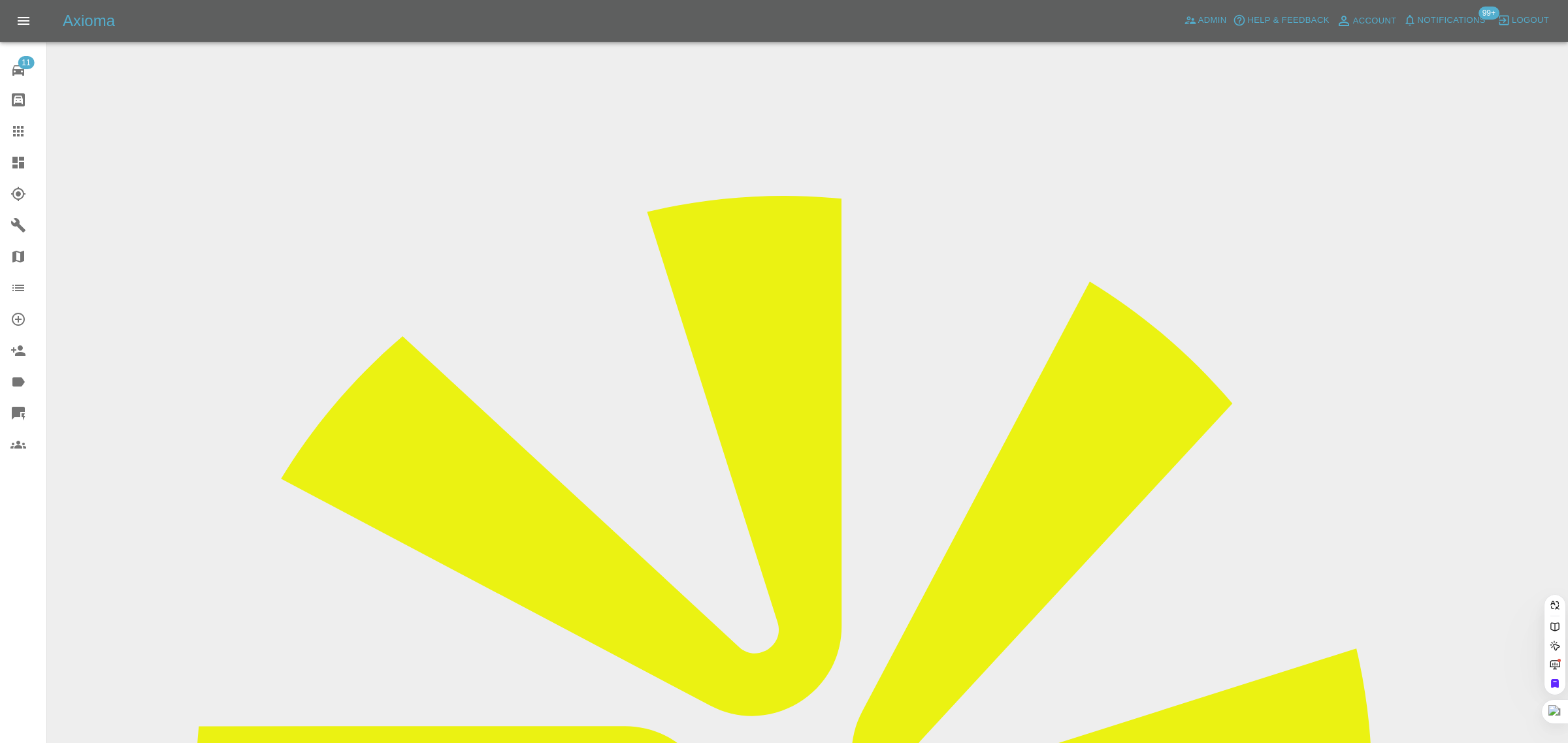
paste input "kate.mcintyre43@yahoo.com"
type input "kate.mcintyre43@yahoo.com"
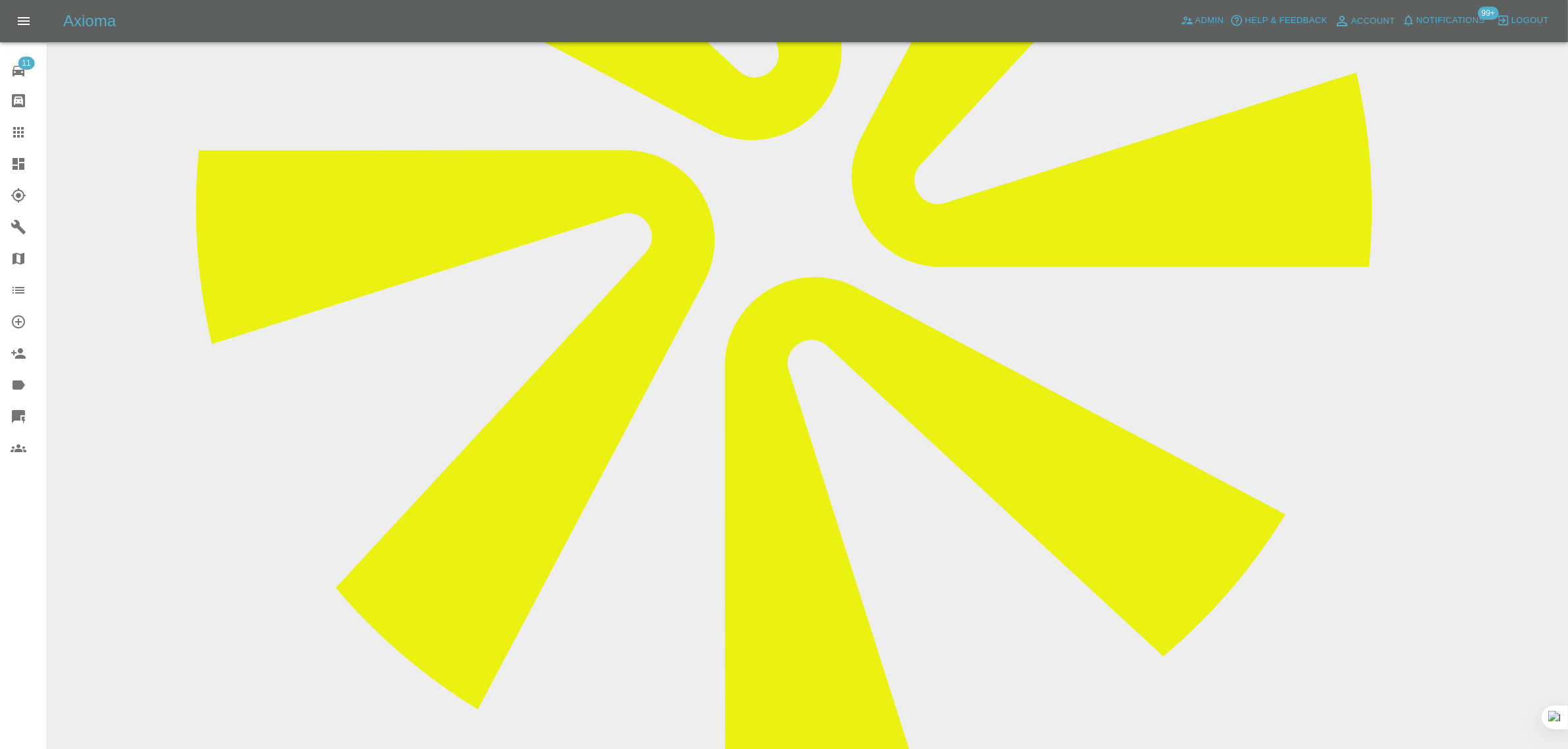
scroll to position [741, 0]
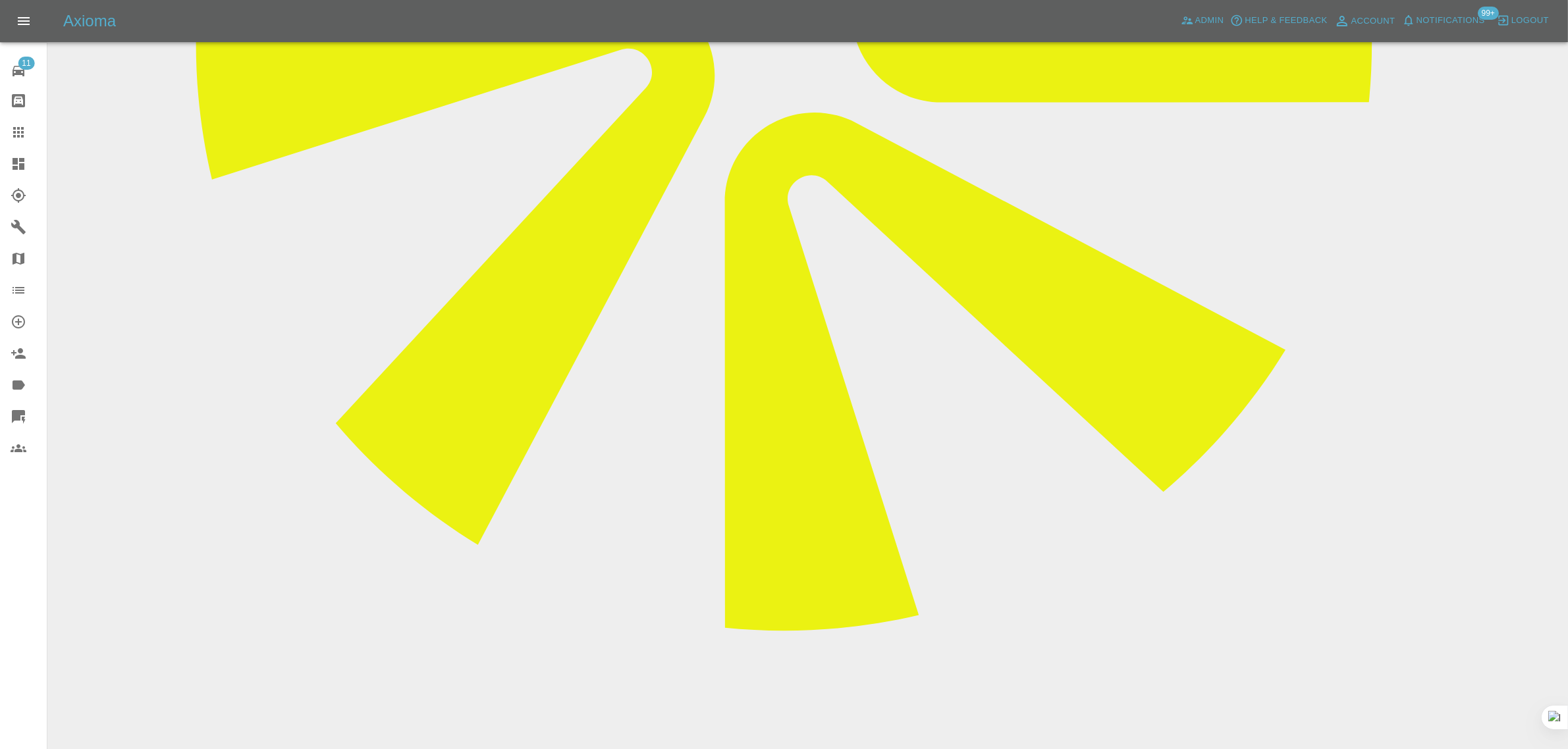
paste textarea "Thank you for providing me with a quote. It's all very reasonable. The osf door…"
type textarea "Thank you for providing me with a quote. It's all very reasonable. The osf door…"
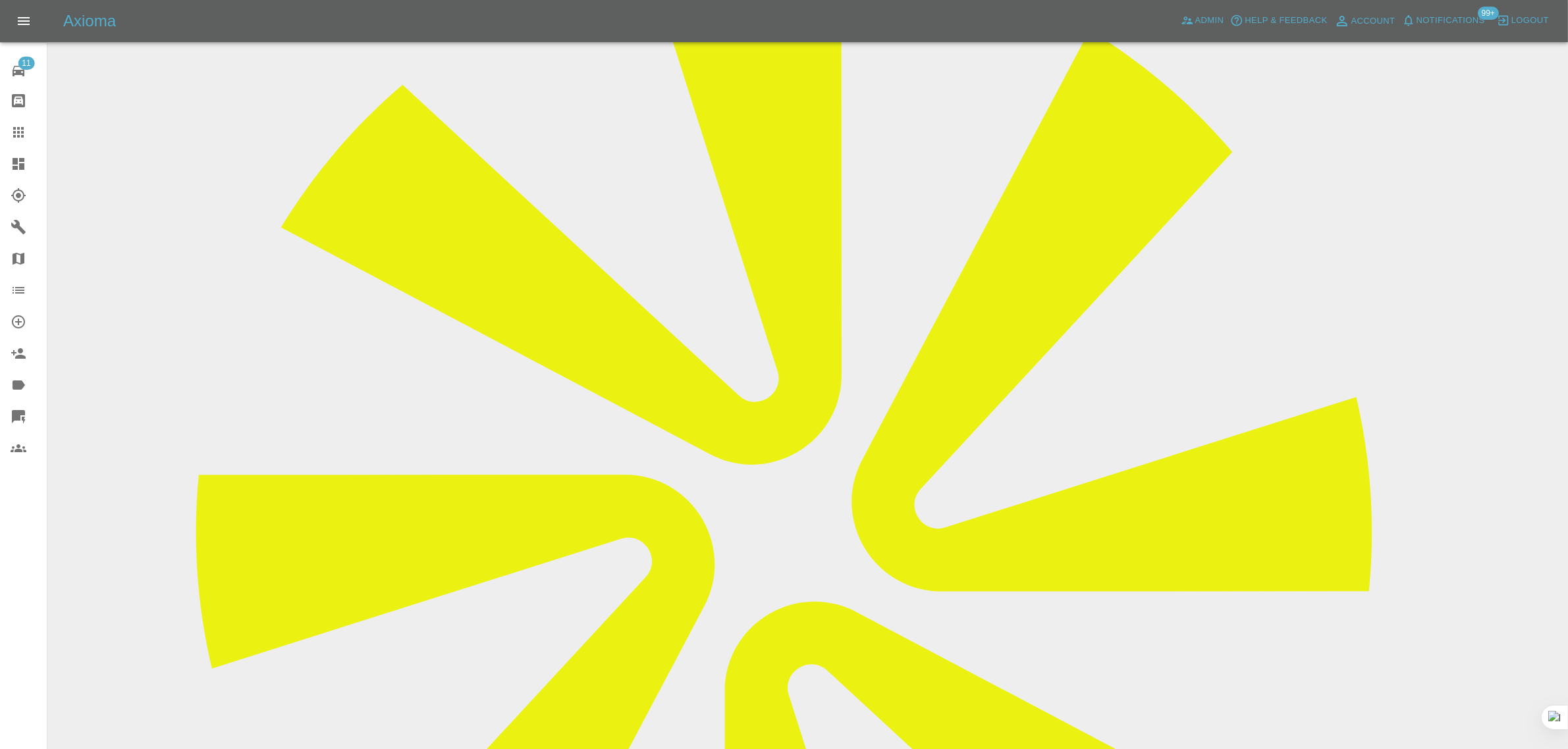
scroll to position [247, 0]
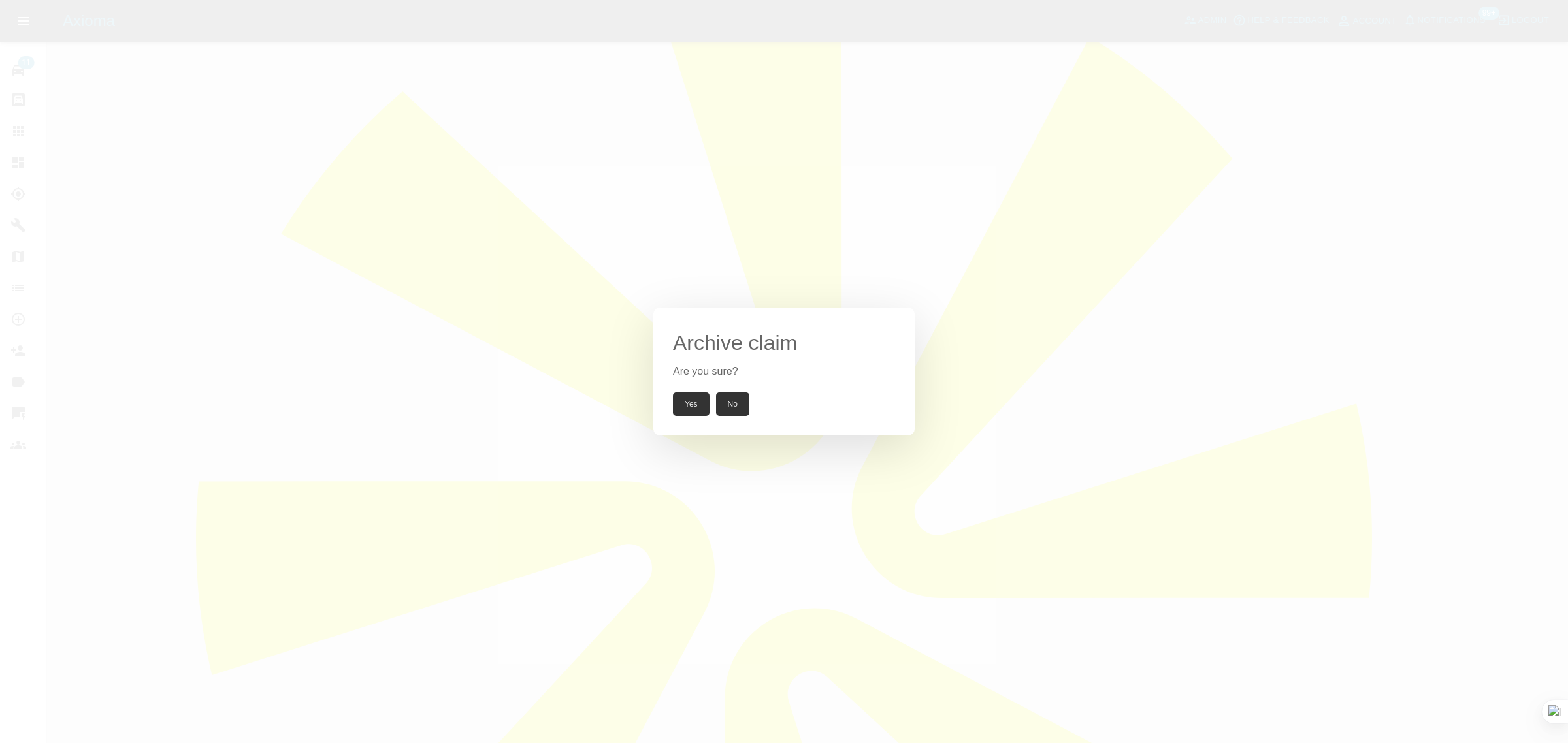
click at [692, 412] on button "Yes" at bounding box center [692, 404] width 37 height 24
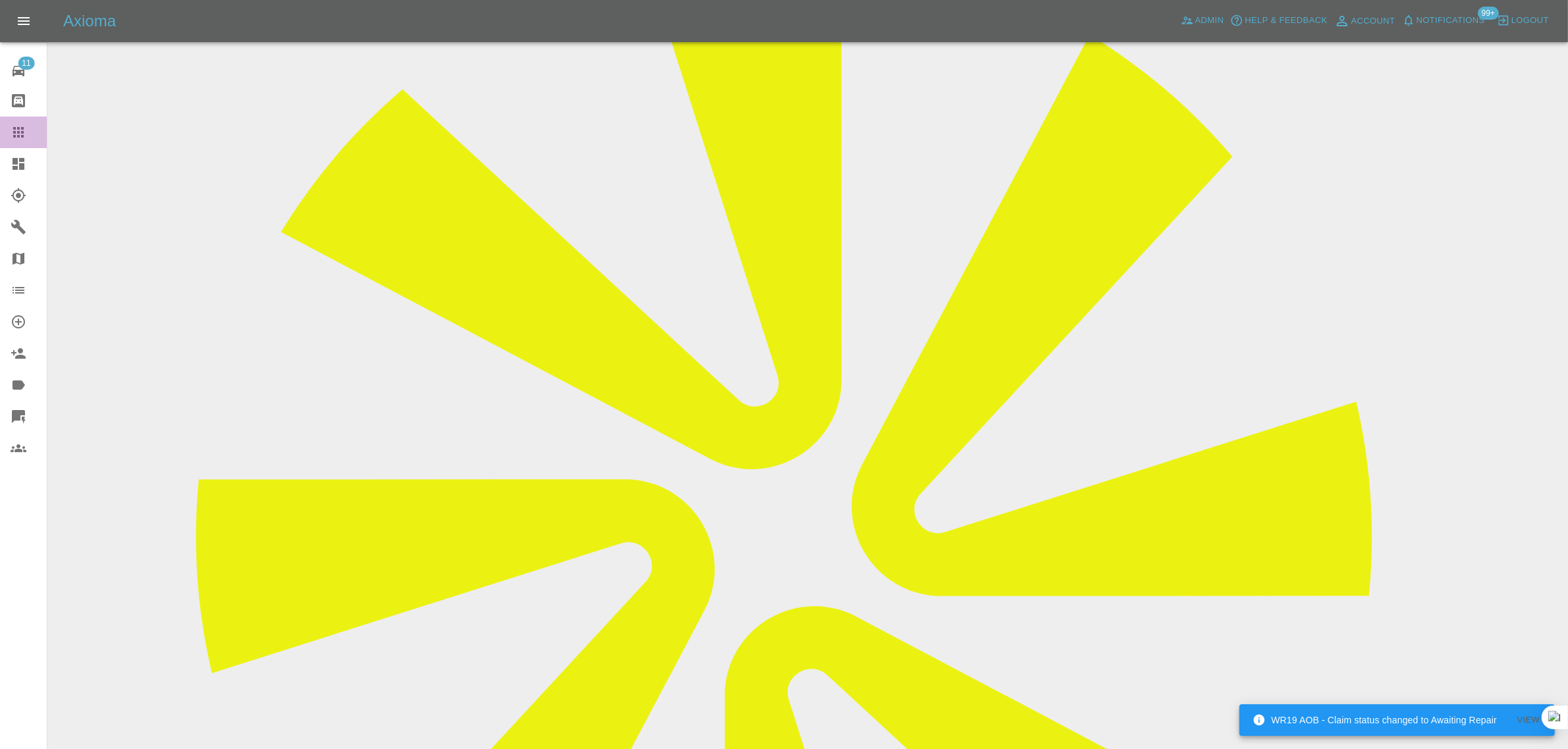
click at [21, 129] on icon at bounding box center [18, 132] width 16 height 16
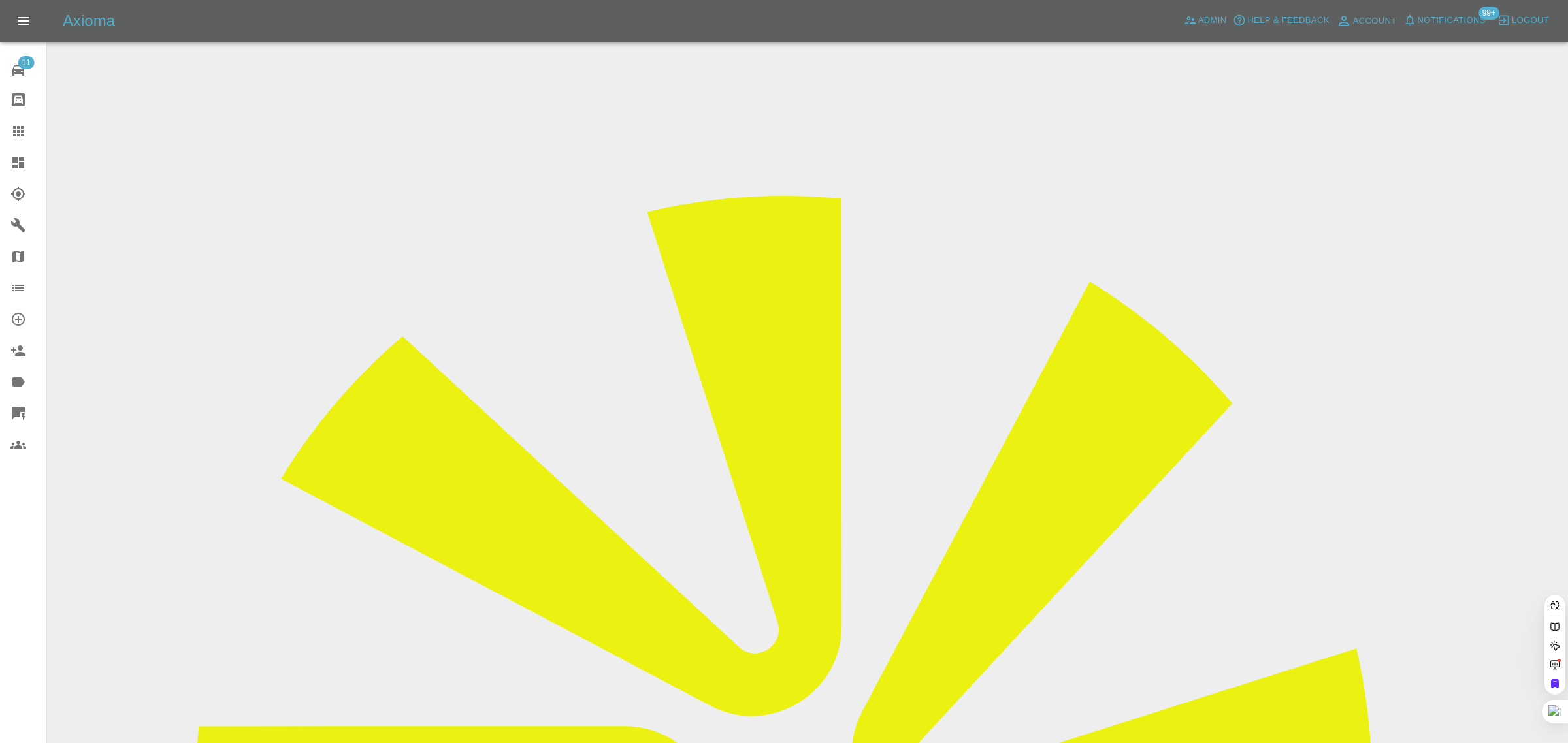
paste input "kevin.gorrie@googlemail"
type input "kevin.gorrie@"
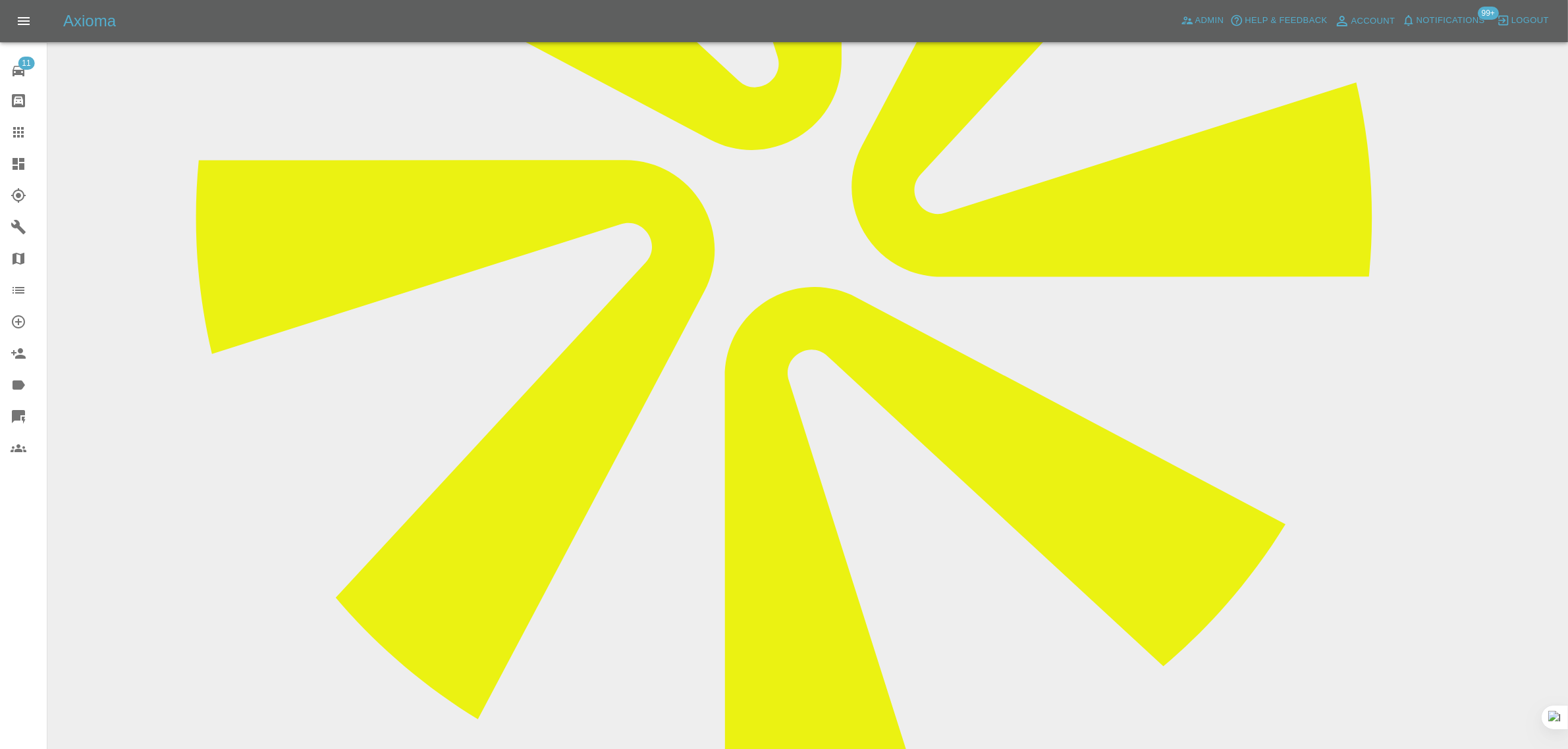
scroll to position [576, 0]
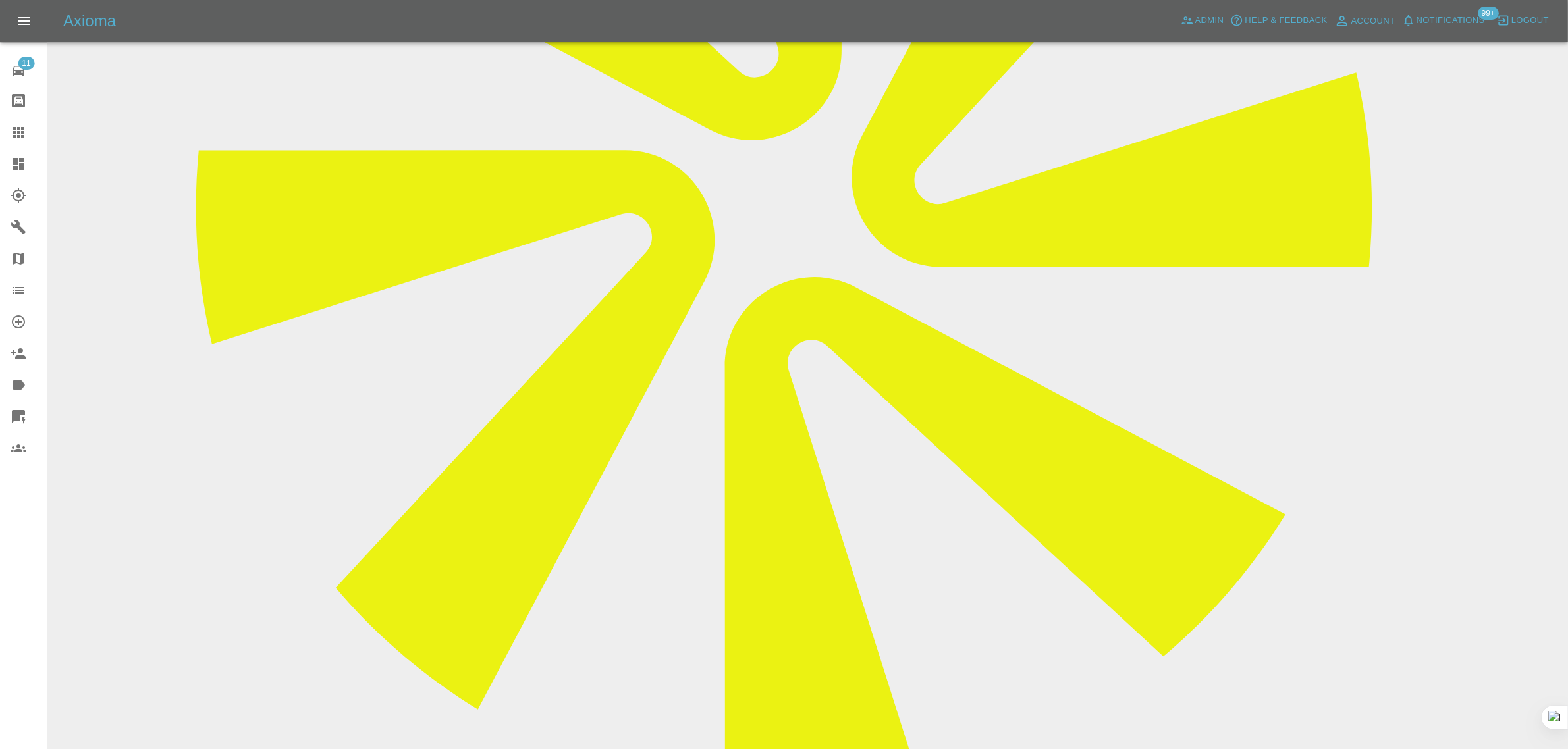
click at [22, 135] on icon at bounding box center [18, 132] width 16 height 16
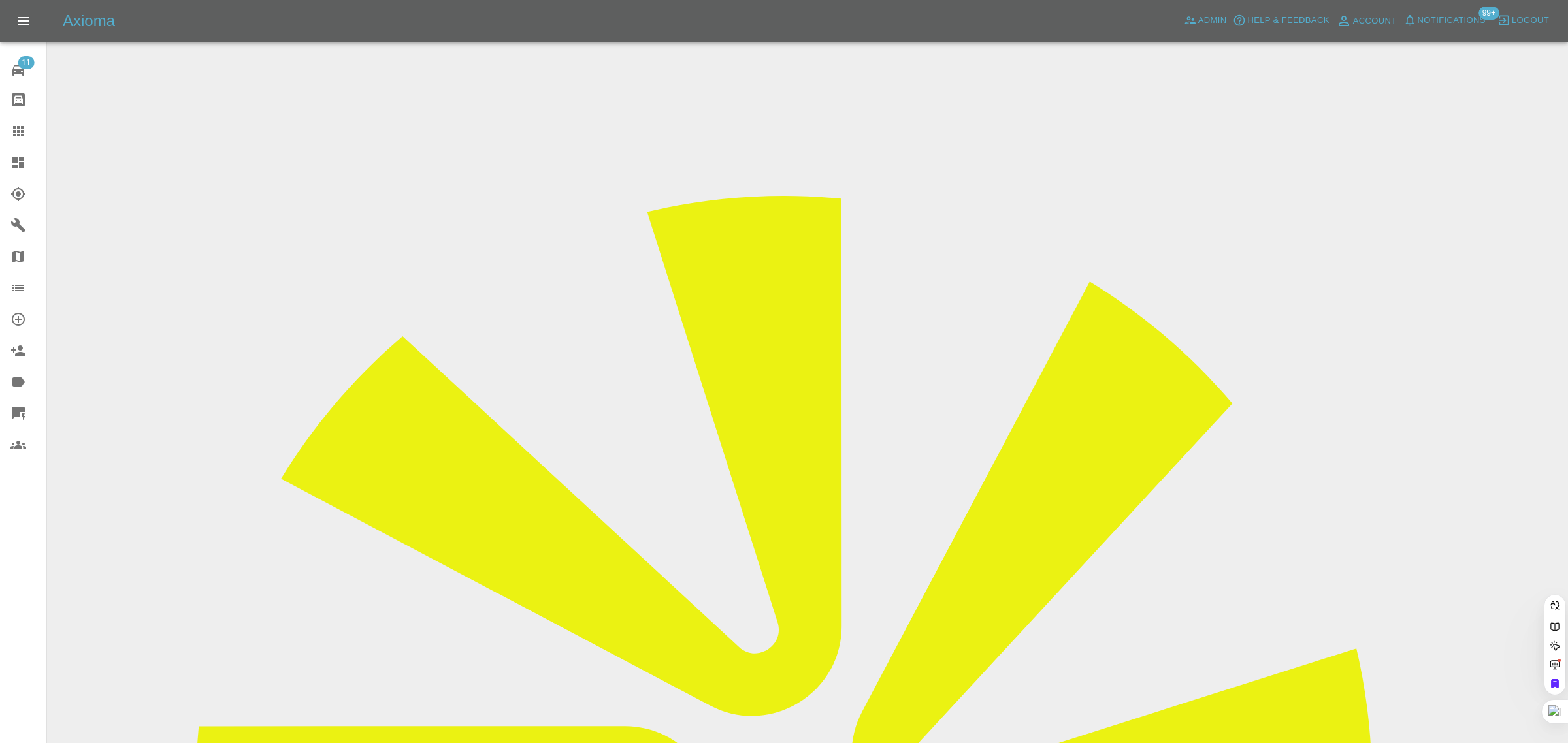
paste input "simon@simoncranston.com"
type input "simon@simoncranston.com"
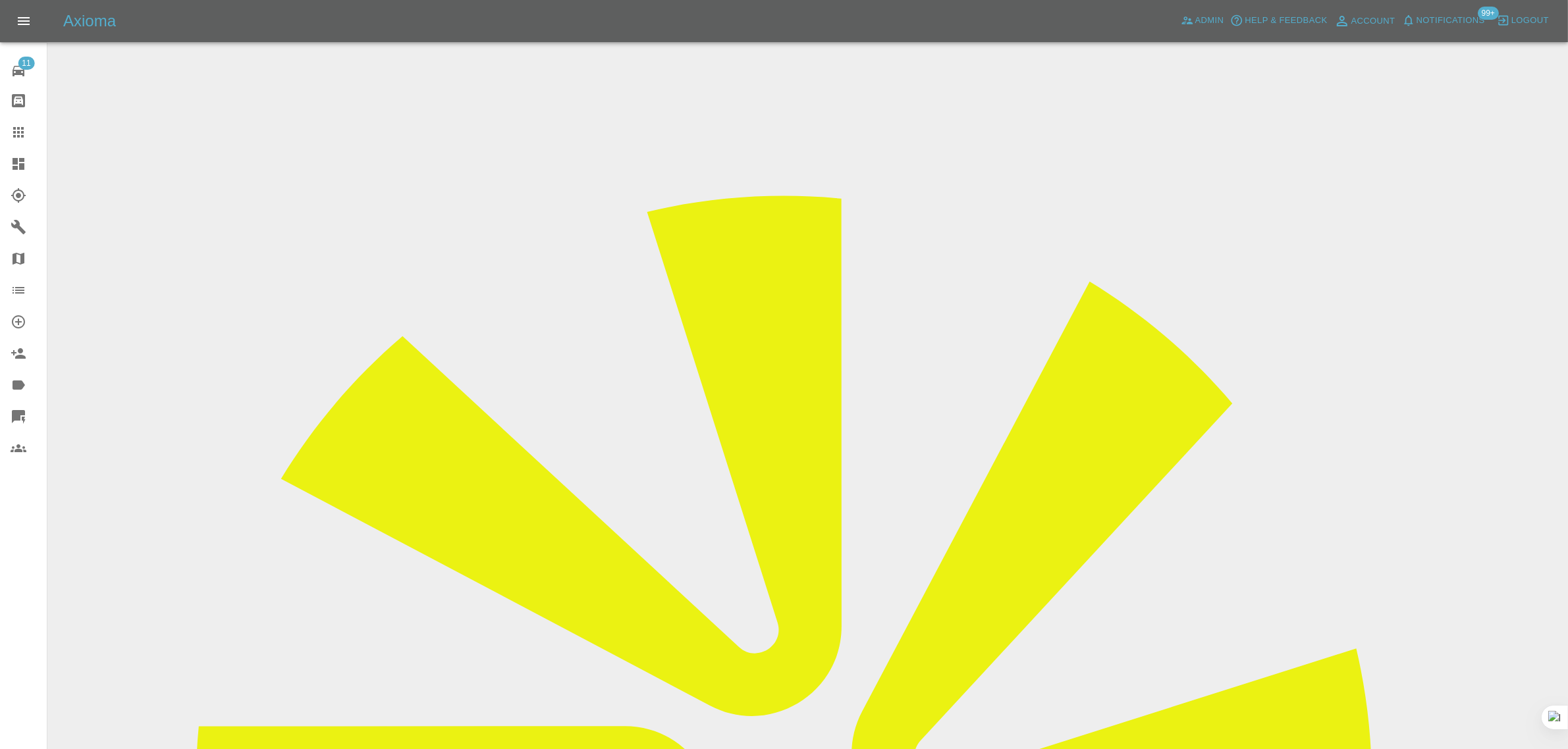
click at [25, 133] on icon at bounding box center [18, 132] width 16 height 16
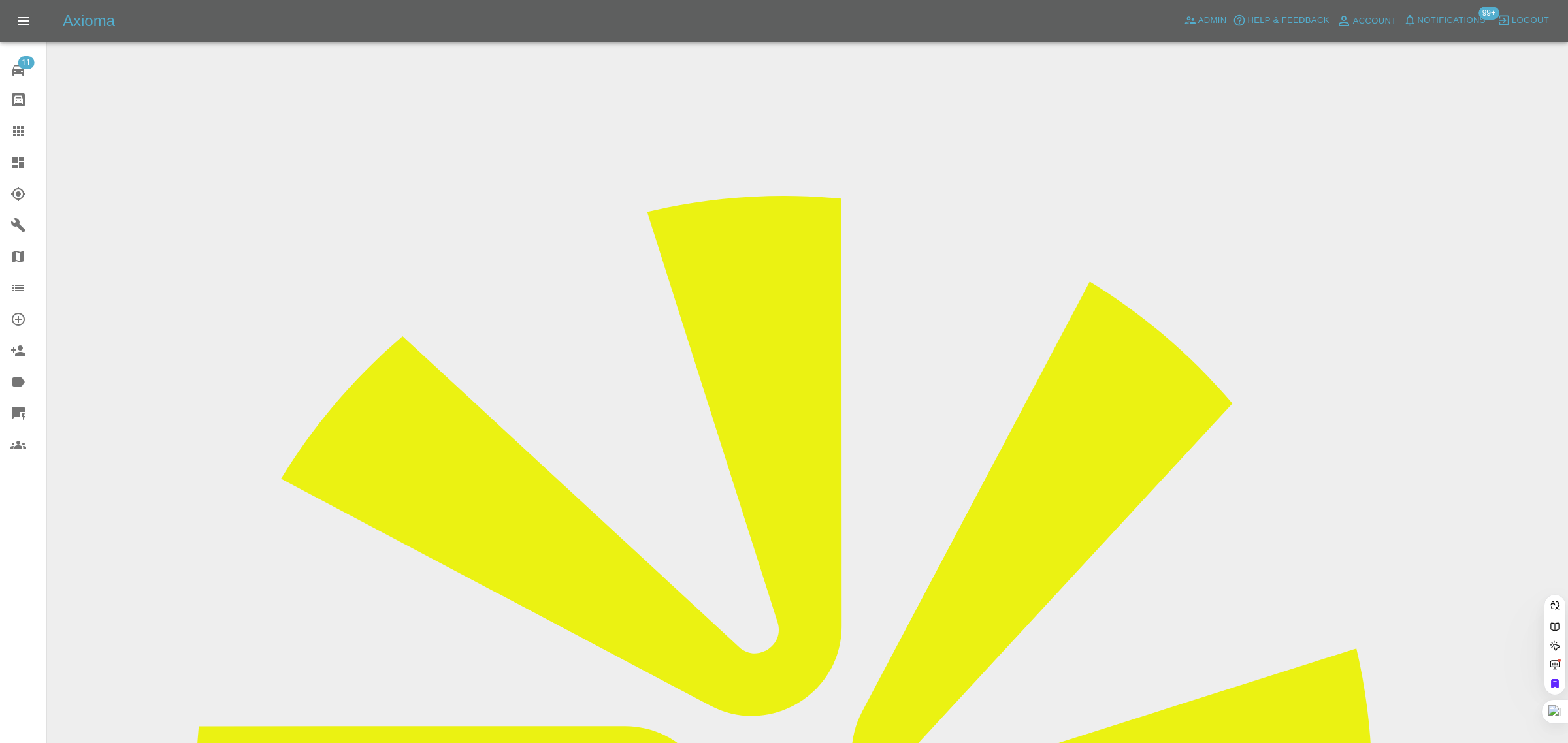
paste input "garryrlea@gmail.com"
type input "garryrlea@gmail.com"
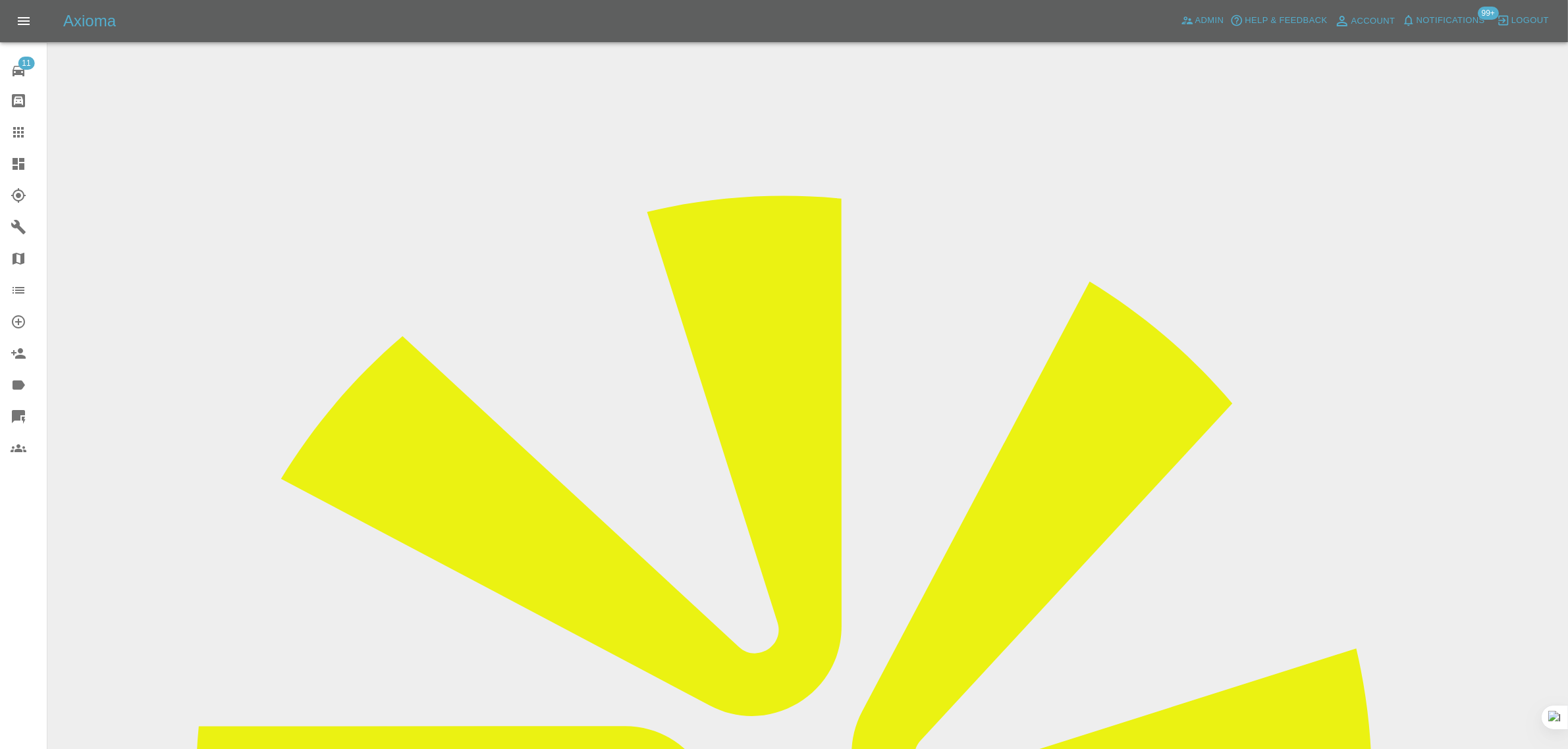
click at [23, 123] on link "Claims" at bounding box center [23, 132] width 47 height 31
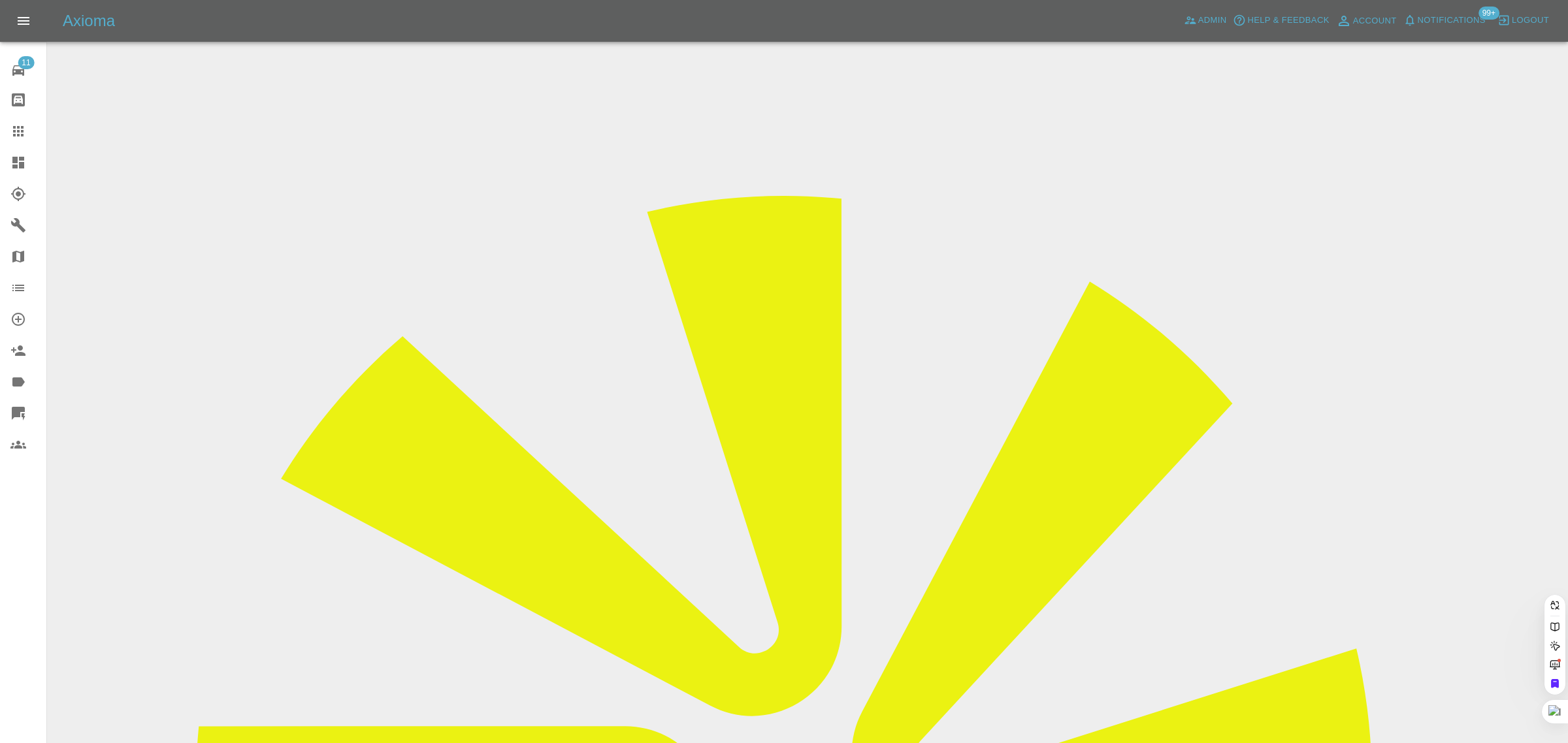
paste input "johnwatson255@btinternet.com"
type input "johnwatson255@btinternet.com"
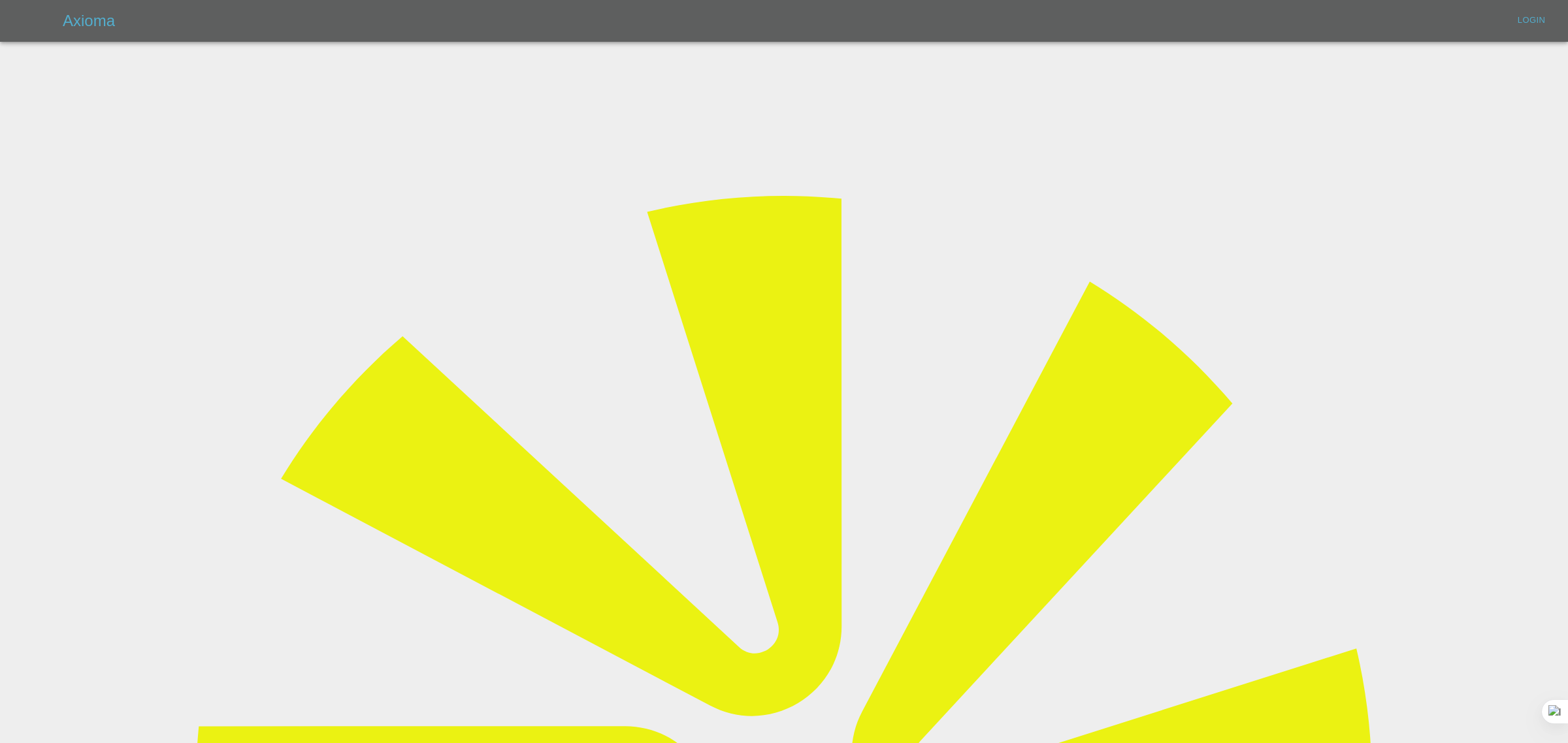
type input "bookkeeping@fifoaccounting.com"
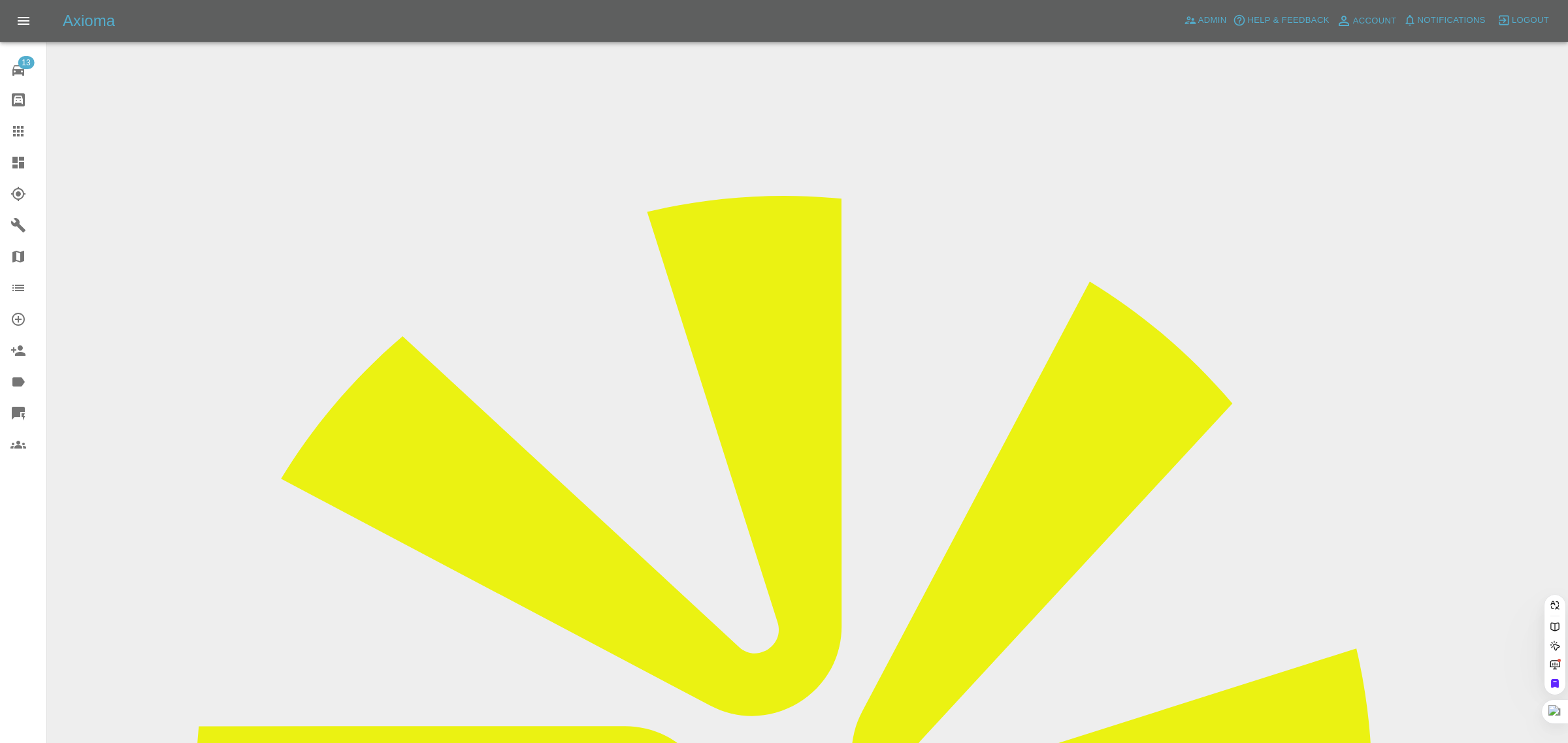
paste input "johnwatson255@btinternet.com"
type input "johnwatson255@btinternet.com"
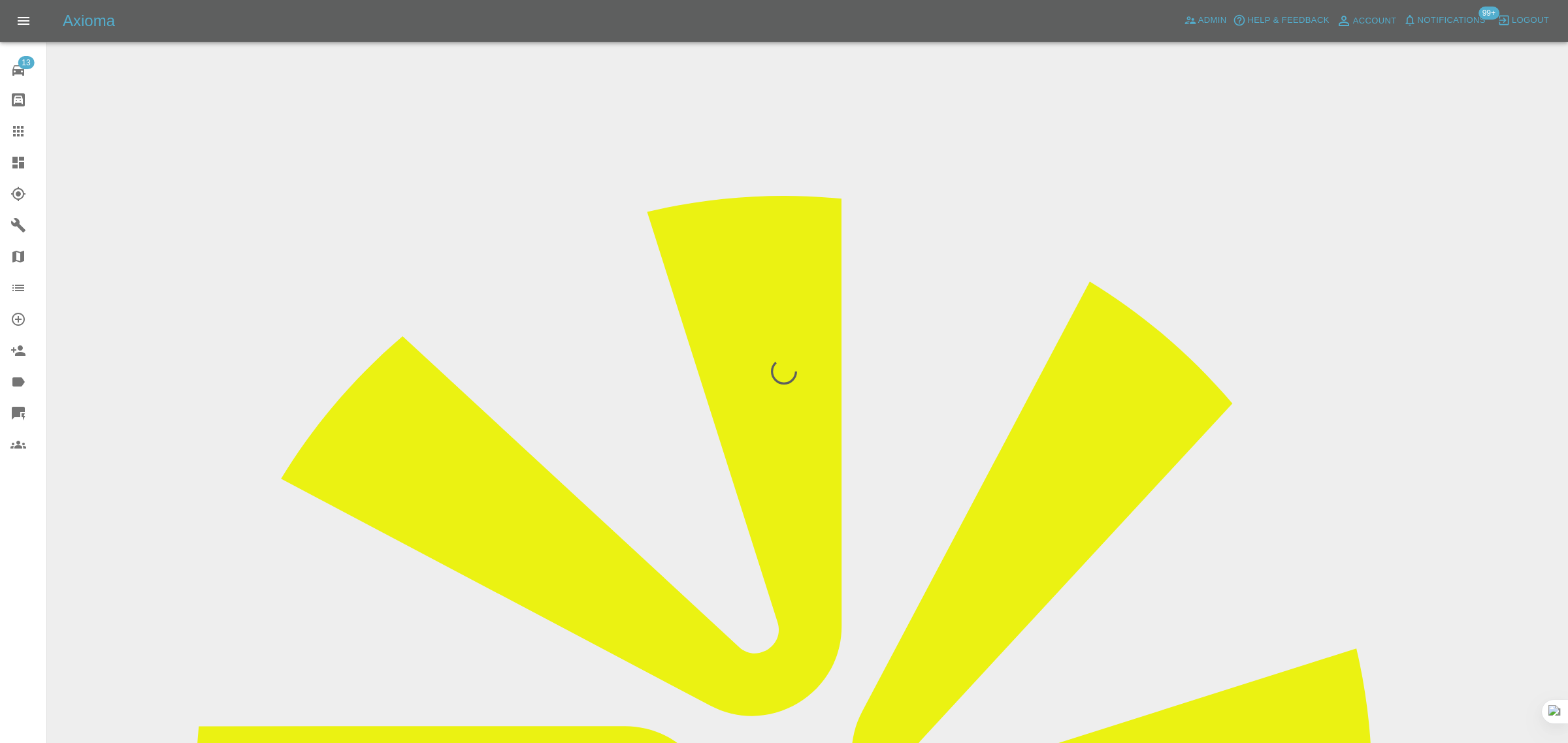
click at [25, 568] on div "13 Repair home Bodyshop home Claims Dashboard Explorer Garages Map Organization…" at bounding box center [23, 372] width 47 height 743
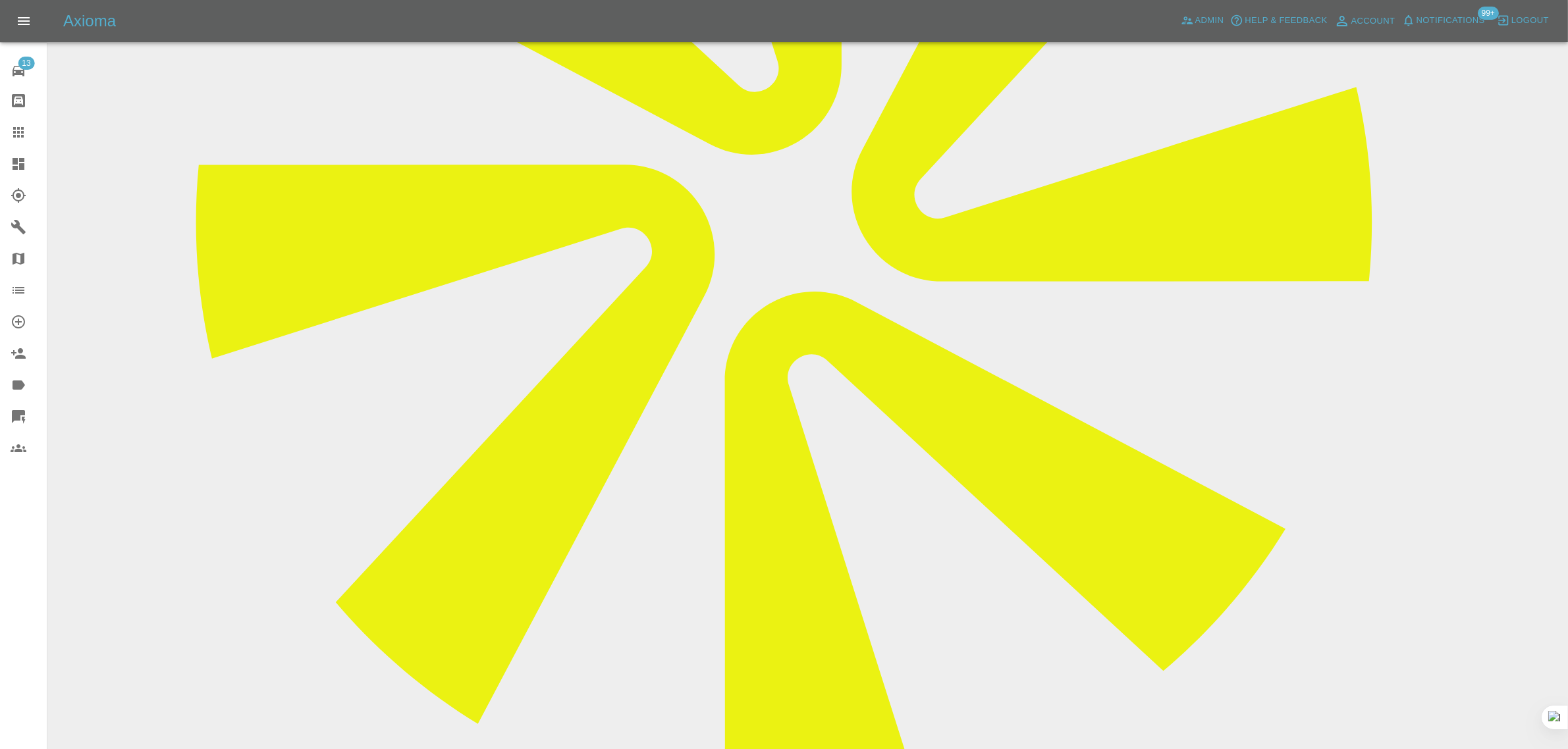
scroll to position [576, 0]
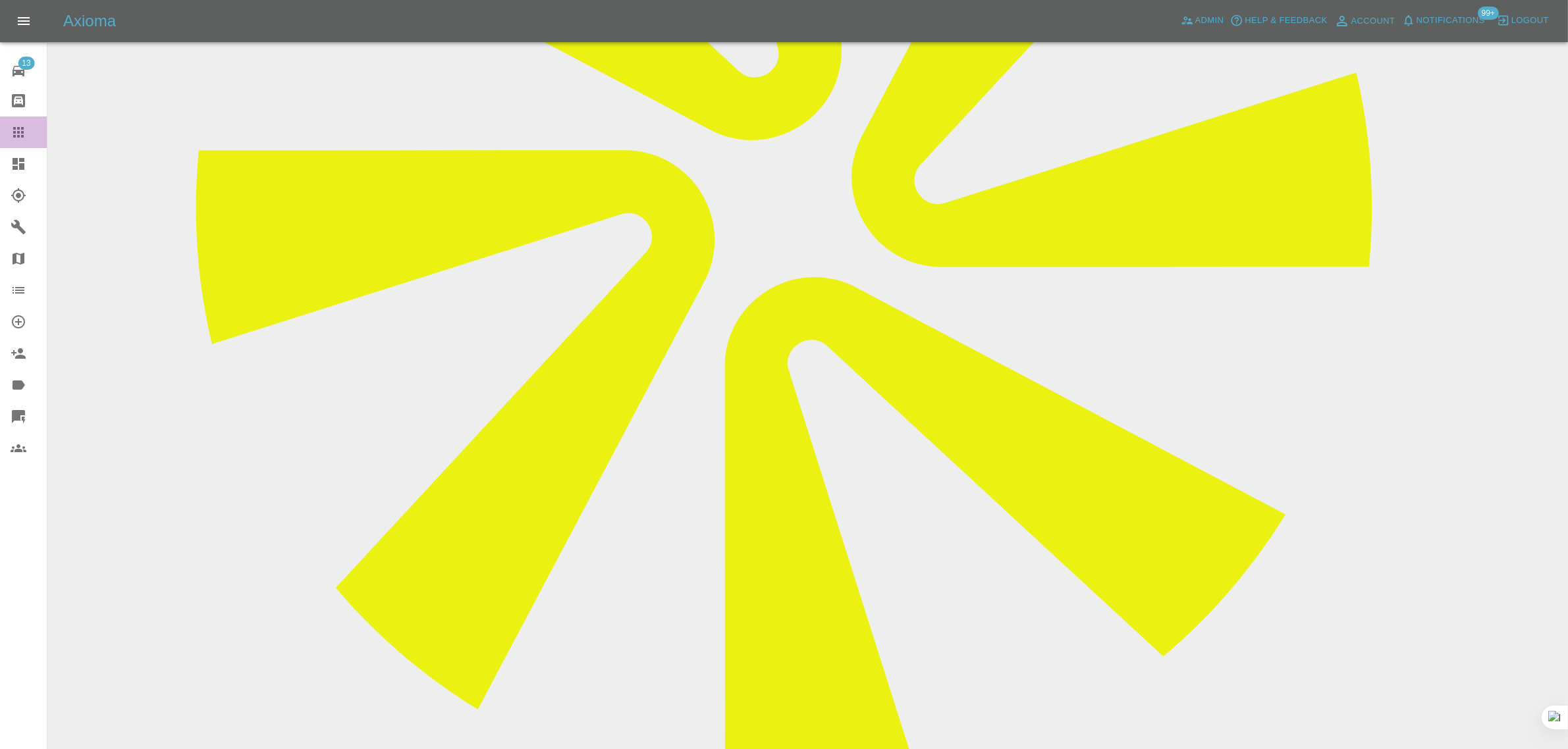
click at [27, 127] on div at bounding box center [29, 132] width 37 height 16
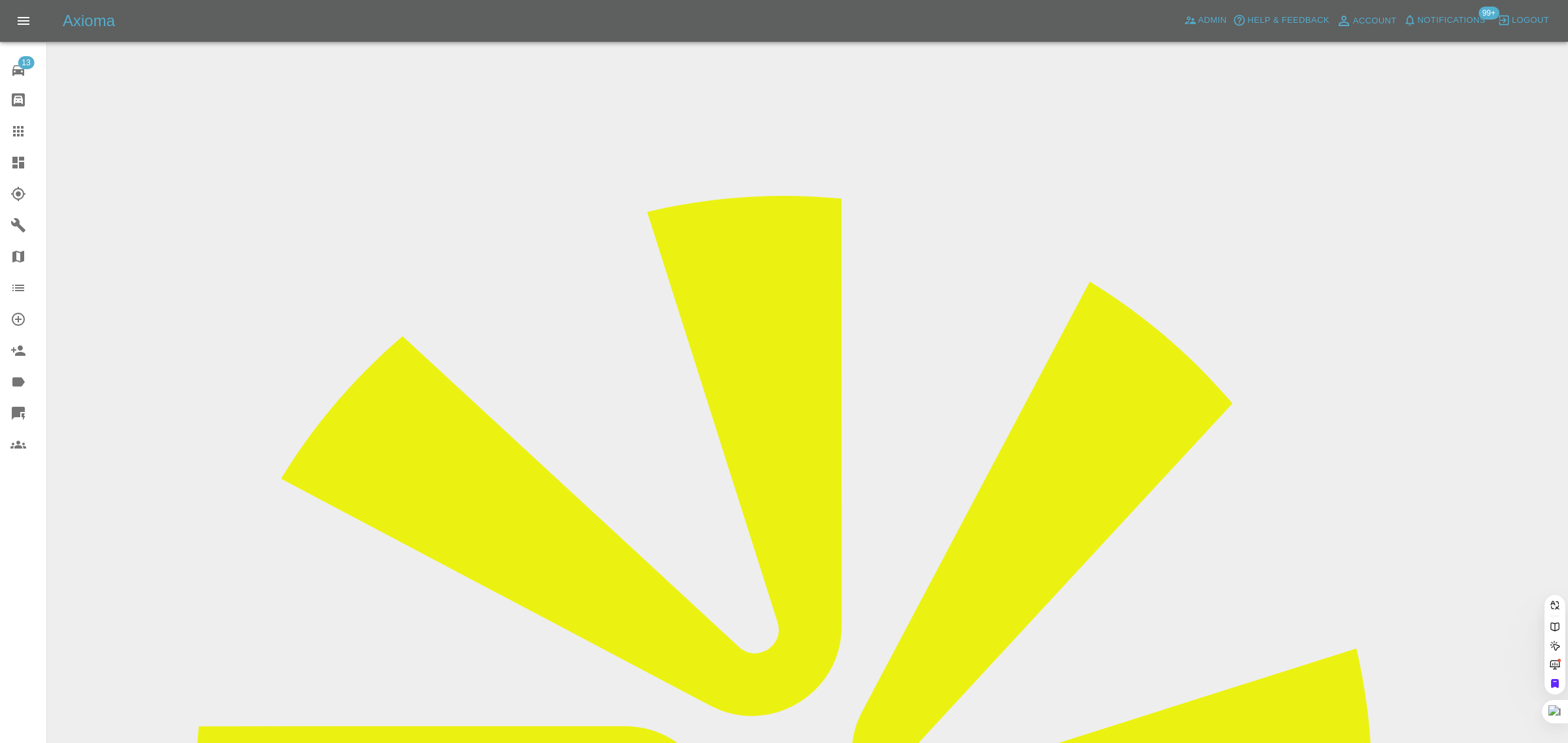
paste input "favouronwudiwe@gmail.com"
type input "favouronwudiwe@gmail.com"
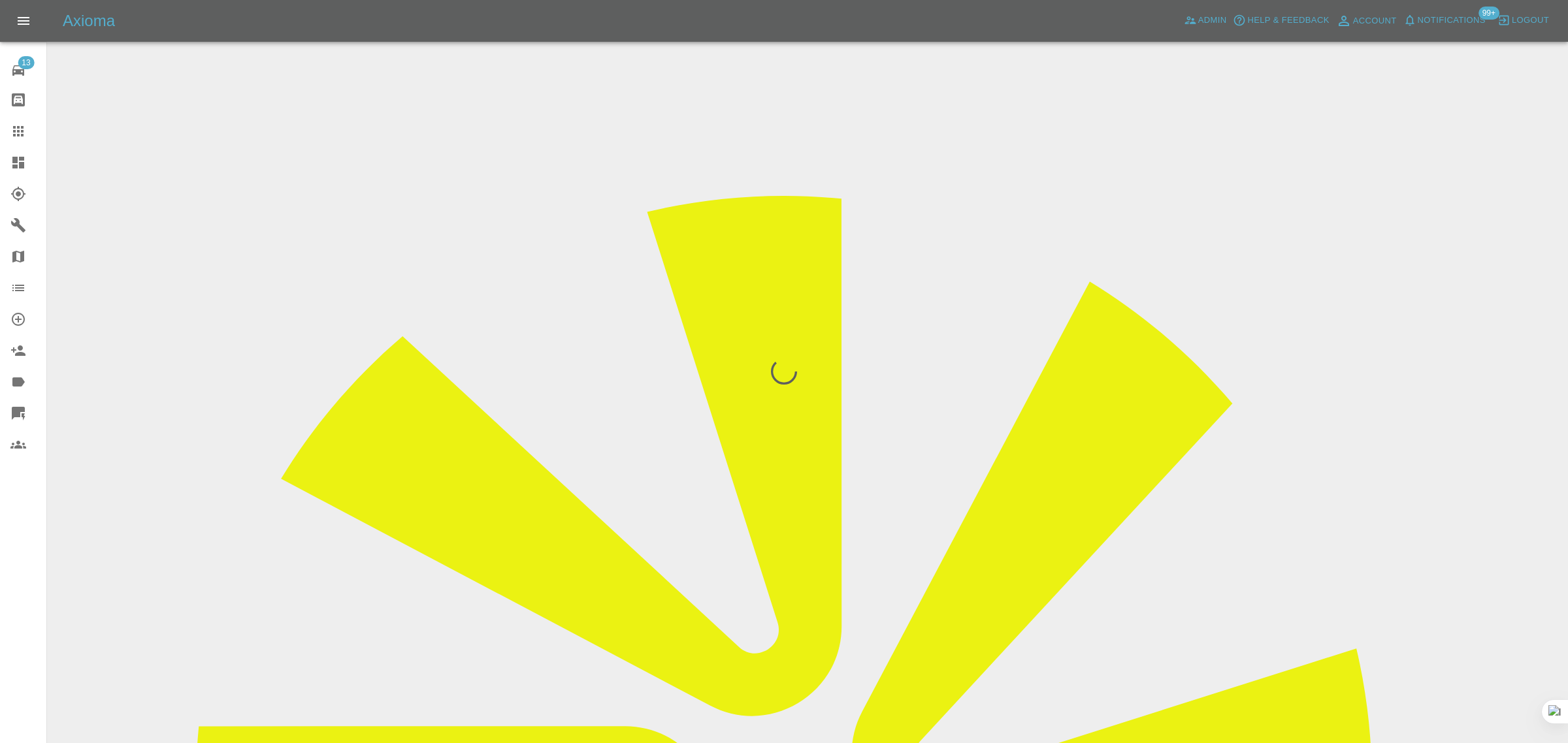
click at [35, 544] on div "13 Repair home Bodyshop home Claims Dashboard Explorer Garages Map Organization…" at bounding box center [23, 372] width 47 height 743
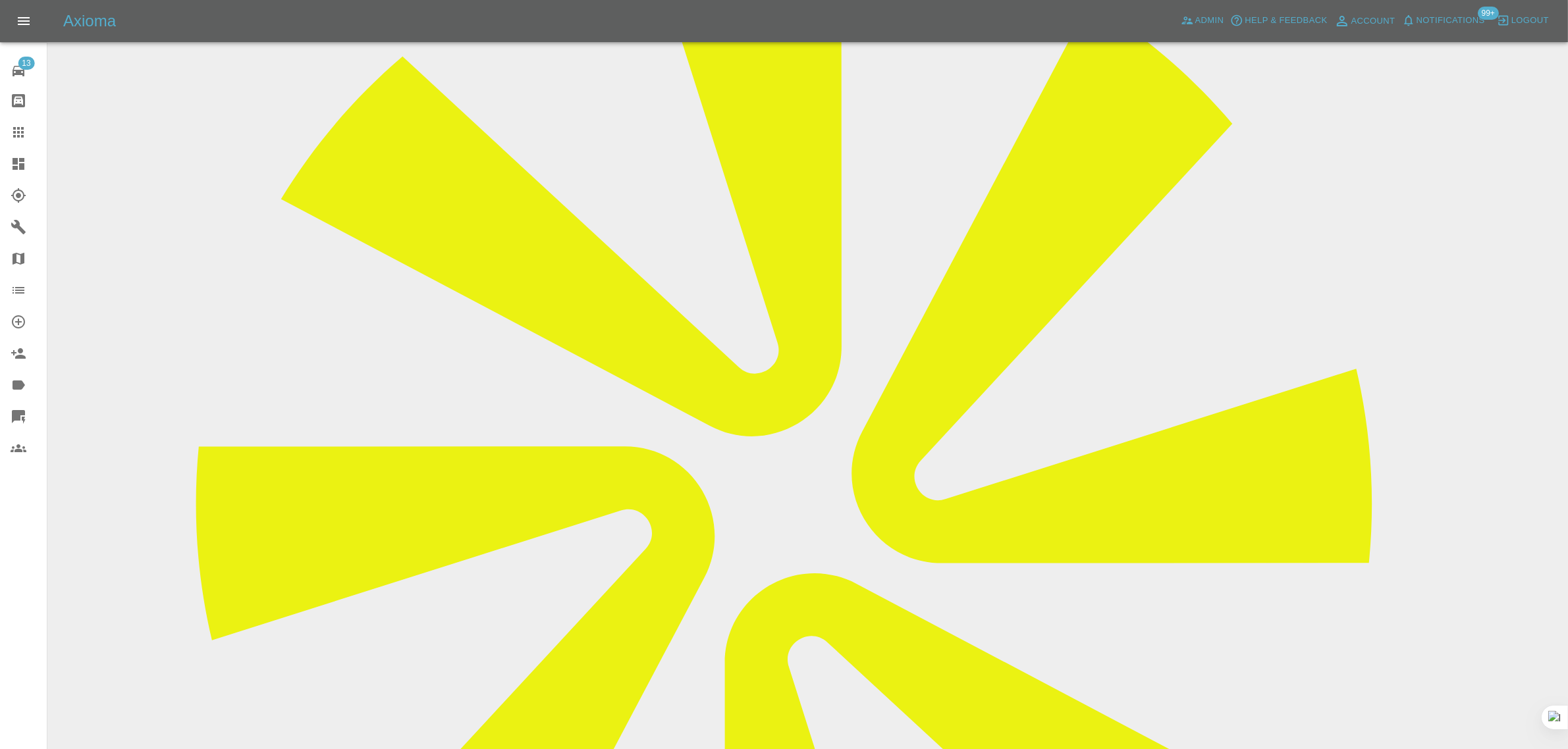
scroll to position [576, 0]
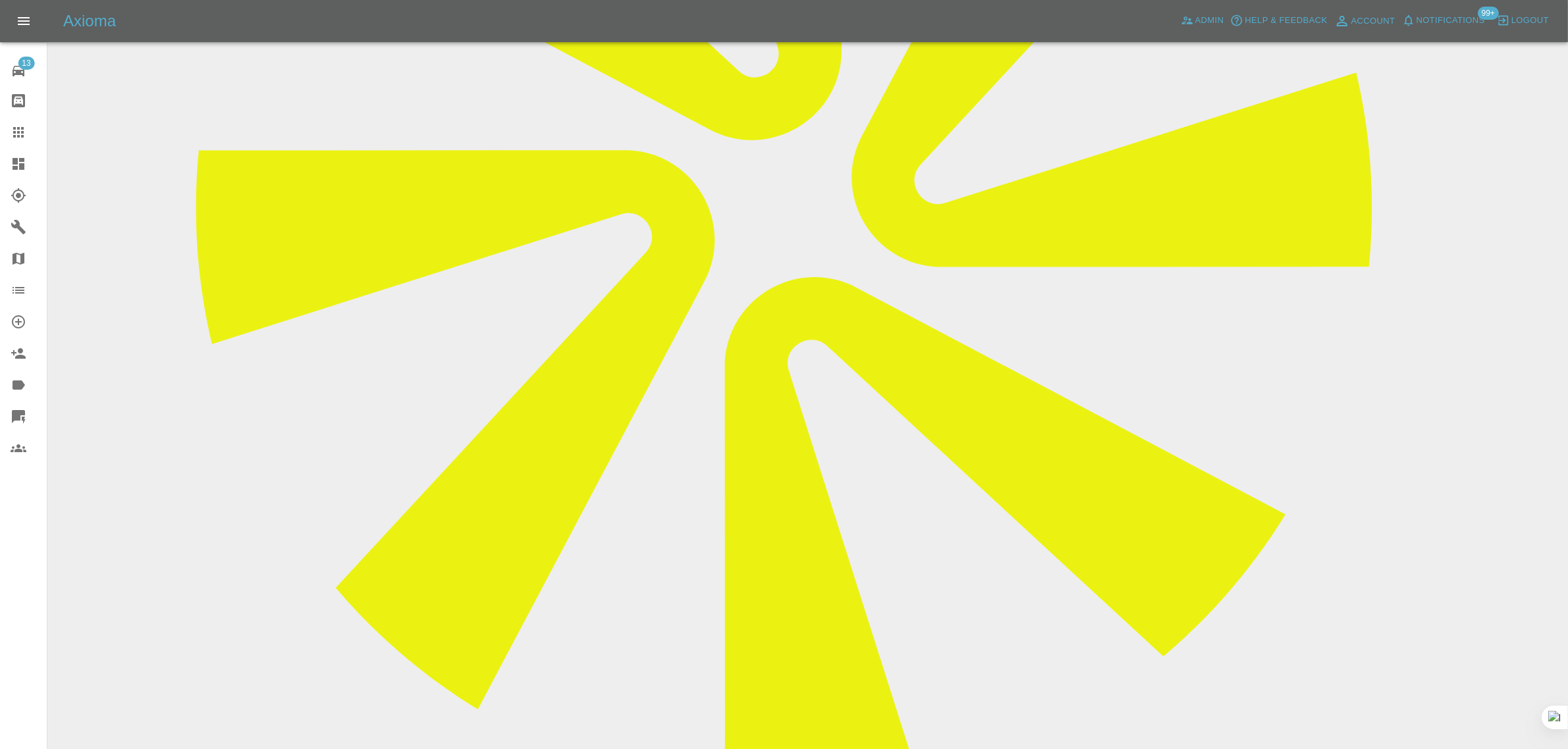
click at [13, 135] on icon at bounding box center [18, 132] width 16 height 16
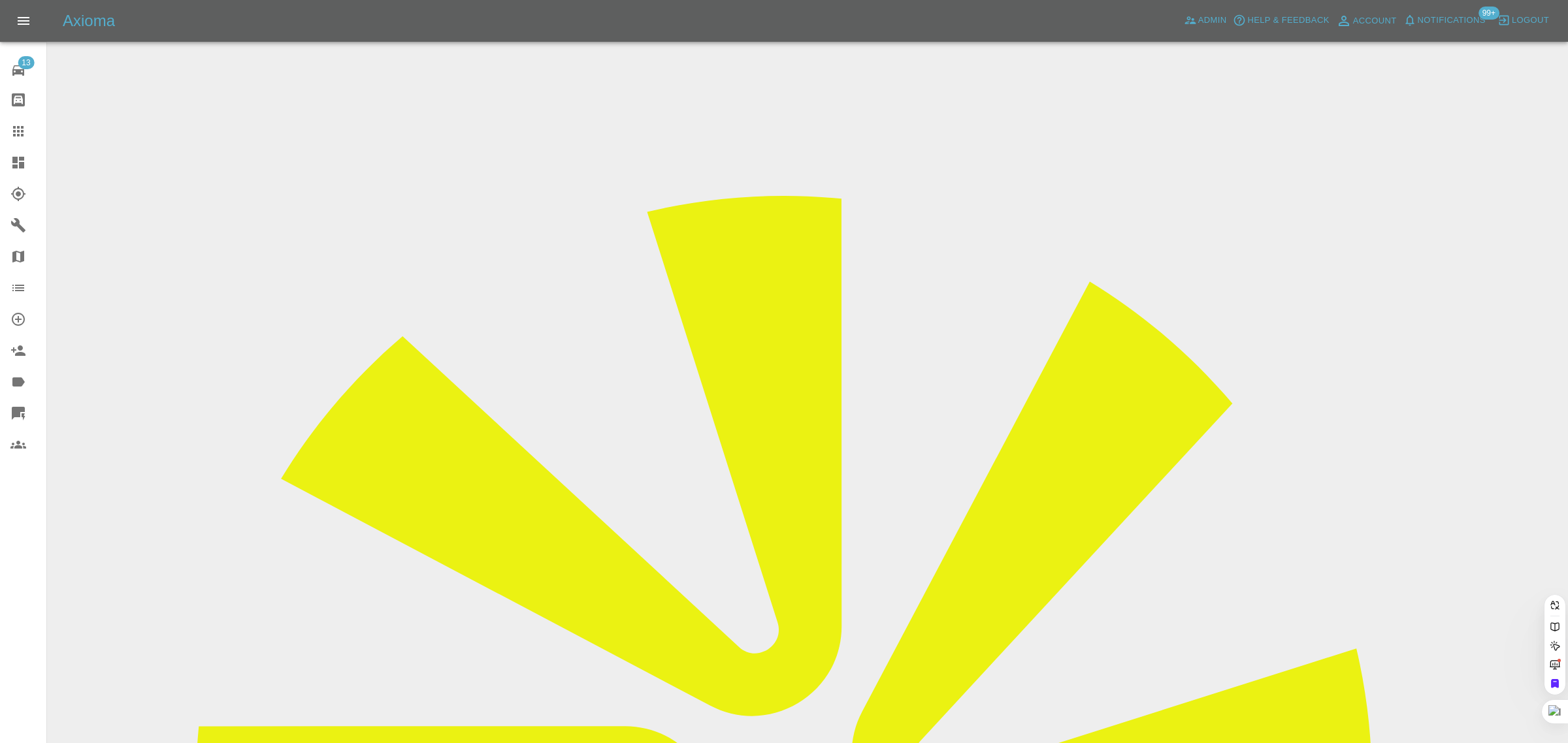
paste input "matthew.a.kimber@googlemail.com"
type input "matthew.a.kimber@googlemail.com"
drag, startPoint x: 750, startPoint y: 458, endPoint x: 648, endPoint y: 26, distance: 443.9
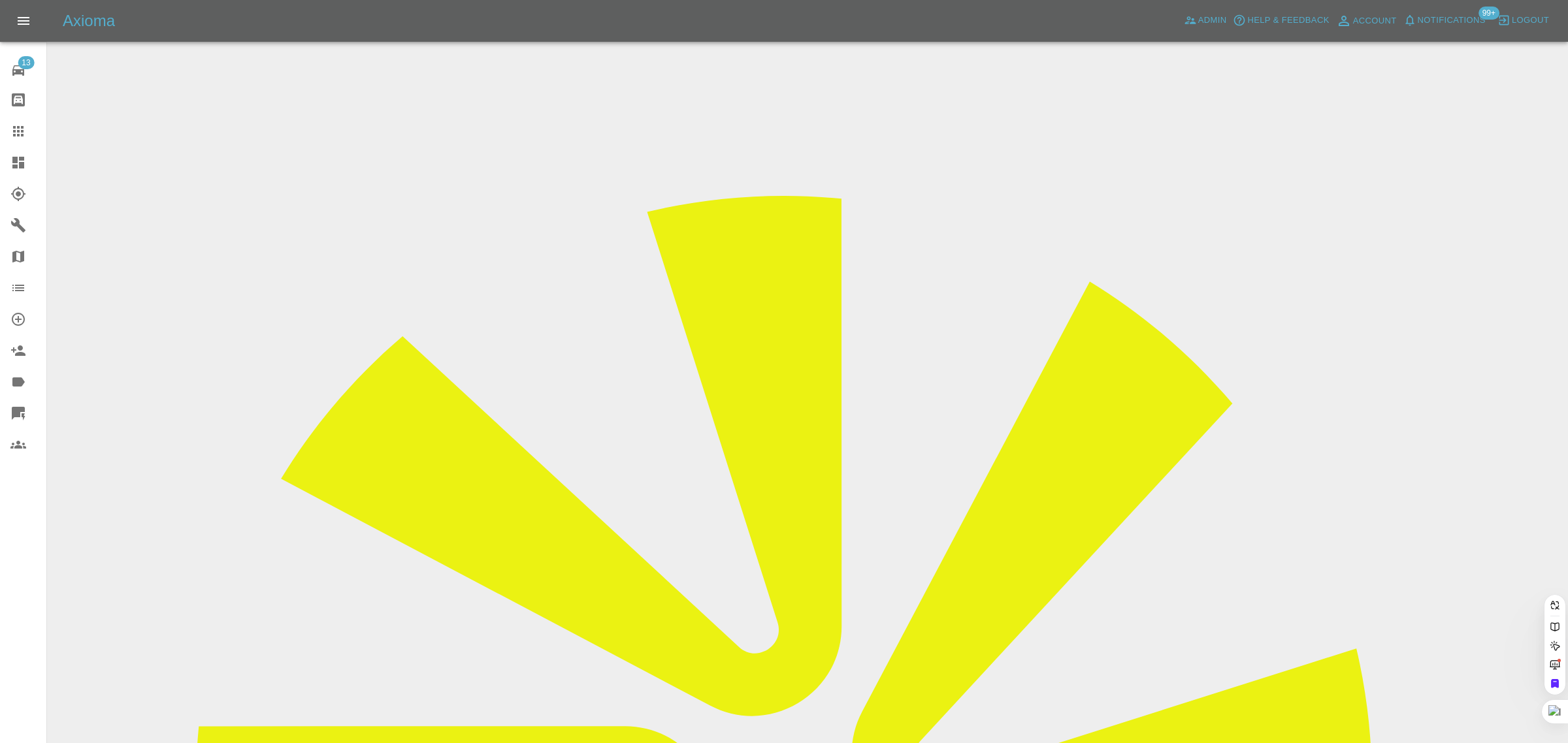
click at [37, 537] on div "13 Repair home Bodyshop home Claims Dashboard Explorer Garages Map Organization…" at bounding box center [23, 372] width 47 height 743
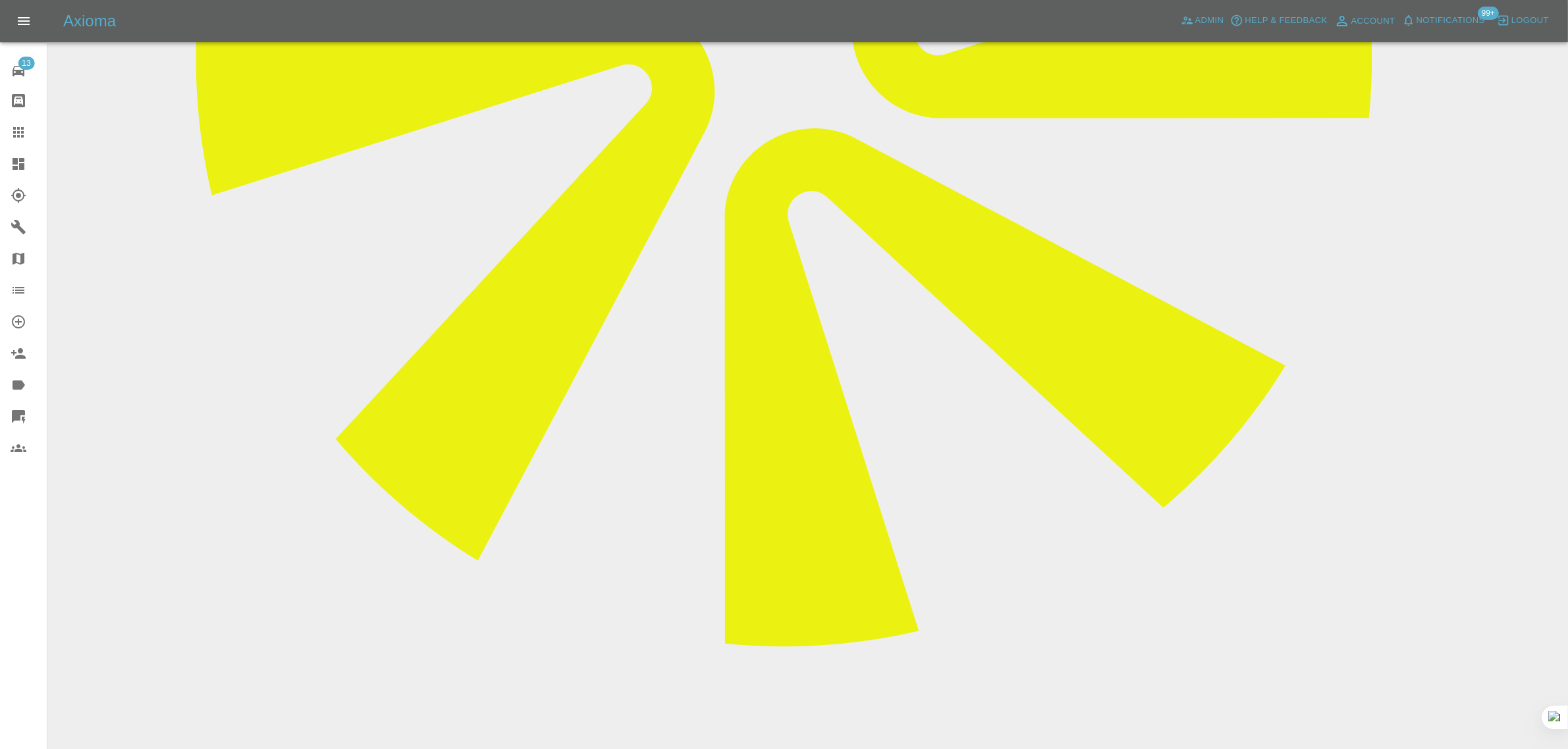
scroll to position [741, 0]
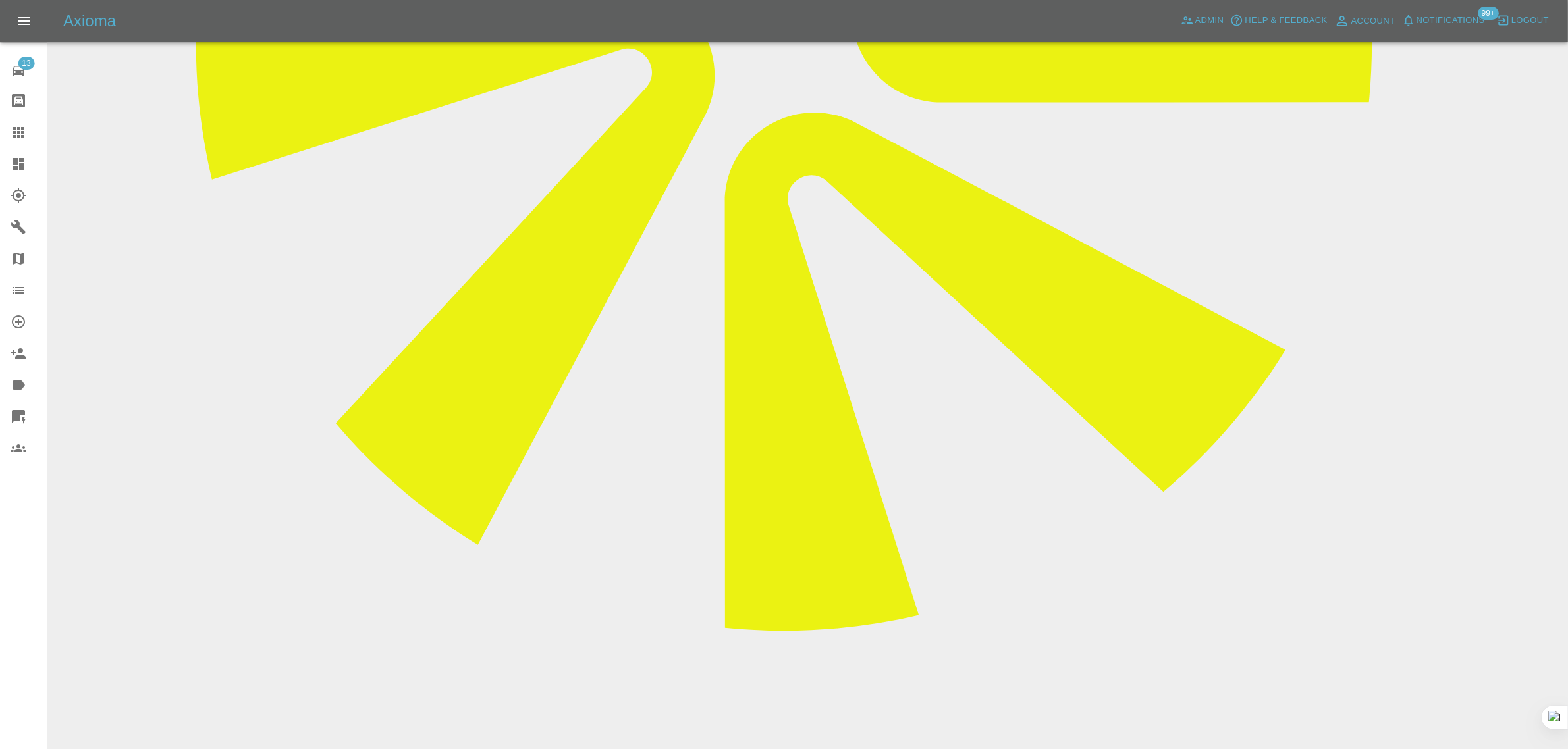
click at [27, 135] on div at bounding box center [29, 132] width 37 height 16
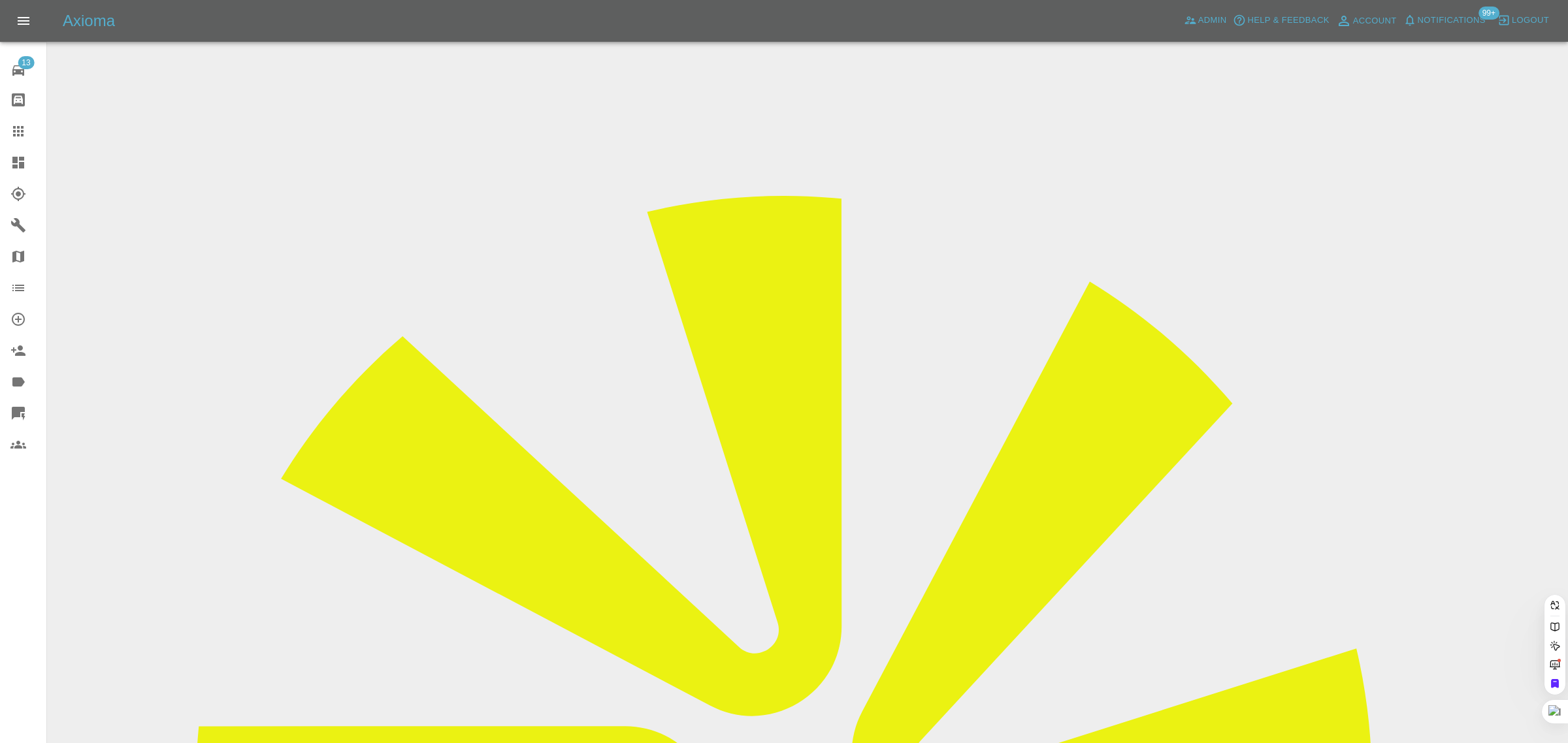
paste input "stephenkeeler1@gmail.com"
type input "stephenkeeler1@gmail.co"
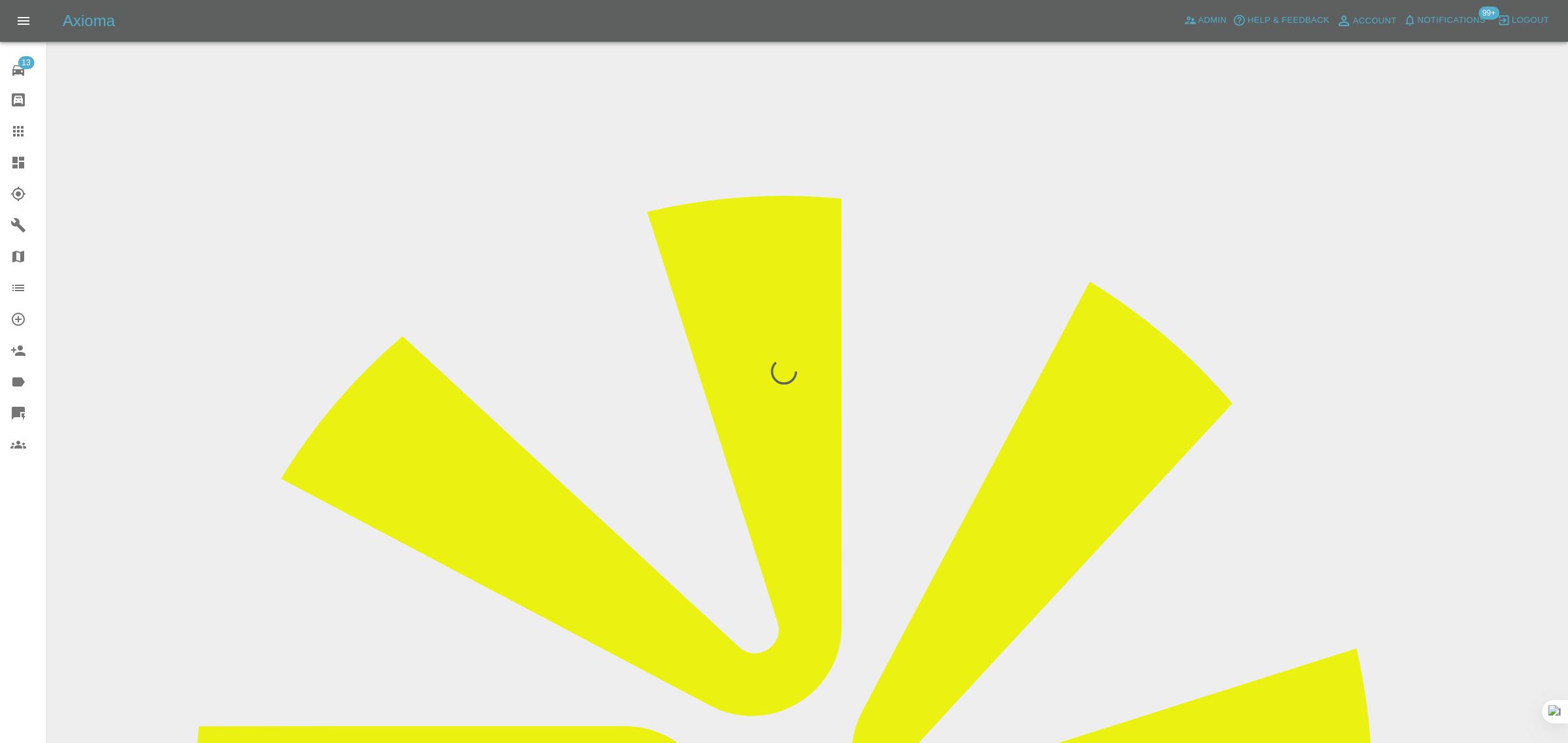
click at [11, 513] on div "13 Repair home Bodyshop home Claims Dashboard Explorer Garages Map Organization…" at bounding box center [23, 372] width 47 height 743
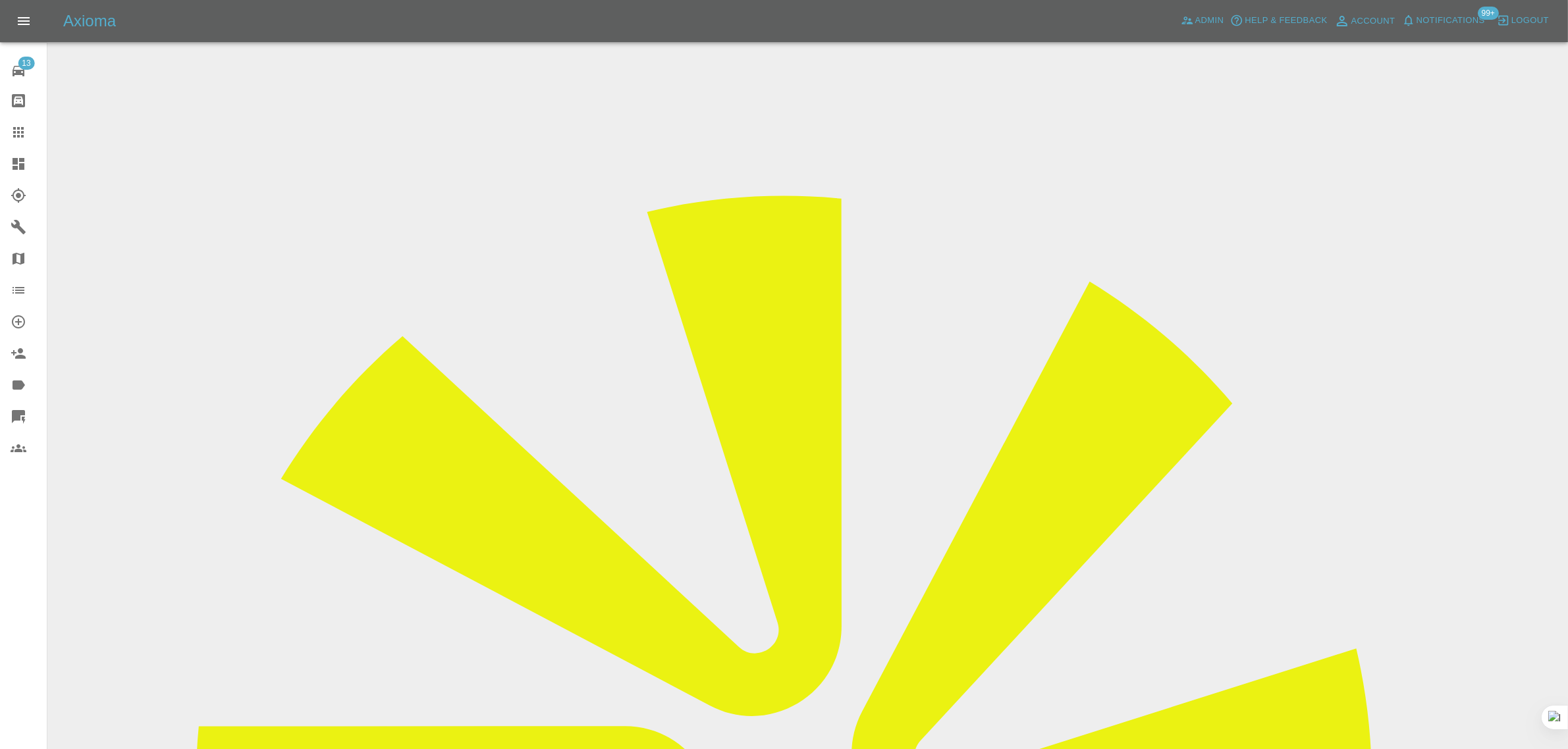
drag, startPoint x: 1289, startPoint y: 203, endPoint x: 1358, endPoint y: 199, distance: 69.1
copy tr "ColourBlend"
click at [18, 142] on link "Claims" at bounding box center [23, 132] width 47 height 31
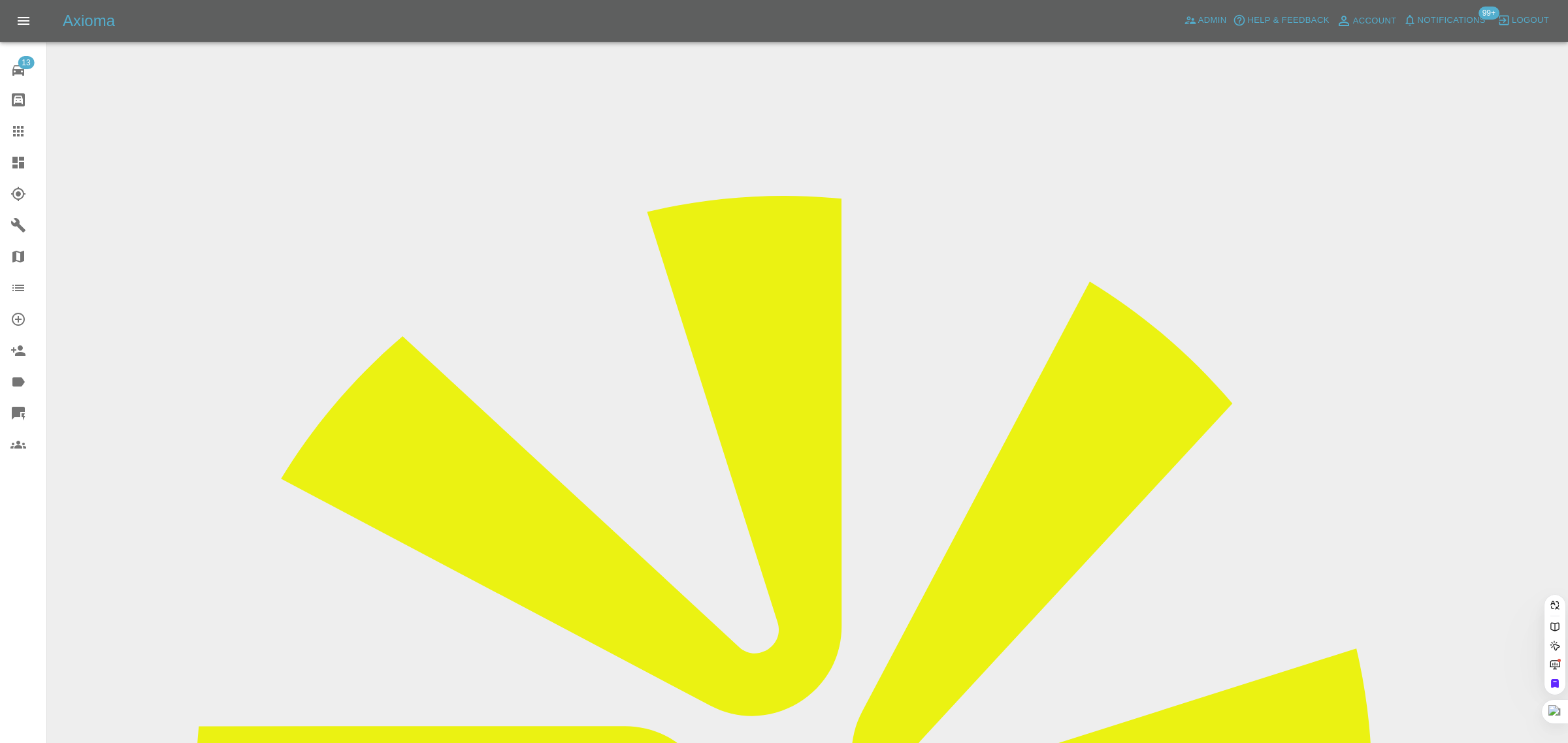
paste input "Christinetaylor2806@outlook.com"
type input "Christinetaylor2806@outlook.com"
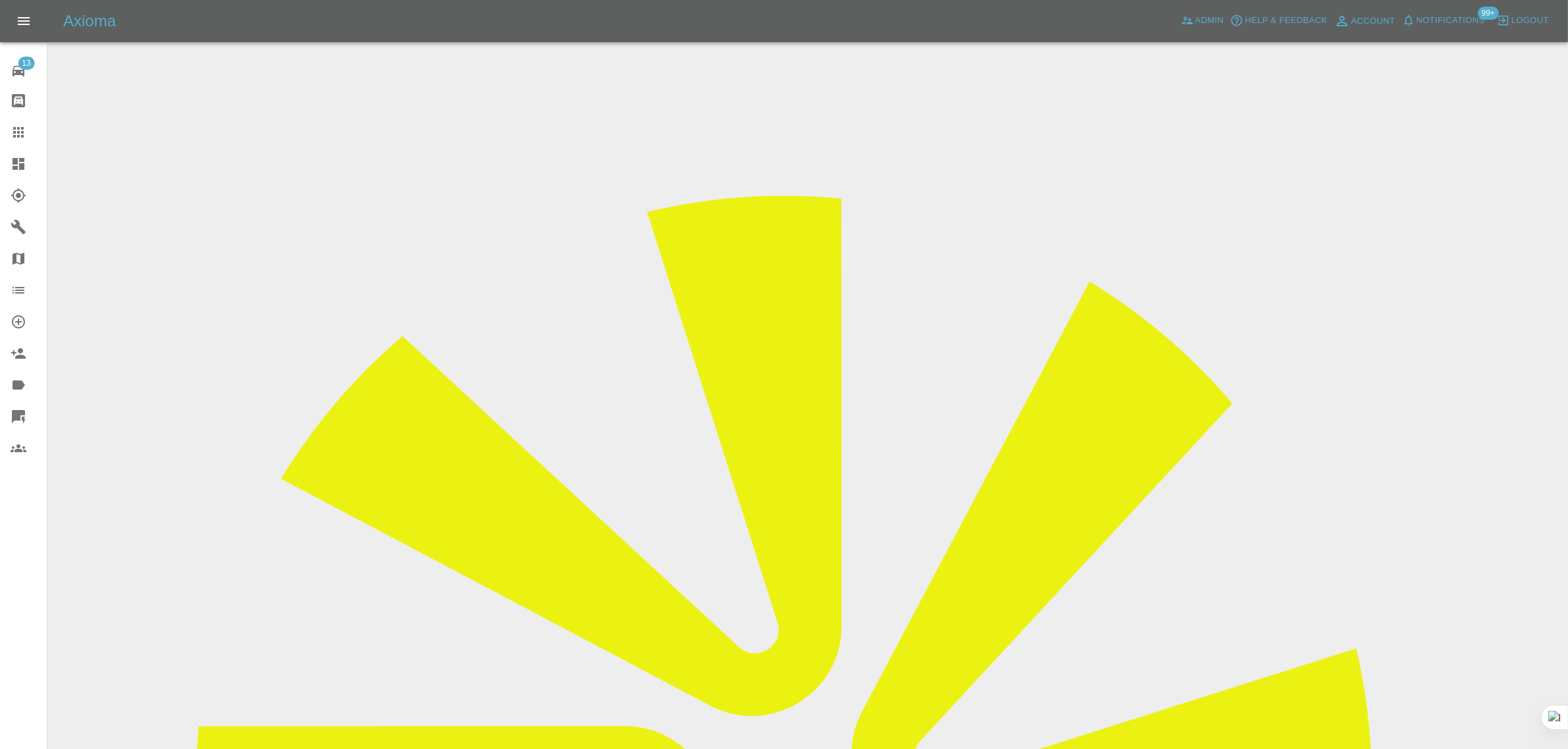
click at [34, 127] on div at bounding box center [29, 132] width 37 height 16
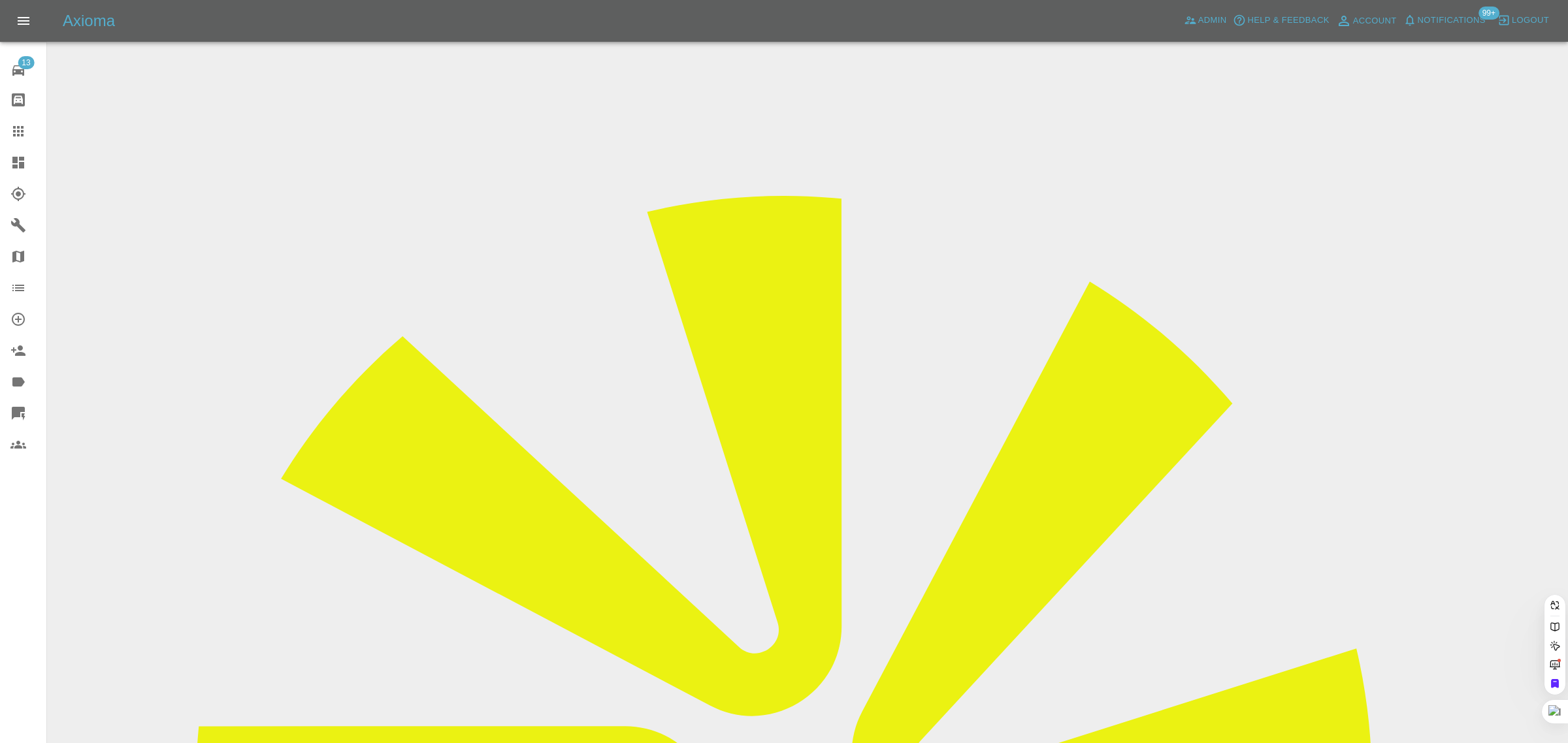
paste input "[EMAIL_ADDRESS][DOMAIN_NAME]"
type input "[EMAIL_ADDRESS][DOMAIN_NAME]"
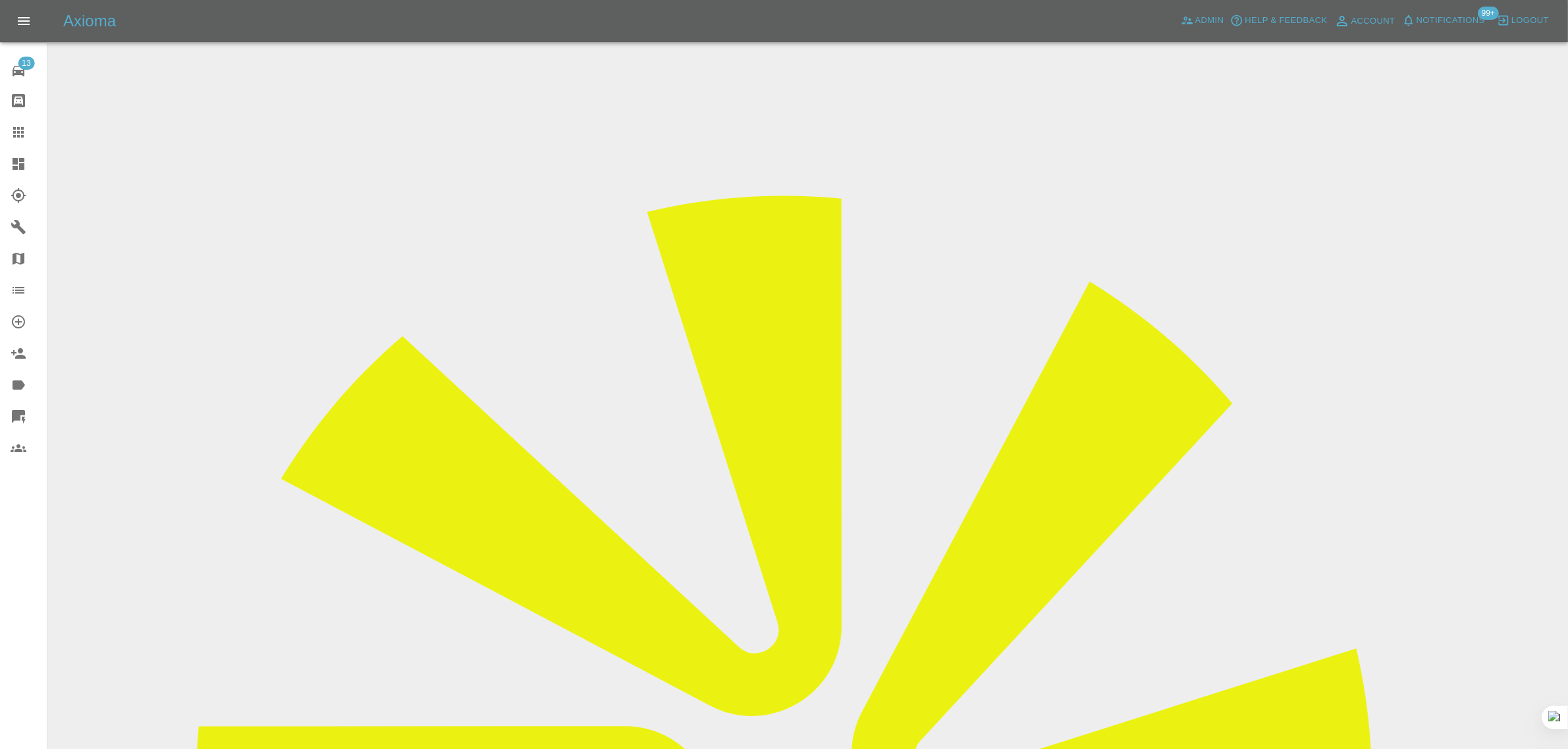
click at [0, 0] on input "Choose images" at bounding box center [0, 0] width 0 height 0
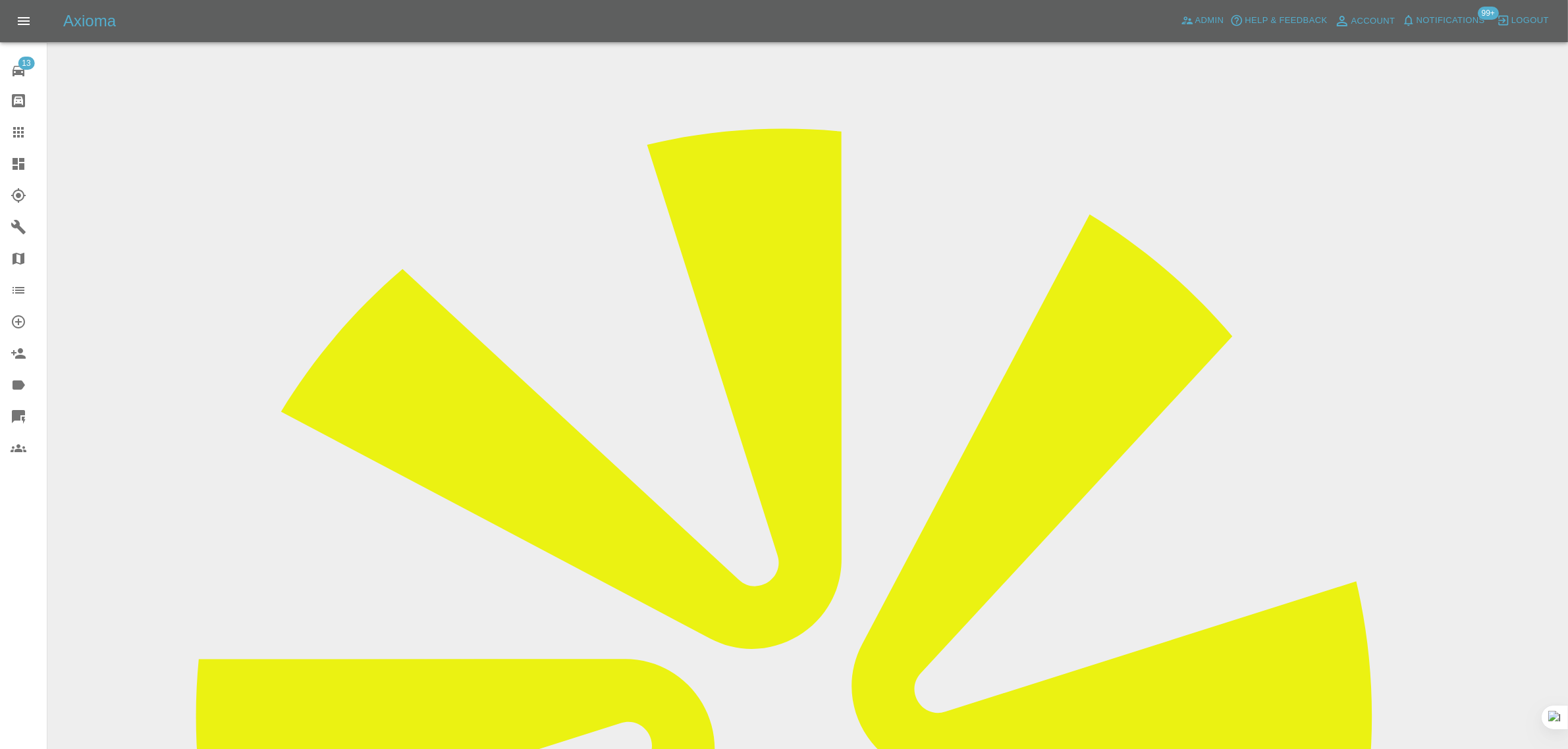
scroll to position [411, 0]
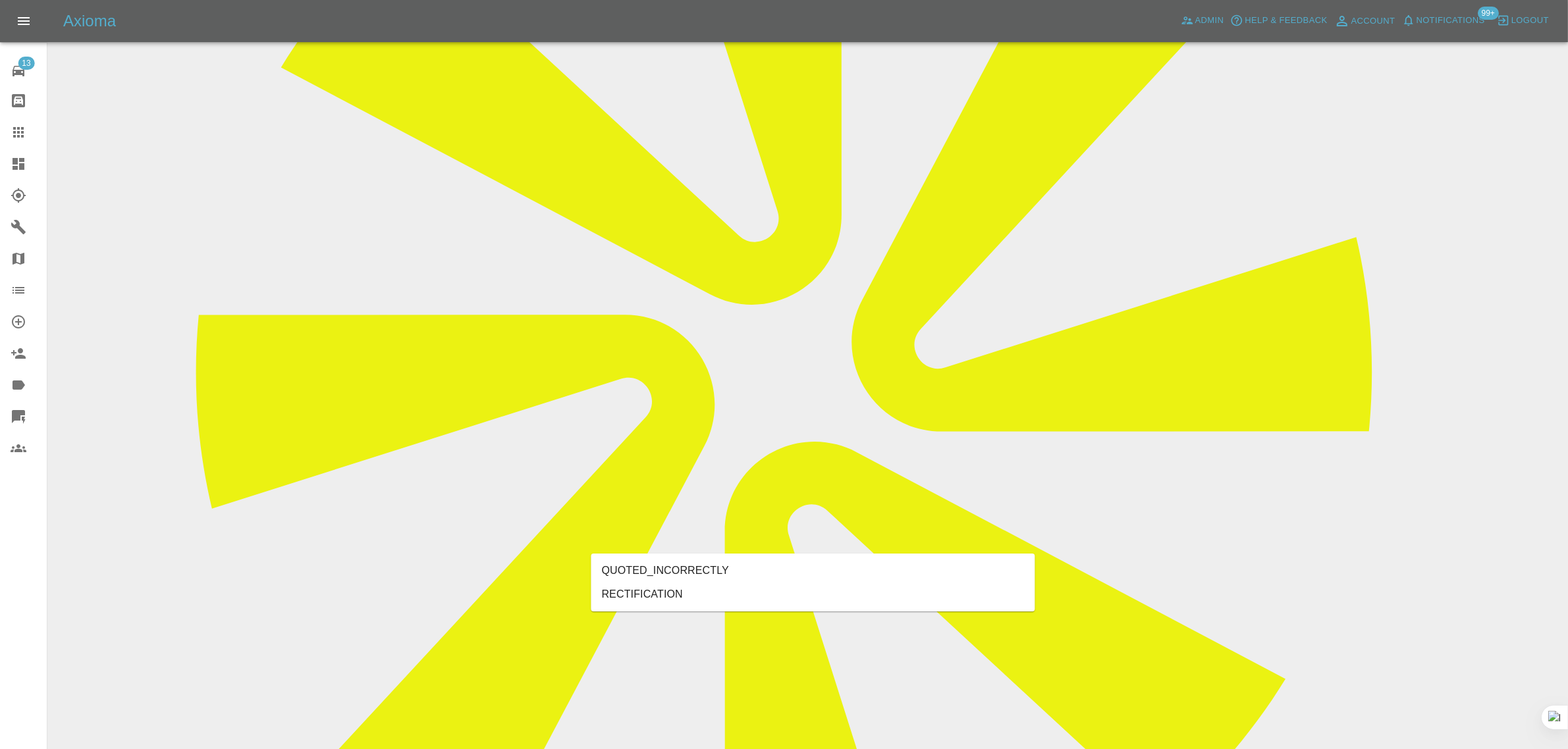
type input "rect"
click at [620, 601] on li "RECTIFICATION" at bounding box center [813, 594] width 444 height 24
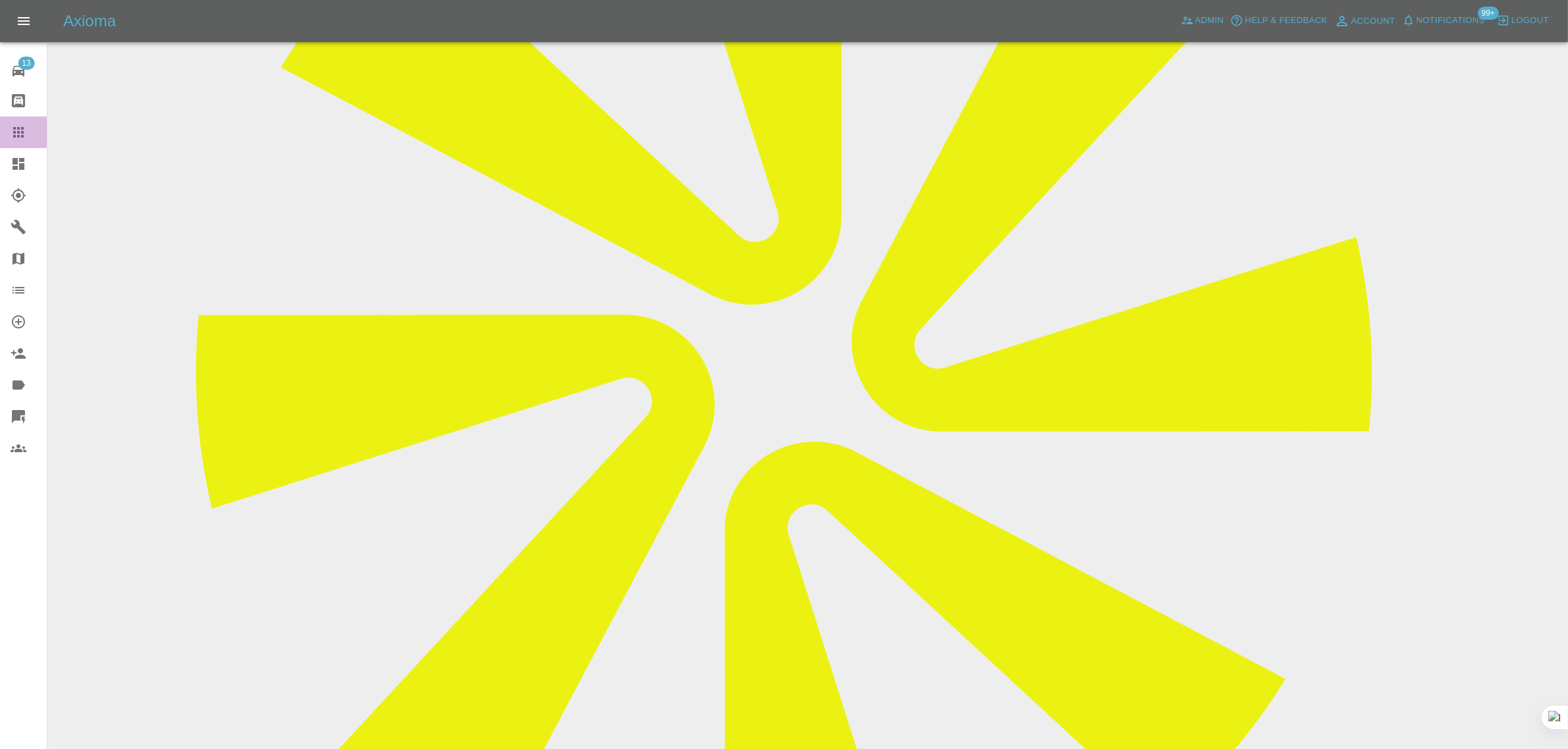
click at [25, 126] on icon at bounding box center [18, 132] width 16 height 16
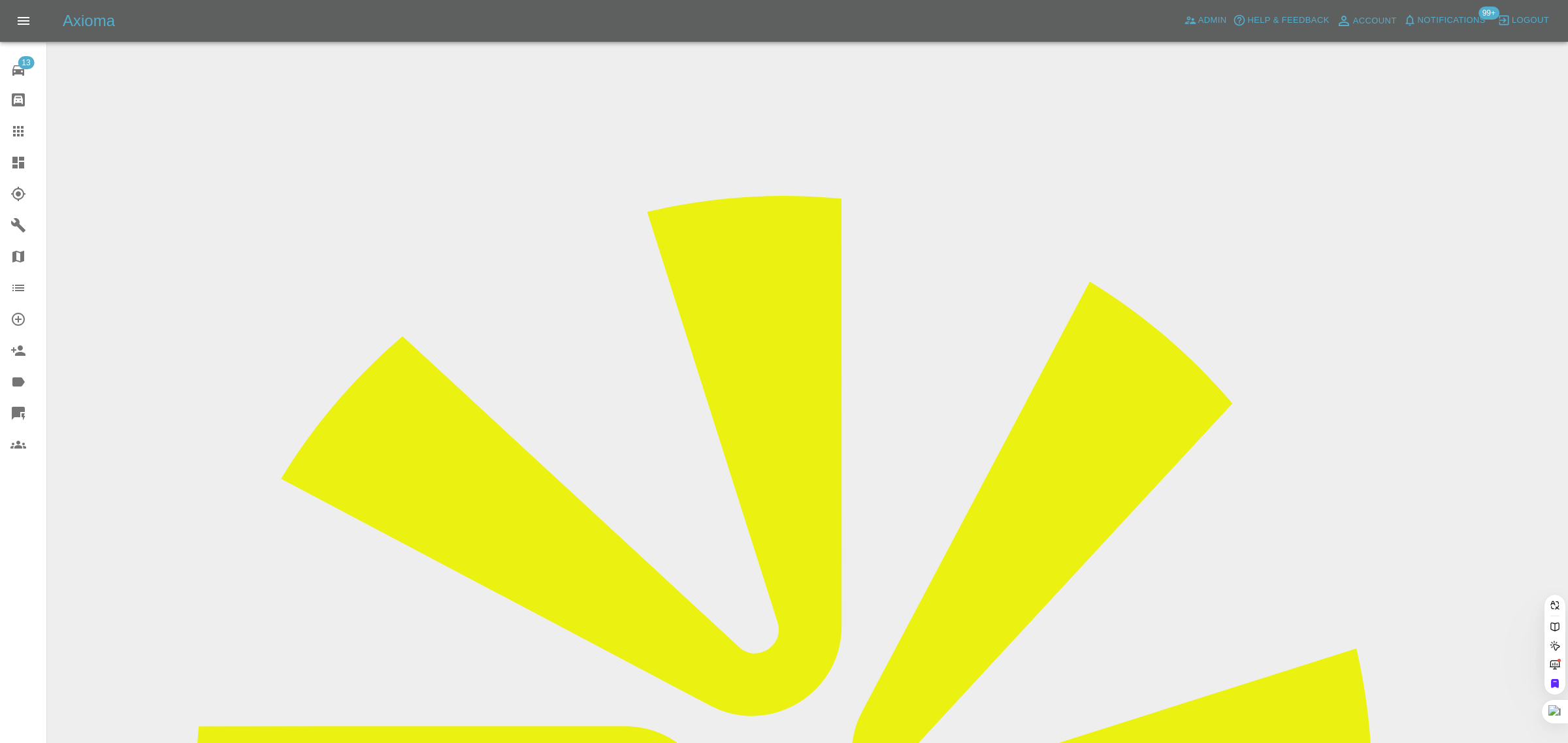
paste input "[PERSON_NAME][EMAIL_ADDRESS][PERSON_NAME][DOMAIN_NAME]"
type input "[PERSON_NAME][EMAIL_ADDRESS][PERSON_NAME][DOMAIN_NAME]"
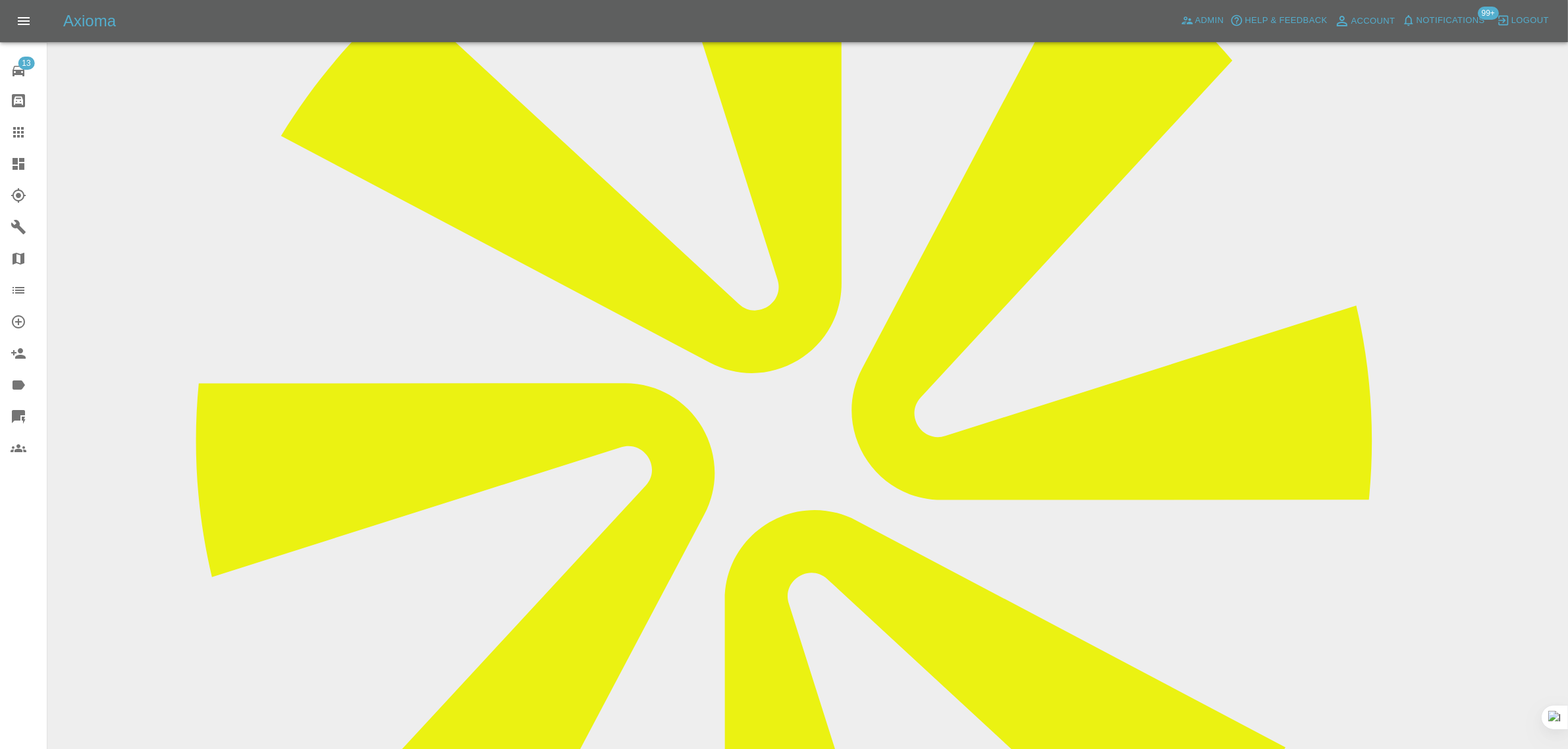
scroll to position [411, 0]
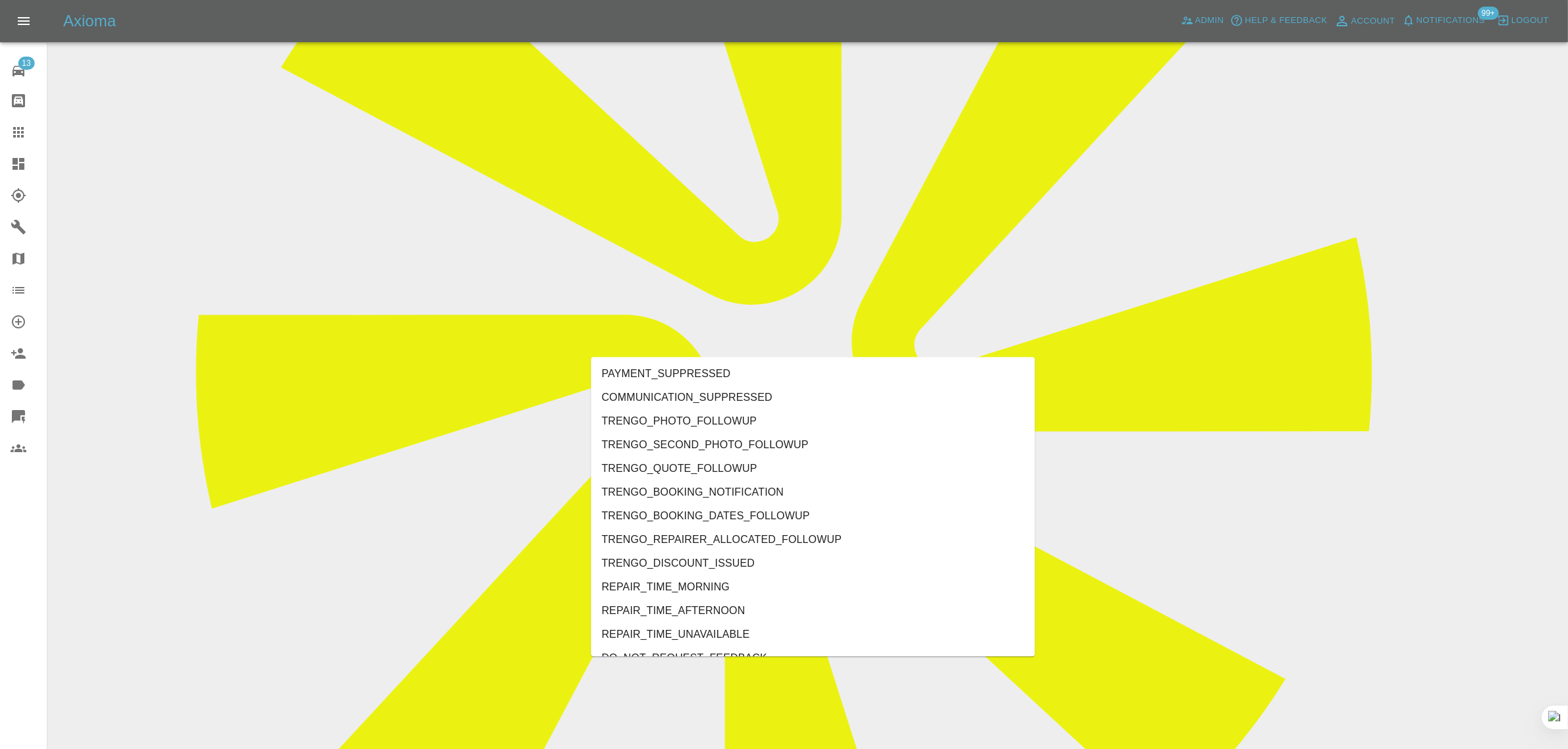
type input "no"
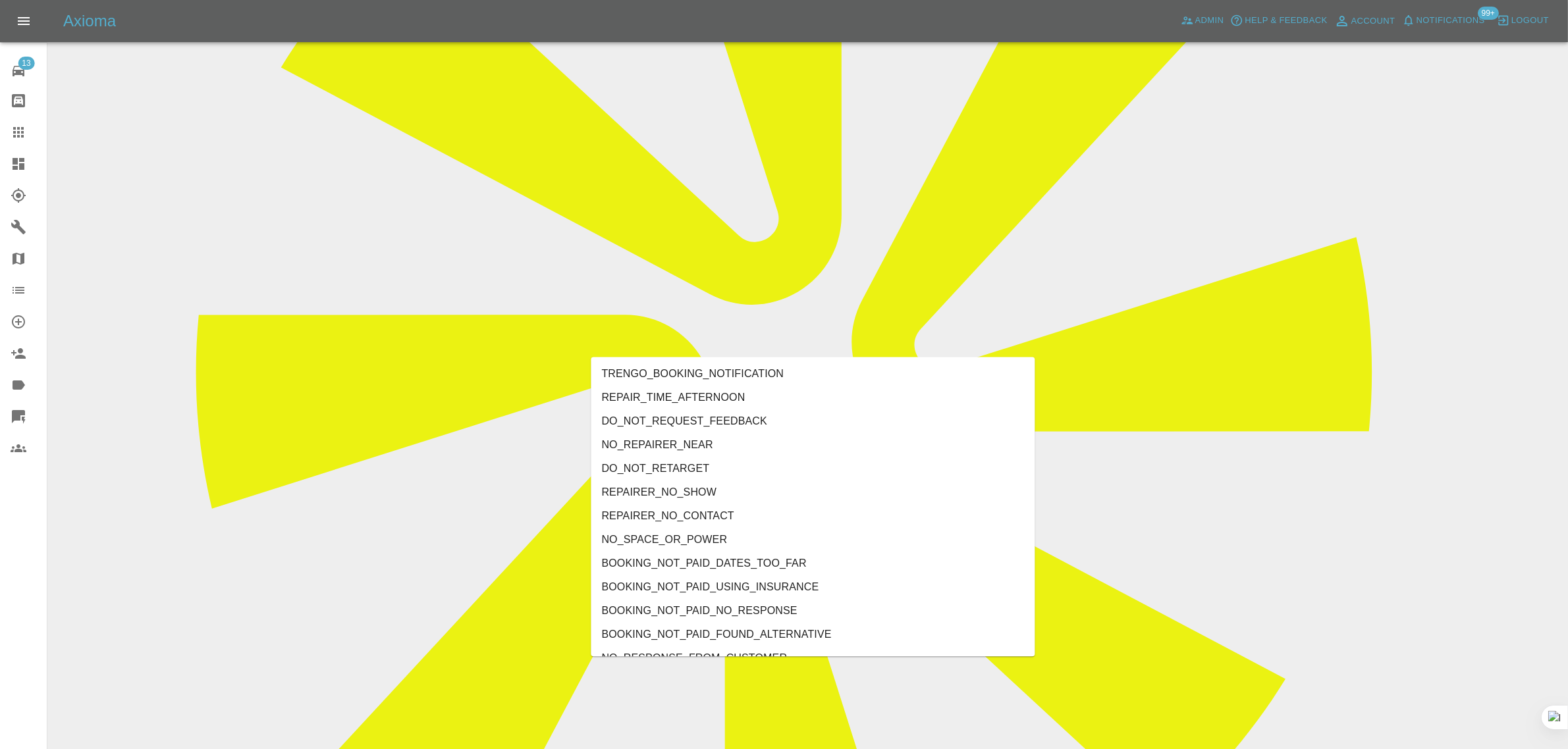
click at [696, 487] on li "REPAIRER_NO_SHOW" at bounding box center [813, 493] width 444 height 24
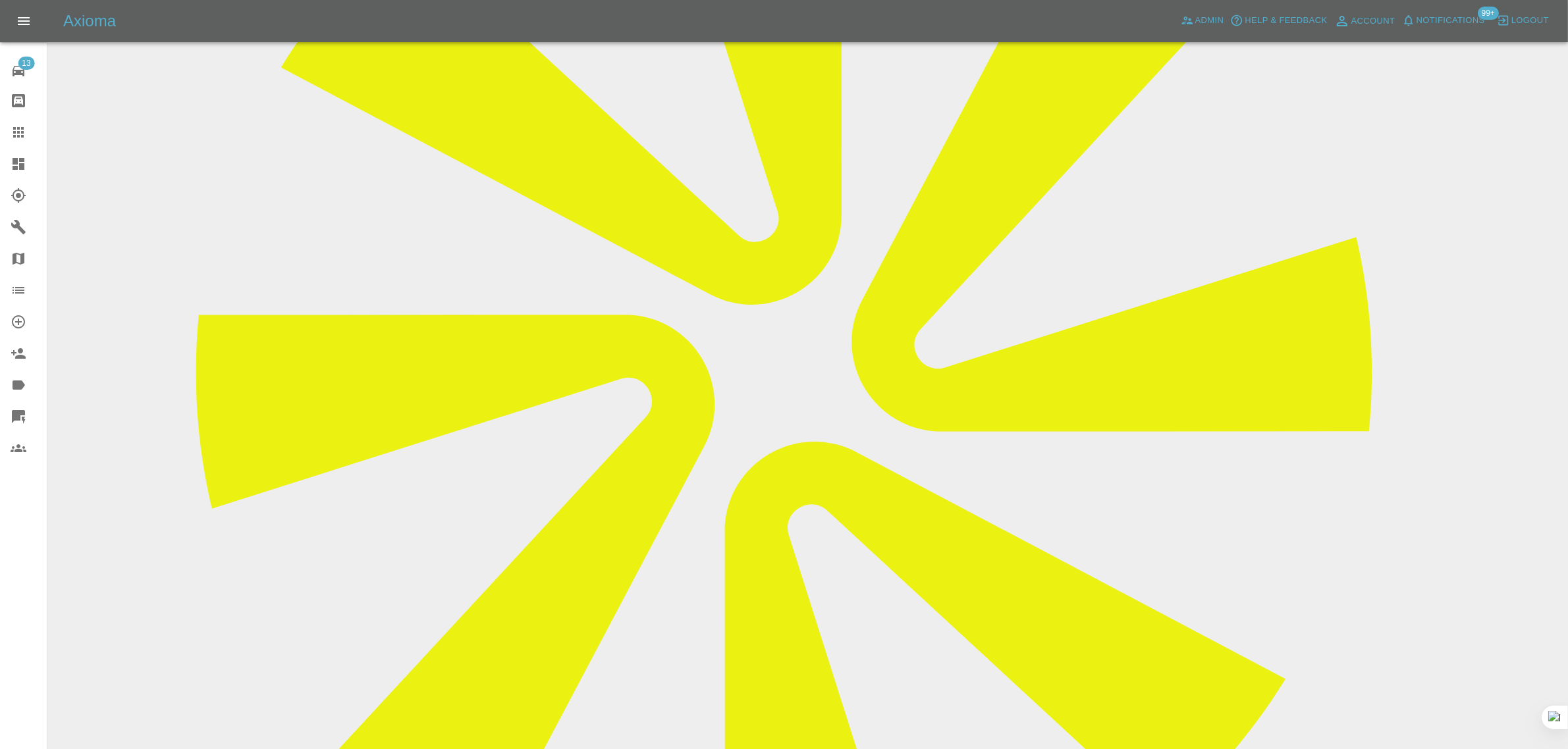
paste textarea "Thanks for reaching out. You are correct the repair wasn’t done. I messaged [PE…"
type textarea "Thanks for reaching out. You are correct the repair wasn’t done. I messaged [PE…"
